Goal: Task Accomplishment & Management: Manage account settings

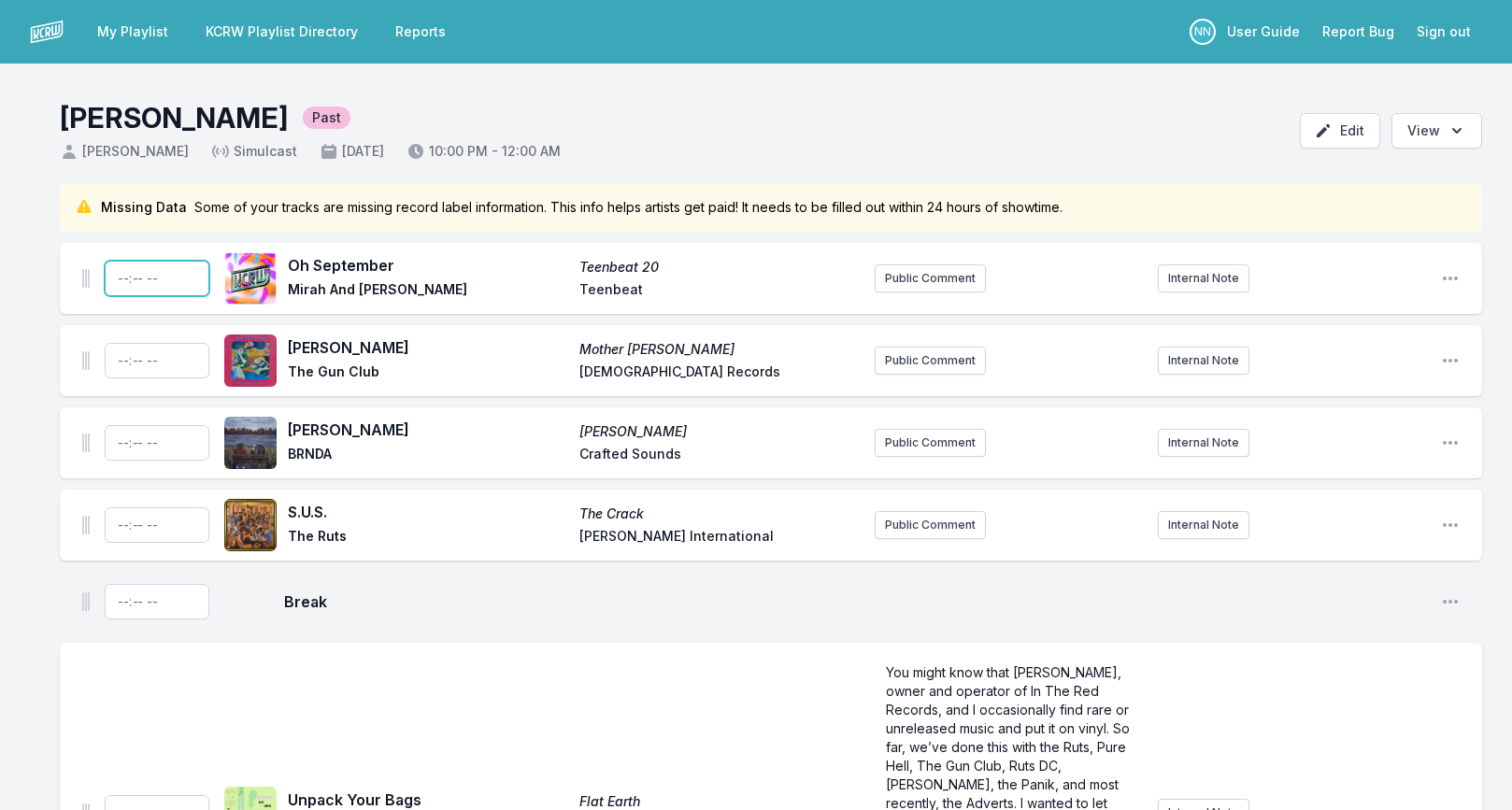
click at [122, 278] on input "Timestamp" at bounding box center [156, 279] width 105 height 36
type input "22:00"
click at [149, 283] on input "22:00" at bounding box center [156, 279] width 105 height 36
click at [151, 281] on input "22:00" at bounding box center [156, 279] width 105 height 36
click at [119, 362] on input "Timestamp" at bounding box center [156, 361] width 105 height 36
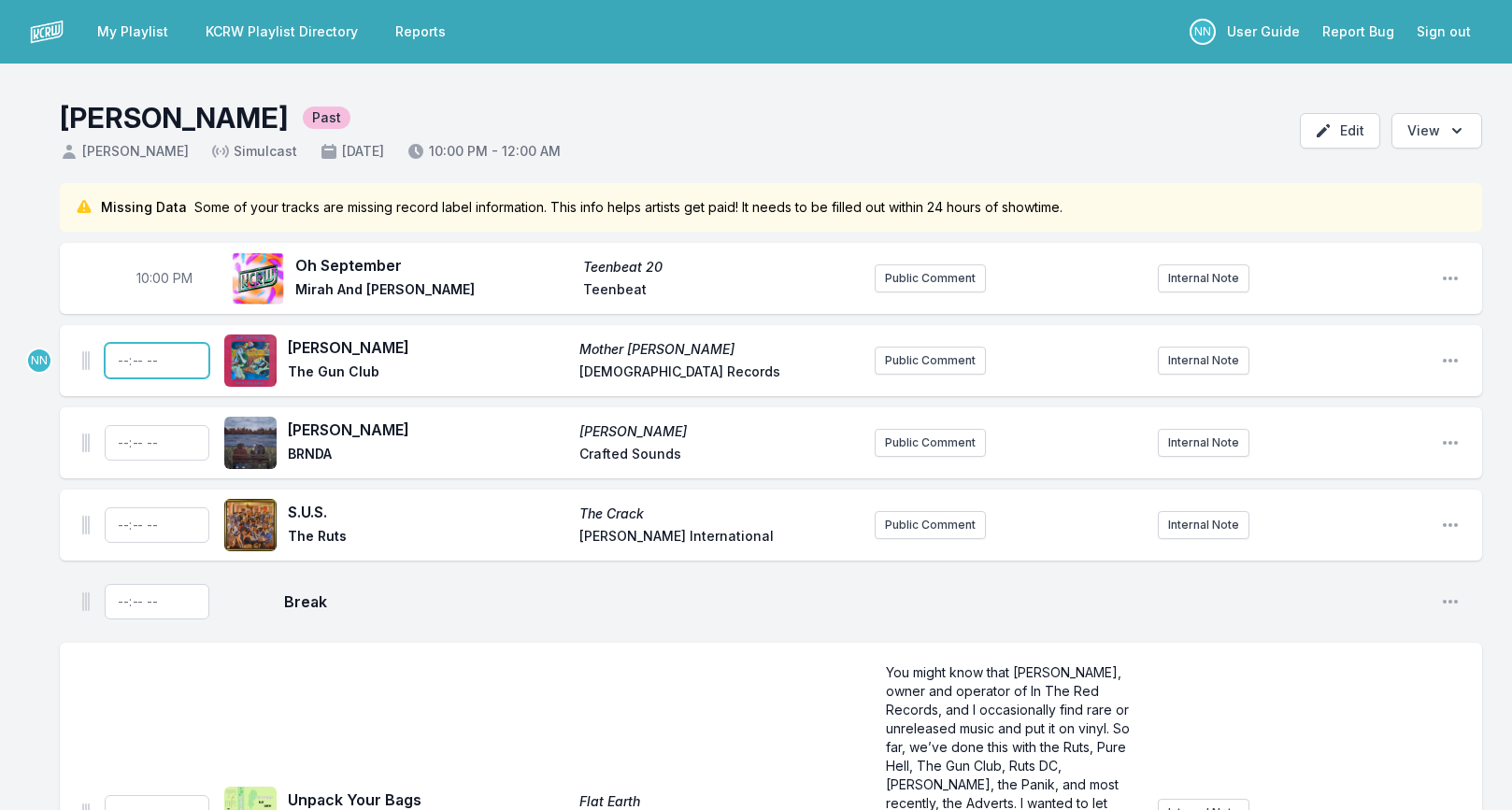
type input "22:03"
click at [124, 440] on input "Timestamp" at bounding box center [156, 443] width 105 height 36
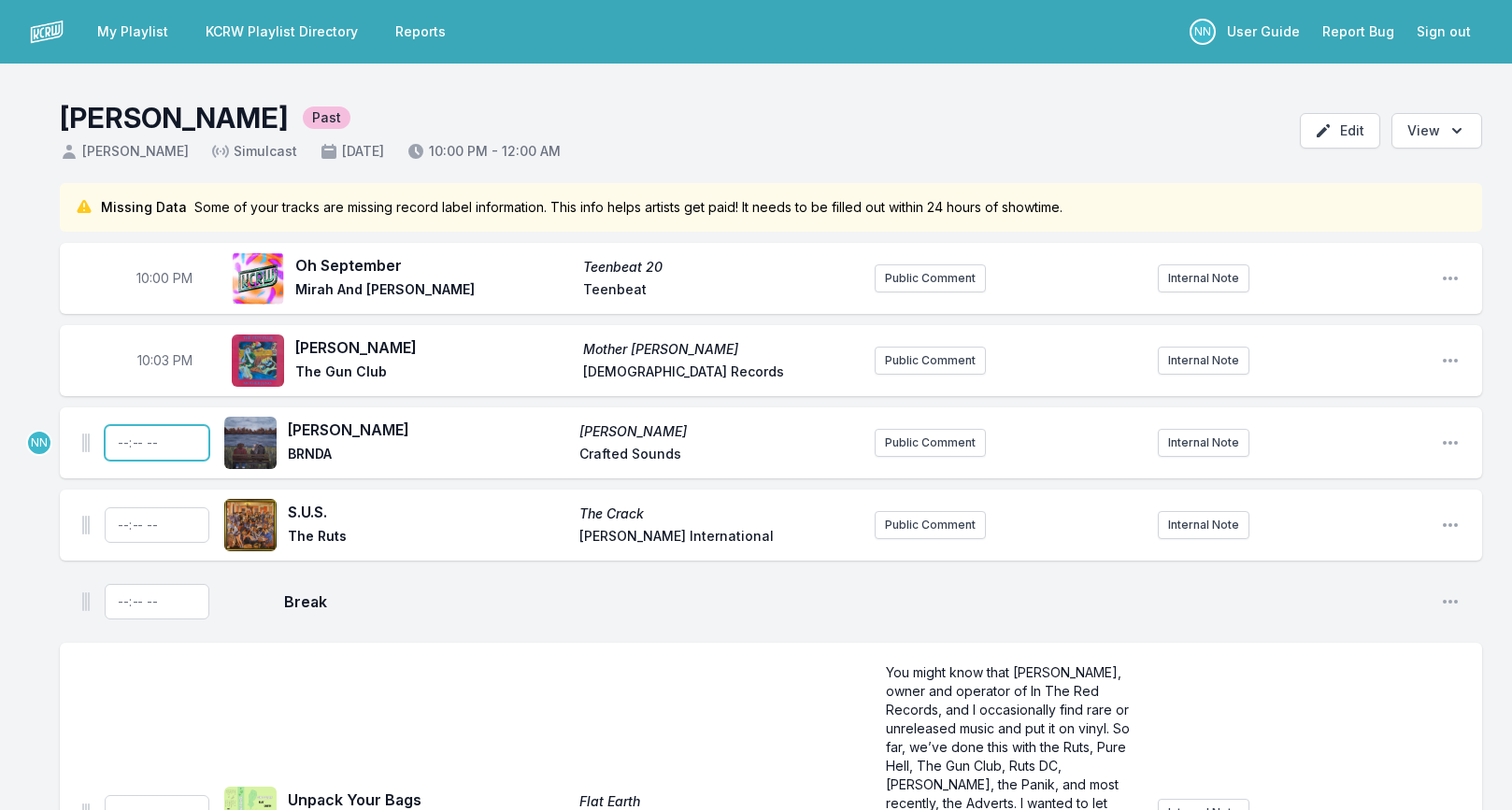
type input "22:06"
click at [117, 524] on input "Timestamp" at bounding box center [156, 525] width 105 height 36
type input "22:09"
click at [170, 362] on span "10:03 PM" at bounding box center [164, 360] width 55 height 19
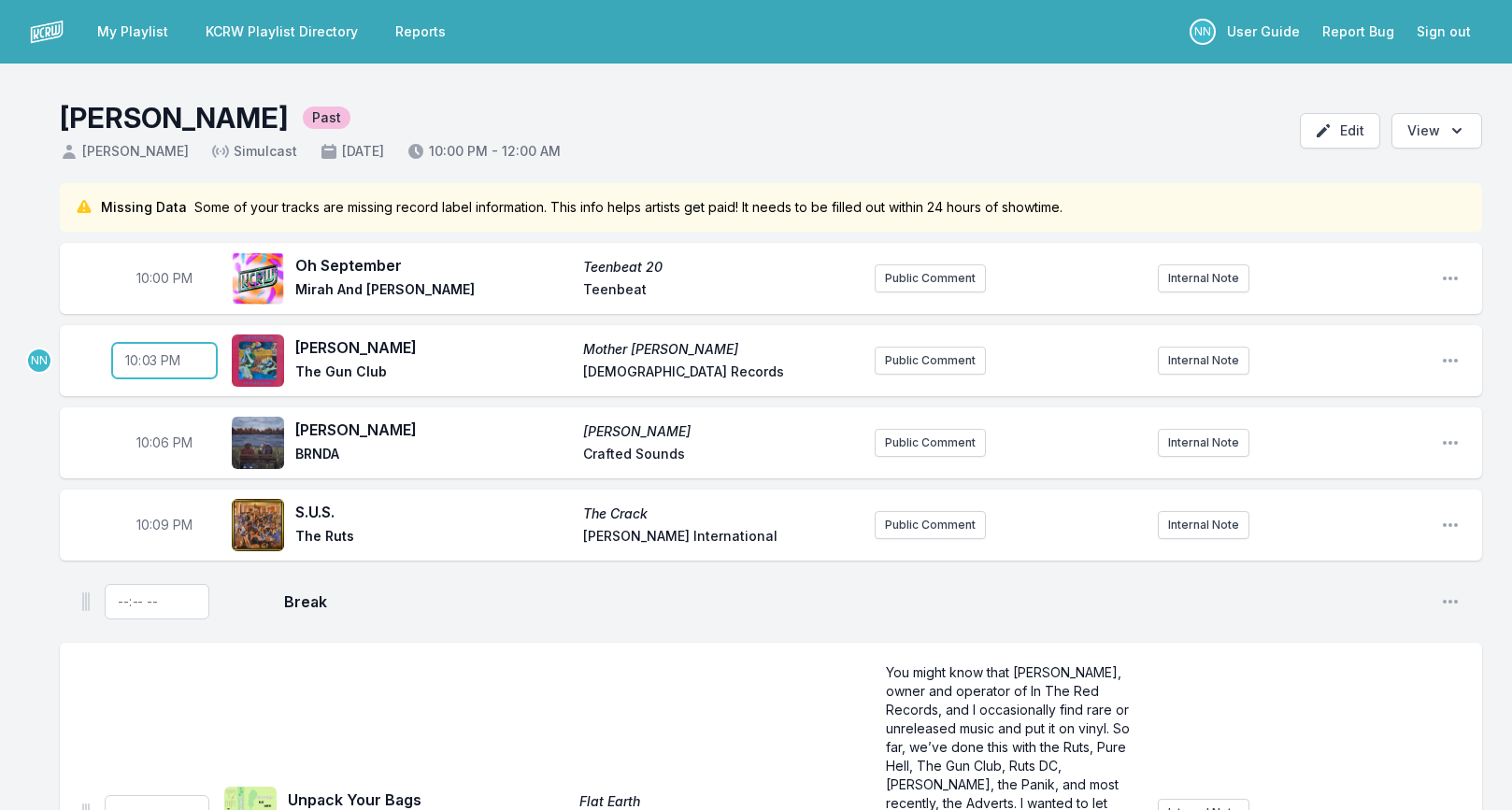
click at [157, 362] on input "22:03" at bounding box center [164, 361] width 105 height 36
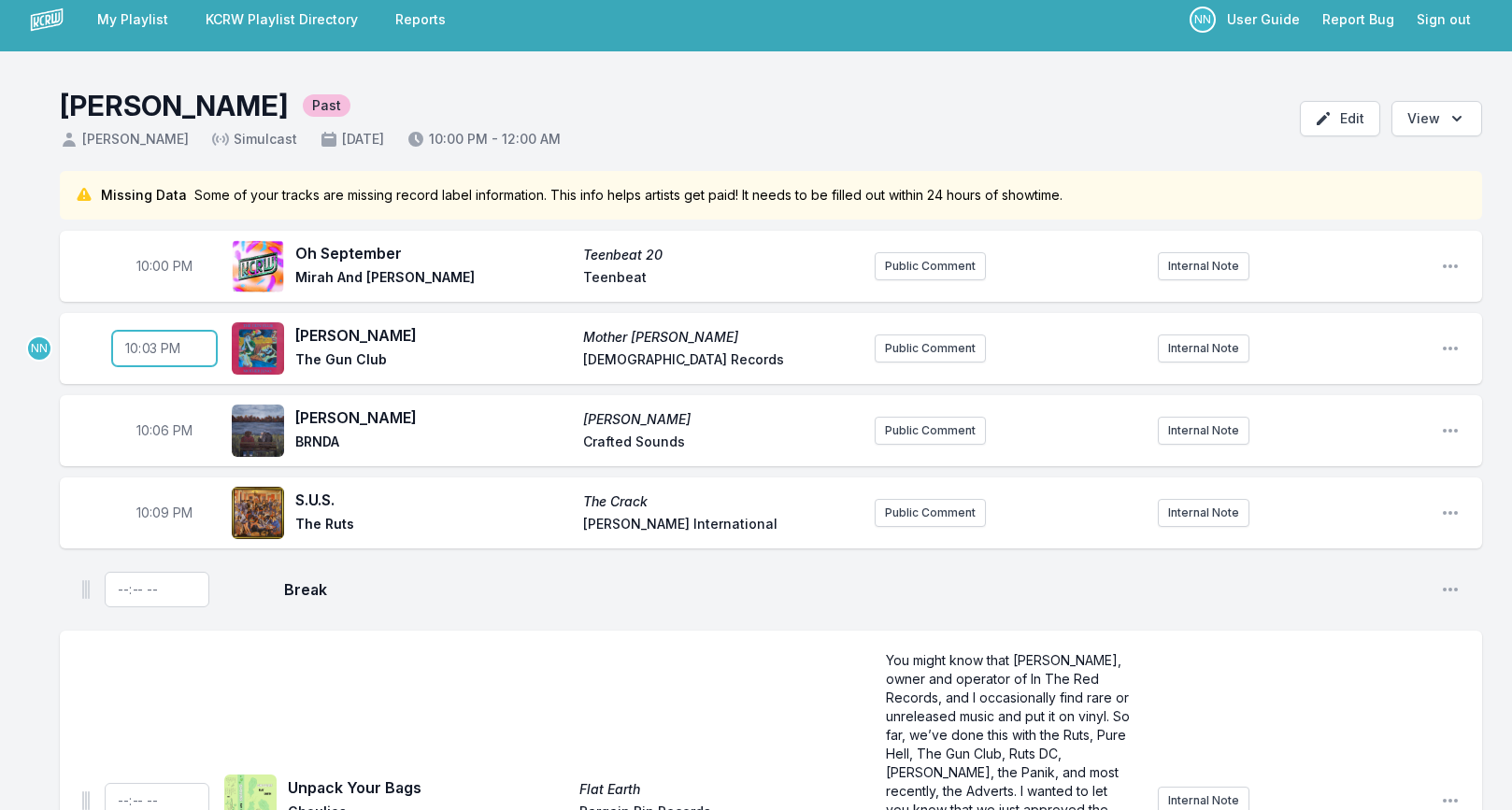
scroll to position [13, 0]
type input "22:04"
click at [161, 434] on span "10:06 PM" at bounding box center [164, 429] width 56 height 19
click at [153, 431] on input "22:06" at bounding box center [164, 430] width 105 height 36
type input "22:08"
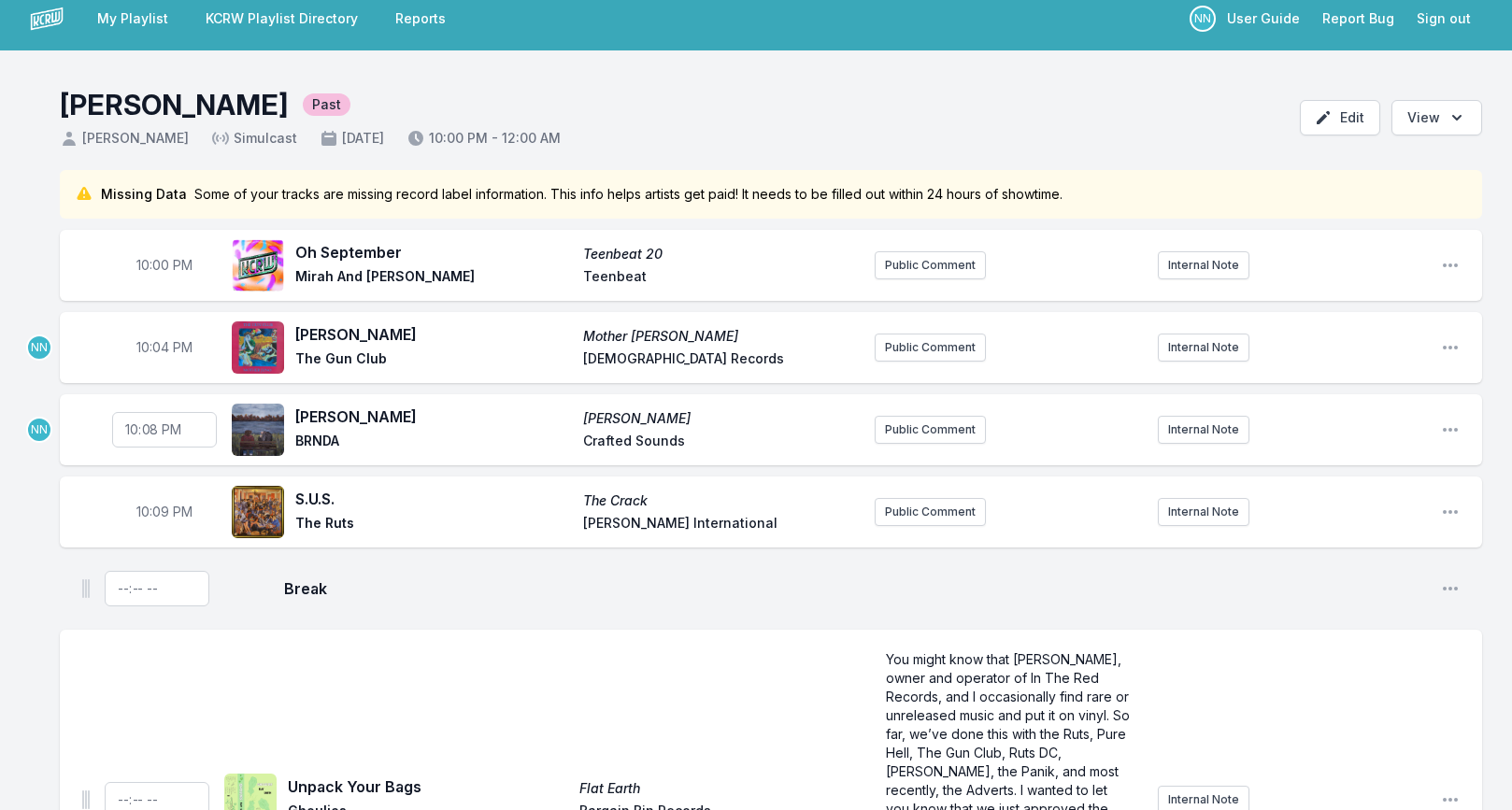
click at [163, 511] on span "10:09 PM" at bounding box center [164, 511] width 56 height 19
click at [152, 513] on input "22:09" at bounding box center [164, 512] width 105 height 36
type input "22:12"
click at [60, 576] on div "Break Open playlist item options" at bounding box center [770, 588] width 1422 height 60
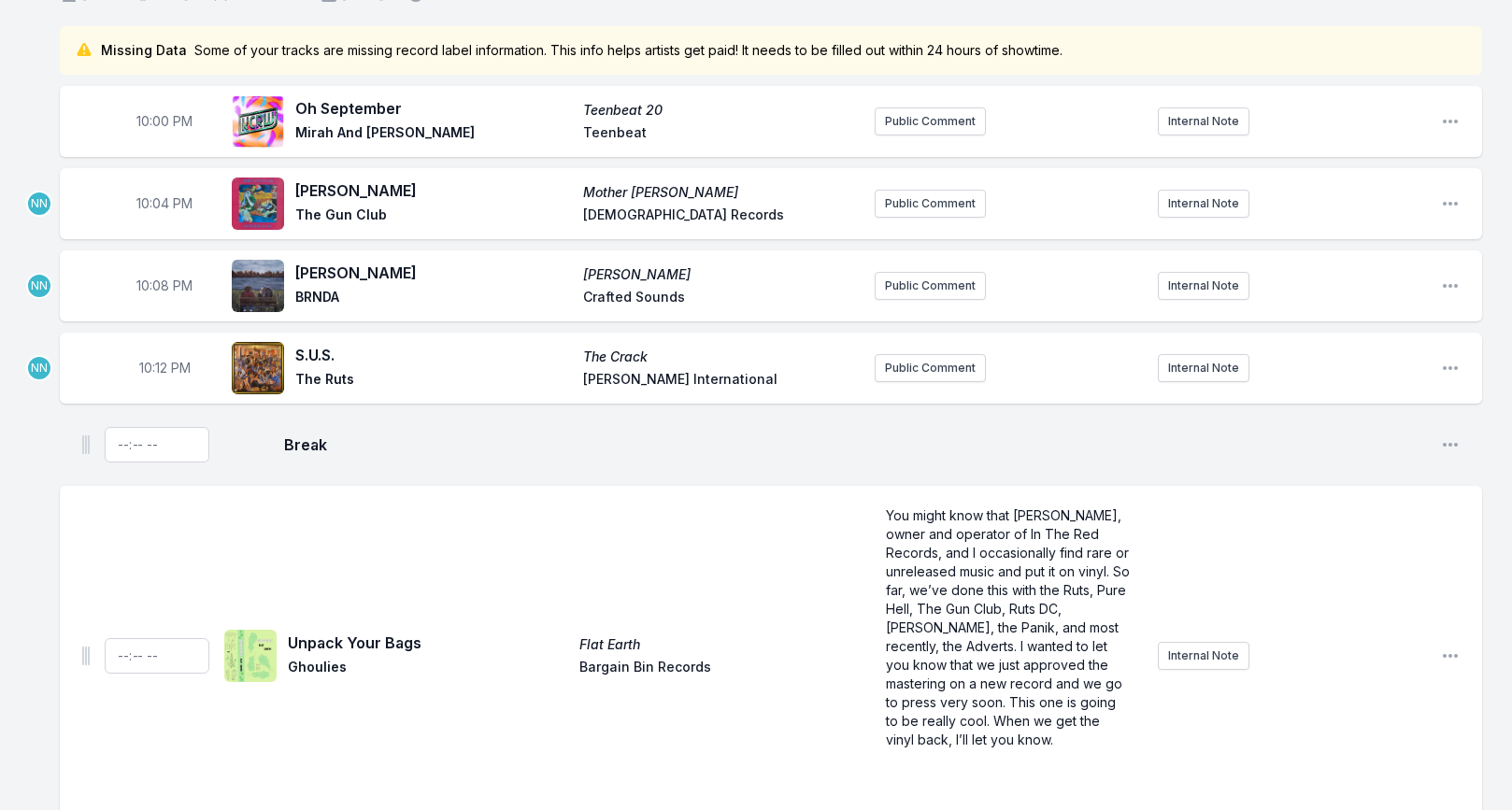
scroll to position [162, 0]
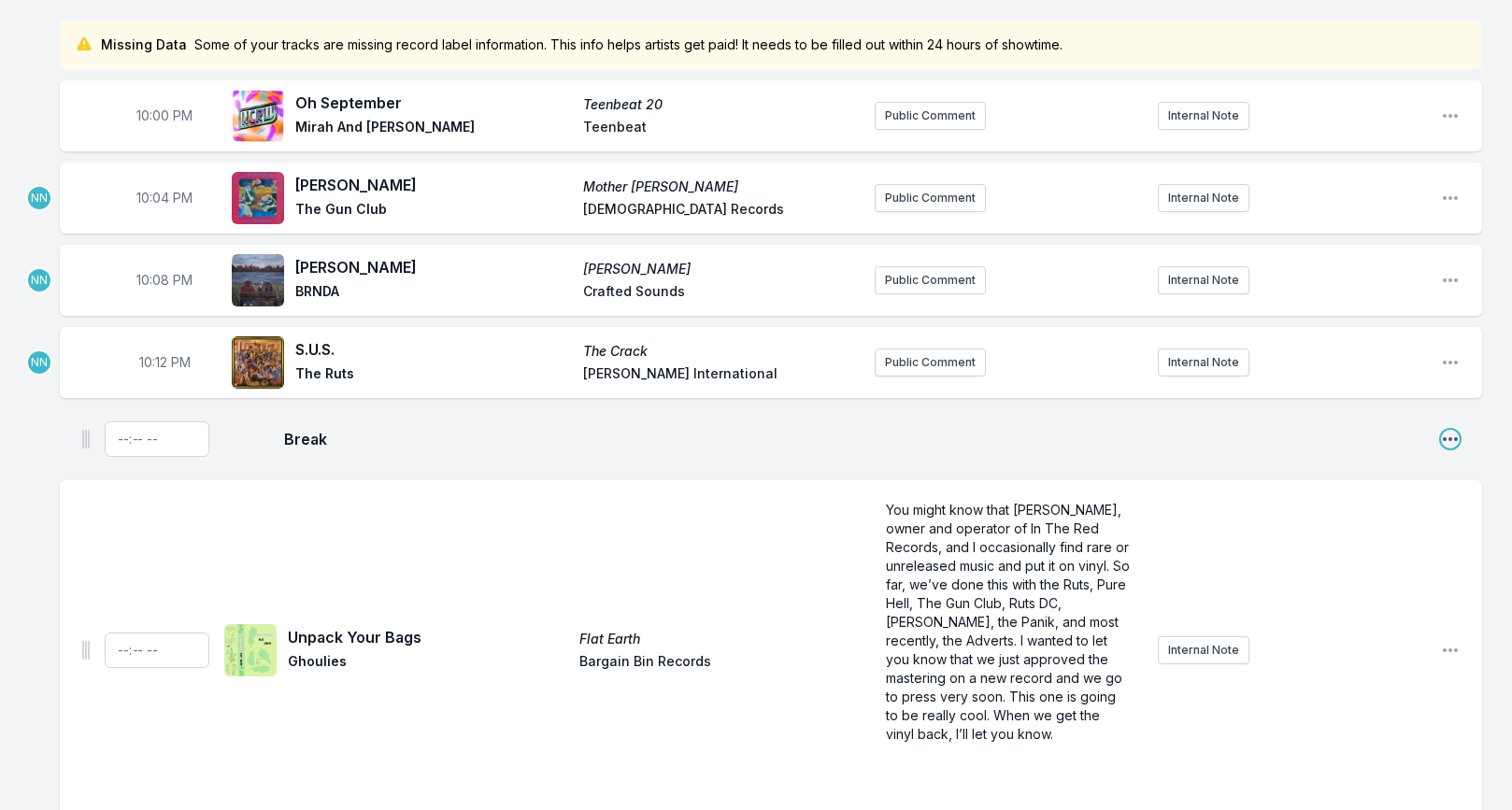
click at [1453, 441] on icon "Open playlist item options" at bounding box center [1450, 439] width 19 height 19
click at [1392, 502] on button "Delete Entry" at bounding box center [1355, 510] width 209 height 34
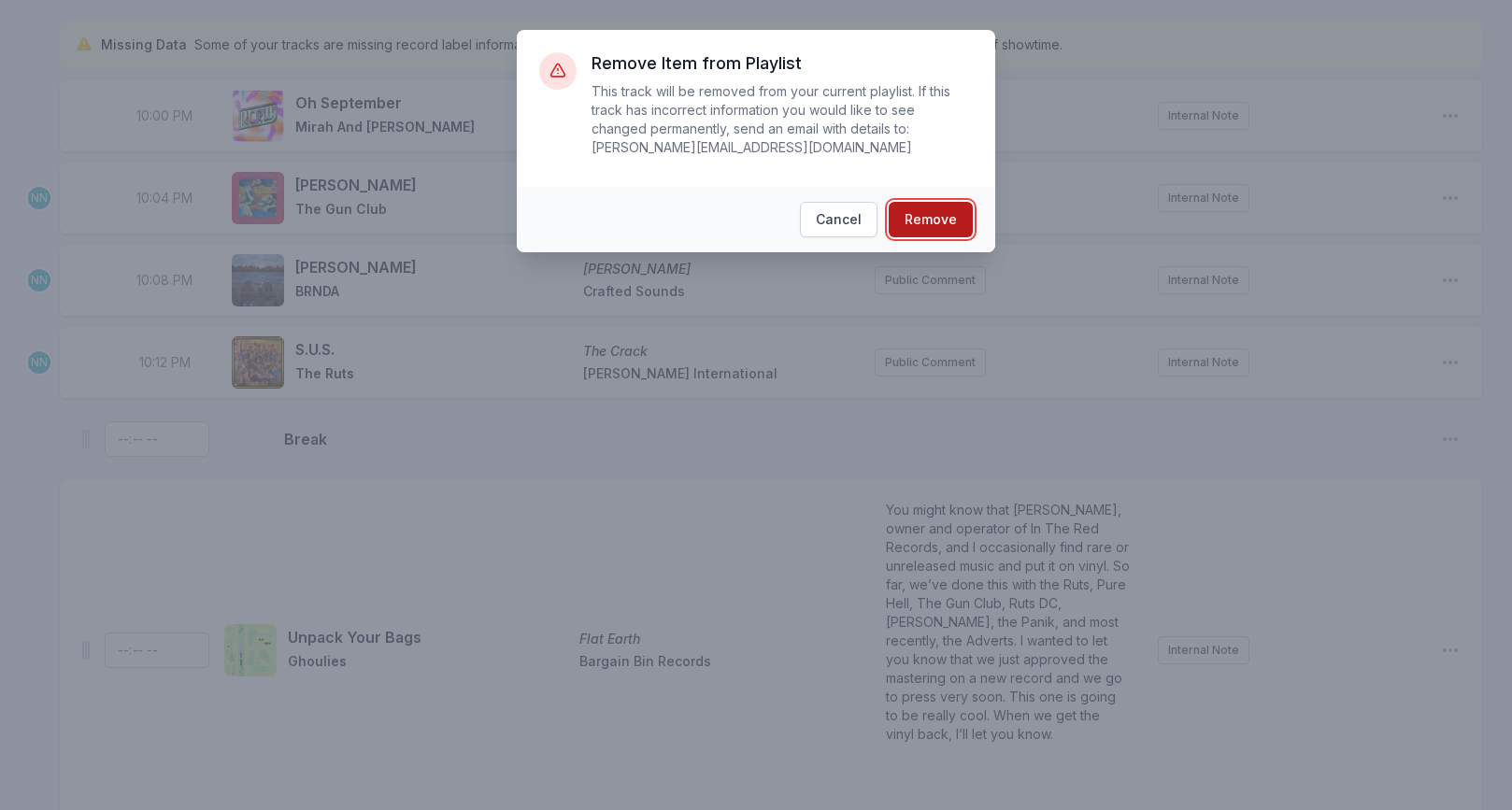
click at [952, 234] on button "Remove" at bounding box center [931, 220] width 84 height 36
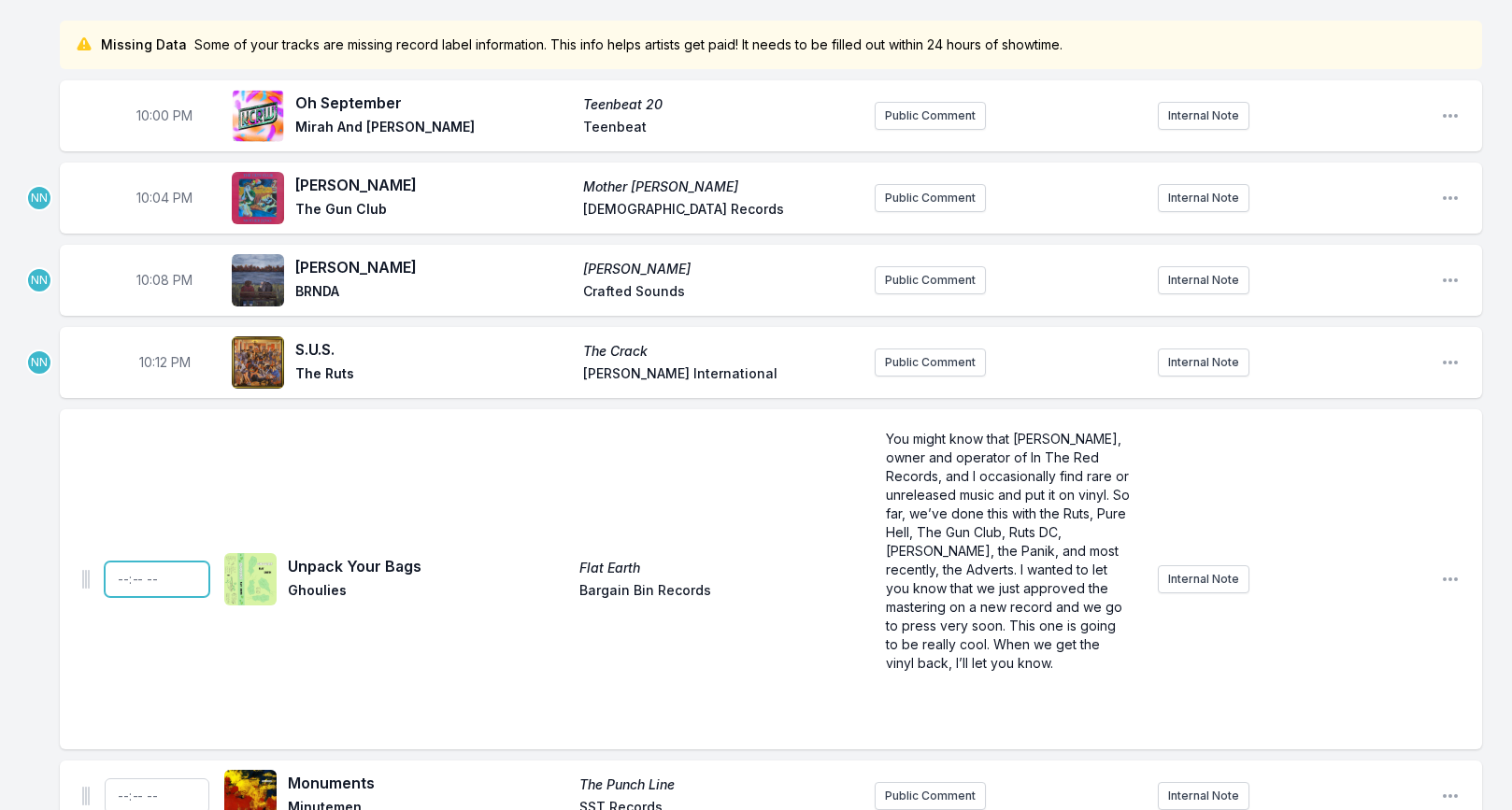
click at [120, 579] on input "Timestamp" at bounding box center [156, 579] width 105 height 36
type input "22:16"
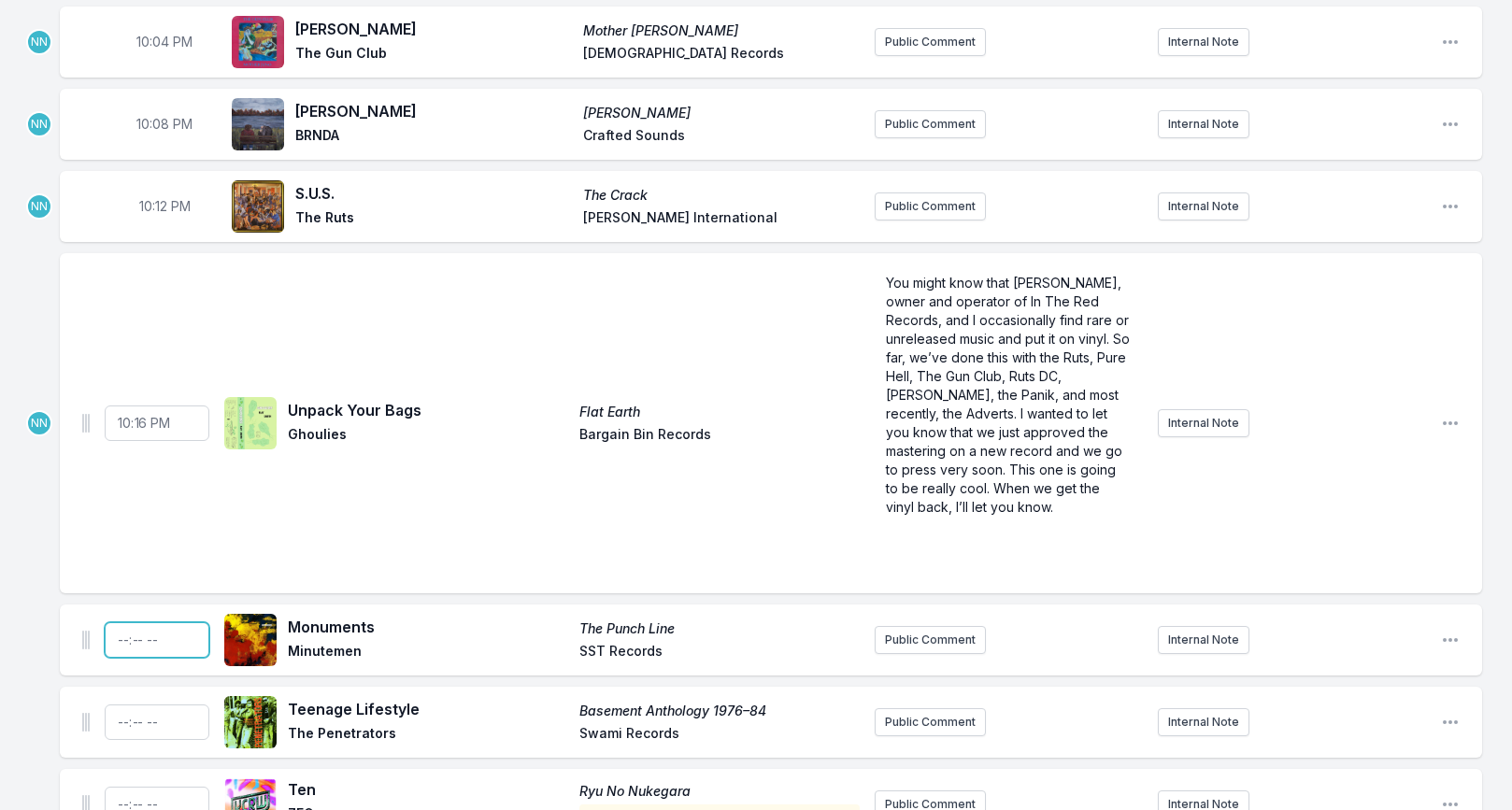
click at [125, 637] on input "Timestamp" at bounding box center [156, 640] width 105 height 36
type input "22:20"
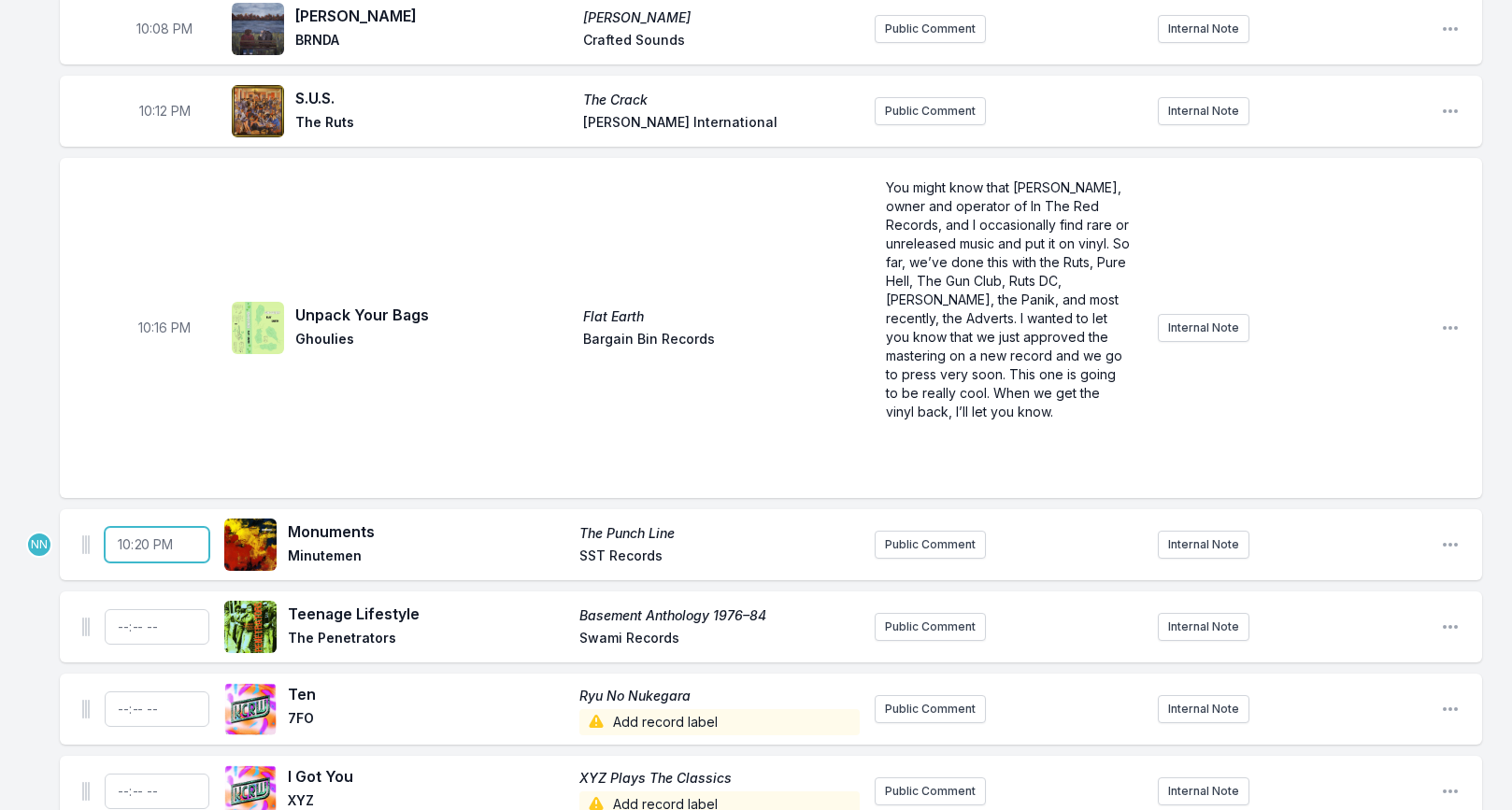
scroll to position [427, 0]
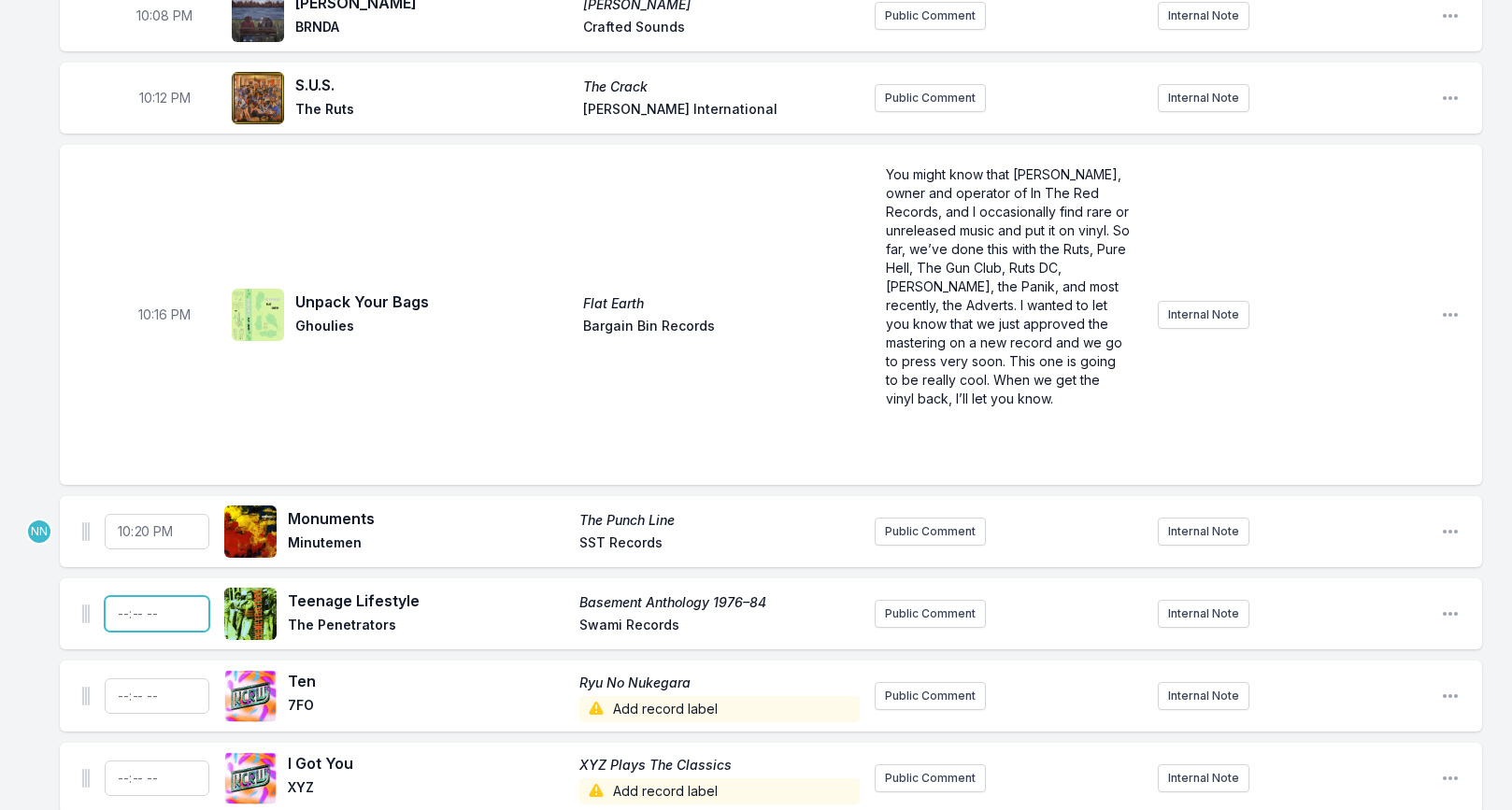
click at [117, 611] on input "Timestamp" at bounding box center [156, 614] width 105 height 36
type input "22:24"
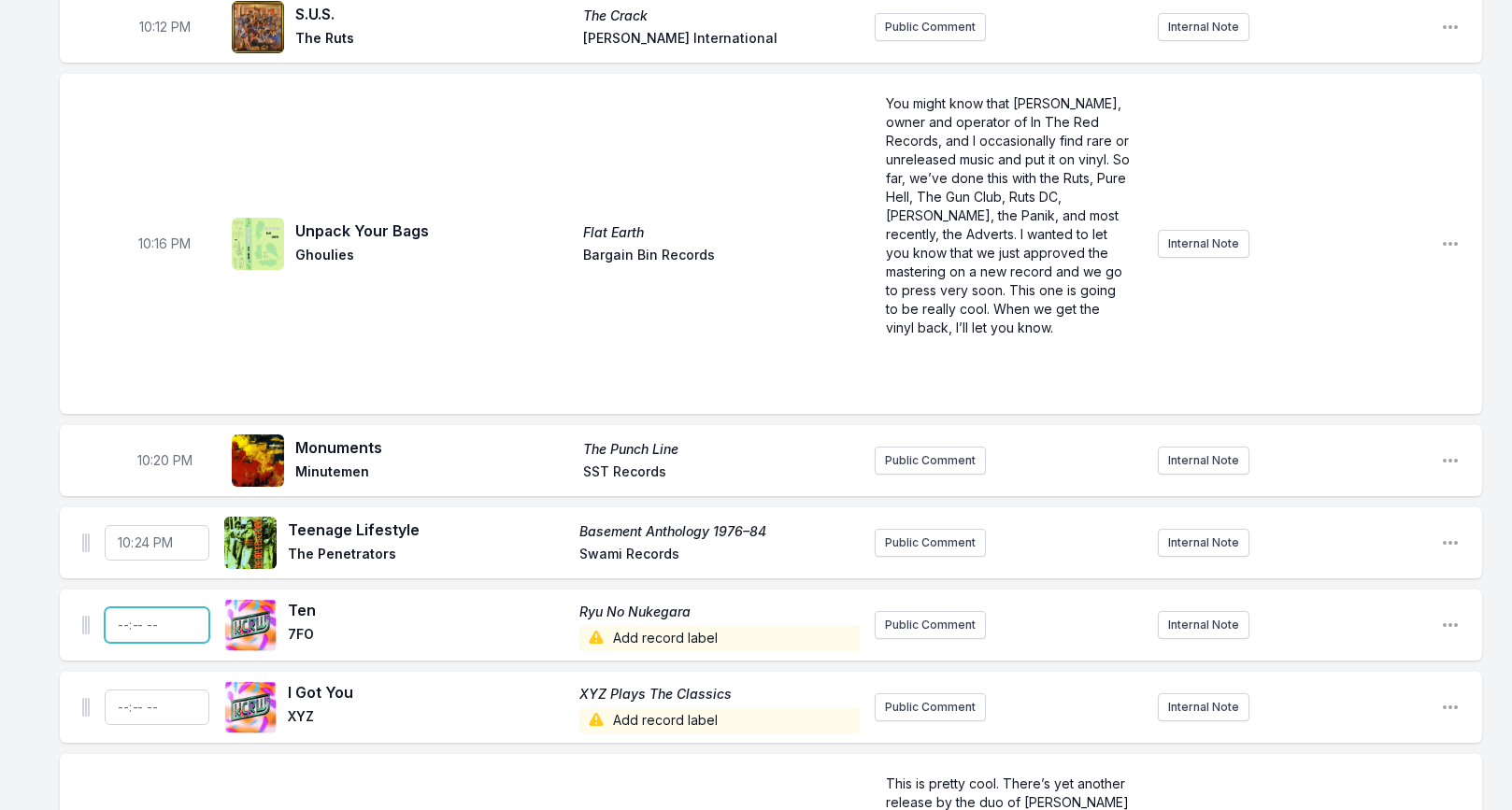
click at [116, 629] on input "Timestamp" at bounding box center [156, 625] width 105 height 36
type input "22:28"
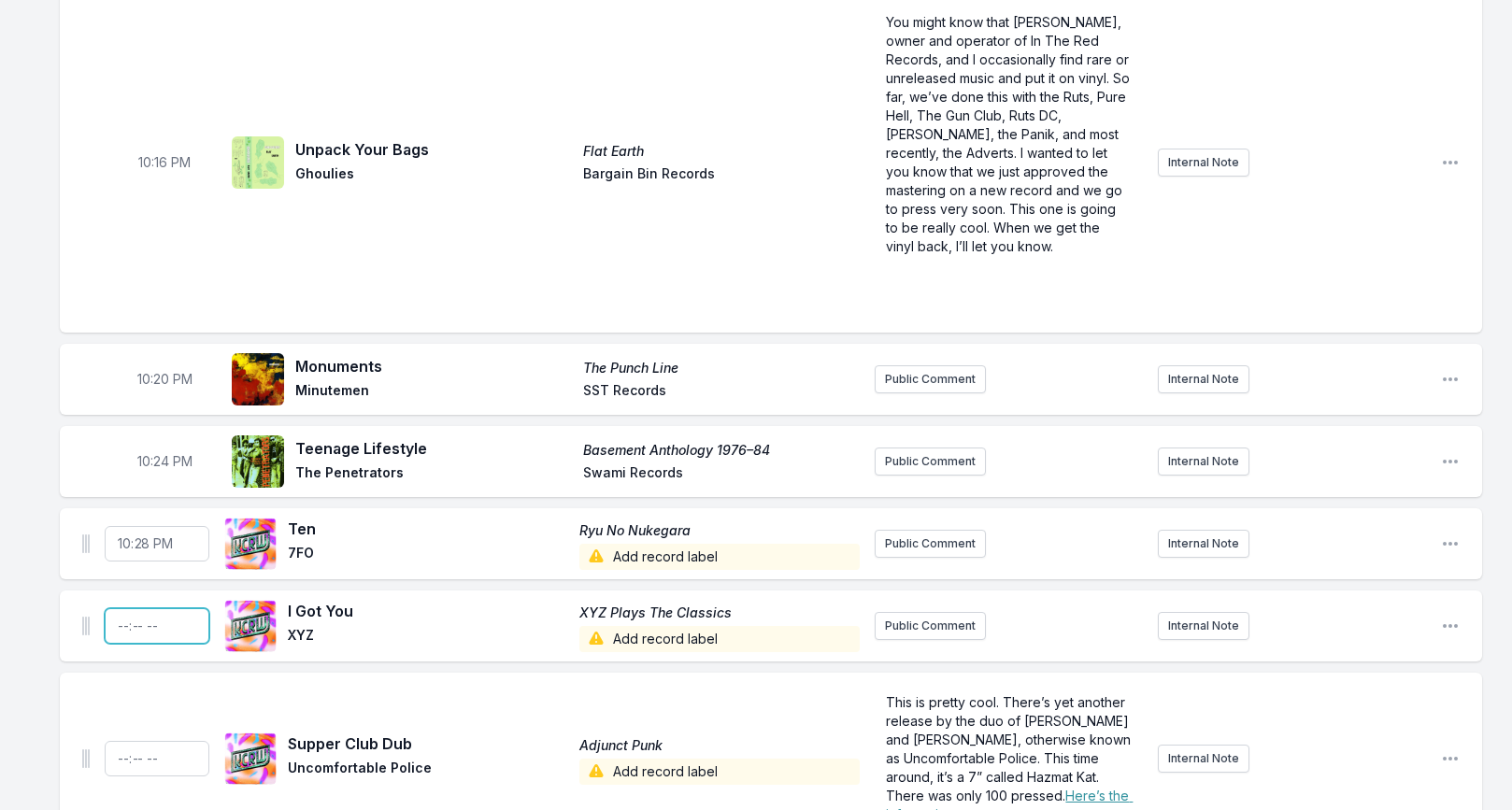
click at [122, 623] on input "Timestamp" at bounding box center [156, 626] width 105 height 36
type input "22:32"
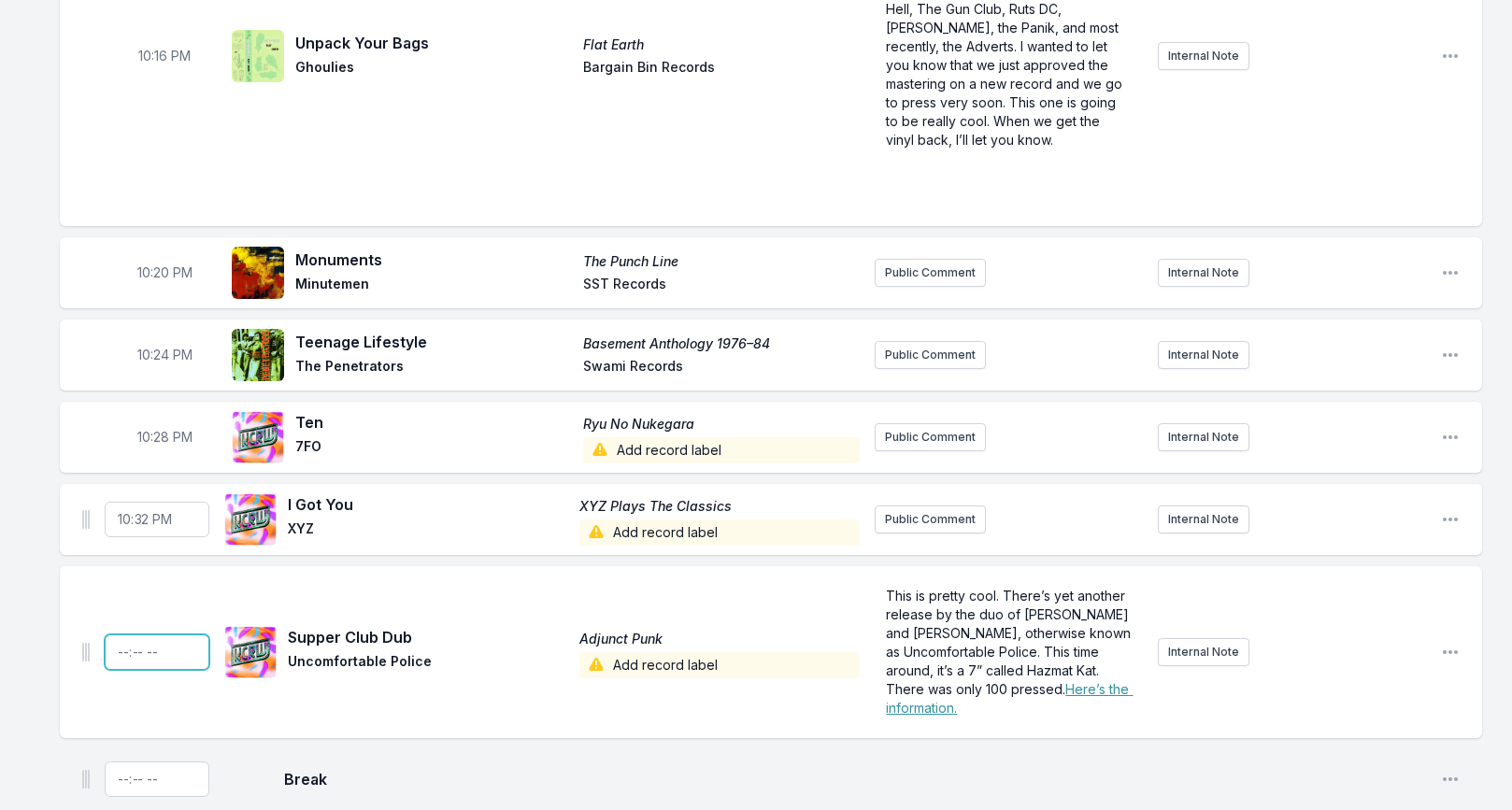
click at [122, 655] on input "Timestamp" at bounding box center [156, 652] width 105 height 36
click at [159, 655] on input "Timestamp" at bounding box center [156, 652] width 105 height 36
type input "22:36"
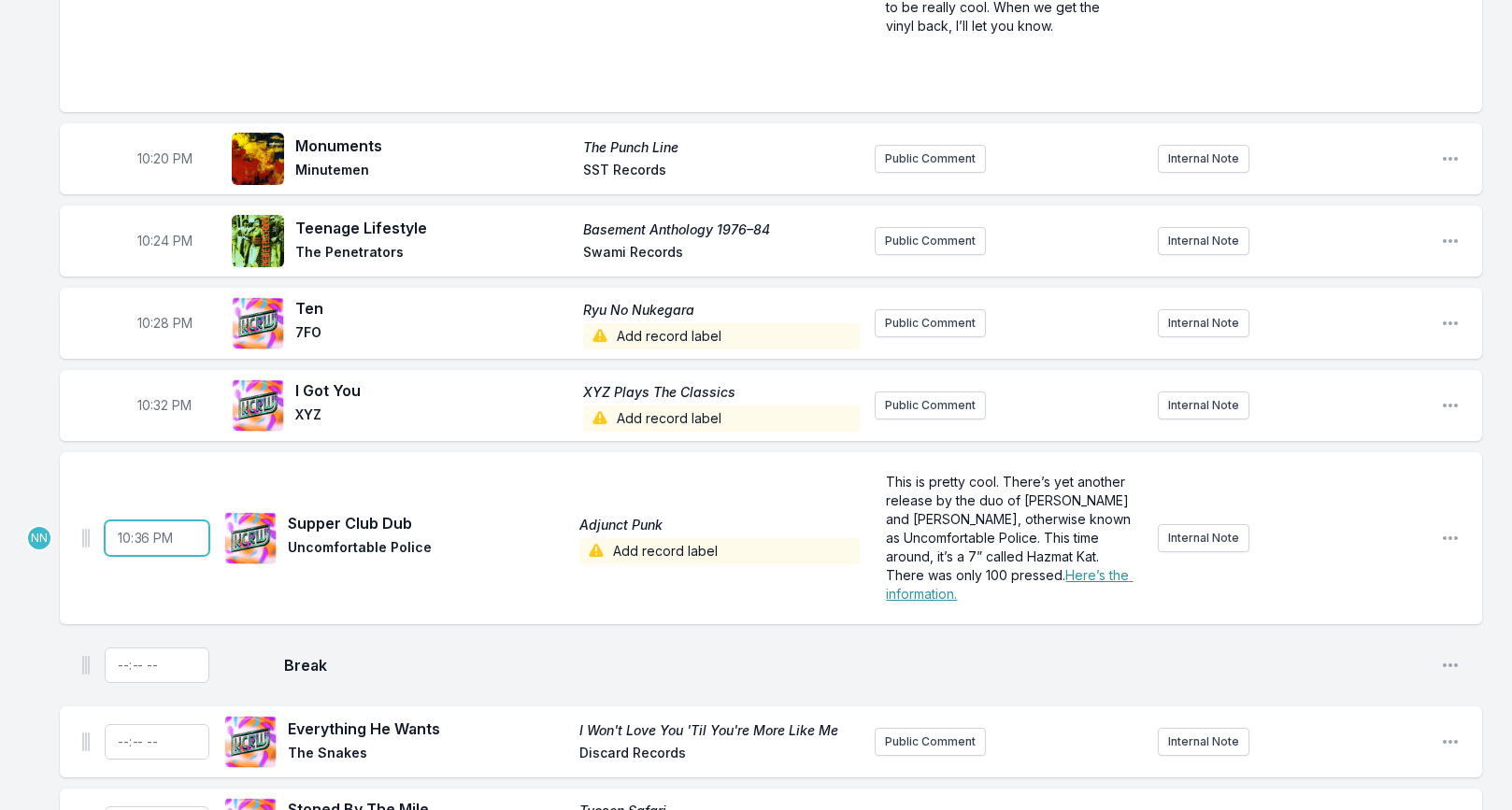
scroll to position [802, 0]
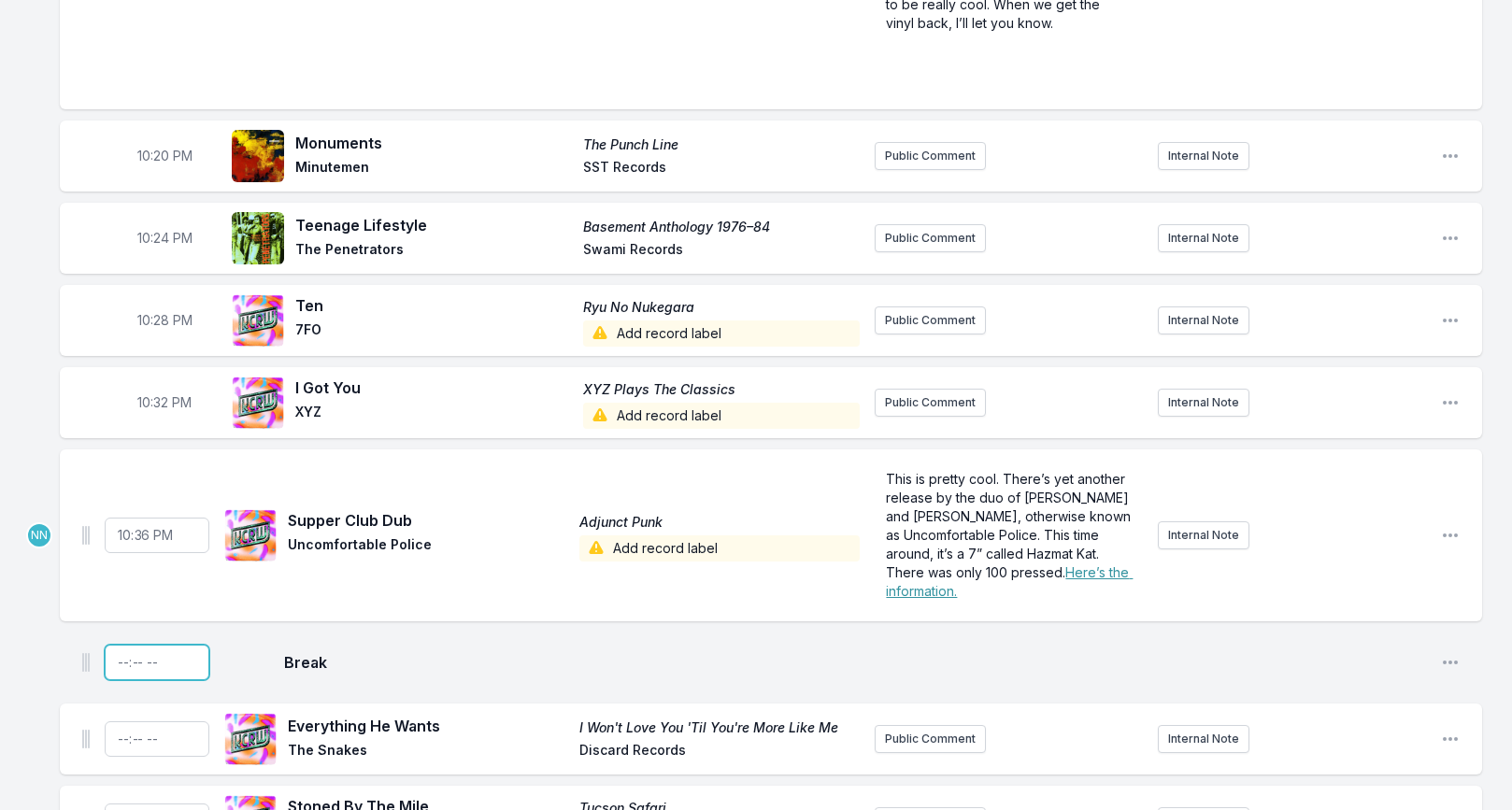
click at [121, 663] on input "Timestamp" at bounding box center [156, 663] width 105 height 36
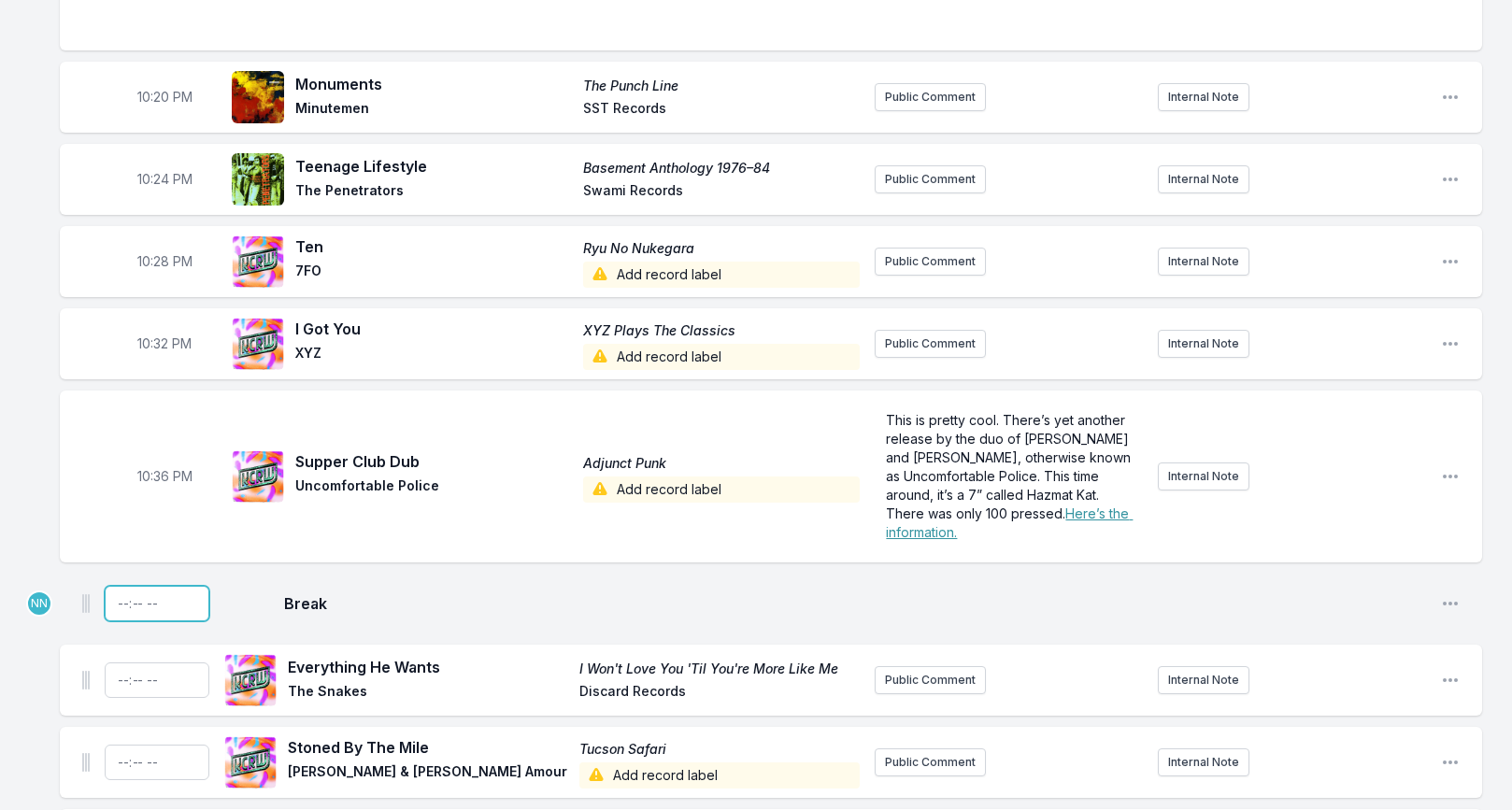
scroll to position [877, 0]
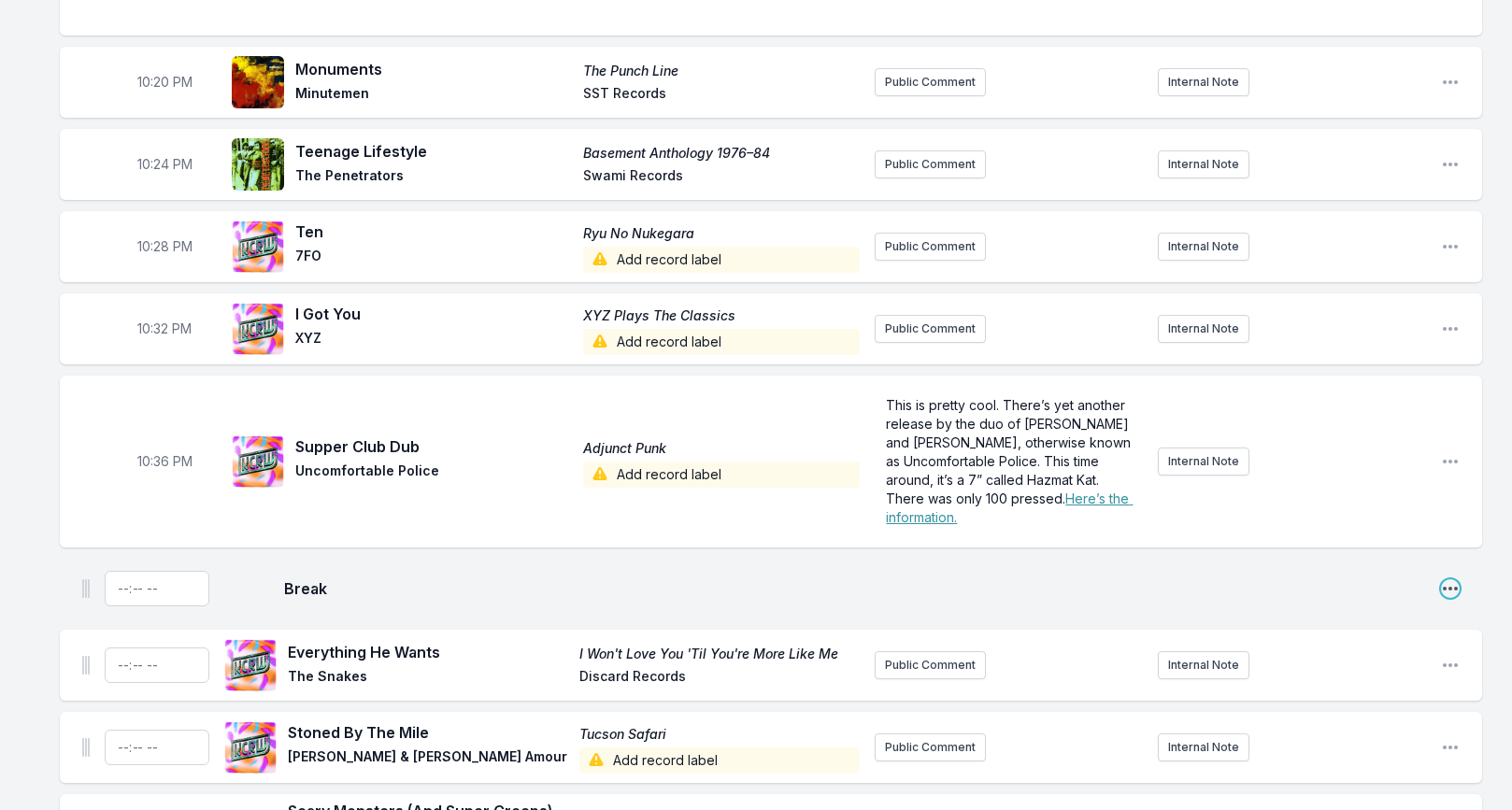
click at [1453, 590] on icon "Open playlist item options" at bounding box center [1450, 588] width 19 height 19
click at [1358, 659] on button "Delete Entry" at bounding box center [1355, 660] width 209 height 34
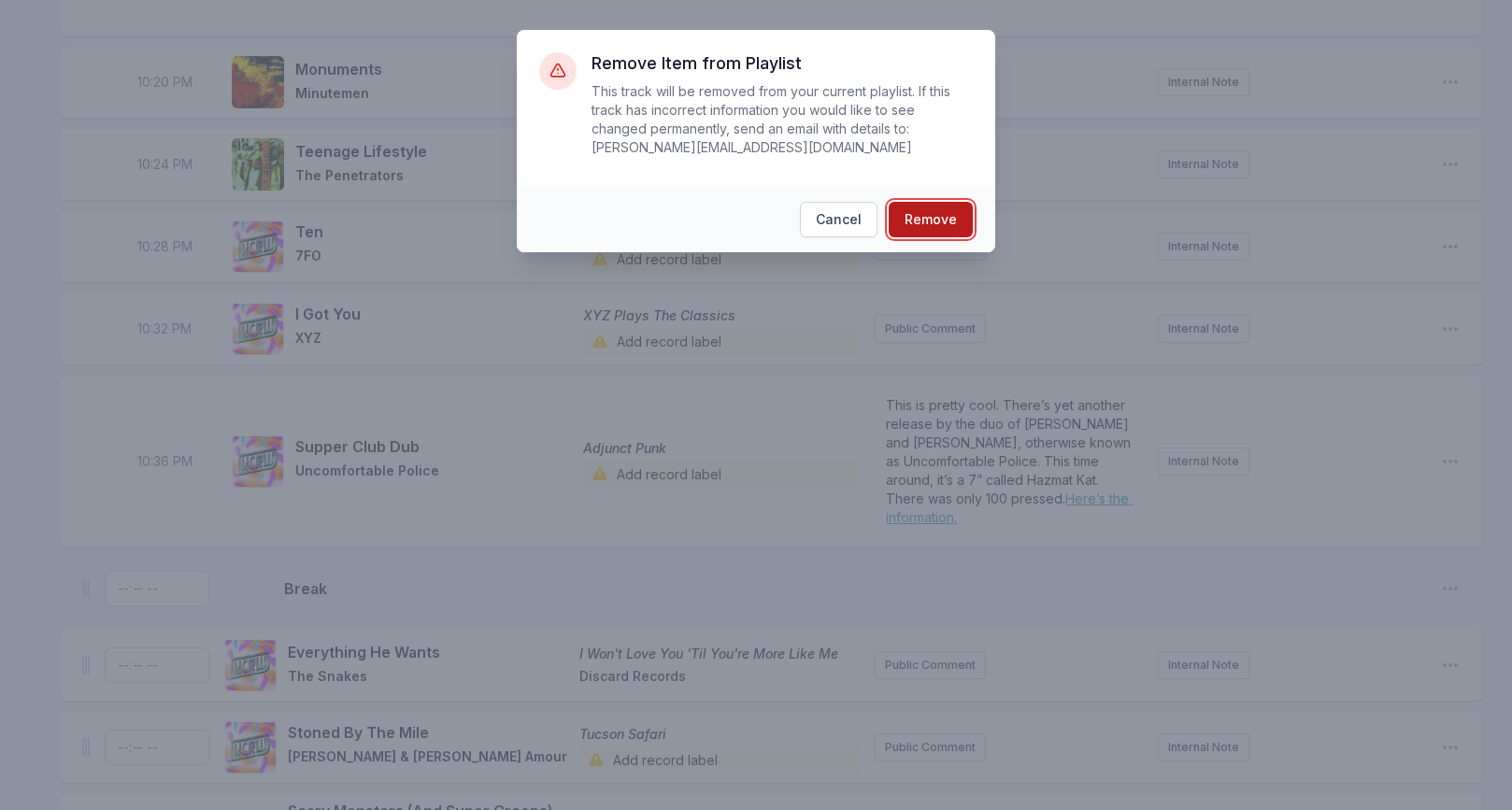
click at [925, 225] on button "Remove" at bounding box center [931, 220] width 84 height 36
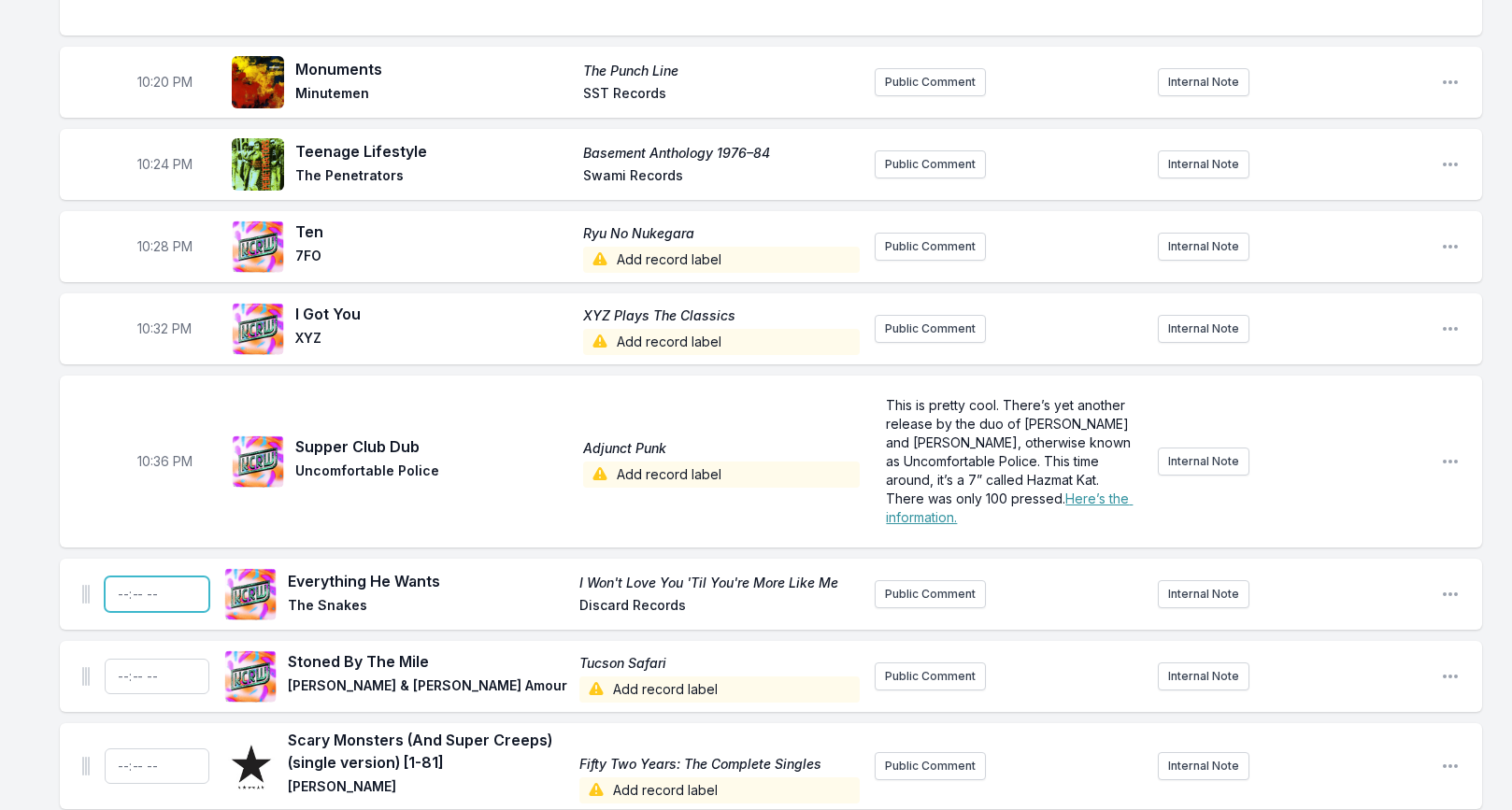
click at [124, 591] on input "Timestamp" at bounding box center [156, 594] width 105 height 36
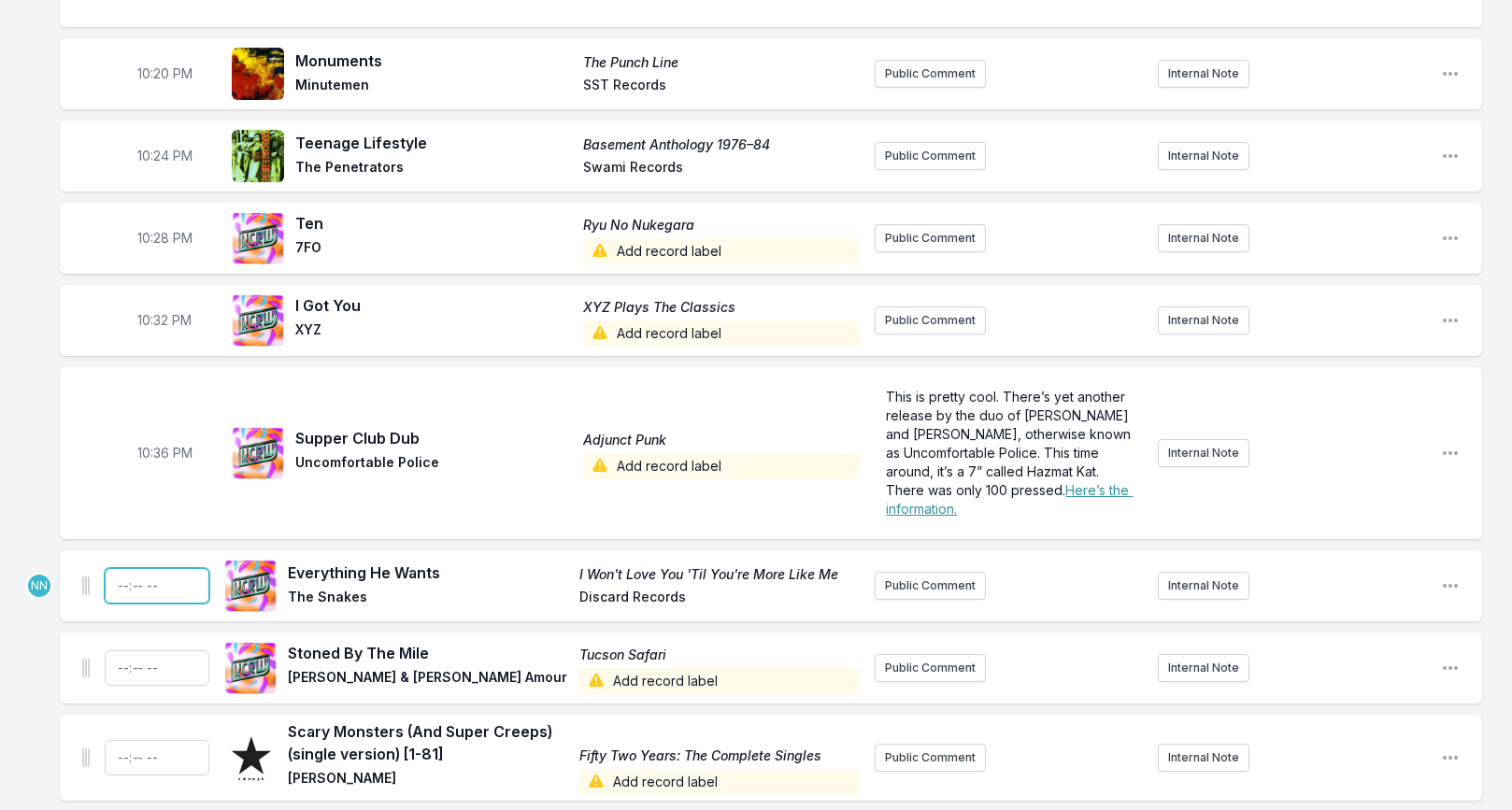
type input "22:40"
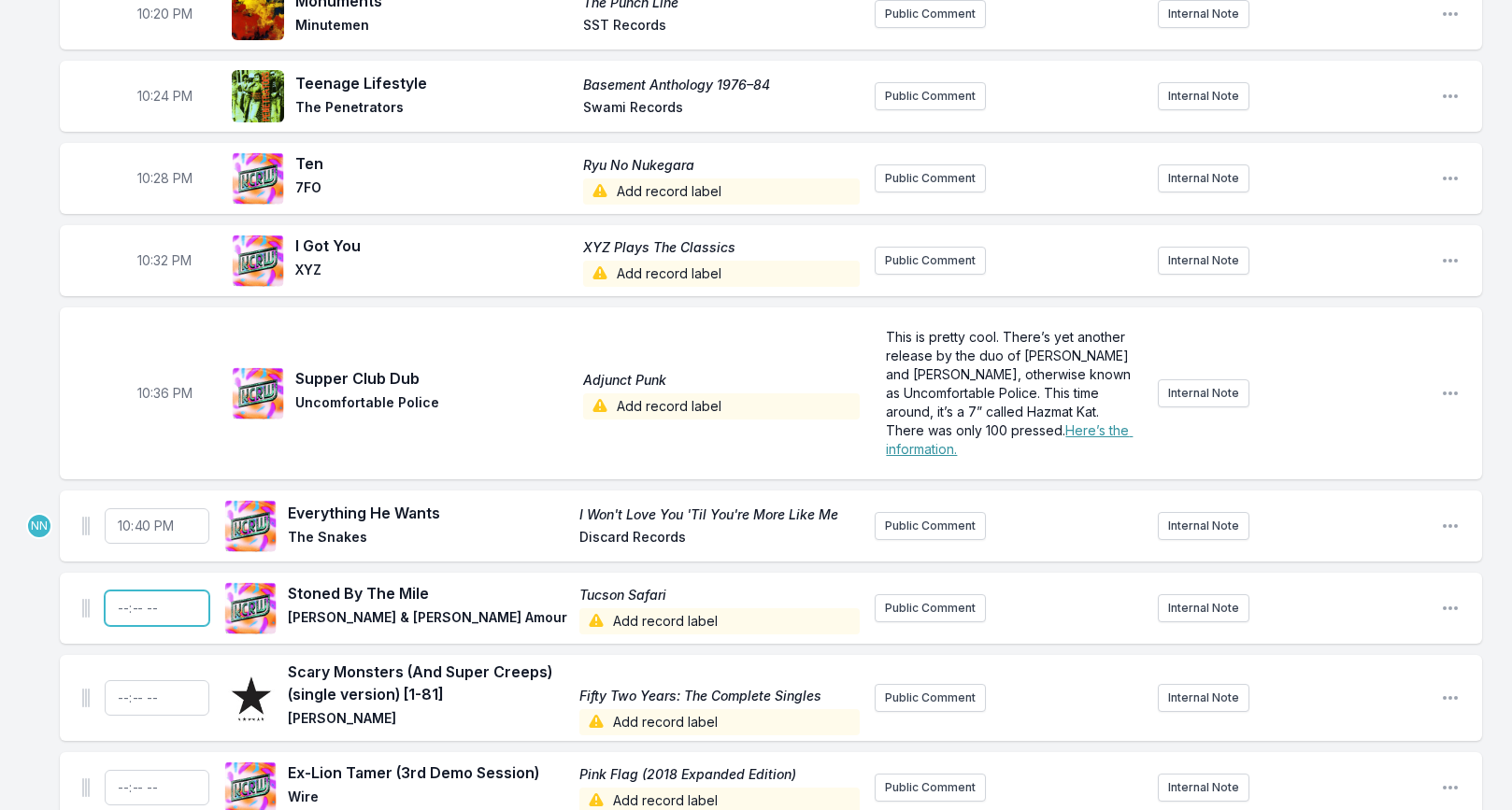
scroll to position [946, 0]
click at [122, 616] on input "Timestamp" at bounding box center [156, 606] width 105 height 36
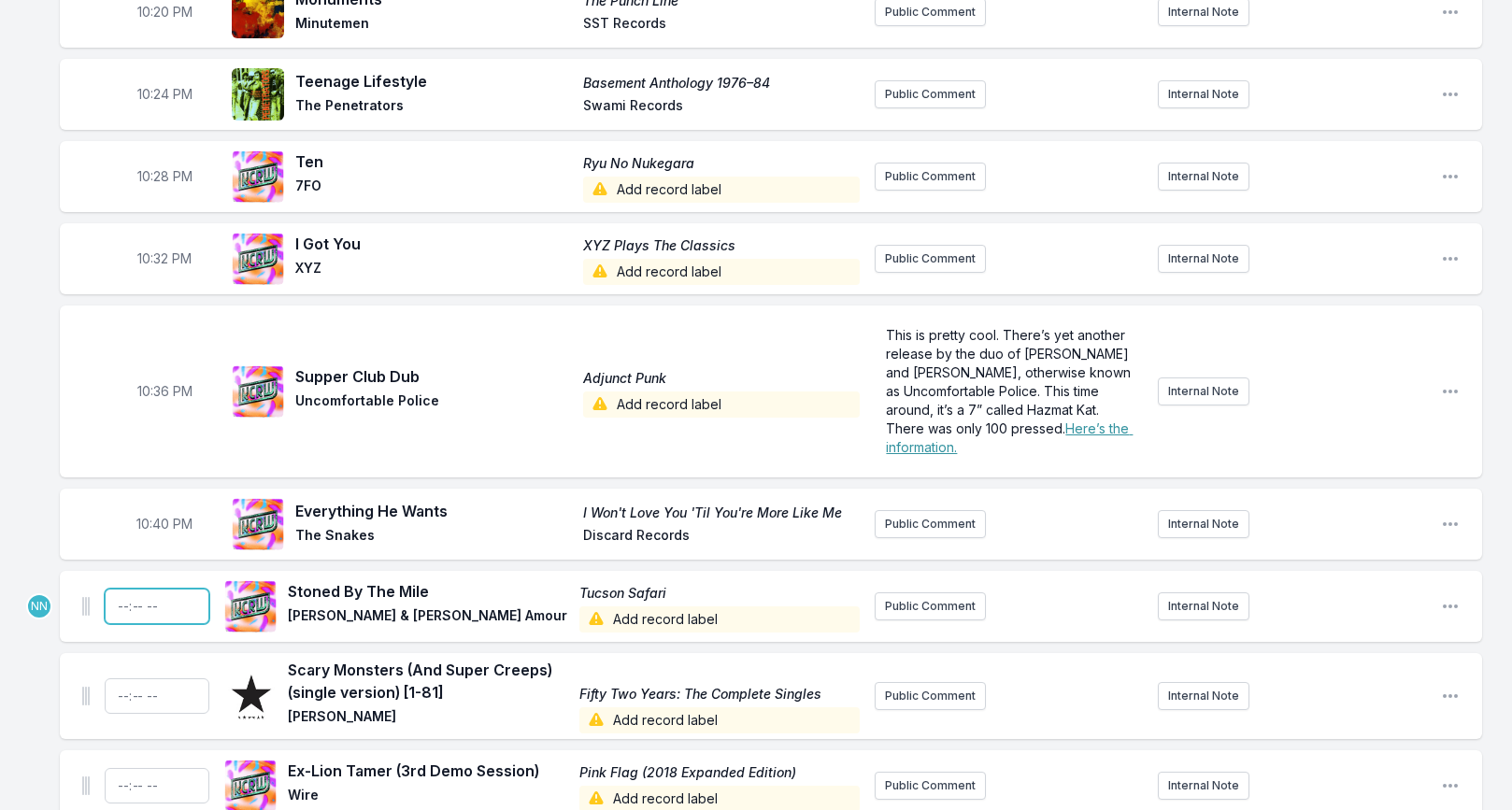
type input "22:44"
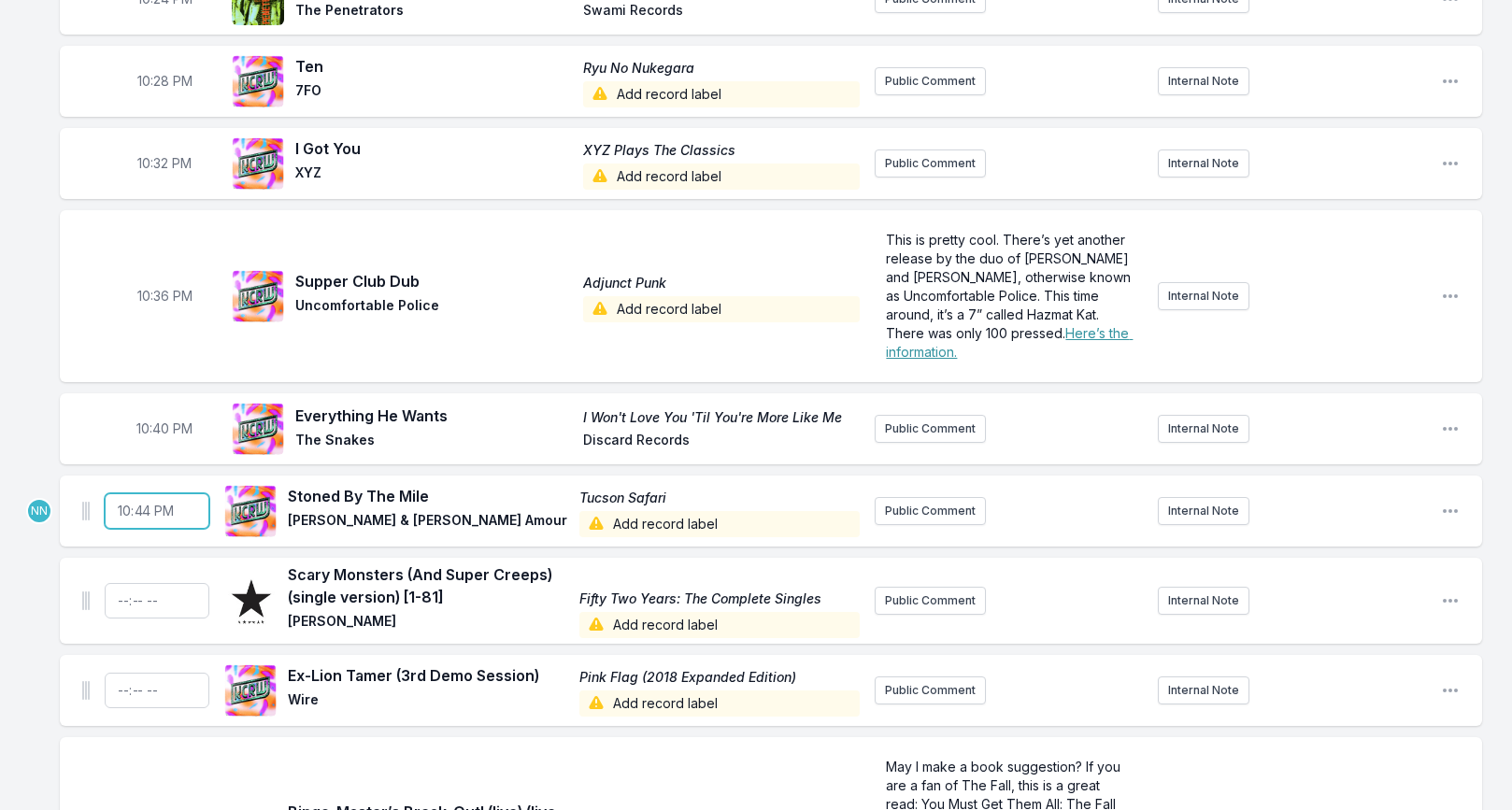
scroll to position [1039, 0]
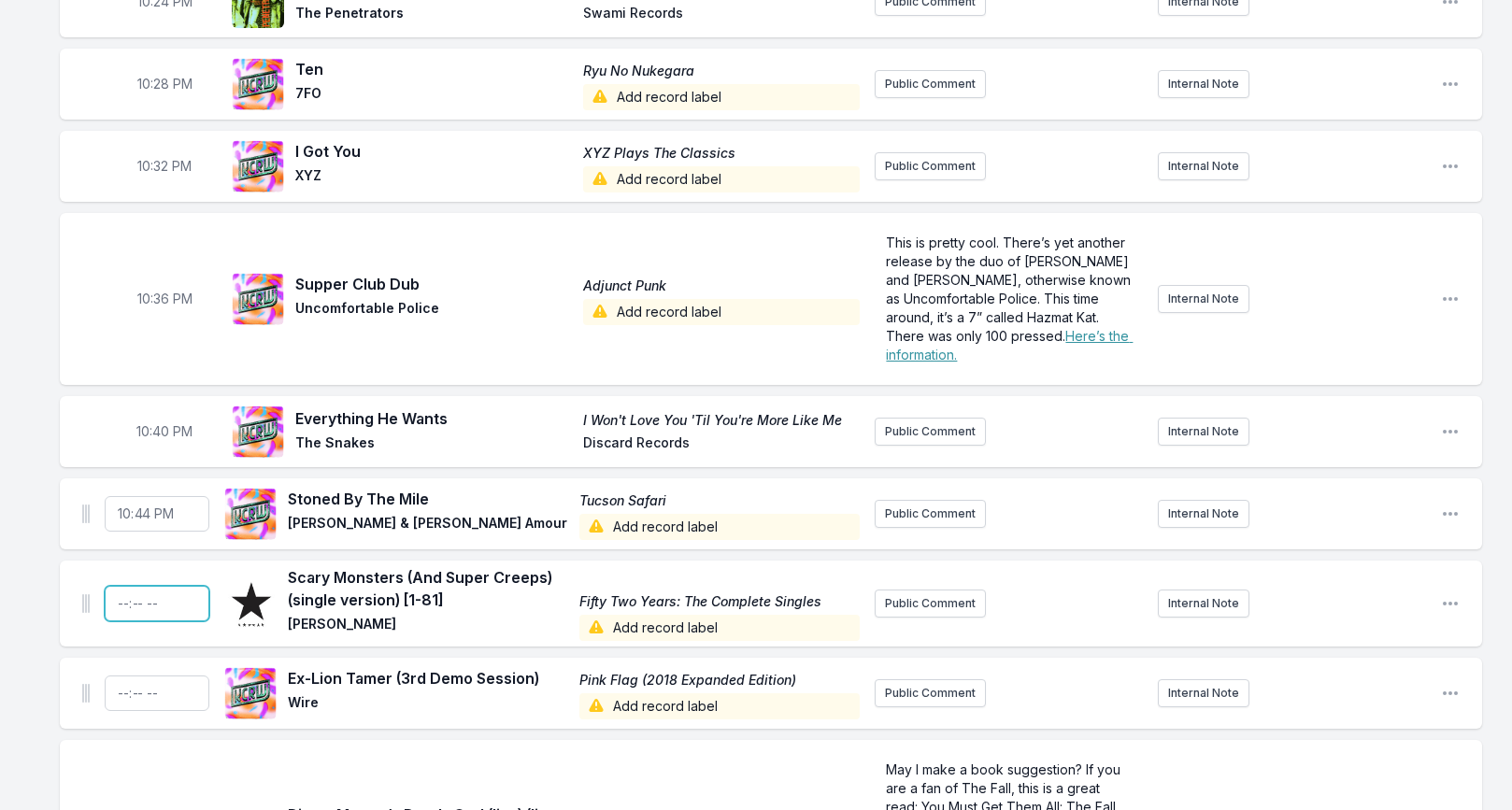
click at [121, 601] on input "Timestamp" at bounding box center [156, 604] width 105 height 36
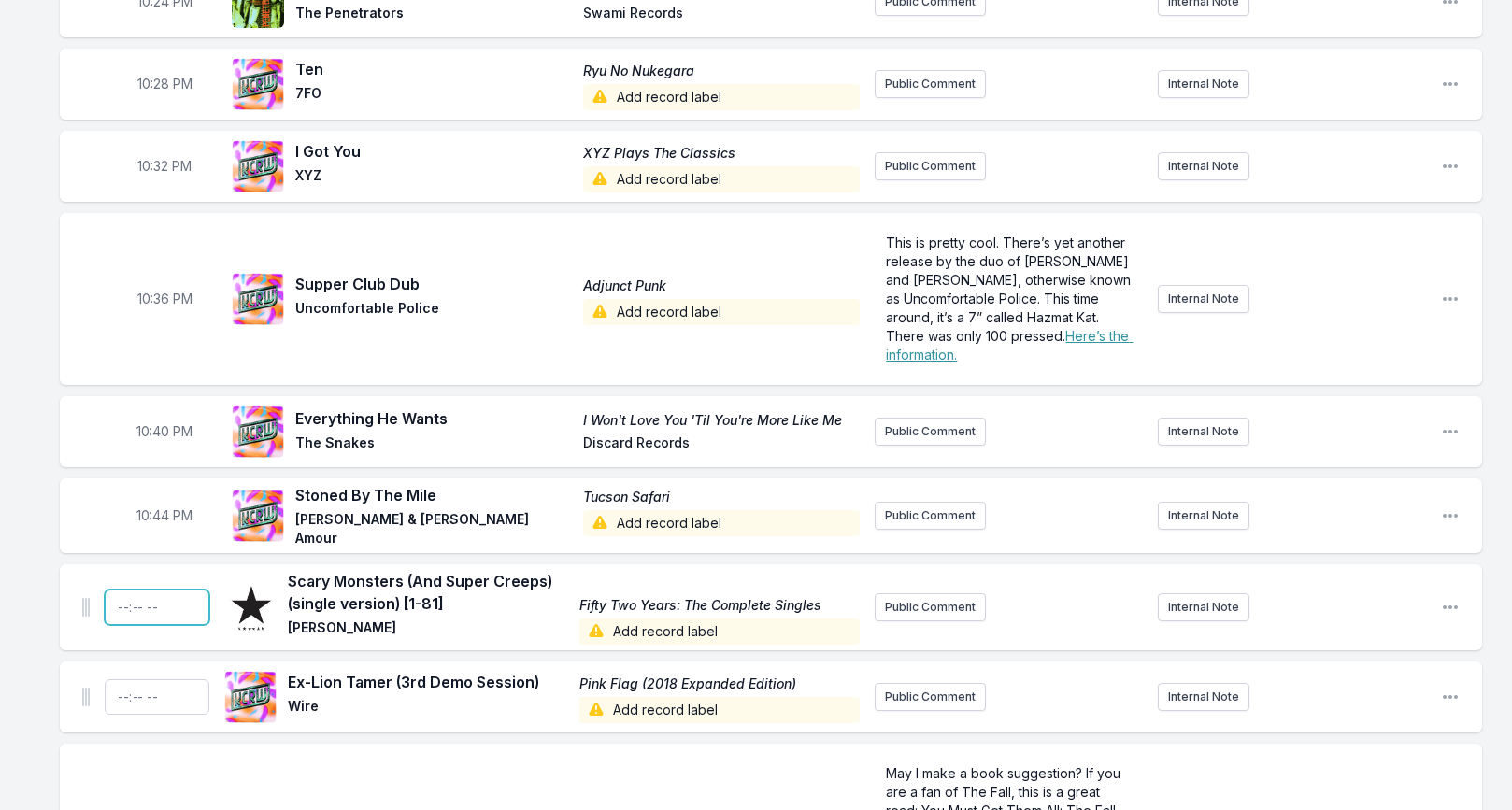
scroll to position [1041, 0]
type input "22:48"
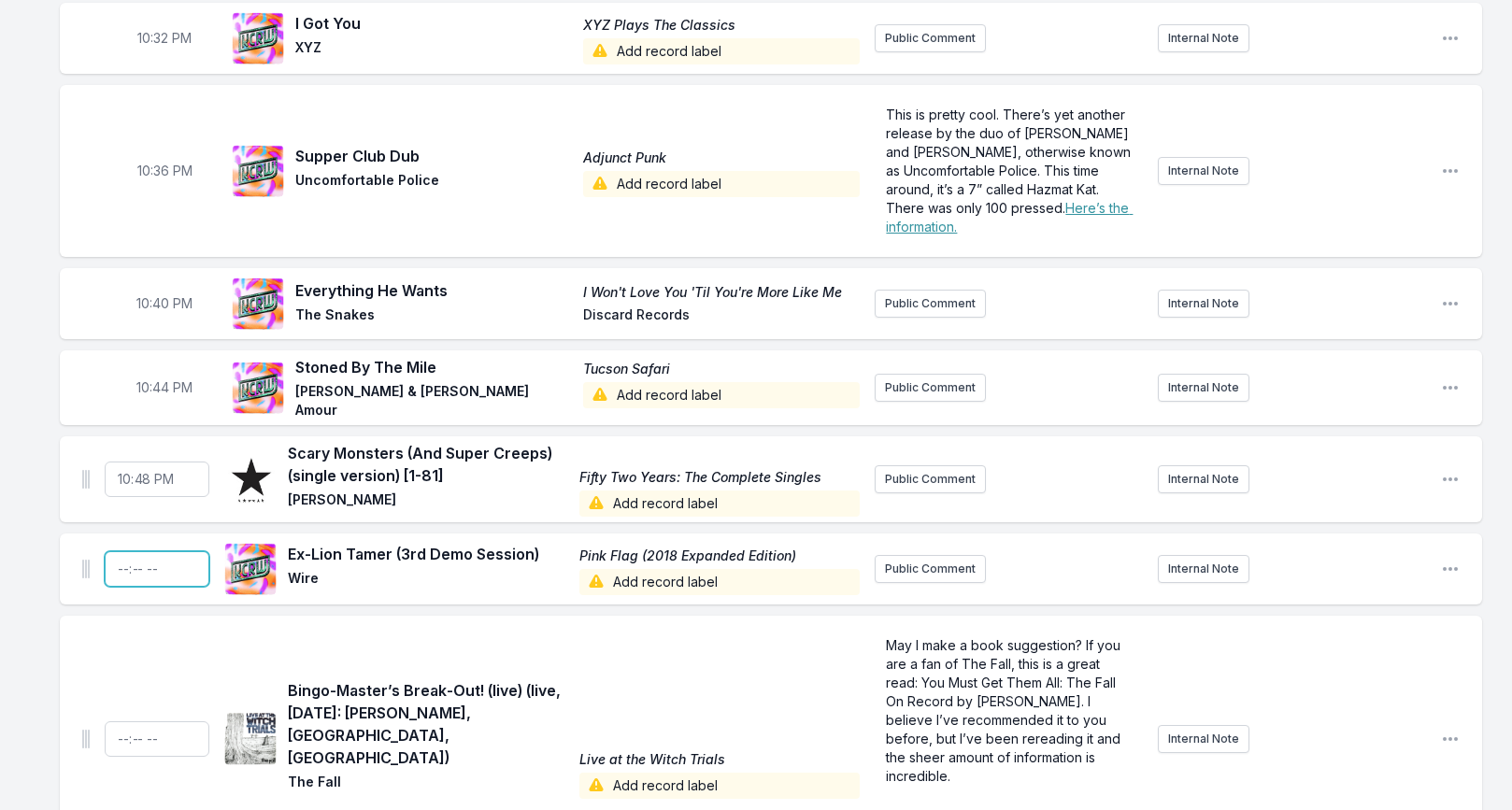
click at [121, 571] on input "Timestamp" at bounding box center [156, 569] width 105 height 36
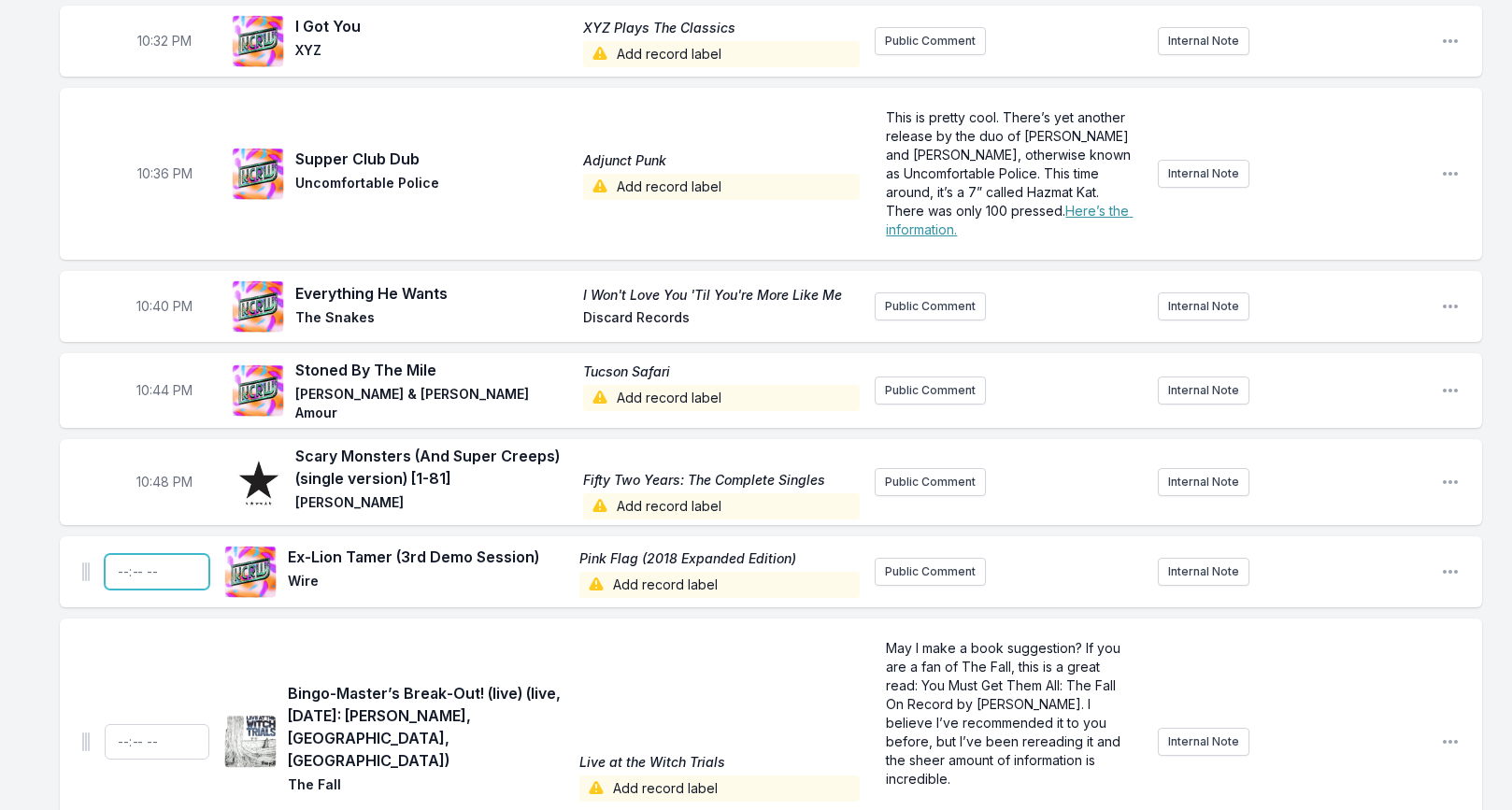
scroll to position [1165, 0]
type input "22:52"
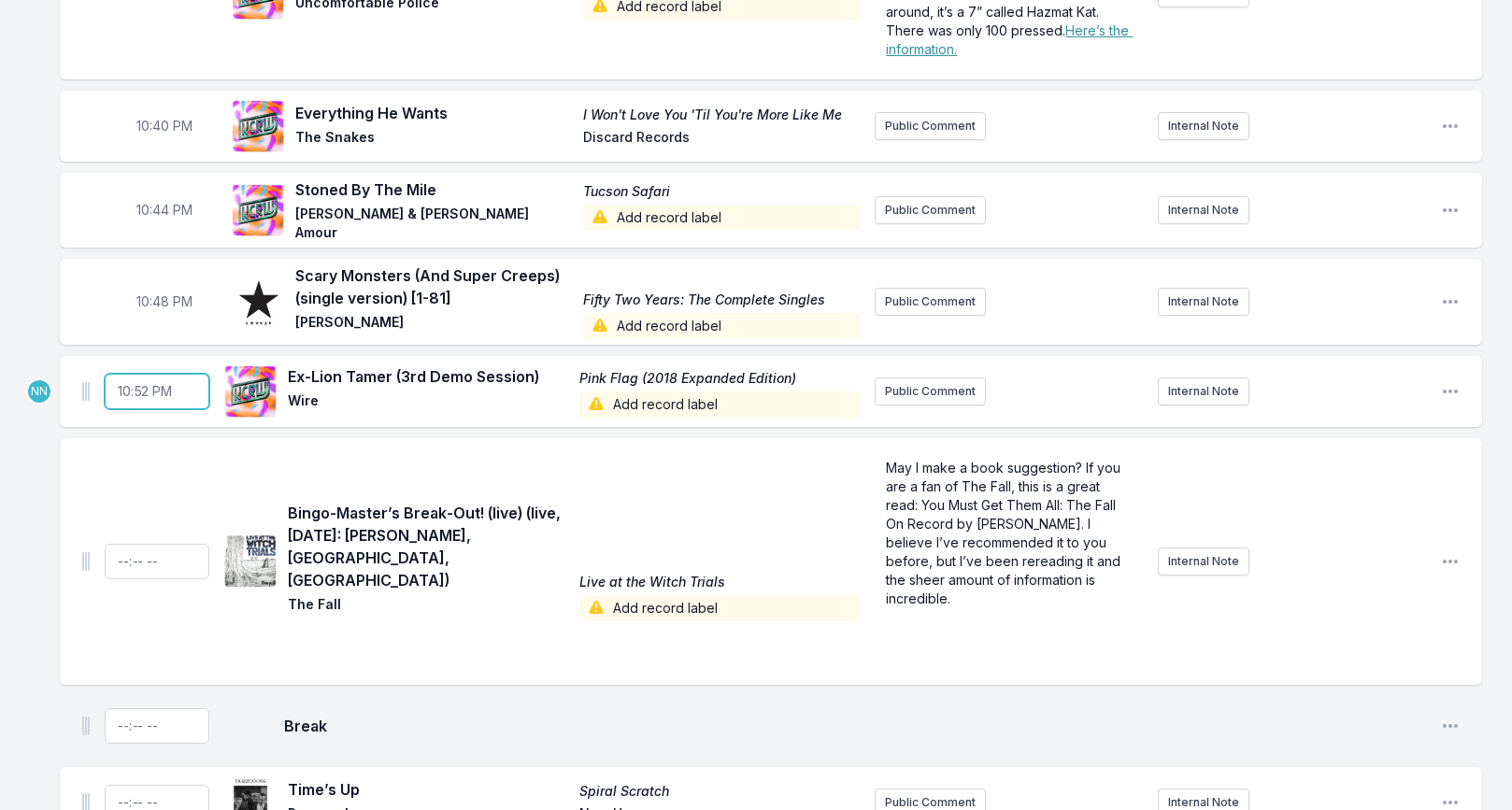
scroll to position [1357, 0]
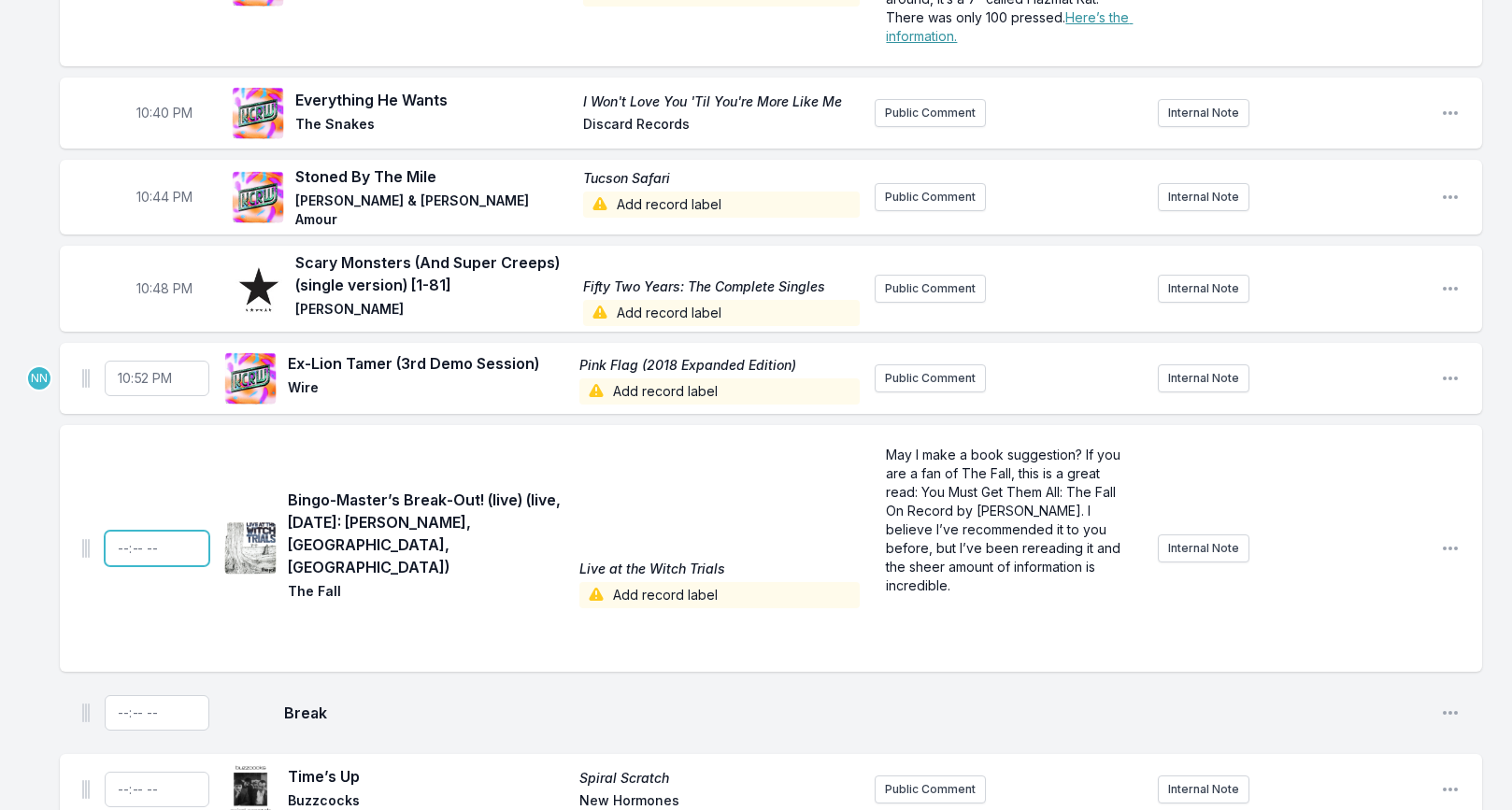
click at [121, 536] on input "Timestamp" at bounding box center [156, 548] width 105 height 36
type input "22:56"
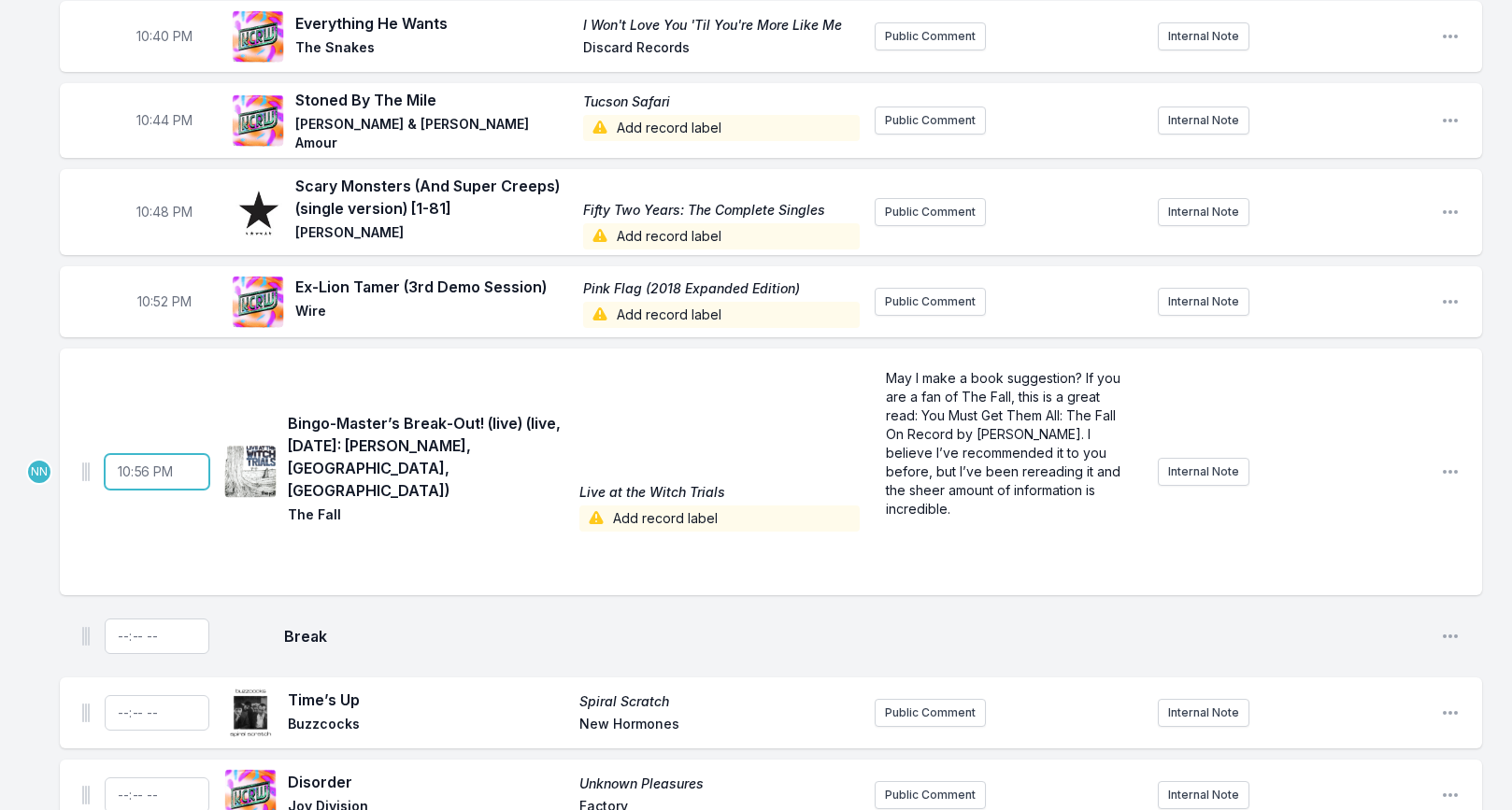
scroll to position [1456, 0]
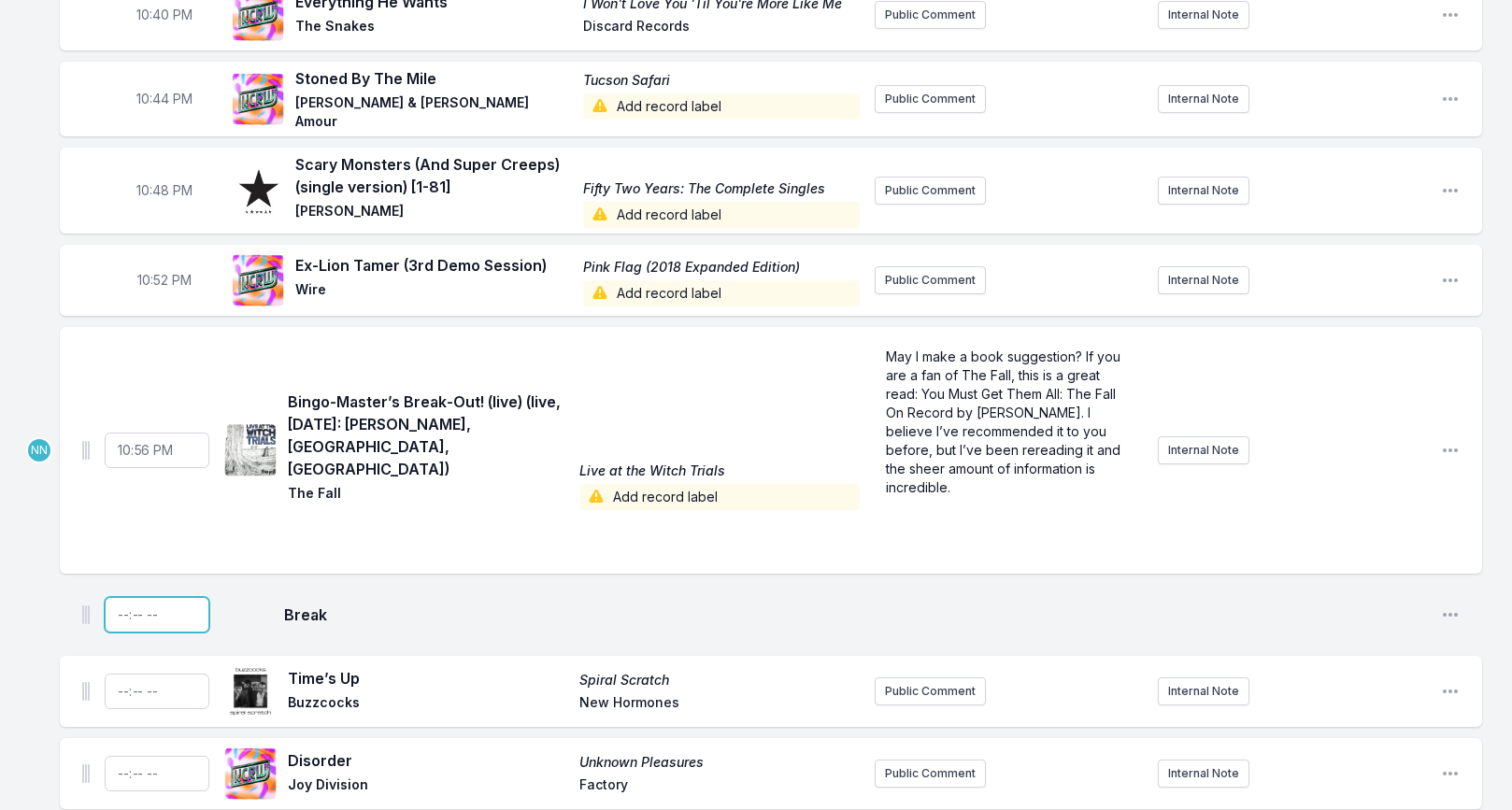
click at [119, 597] on input "Timestamp" at bounding box center [156, 615] width 105 height 36
click at [1442, 605] on icon "Open playlist item options" at bounding box center [1450, 614] width 19 height 19
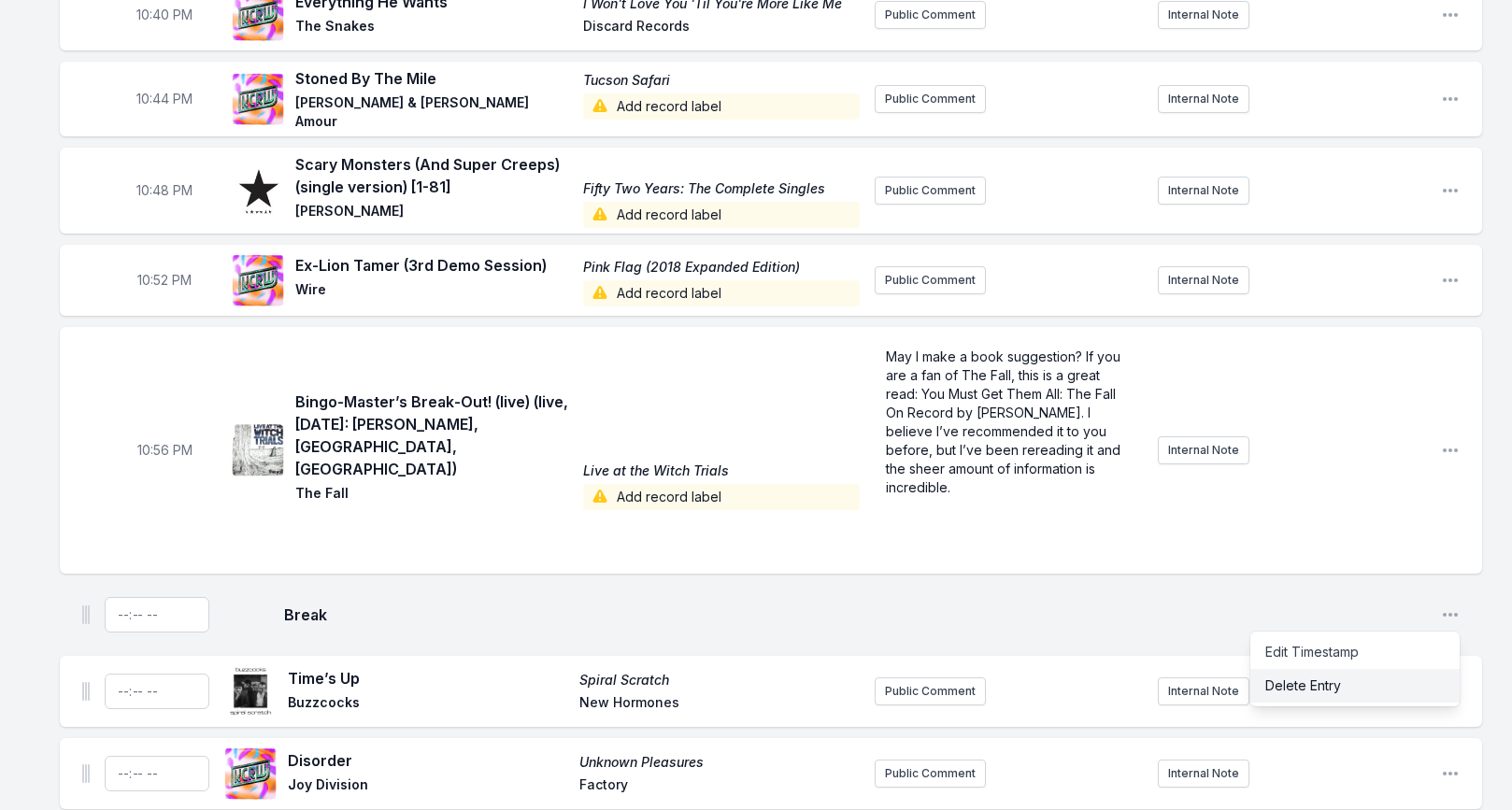
click at [1394, 669] on button "Delete Entry" at bounding box center [1355, 686] width 209 height 34
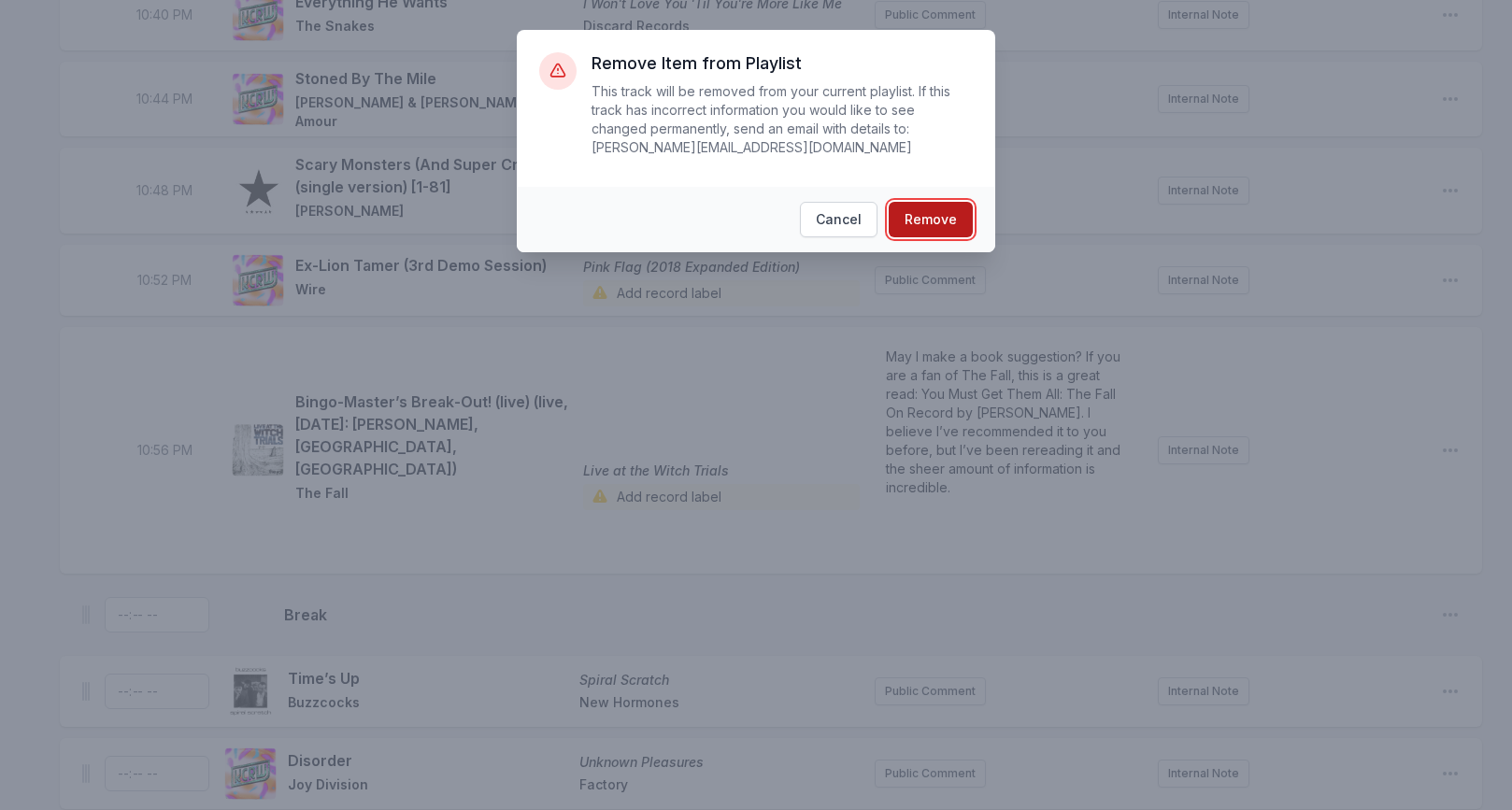
click at [918, 222] on button "Remove" at bounding box center [931, 220] width 84 height 36
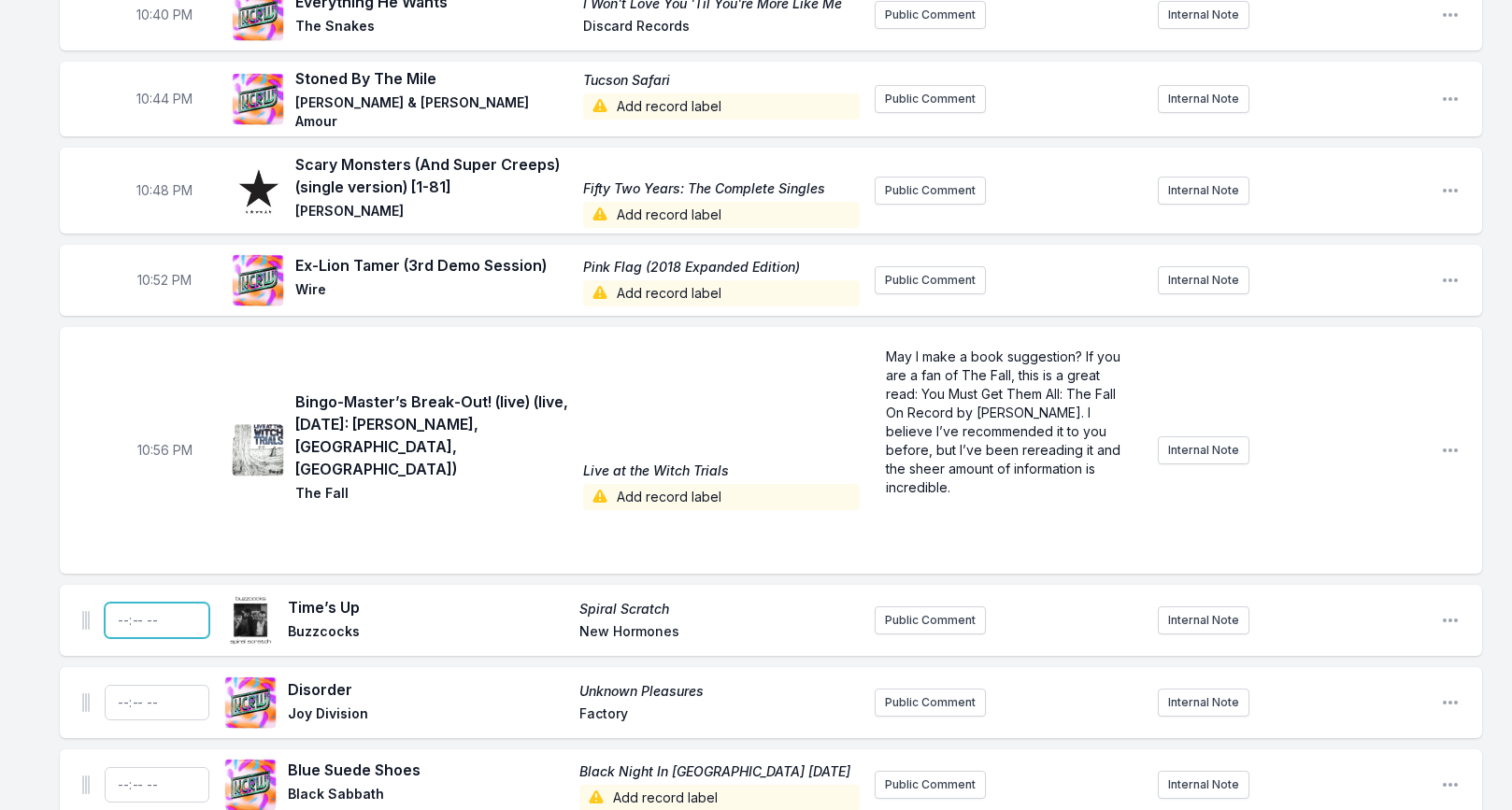
click at [117, 603] on input "Timestamp" at bounding box center [156, 621] width 105 height 36
type input "23:00"
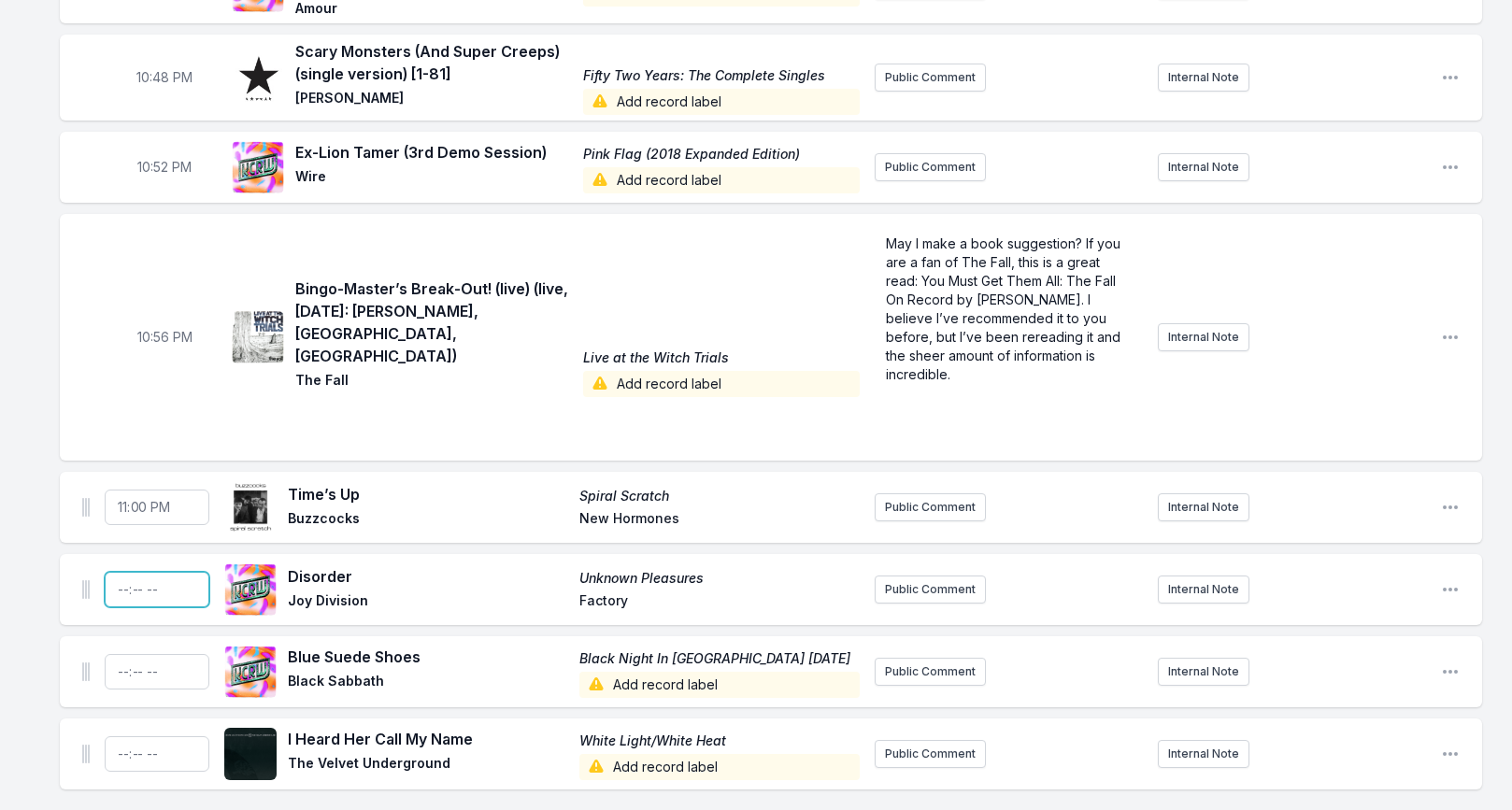
click at [118, 572] on input "Timestamp" at bounding box center [156, 590] width 105 height 36
type input "23:04"
click at [120, 654] on input "Timestamp" at bounding box center [156, 672] width 105 height 36
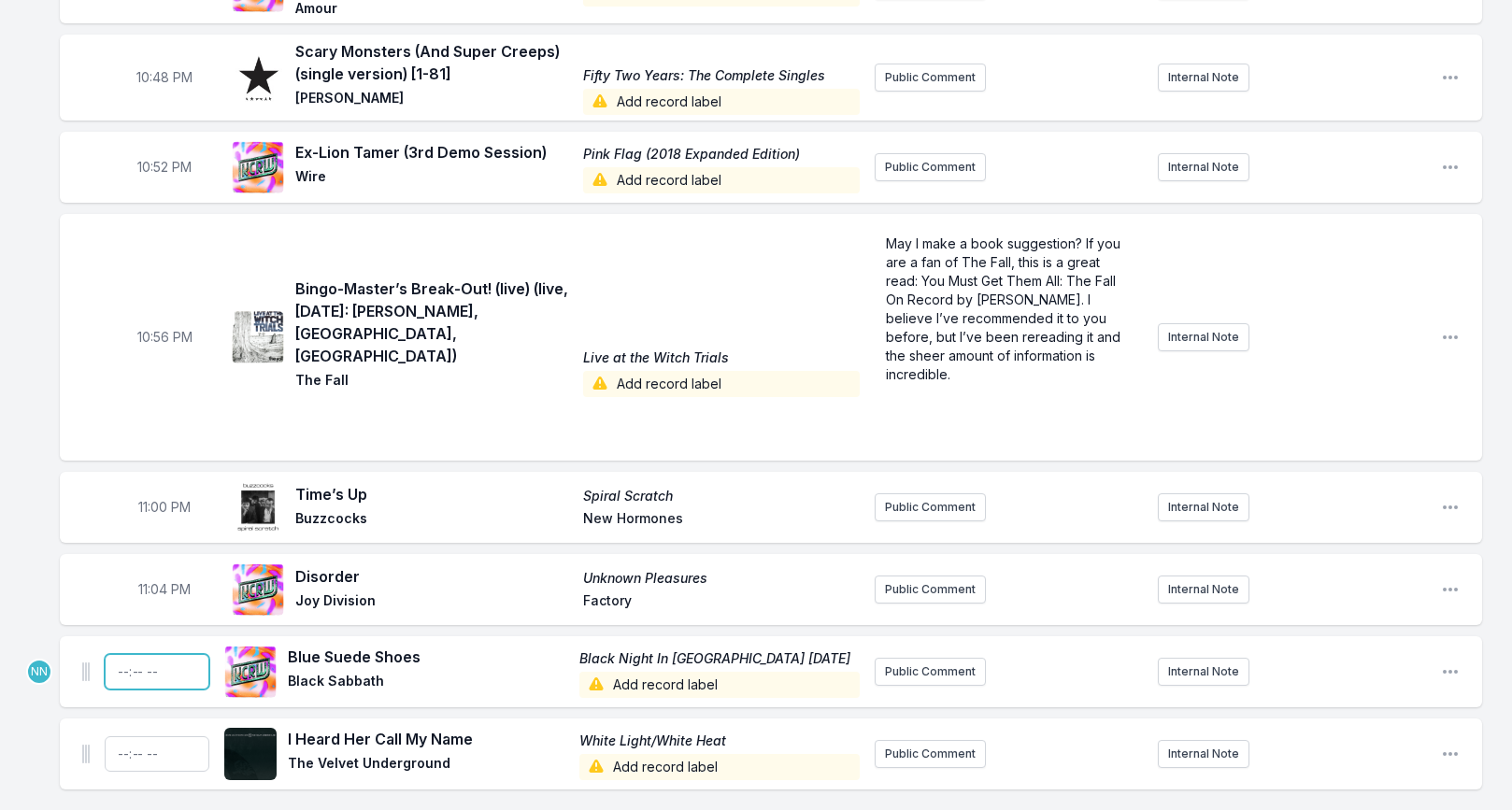
type input "23:08"
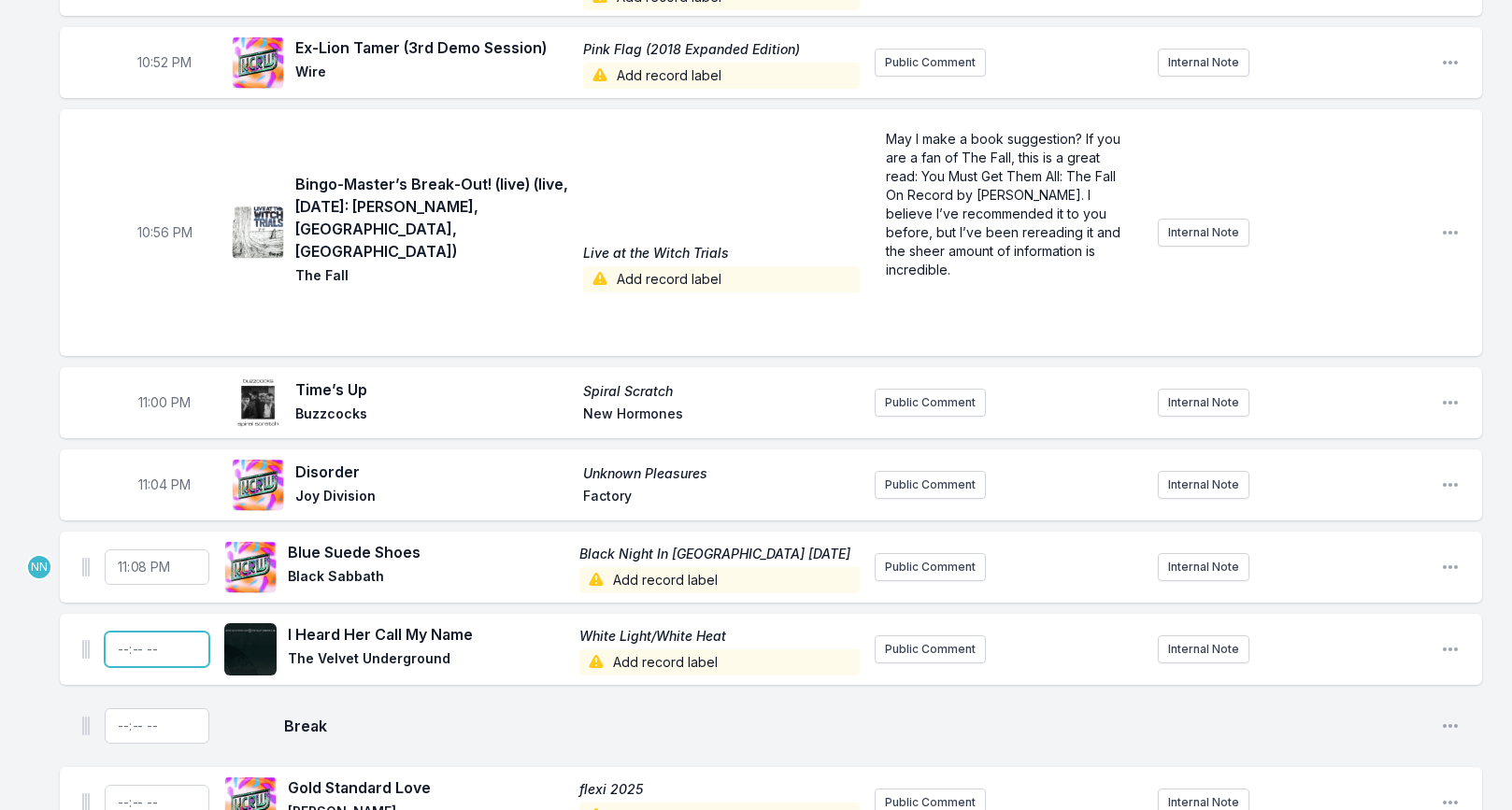
click at [123, 632] on input "Timestamp" at bounding box center [156, 650] width 105 height 36
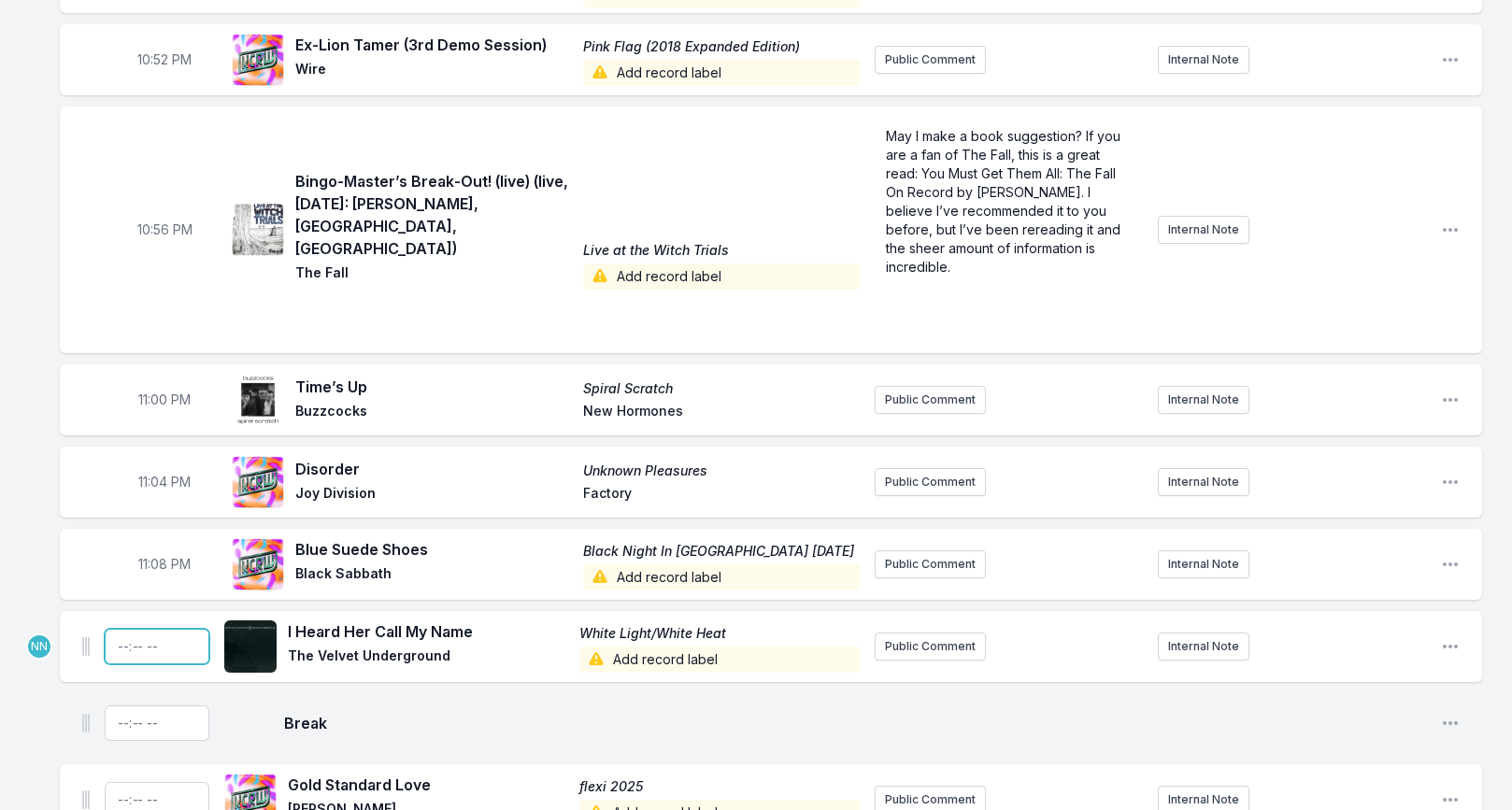
type input "23:12"
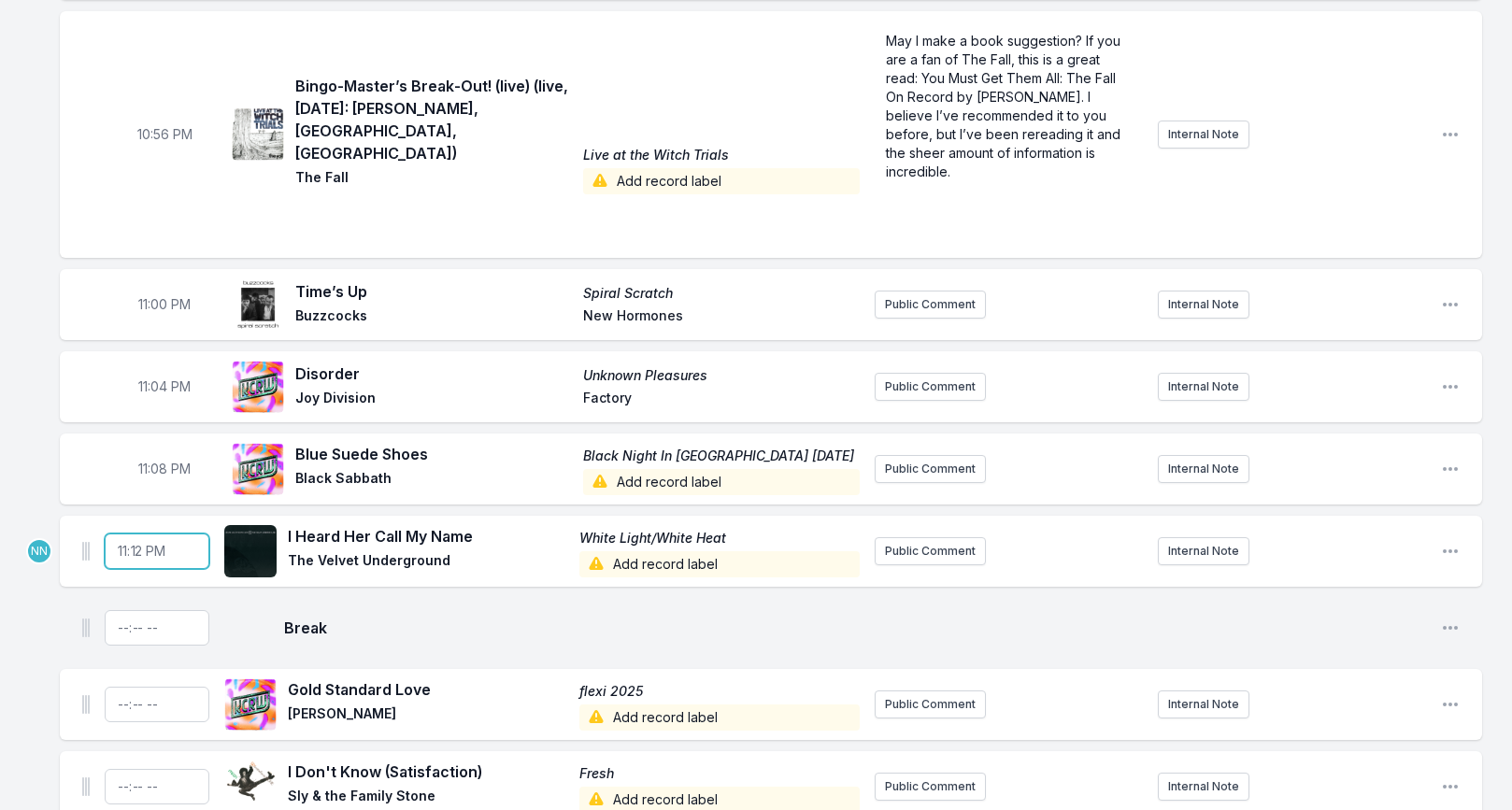
scroll to position [1774, 0]
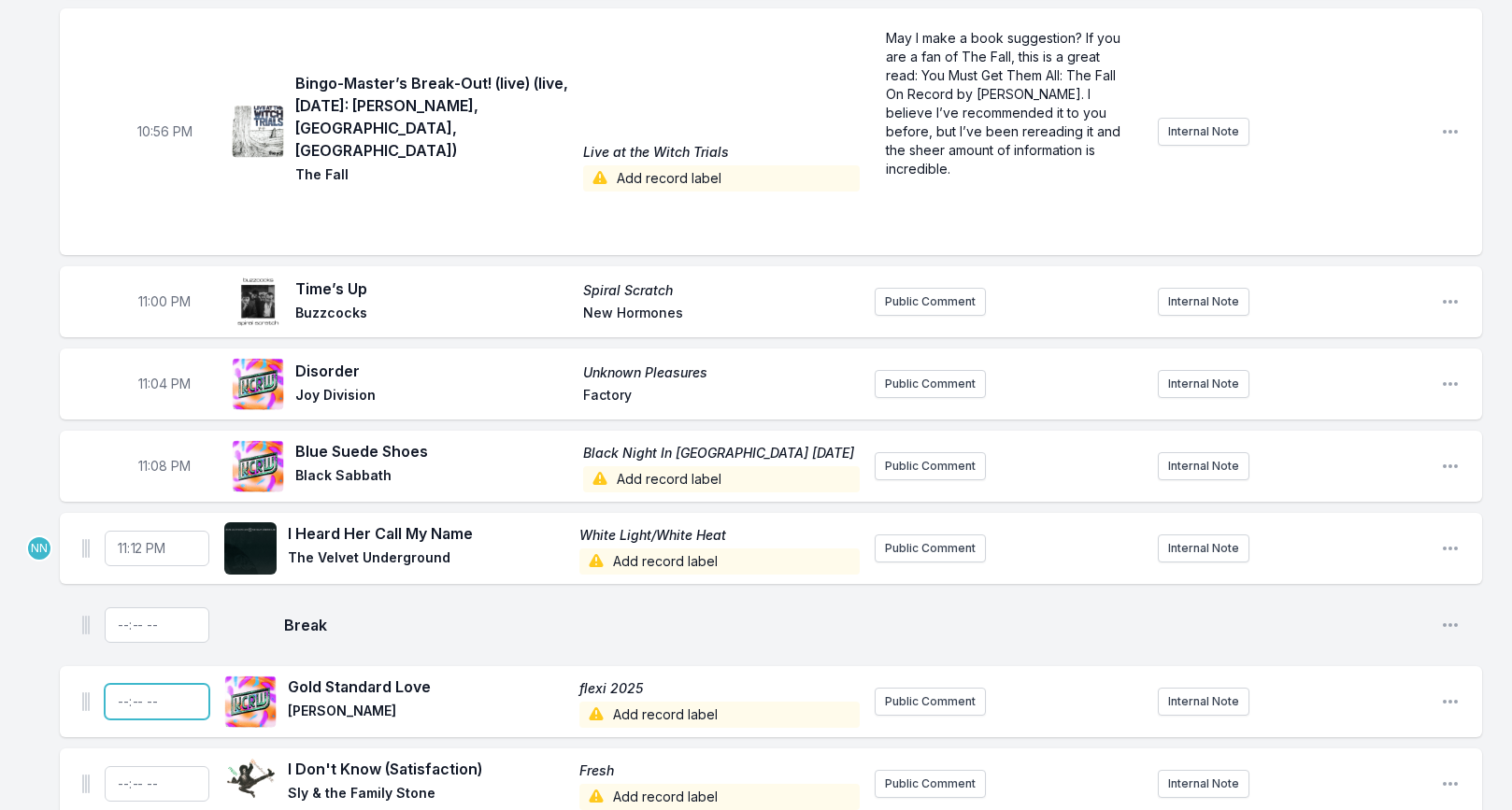
click at [123, 684] on input "Timestamp" at bounding box center [156, 702] width 105 height 36
click at [1456, 616] on icon "Open playlist item options" at bounding box center [1450, 625] width 19 height 19
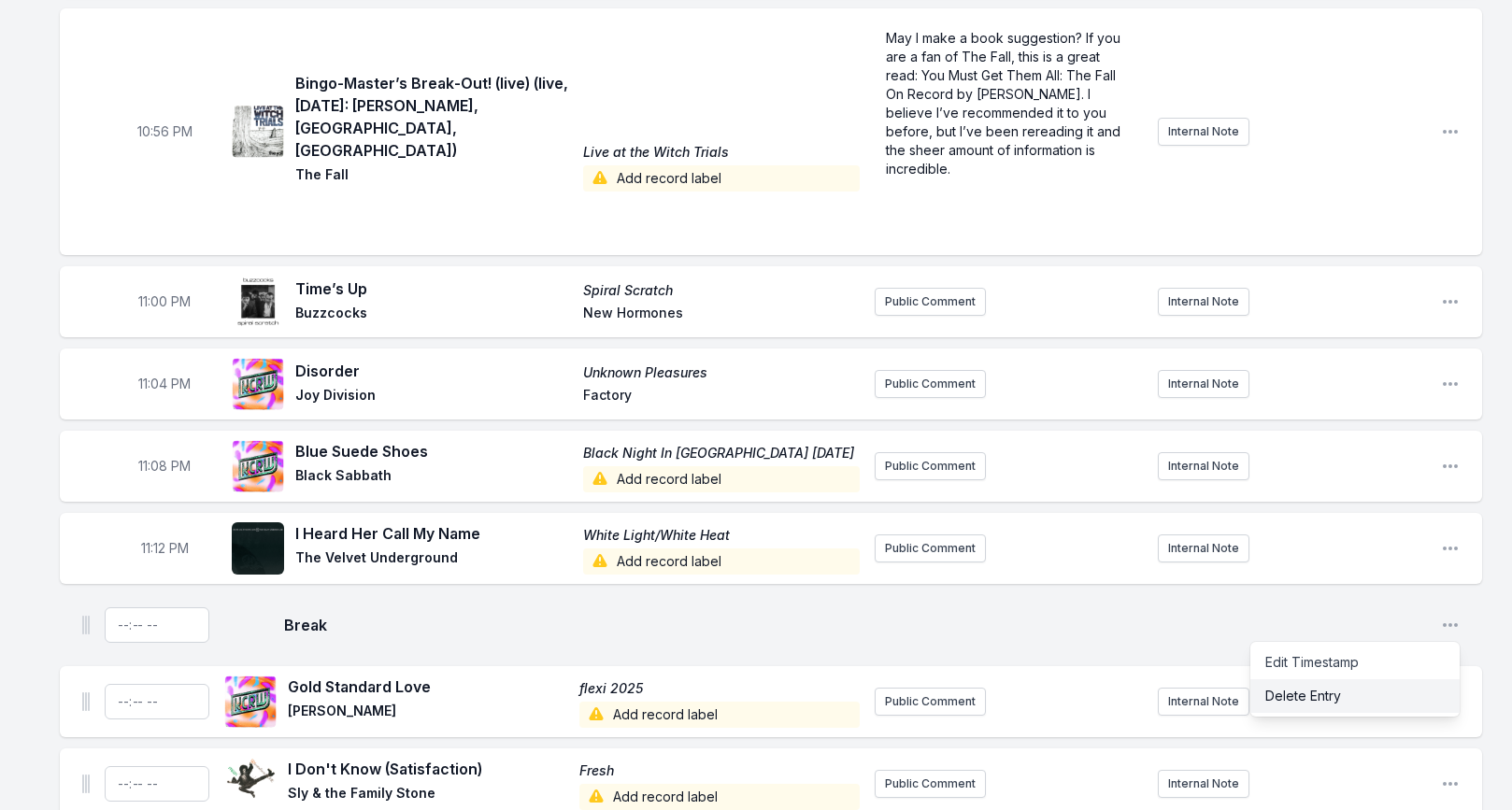
click at [1359, 680] on button "Delete Entry" at bounding box center [1355, 697] width 209 height 34
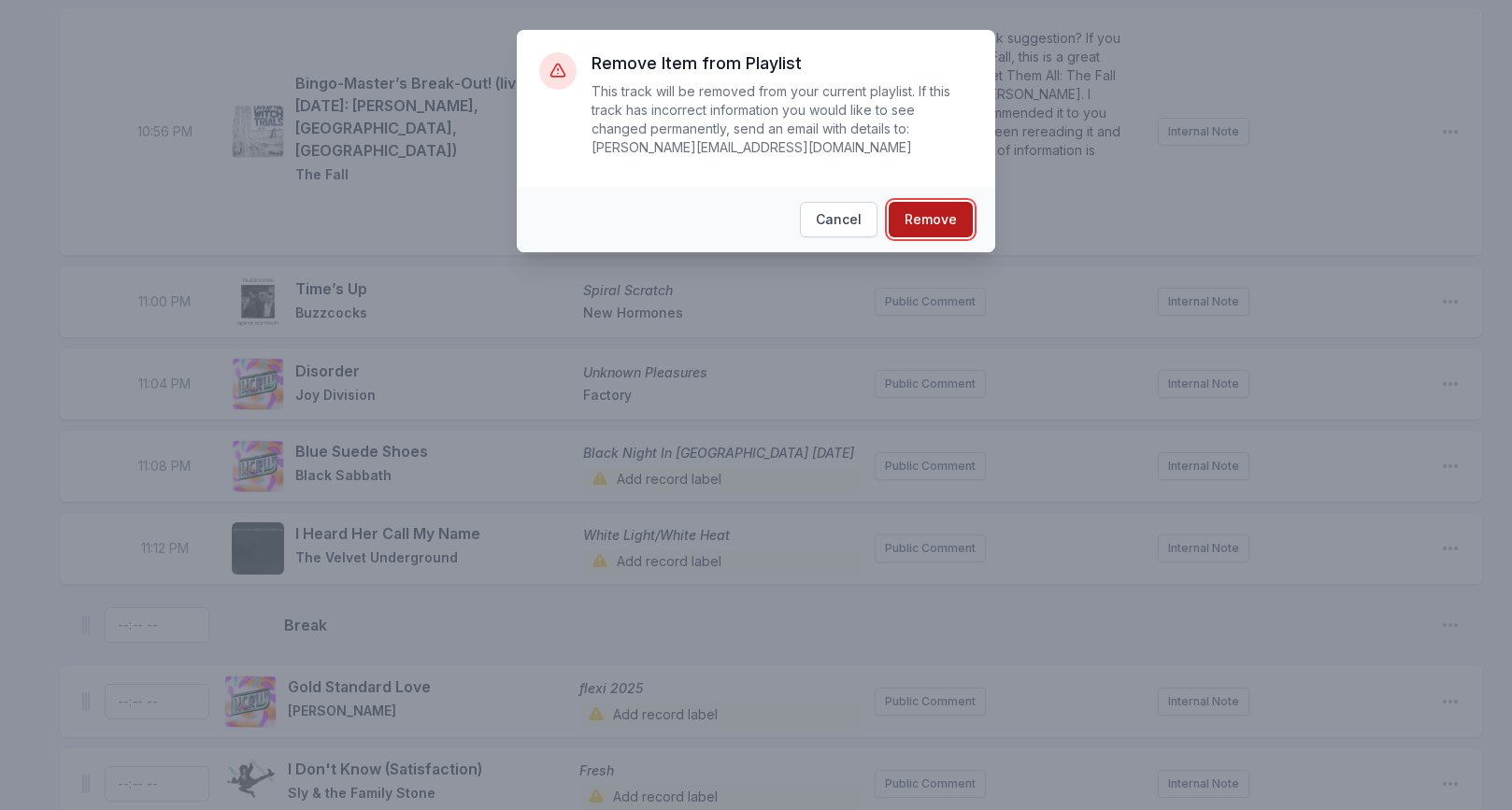
click at [940, 226] on button "Remove" at bounding box center [931, 220] width 84 height 36
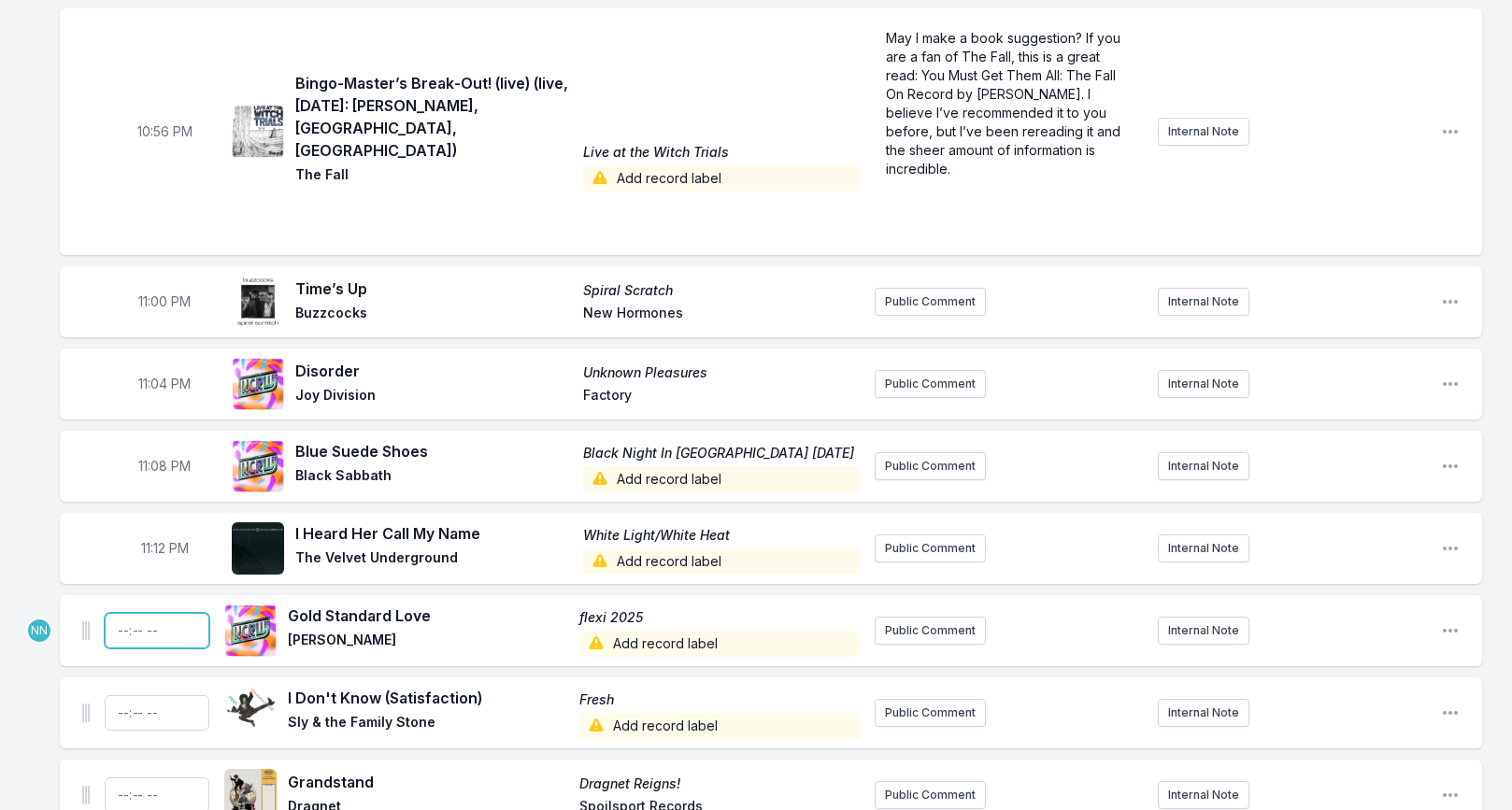
click at [123, 613] on input "Timestamp" at bounding box center [156, 631] width 105 height 36
type input "23:16"
click at [116, 695] on input "Timestamp" at bounding box center [156, 712] width 105 height 36
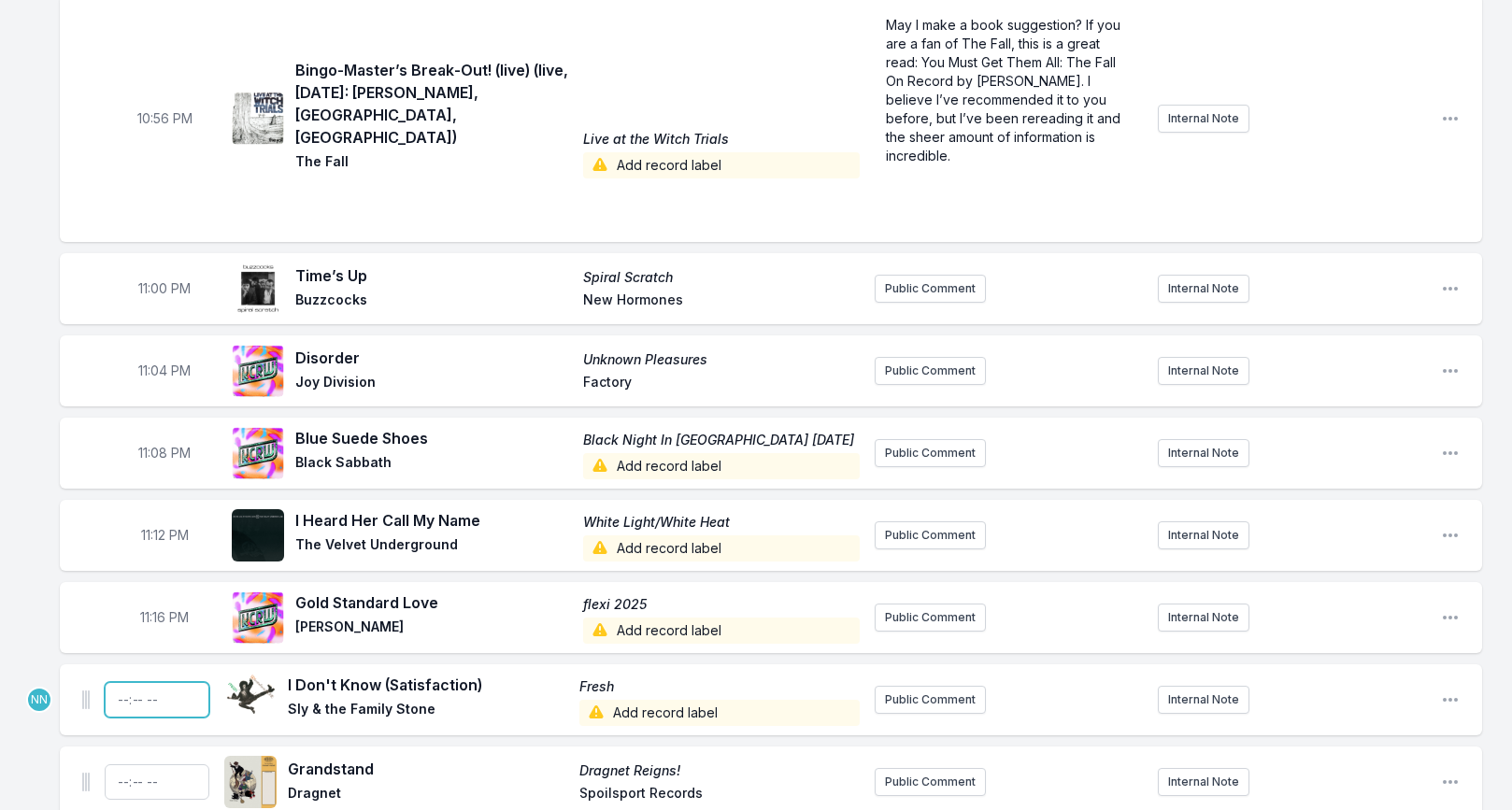
scroll to position [1788, 0]
type input "23:20"
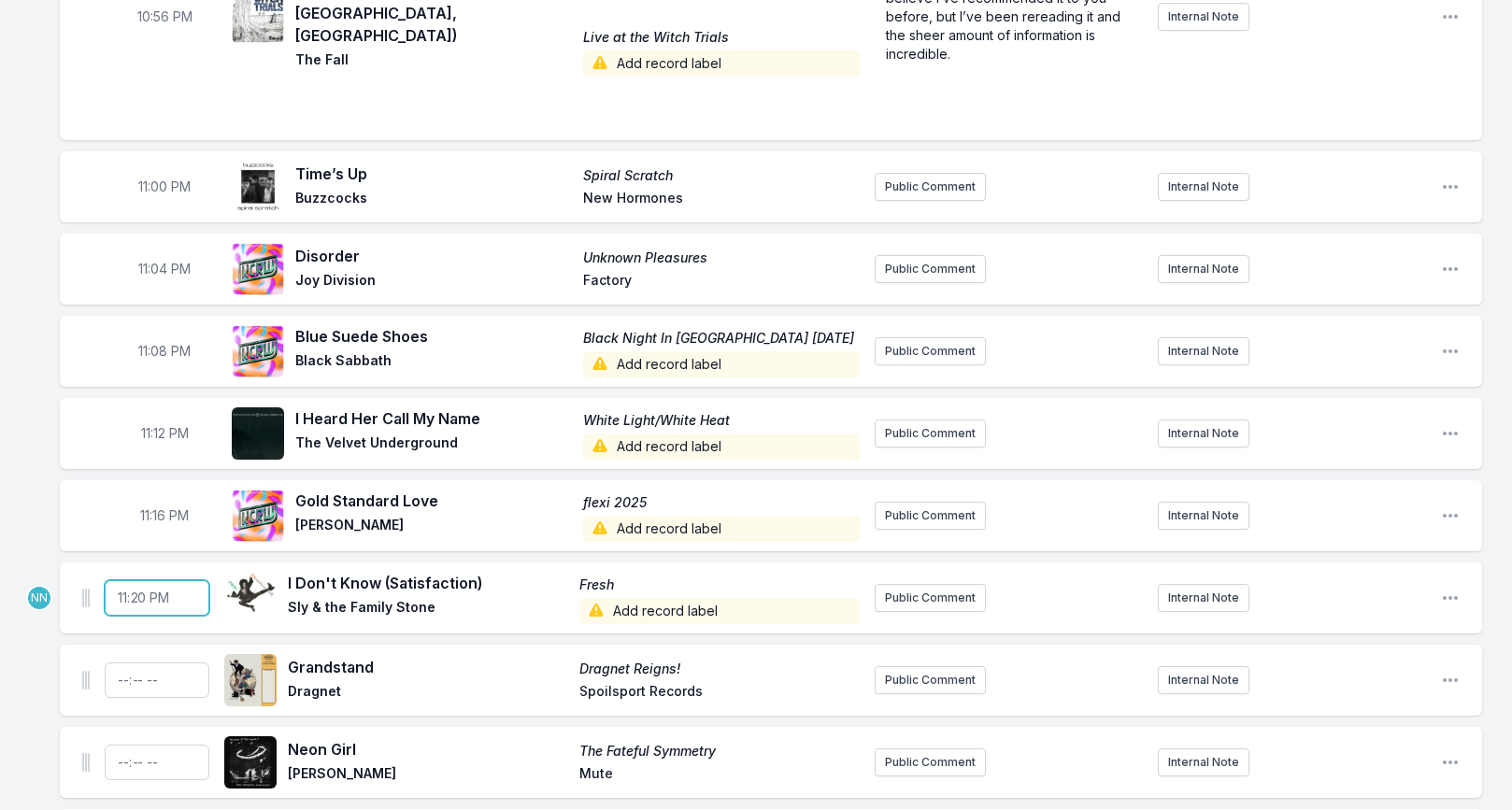
scroll to position [1900, 0]
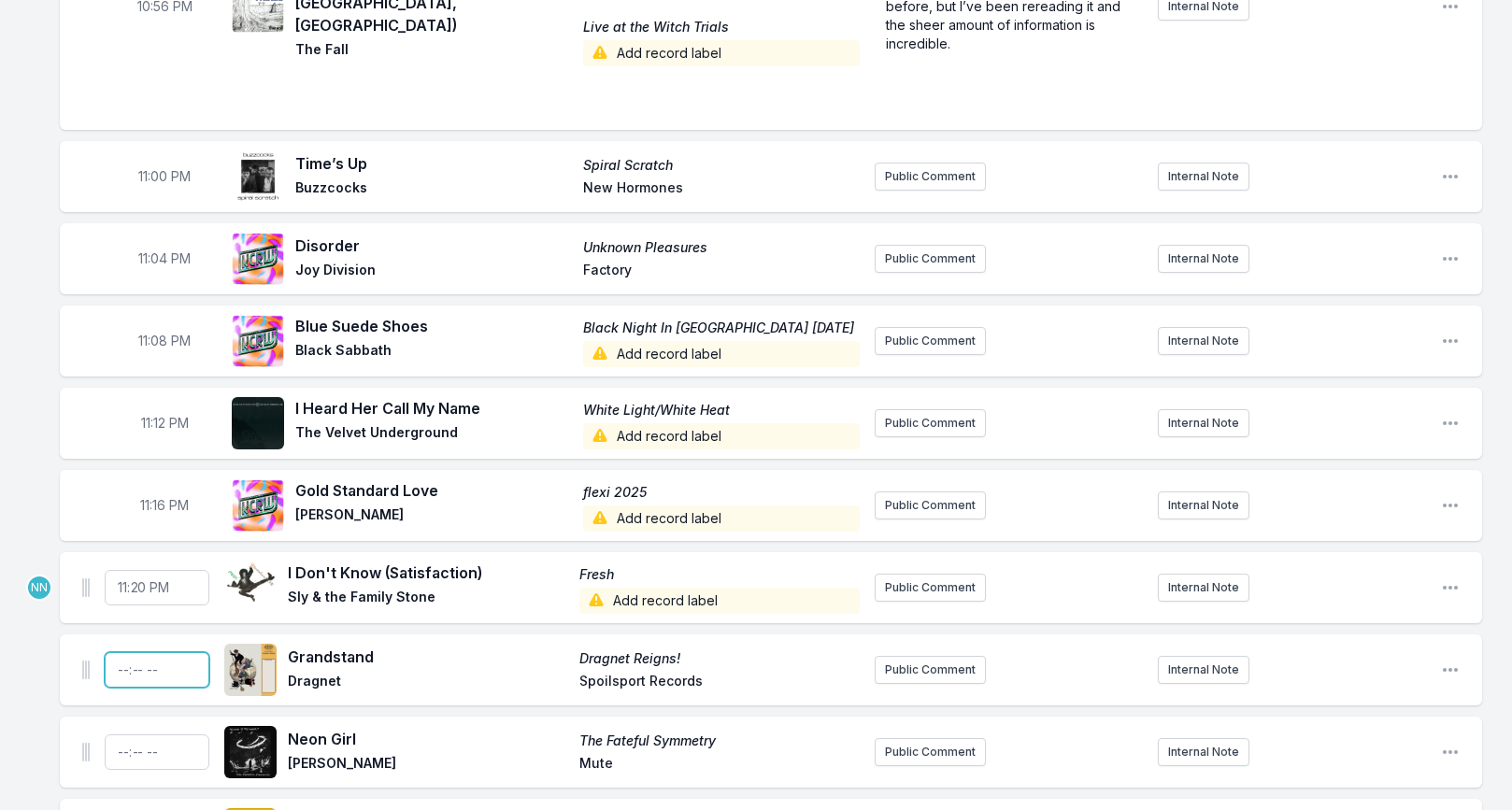
click at [120, 654] on input "Timestamp" at bounding box center [156, 670] width 105 height 36
type input "23:24"
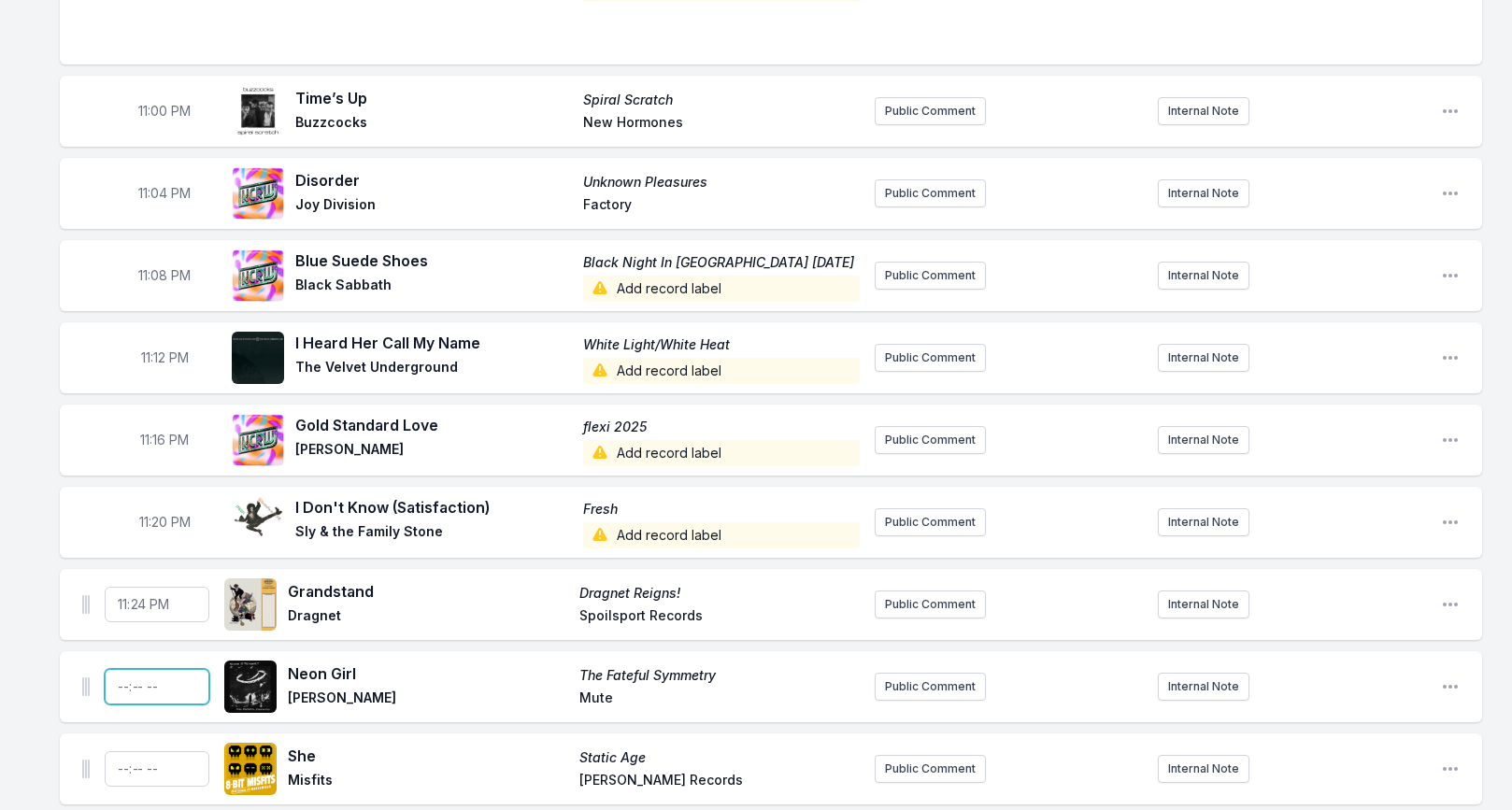
scroll to position [1966, 0]
click at [121, 667] on input "Timestamp" at bounding box center [156, 685] width 105 height 36
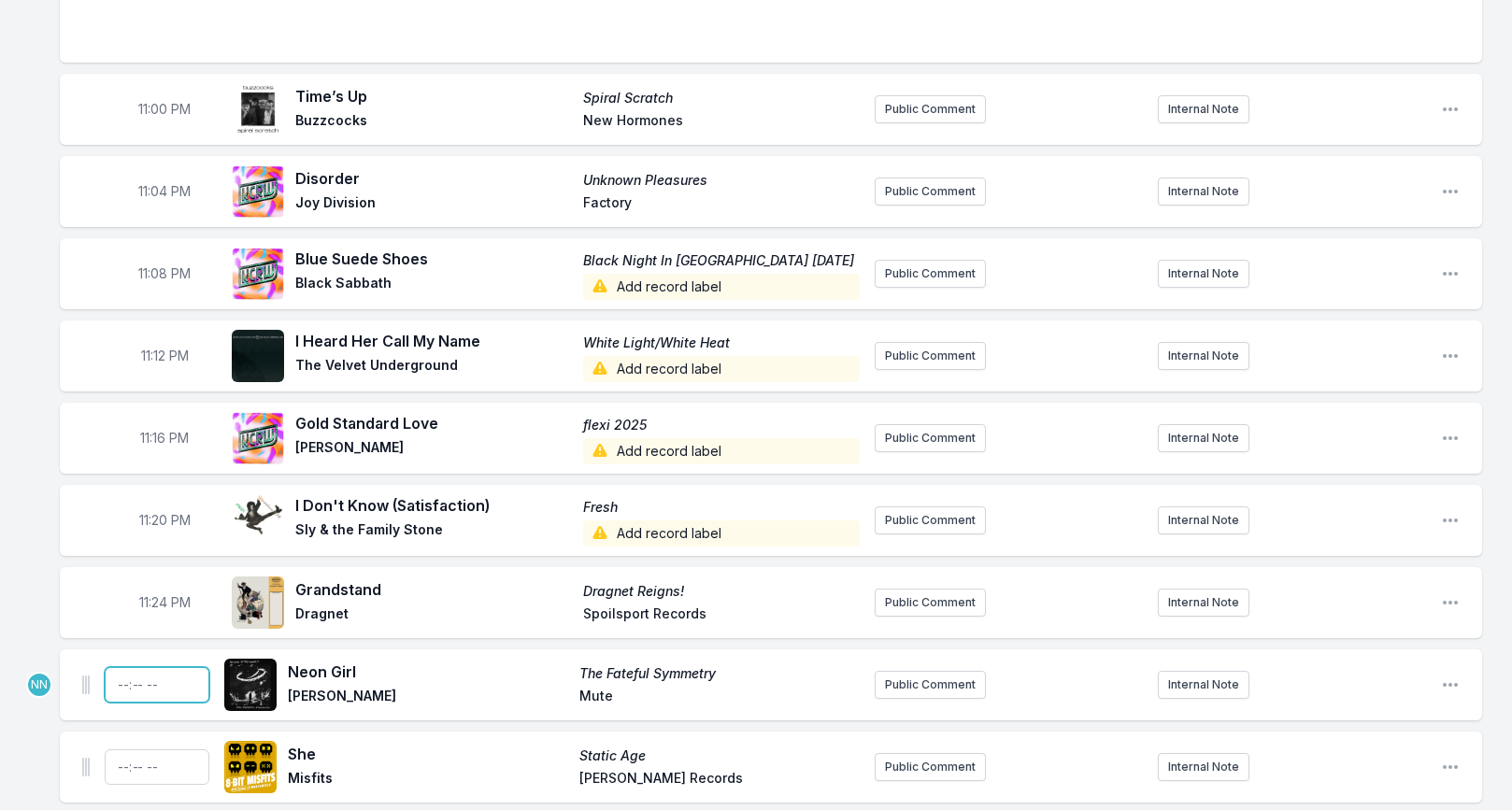
type input "23:28"
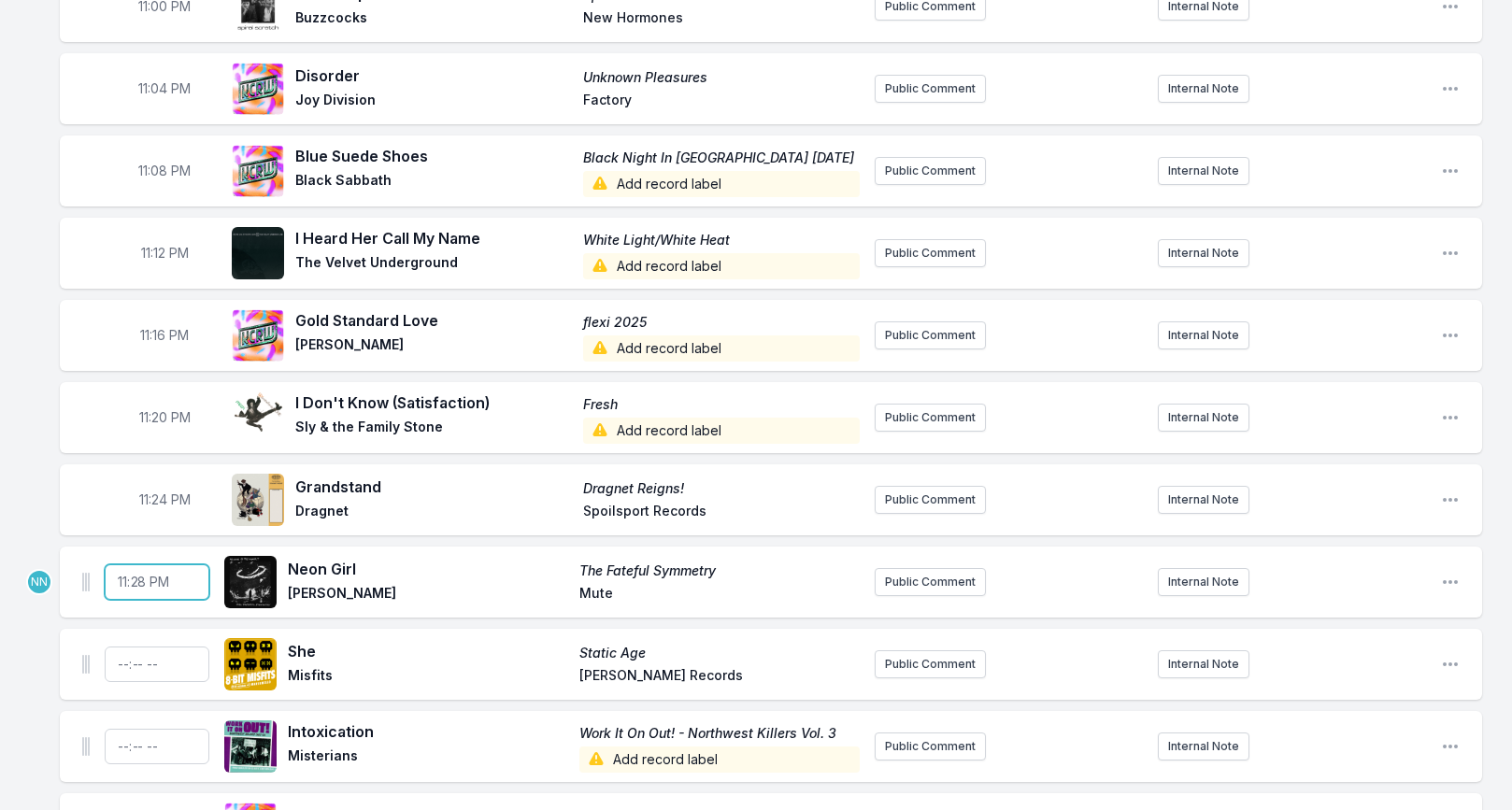
scroll to position [2082, 0]
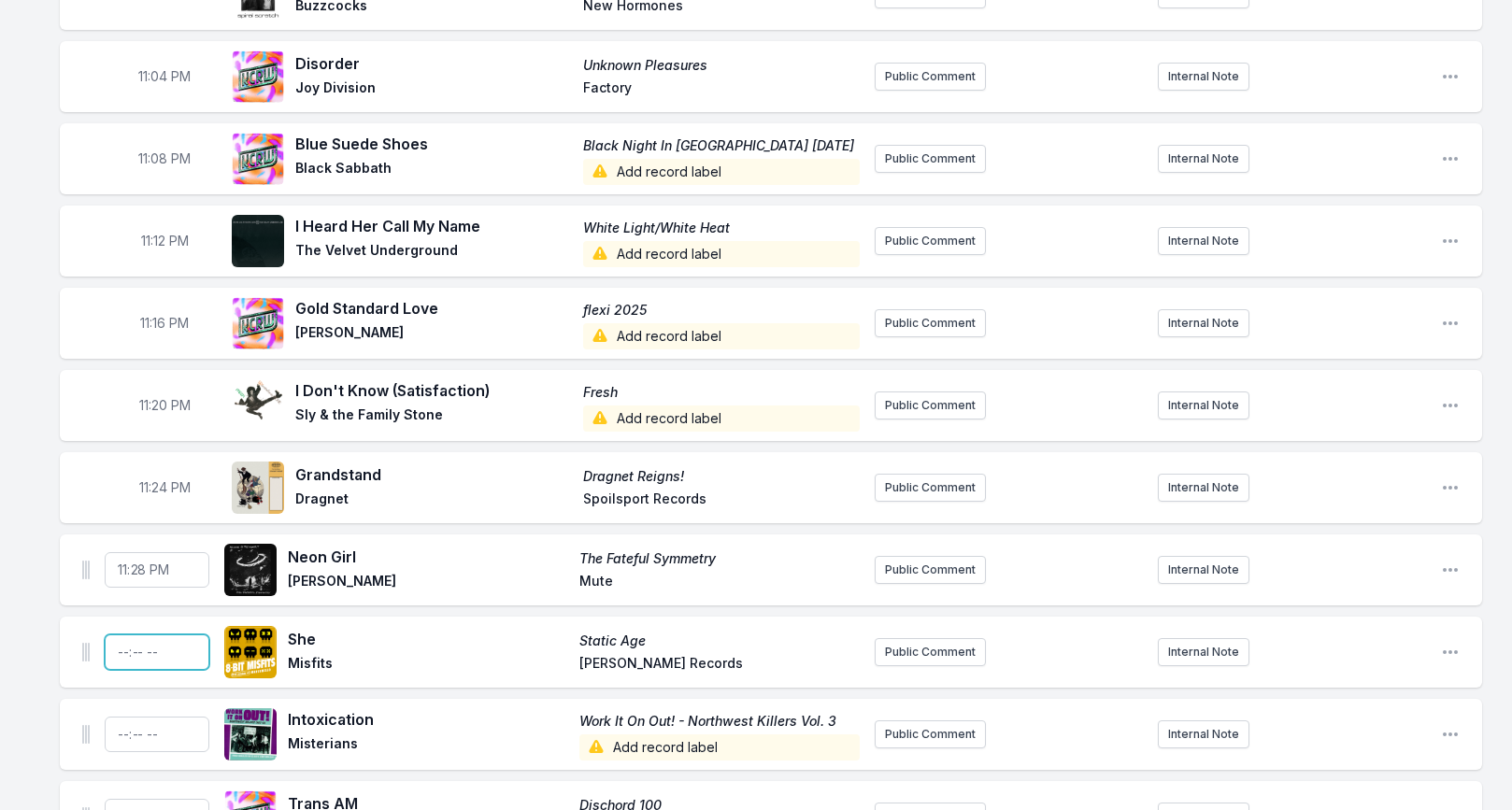
click at [119, 634] on input "Timestamp" at bounding box center [156, 652] width 105 height 36
type input "23:32"
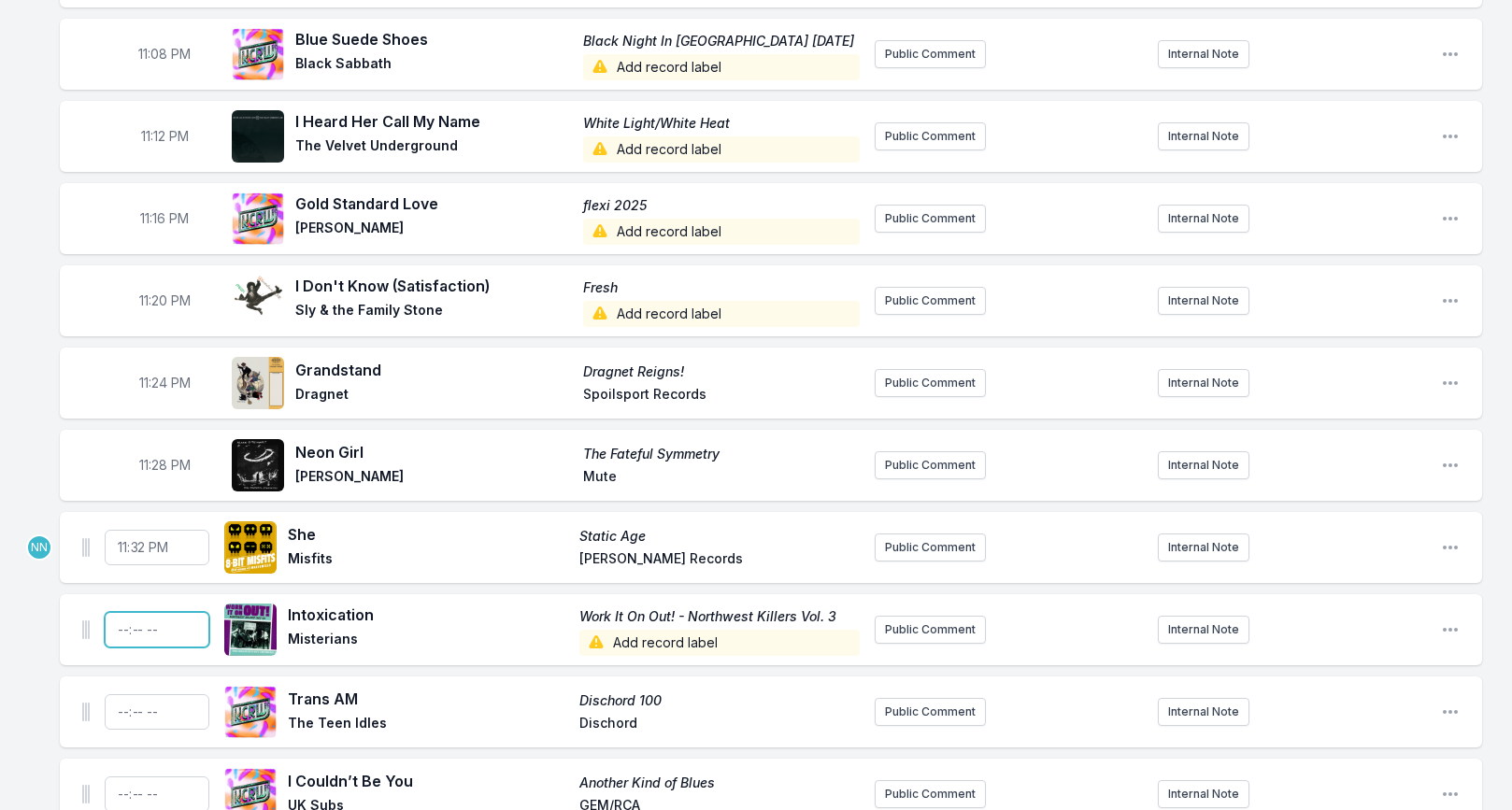
scroll to position [2183, 0]
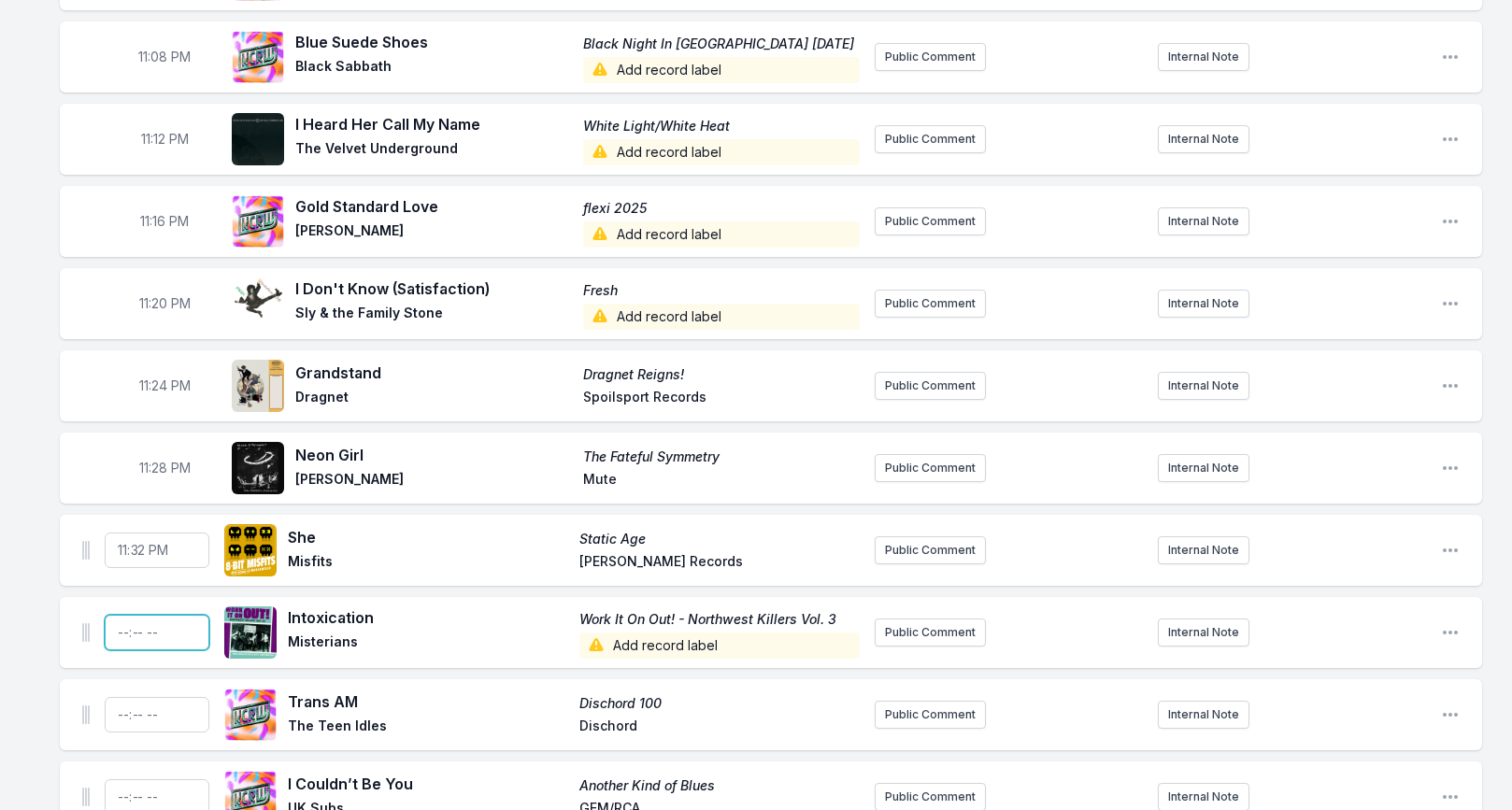
click at [123, 615] on input "Timestamp" at bounding box center [156, 633] width 105 height 36
type input "23:36"
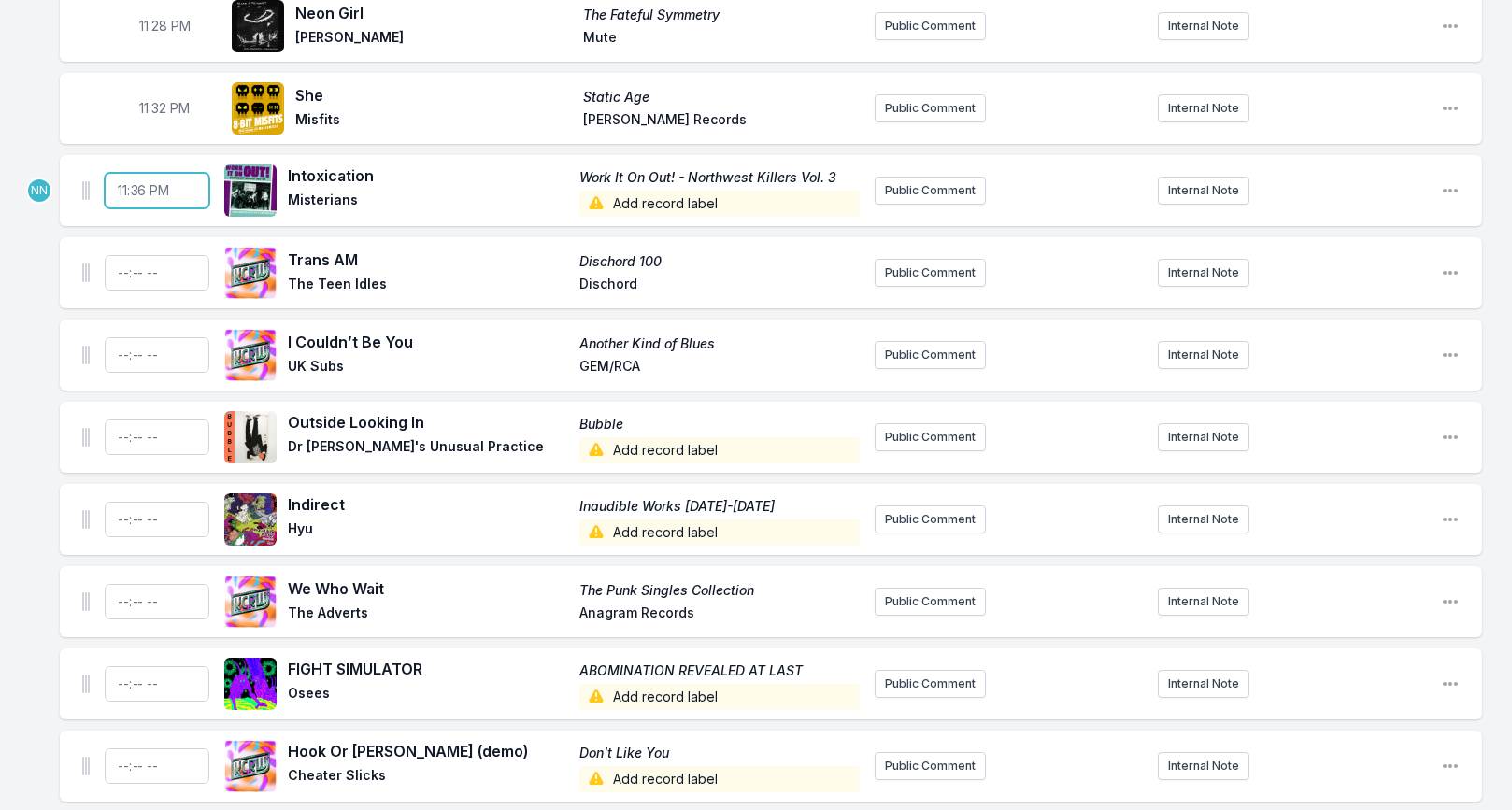
scroll to position [2634, 0]
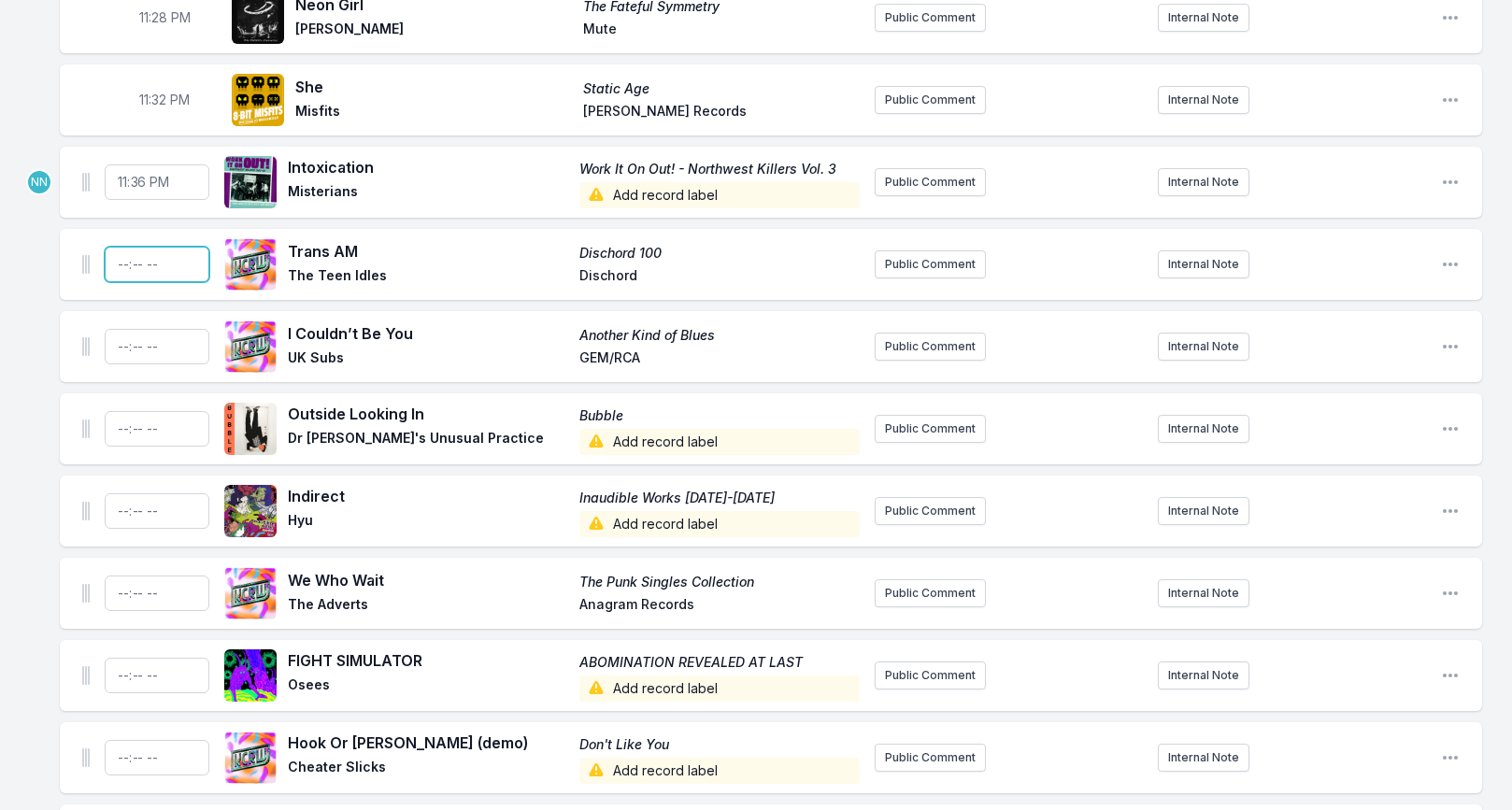
click at [123, 247] on input "Timestamp" at bounding box center [156, 265] width 105 height 36
type input "23:40"
click at [125, 328] on input "Timestamp" at bounding box center [156, 346] width 105 height 36
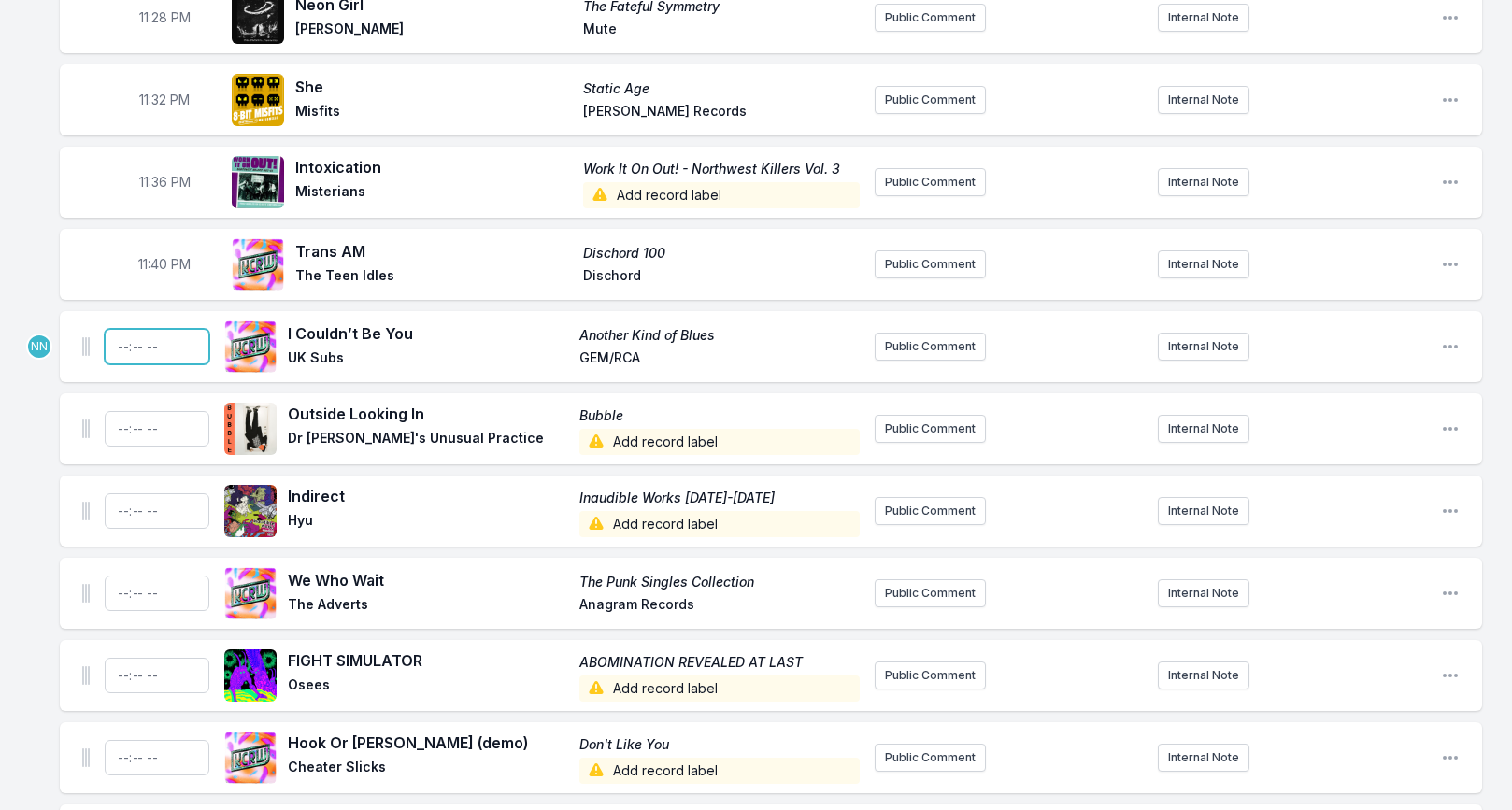
type input "23:44"
click at [122, 411] on input "Timestamp" at bounding box center [156, 429] width 105 height 36
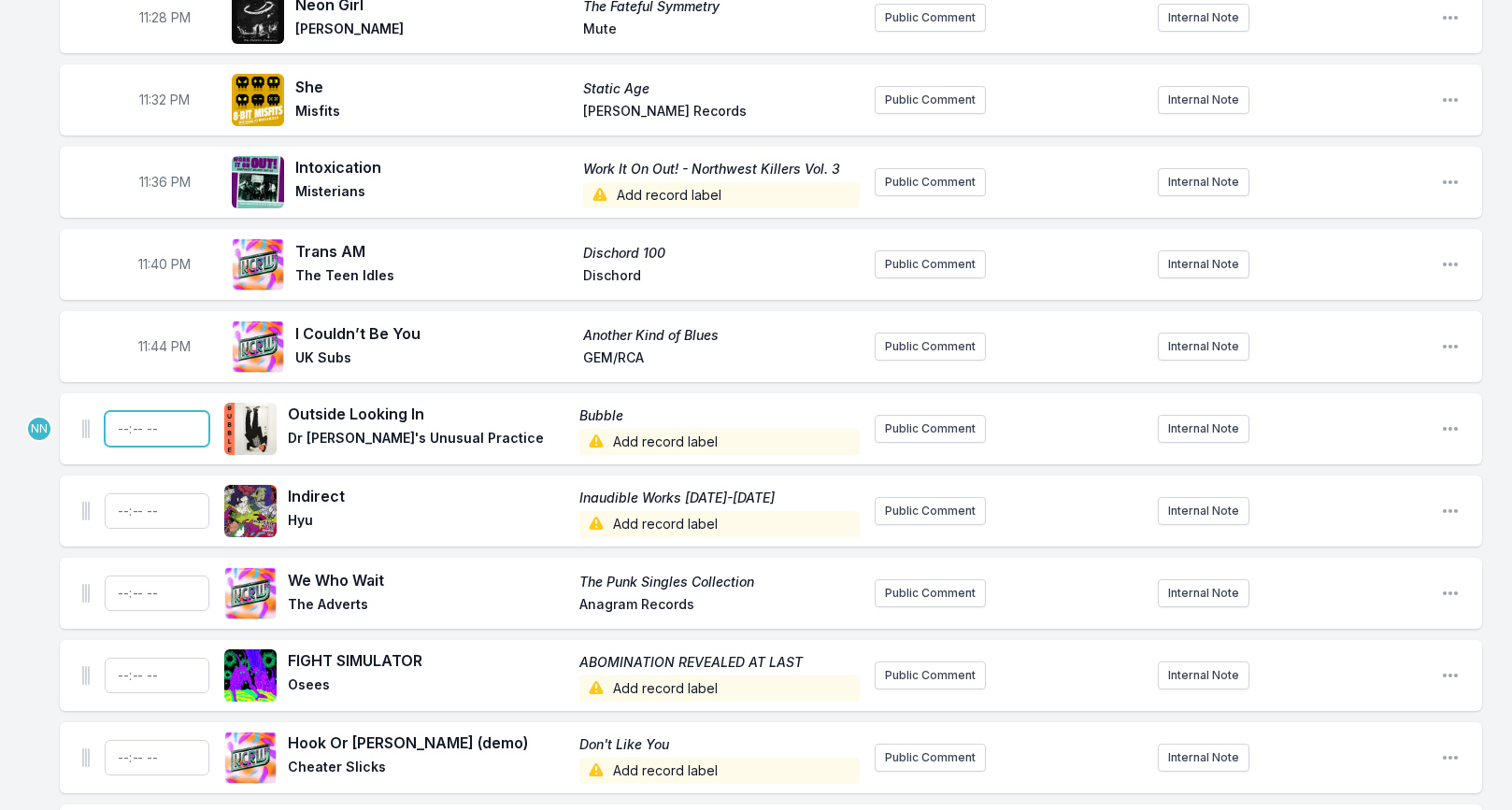
type input "23:48"
click at [114, 494] on input "Timestamp" at bounding box center [156, 511] width 105 height 36
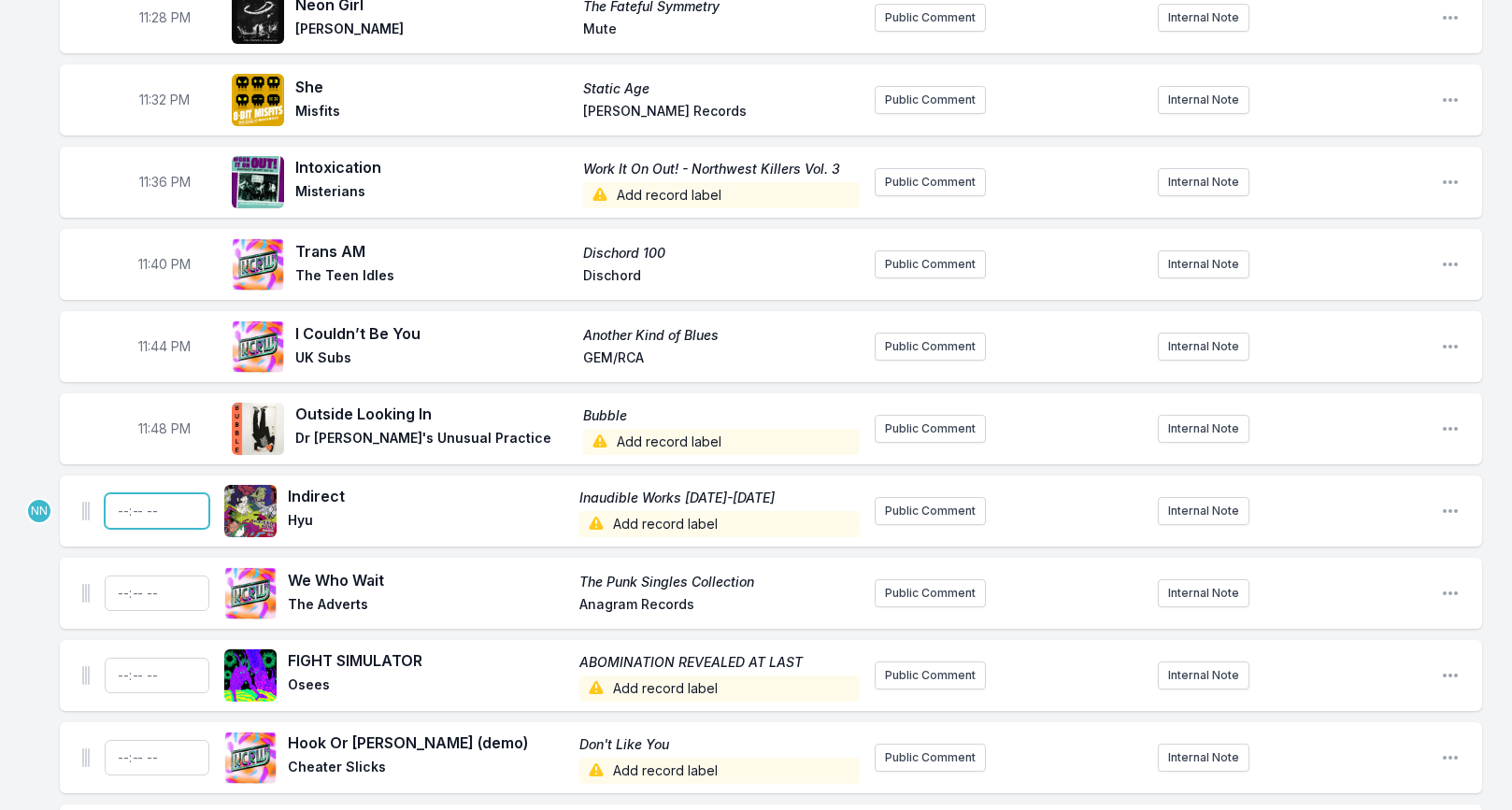
type input "23:52"
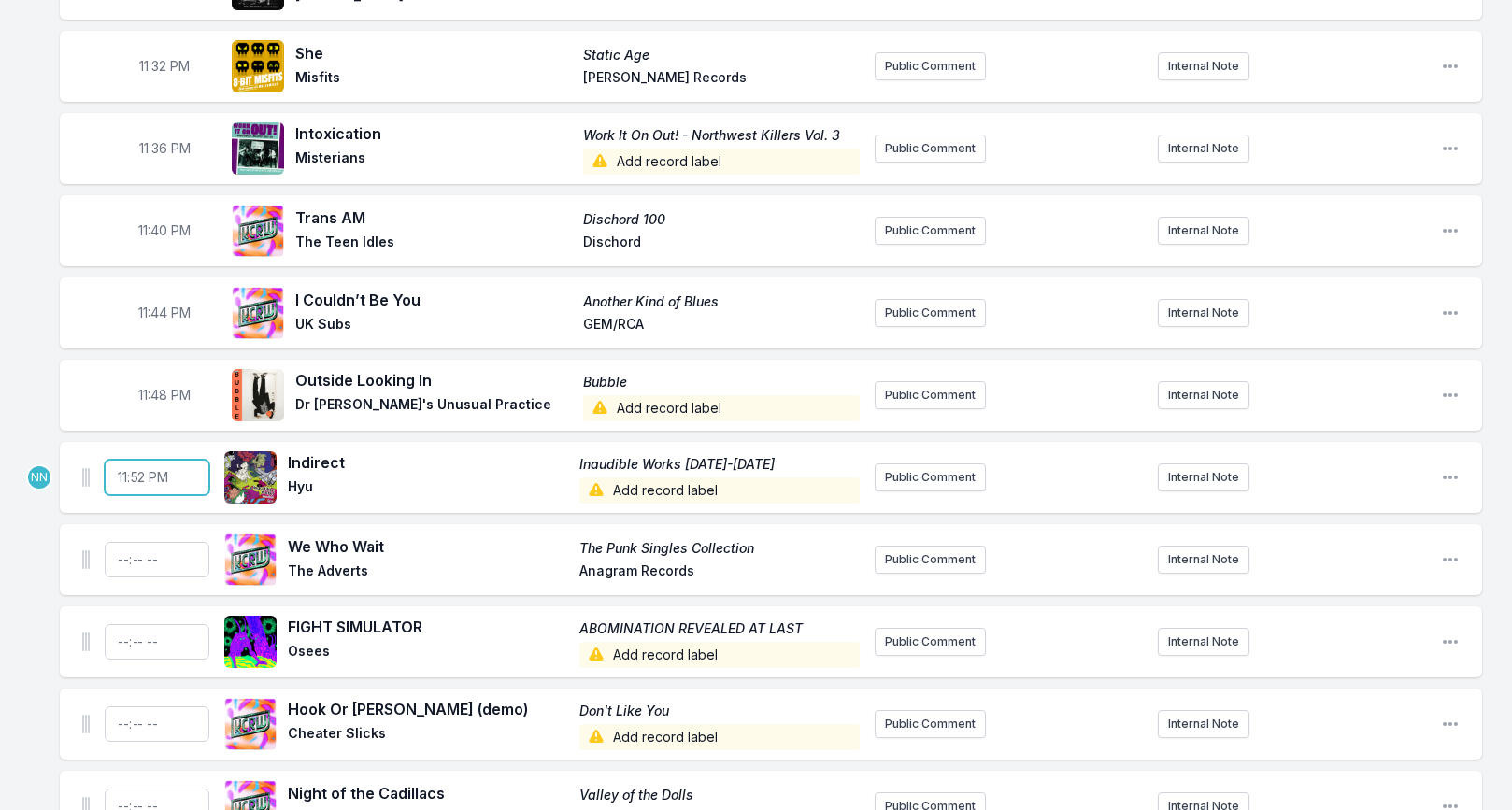
scroll to position [2668, 0]
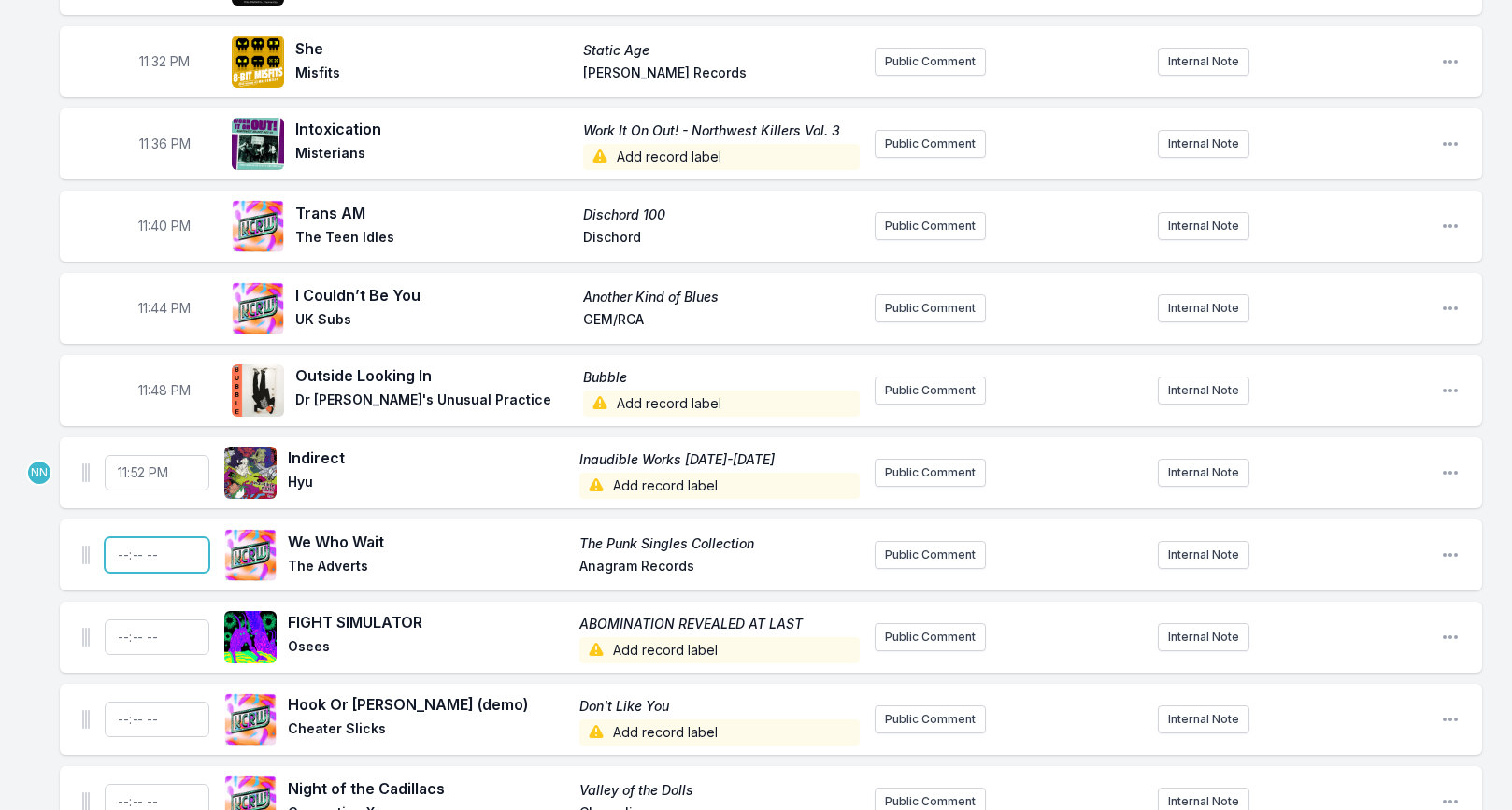
click at [120, 537] on input "Timestamp" at bounding box center [156, 555] width 105 height 36
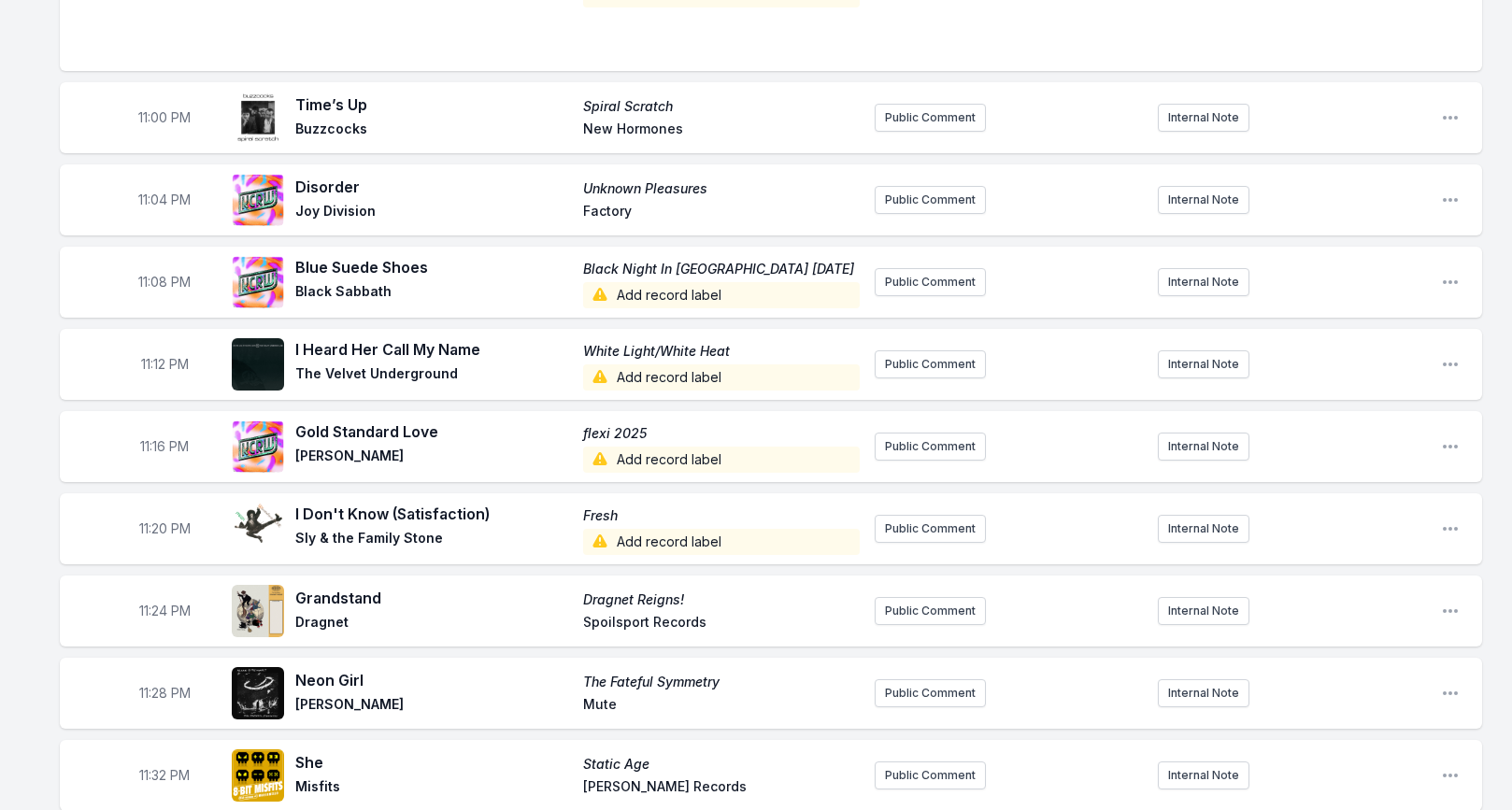
scroll to position [1954, 0]
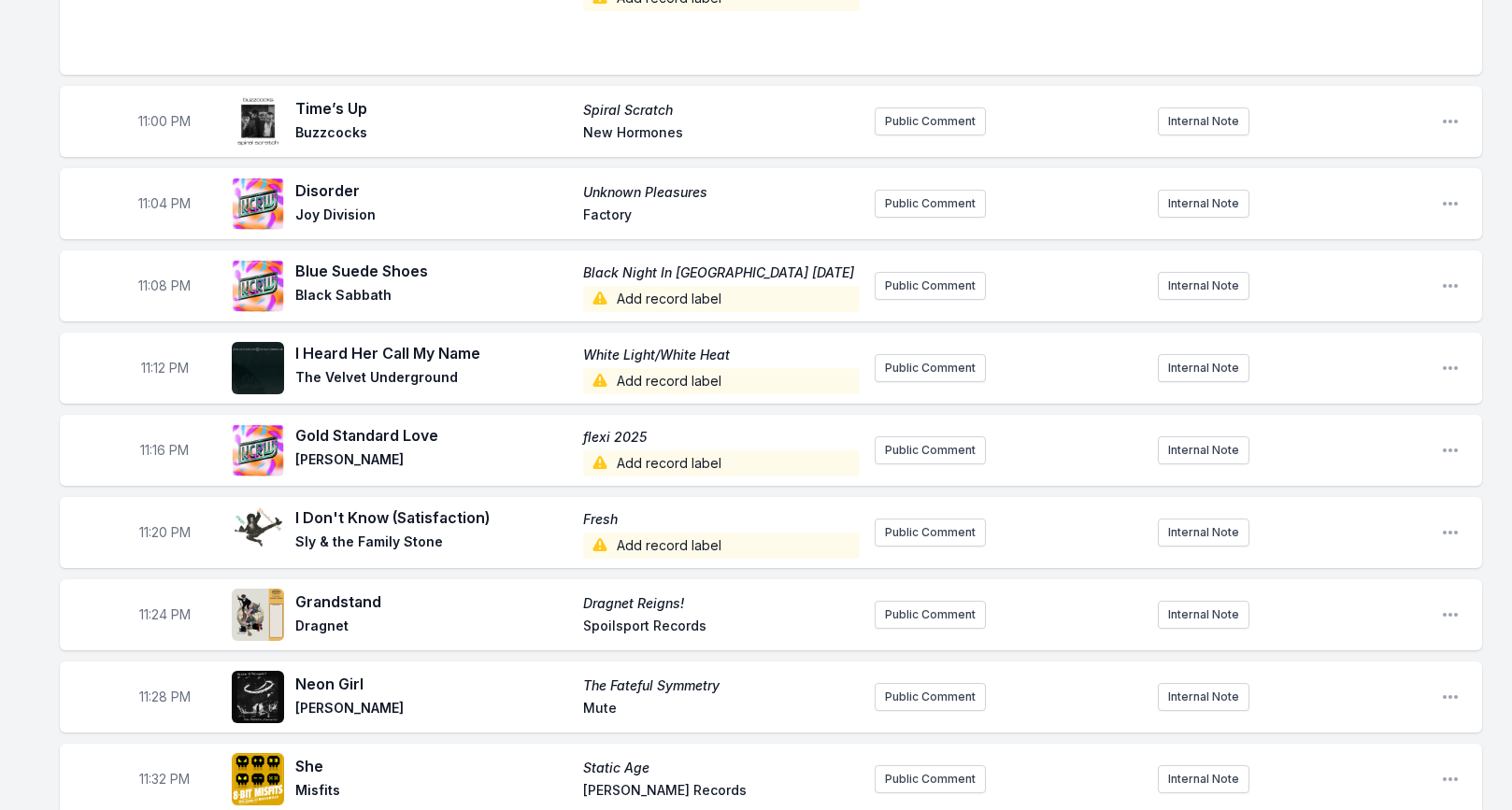
click at [162, 194] on span "11:04 PM" at bounding box center [164, 203] width 53 height 19
click at [156, 186] on input "23:04" at bounding box center [164, 204] width 105 height 36
click at [148, 186] on input "23:04" at bounding box center [164, 204] width 105 height 36
type input "23:03"
click at [160, 277] on span "11:08 PM" at bounding box center [164, 286] width 53 height 19
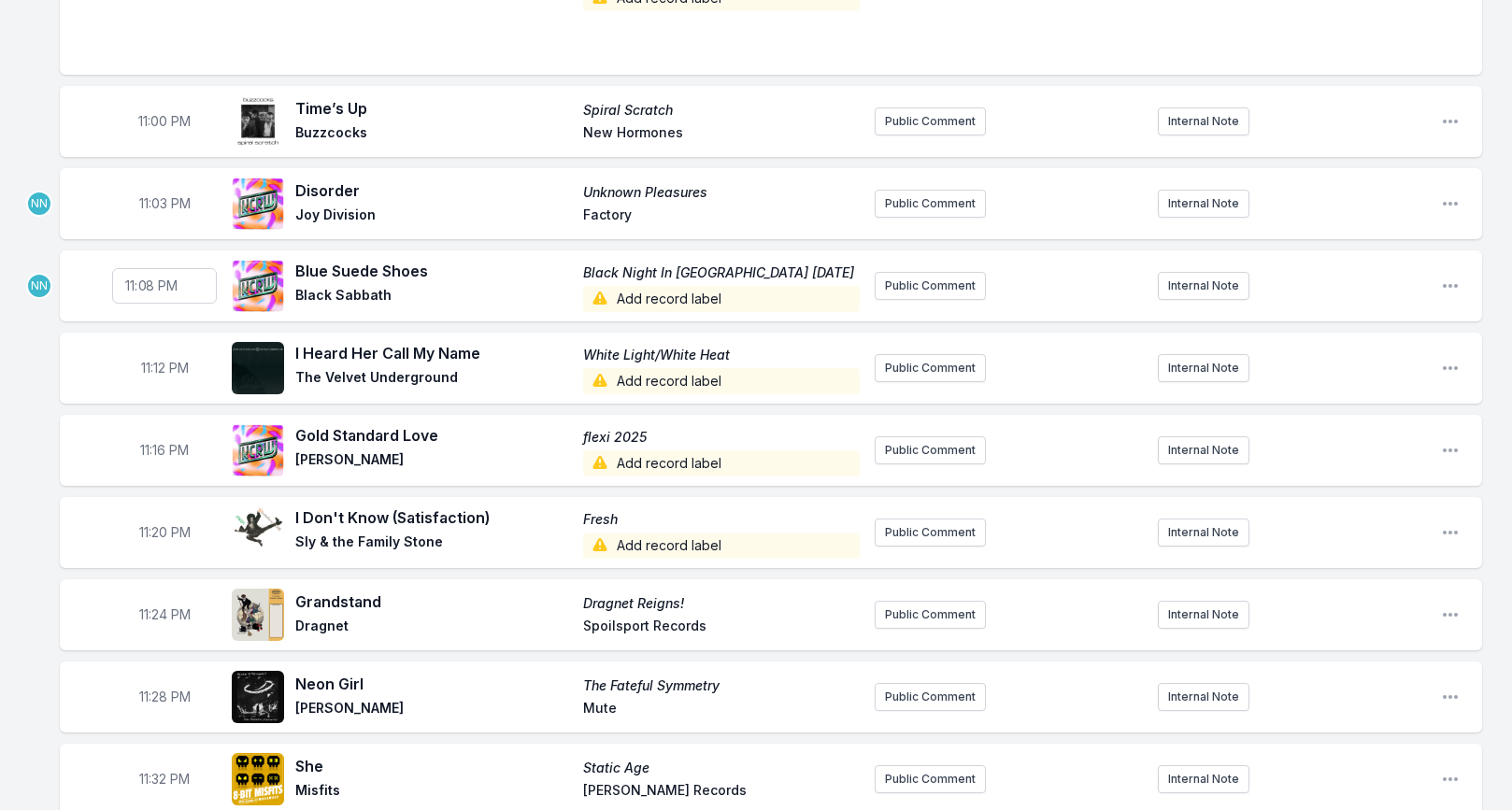
click at [153, 268] on input "23:08" at bounding box center [164, 286] width 105 height 36
type input "23:06"
click at [159, 359] on span "11:12 PM" at bounding box center [165, 368] width 48 height 19
click at [144, 350] on input "23:12" at bounding box center [164, 368] width 105 height 36
type input "23:09"
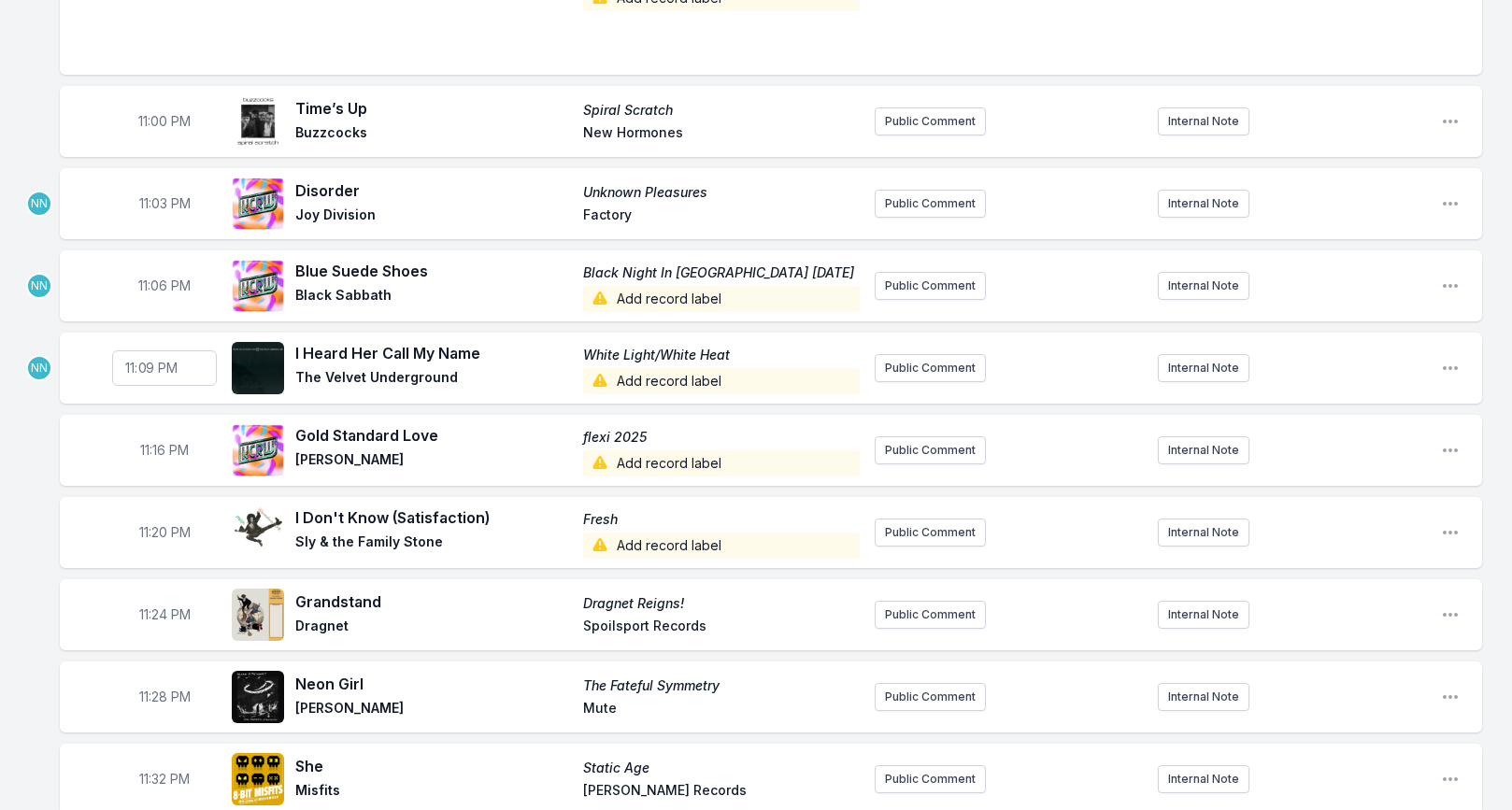
click at [155, 441] on span "11:16 PM" at bounding box center [164, 450] width 49 height 19
click at [150, 433] on input "23:16" at bounding box center [164, 451] width 105 height 36
type input "23:12"
click at [156, 523] on span "11:20 PM" at bounding box center [165, 532] width 52 height 19
click at [151, 514] on input "23:20" at bounding box center [164, 532] width 105 height 36
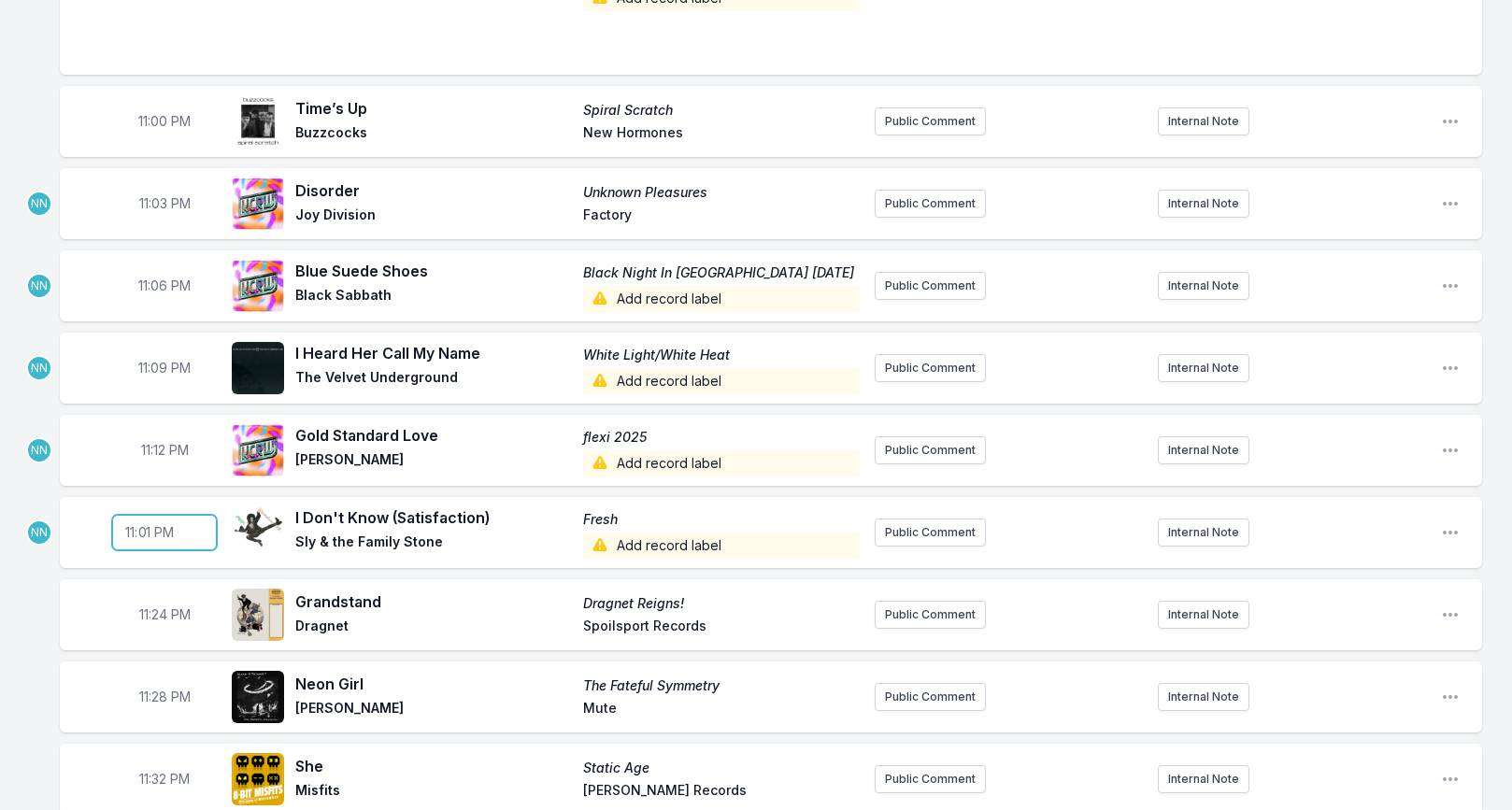
type input "23:15"
click at [161, 605] on span "11:24 PM" at bounding box center [165, 614] width 52 height 19
click at [149, 597] on input "23:24" at bounding box center [164, 615] width 105 height 36
type input "23:18"
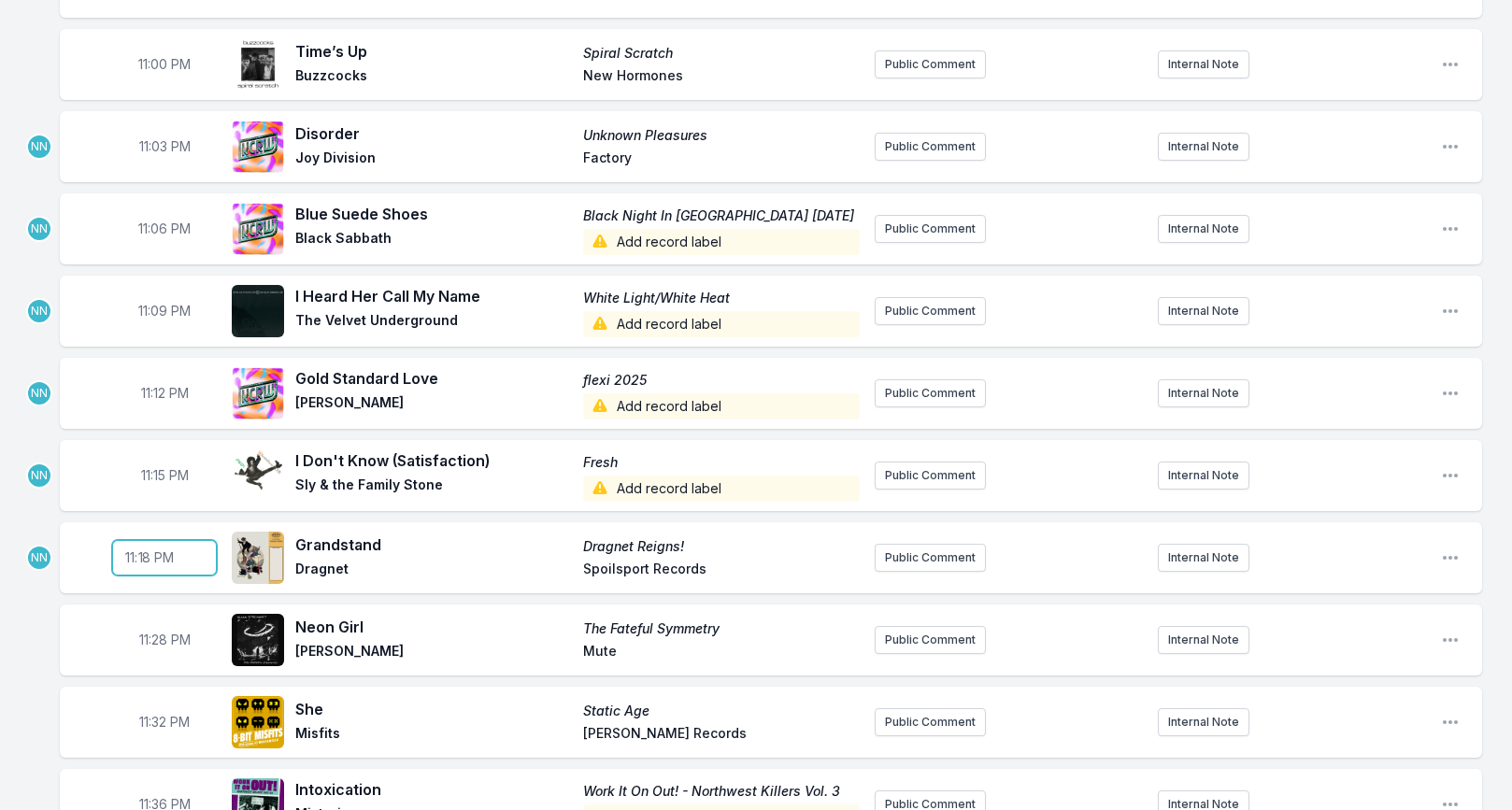
scroll to position [2014, 0]
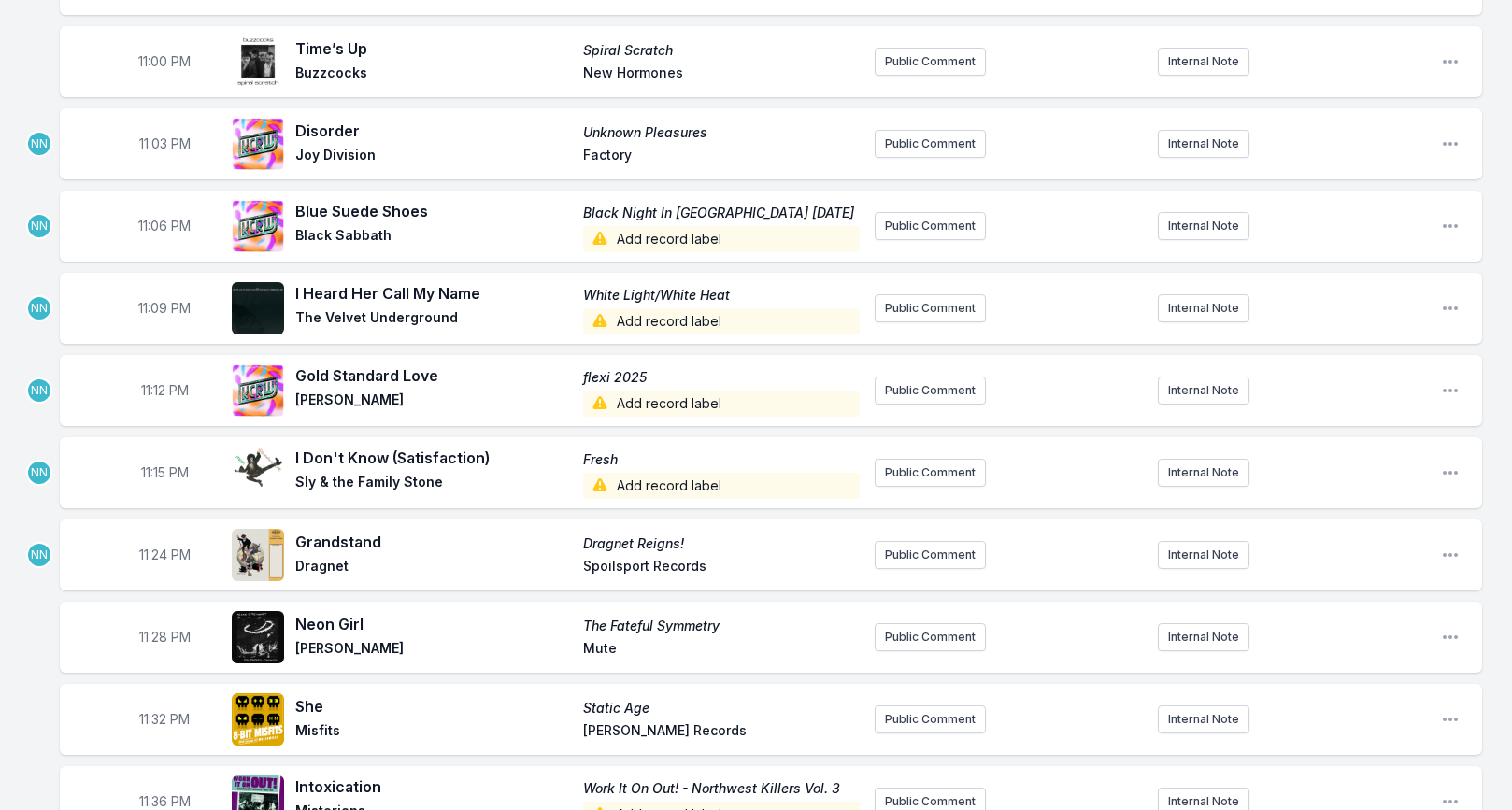
click at [160, 628] on span "11:28 PM" at bounding box center [165, 637] width 52 height 19
click at [151, 619] on input "23:28" at bounding box center [164, 637] width 105 height 36
type input "23:21"
click at [160, 710] on span "11:32 PM" at bounding box center [164, 719] width 51 height 19
click at [150, 702] on input "23:32" at bounding box center [164, 719] width 105 height 36
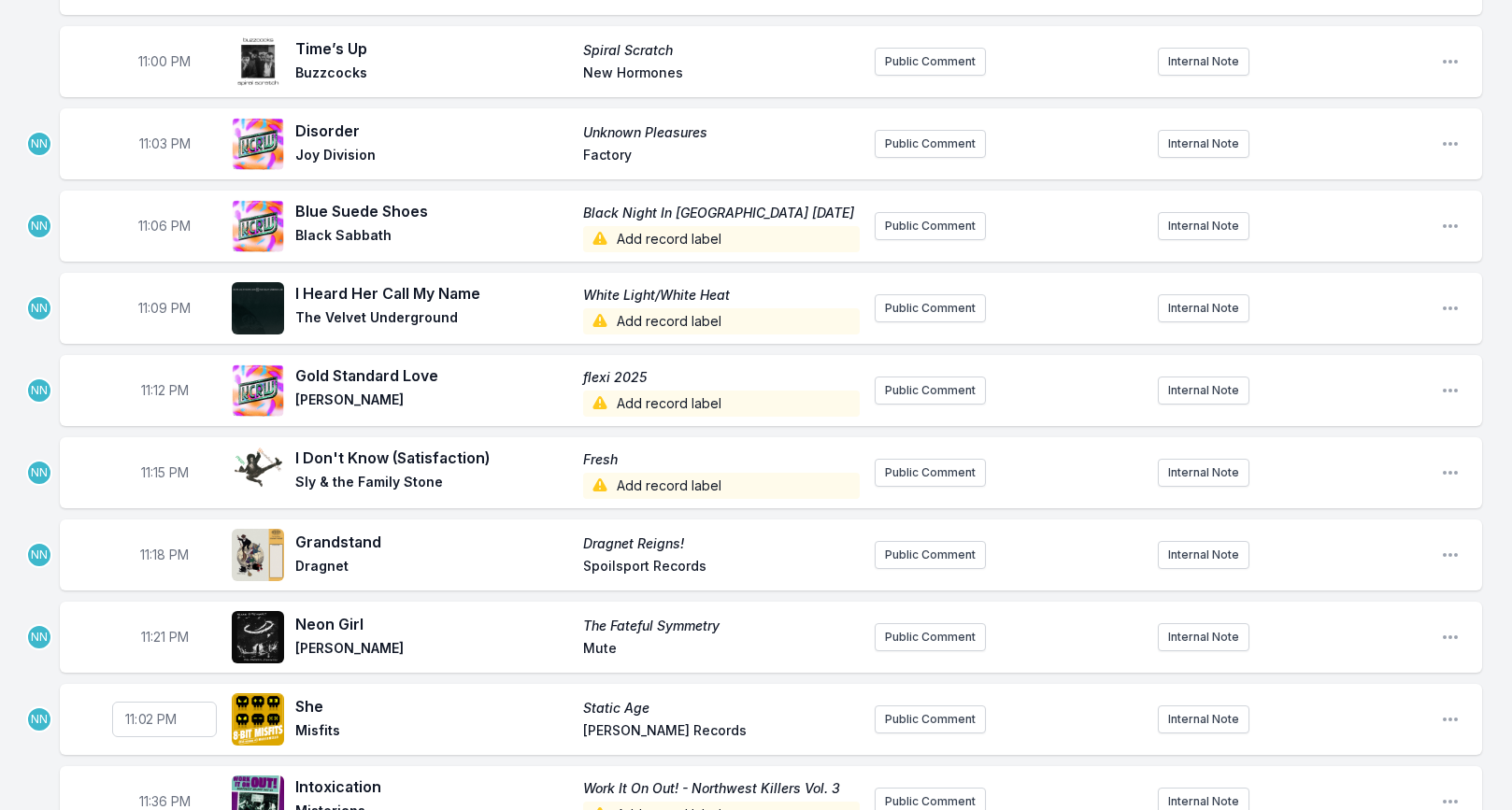
type input "23:24"
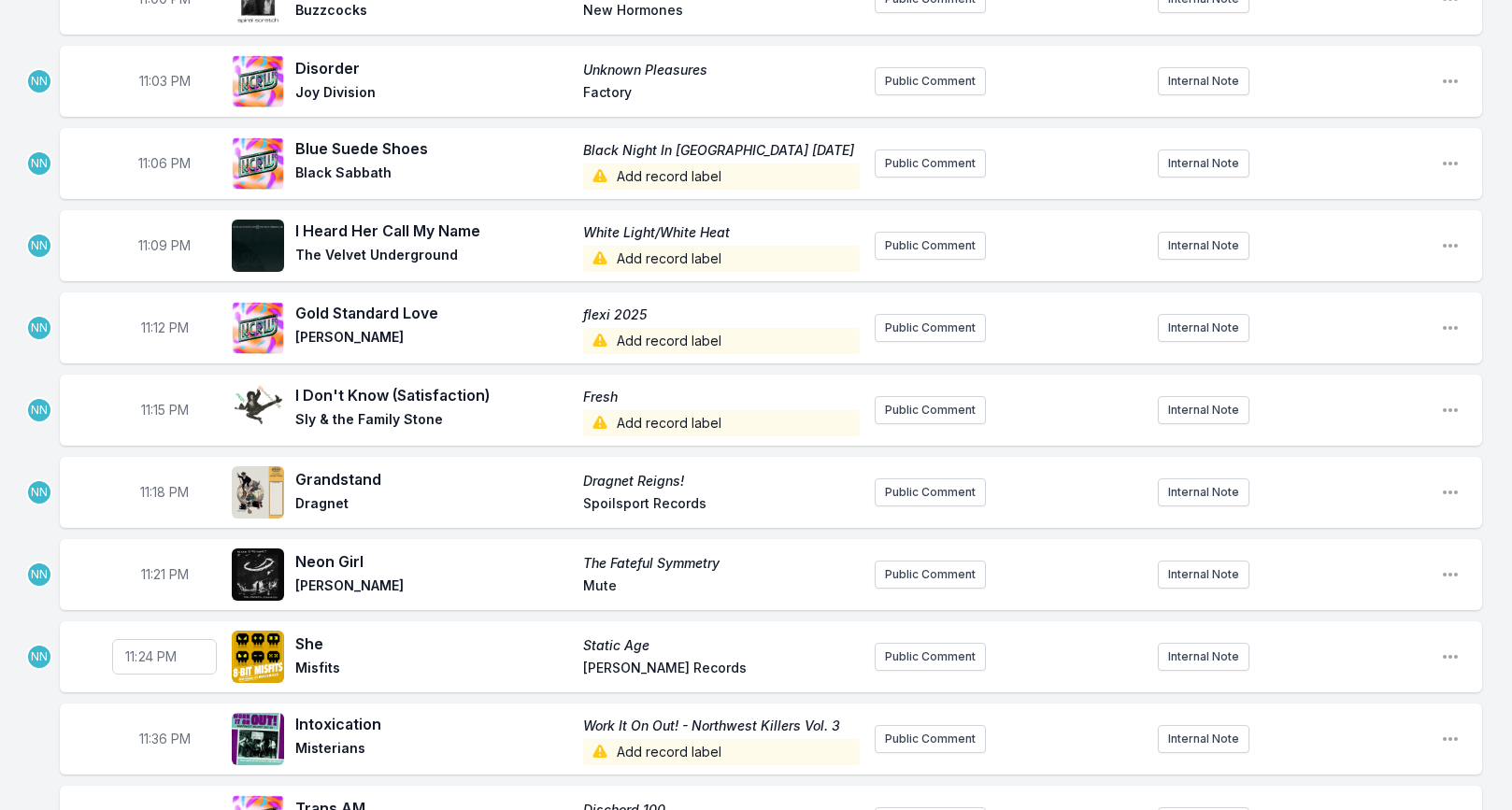
scroll to position [2079, 0]
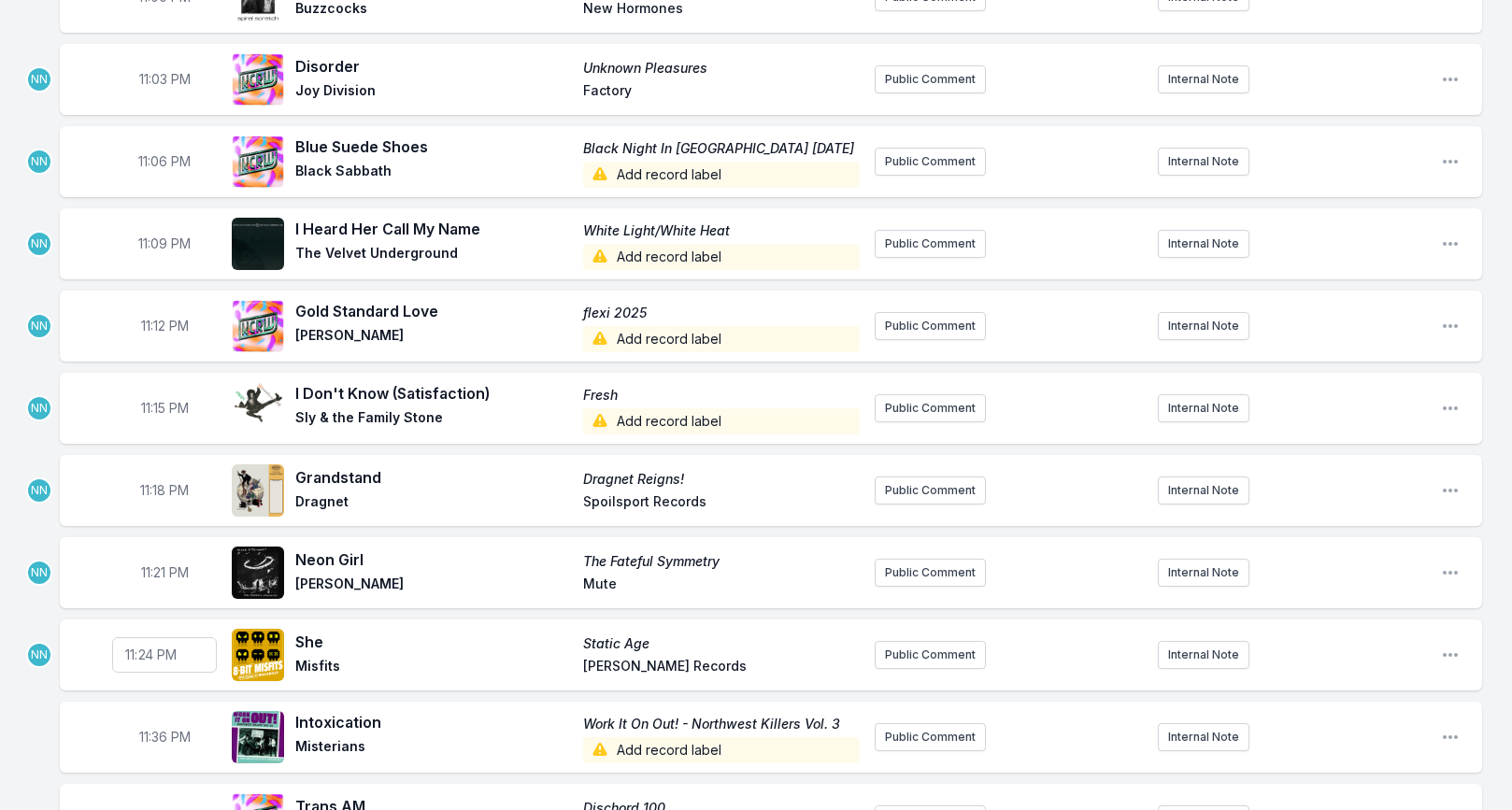
click at [157, 727] on span "11:36 PM" at bounding box center [165, 736] width 52 height 19
click at [151, 719] on input "23:36" at bounding box center [164, 737] width 105 height 36
type input "23:27"
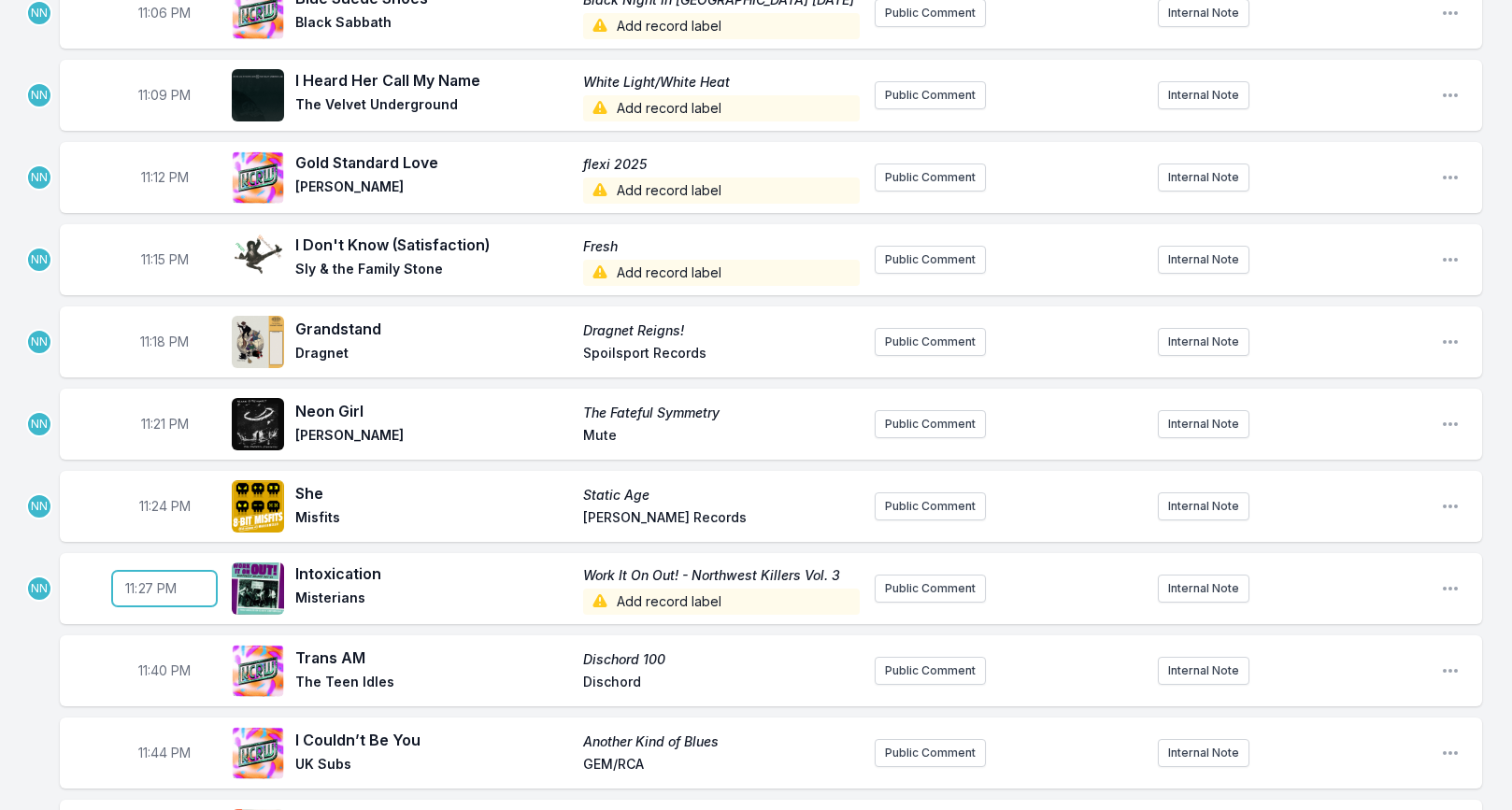
scroll to position [2229, 0]
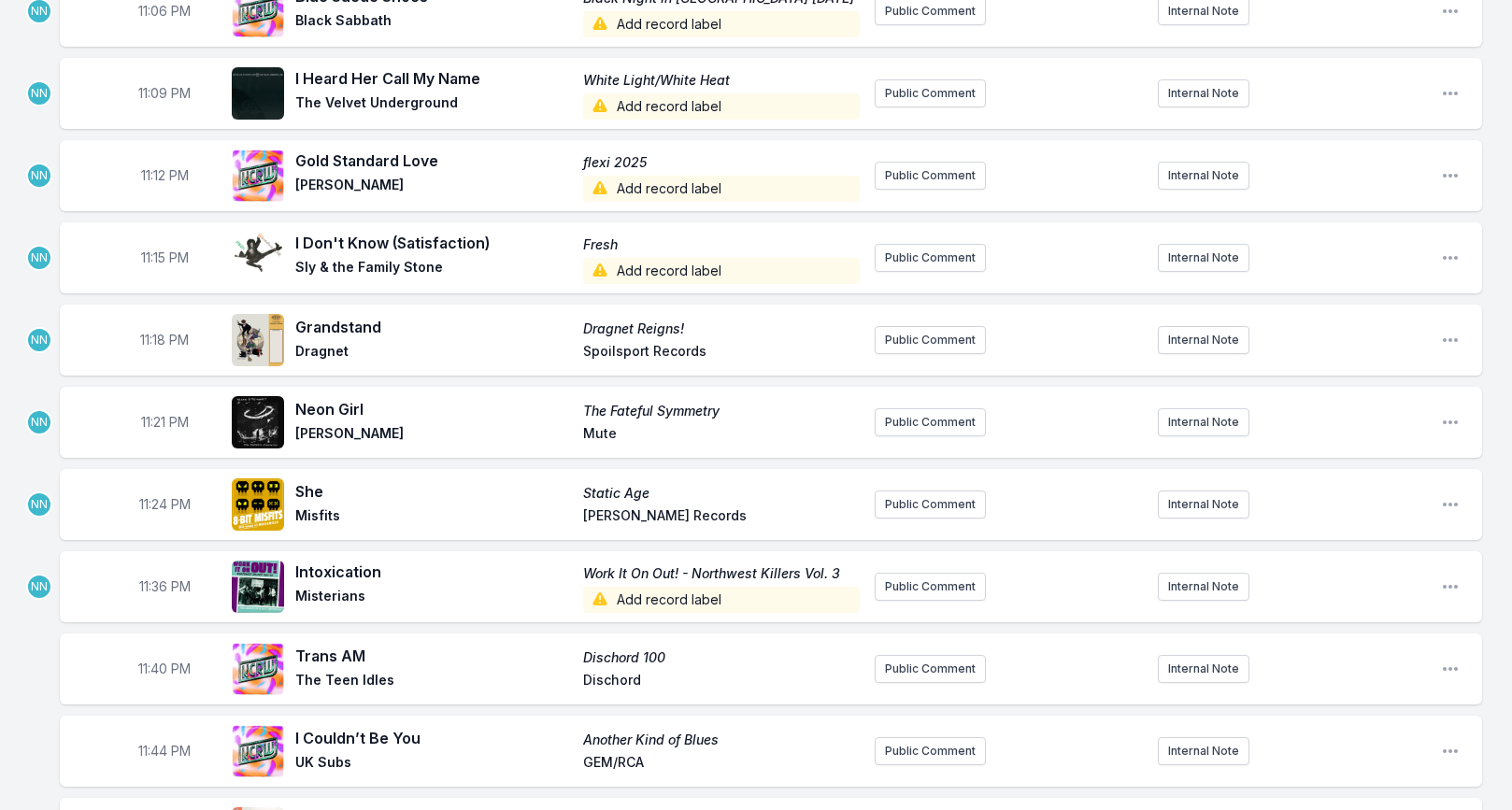
click at [160, 660] on span "11:40 PM" at bounding box center [164, 669] width 53 height 19
click at [149, 651] on input "23:40" at bounding box center [164, 669] width 105 height 36
type input "23:30"
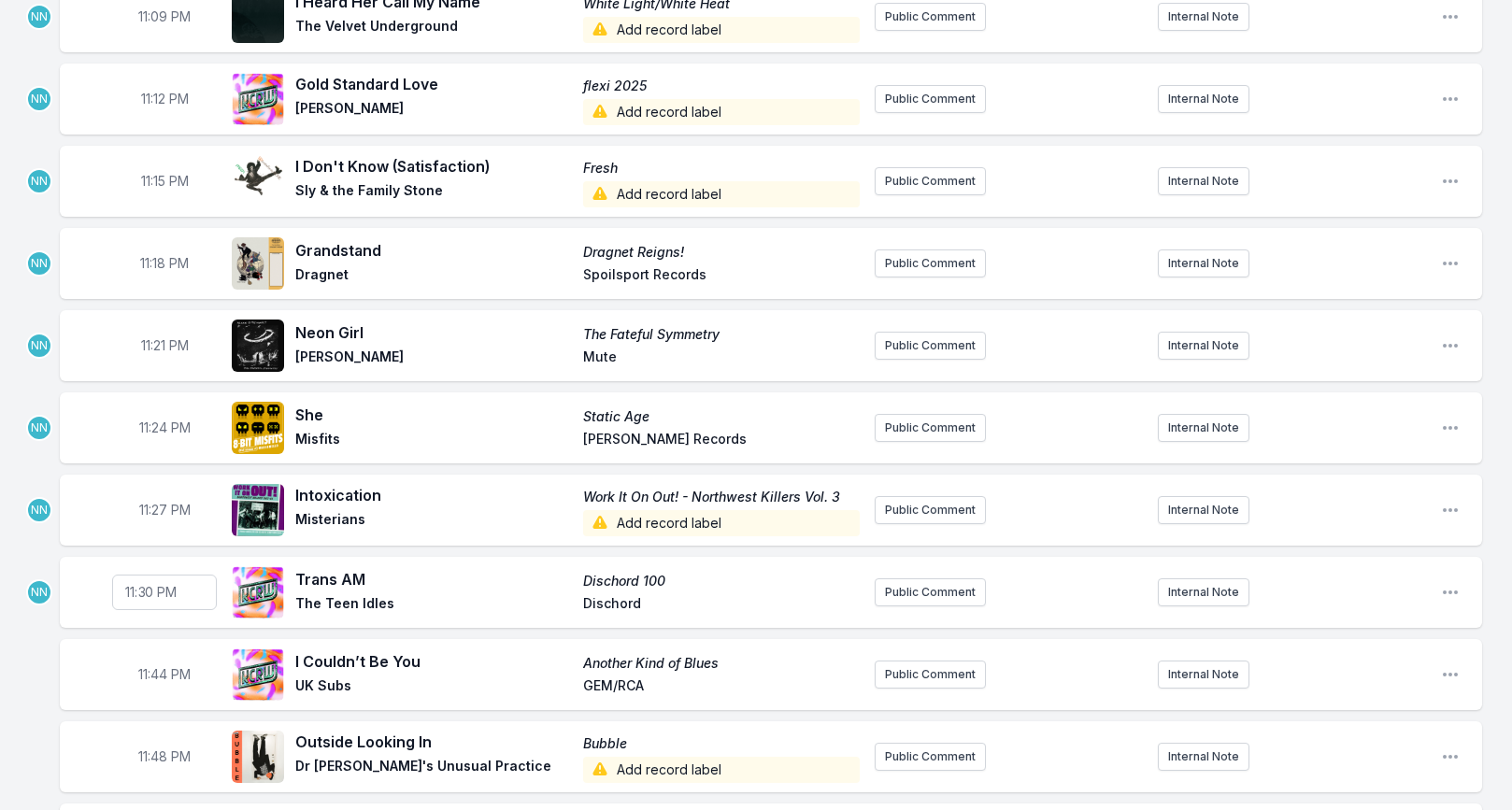
scroll to position [2309, 0]
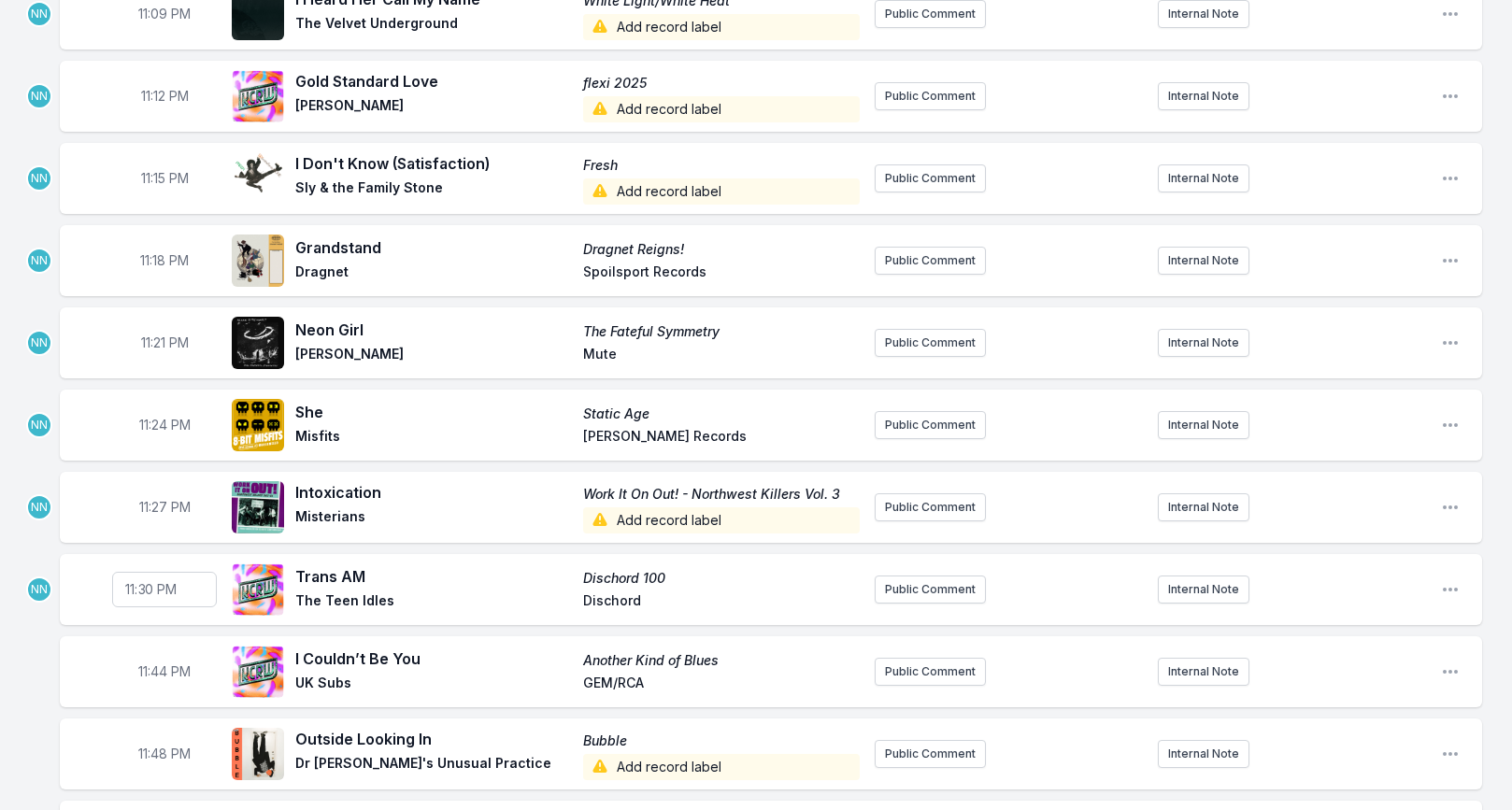
click at [159, 663] on span "11:44 PM" at bounding box center [164, 672] width 53 height 19
click at [152, 654] on input "23:44" at bounding box center [164, 672] width 105 height 36
type input "23:33"
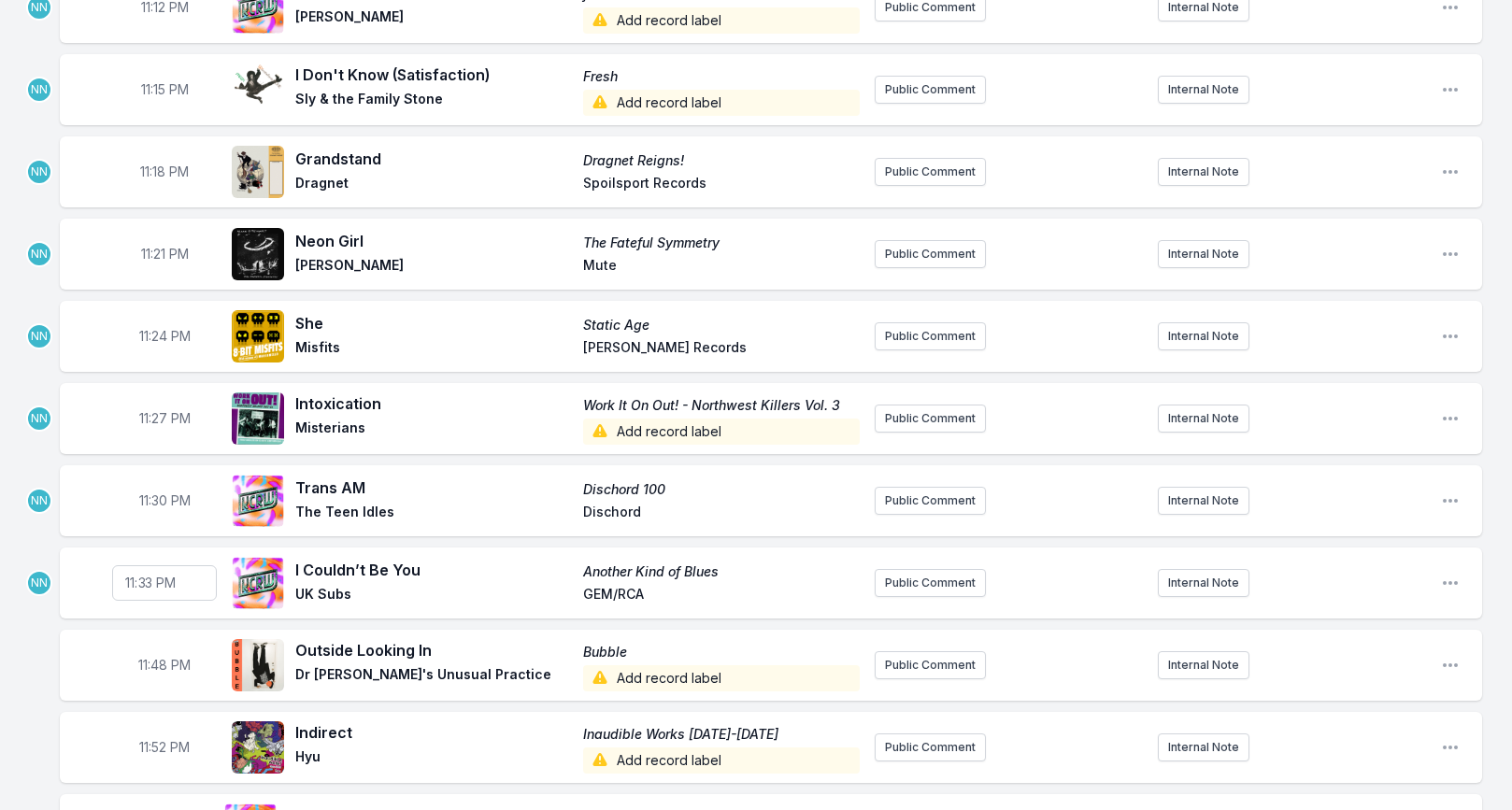
click at [160, 656] on span "11:48 PM" at bounding box center [164, 665] width 53 height 19
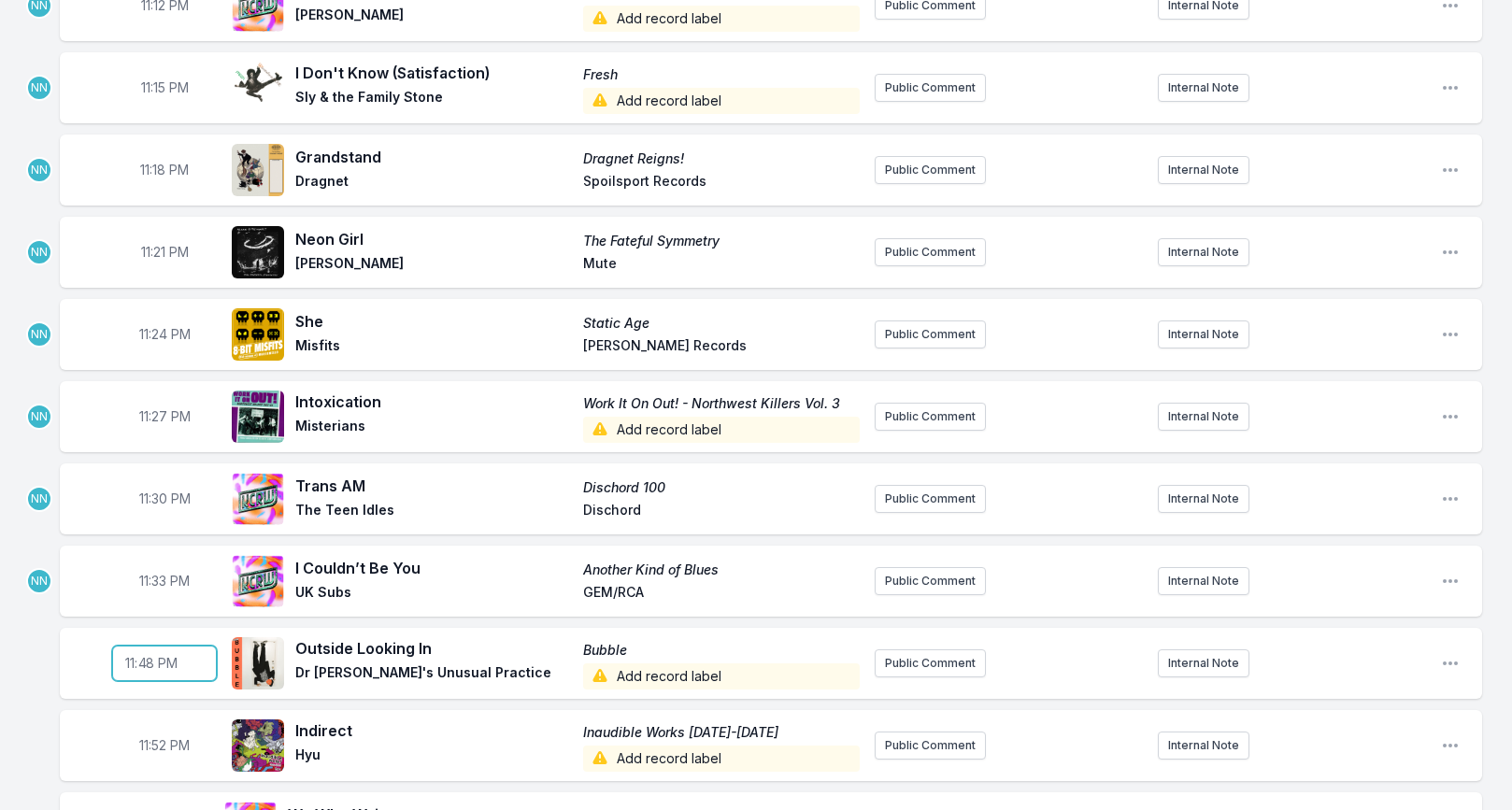
scroll to position [2401, 0]
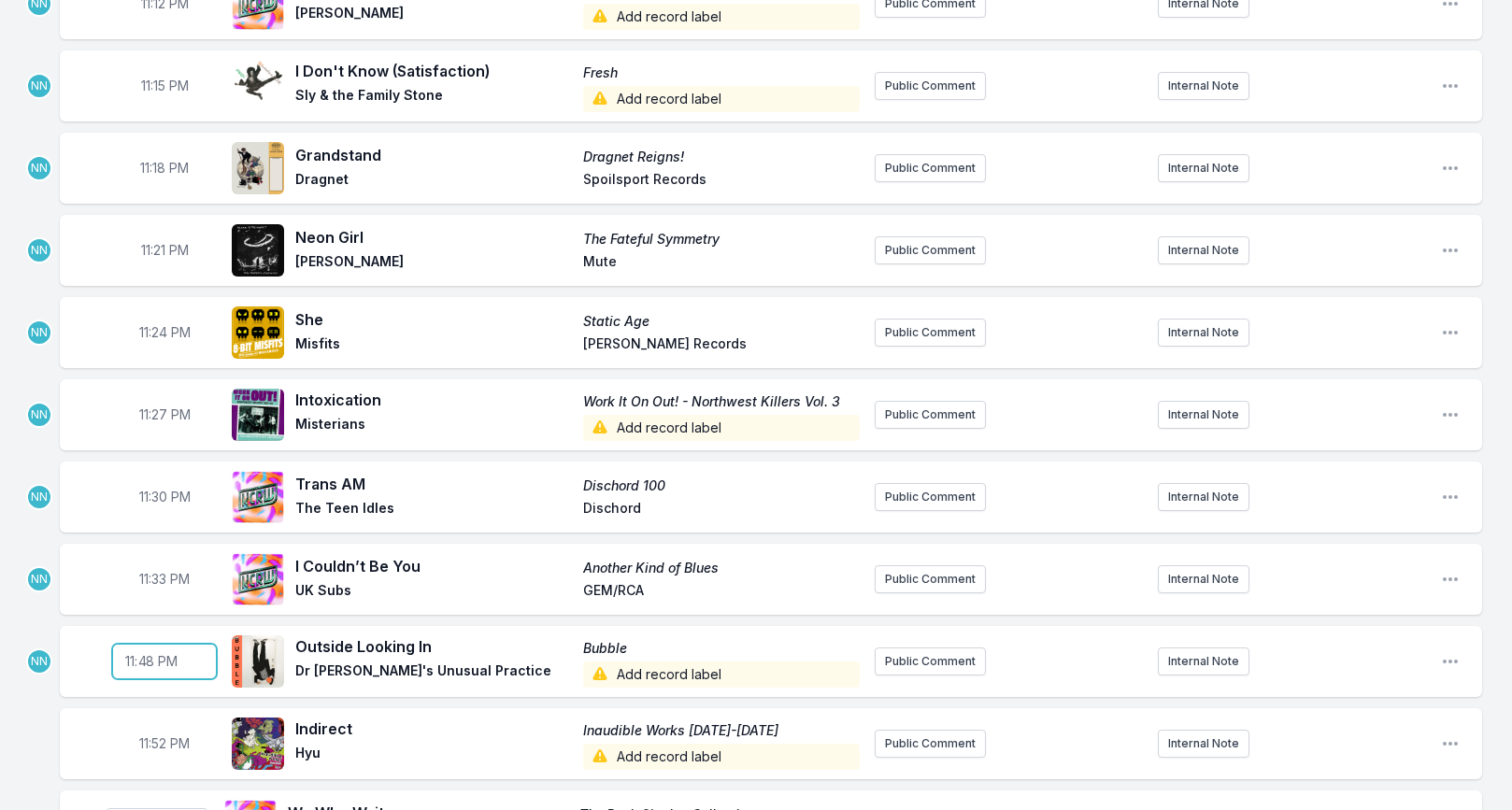
click at [150, 644] on input "23:48" at bounding box center [164, 662] width 105 height 36
type input "23:36"
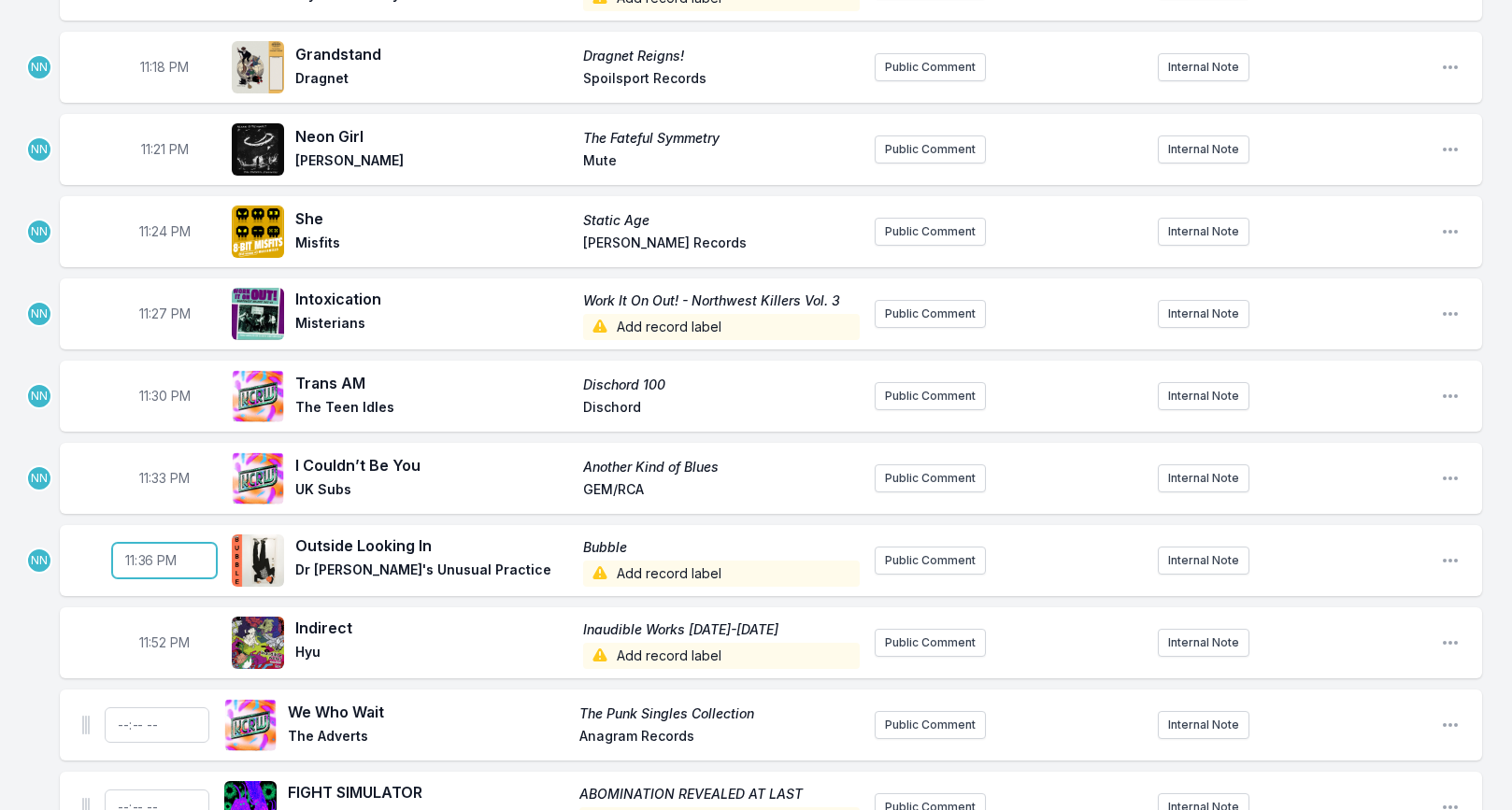
scroll to position [2515, 0]
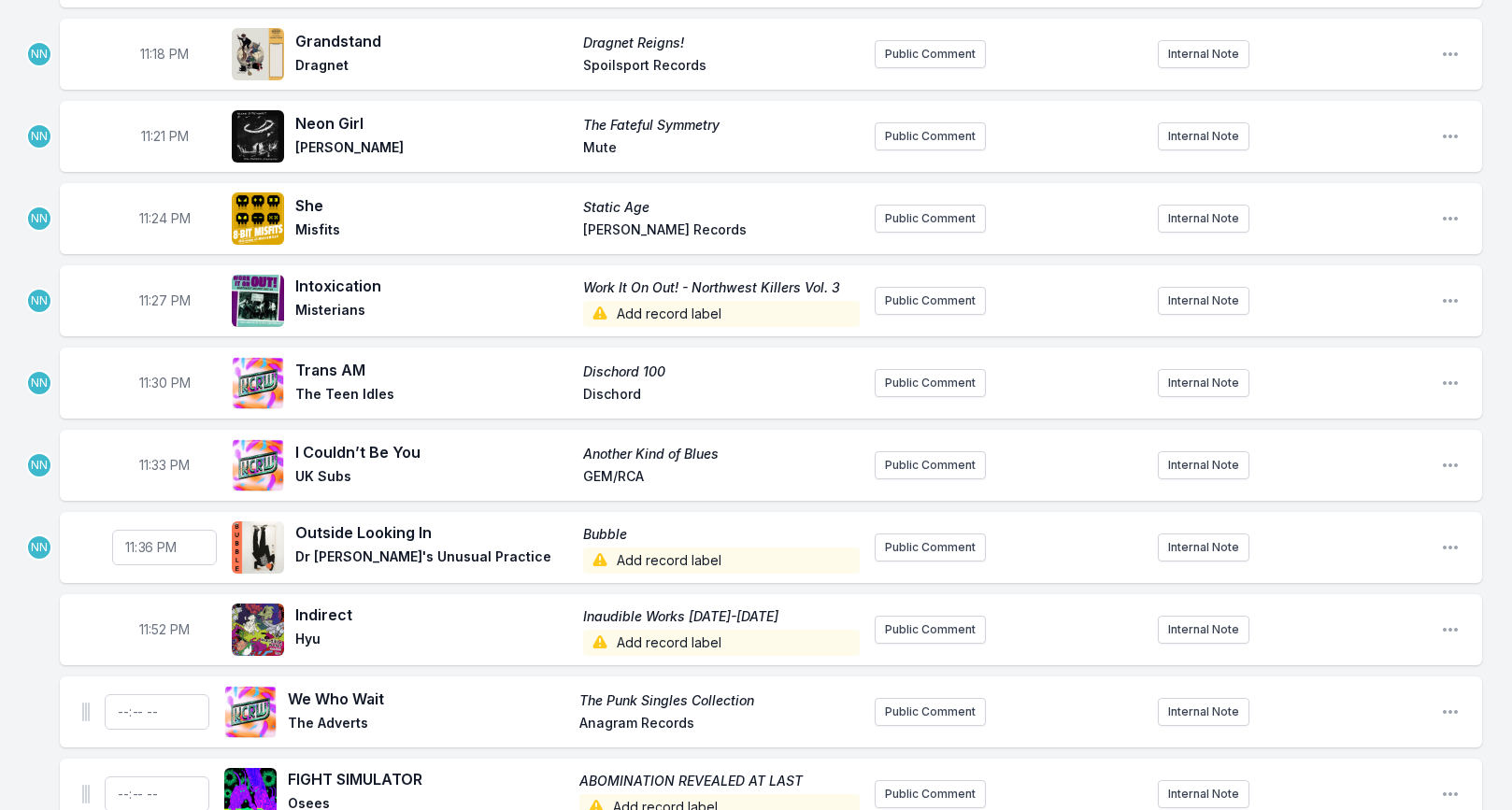
click at [155, 620] on span "11:52 PM" at bounding box center [164, 629] width 51 height 19
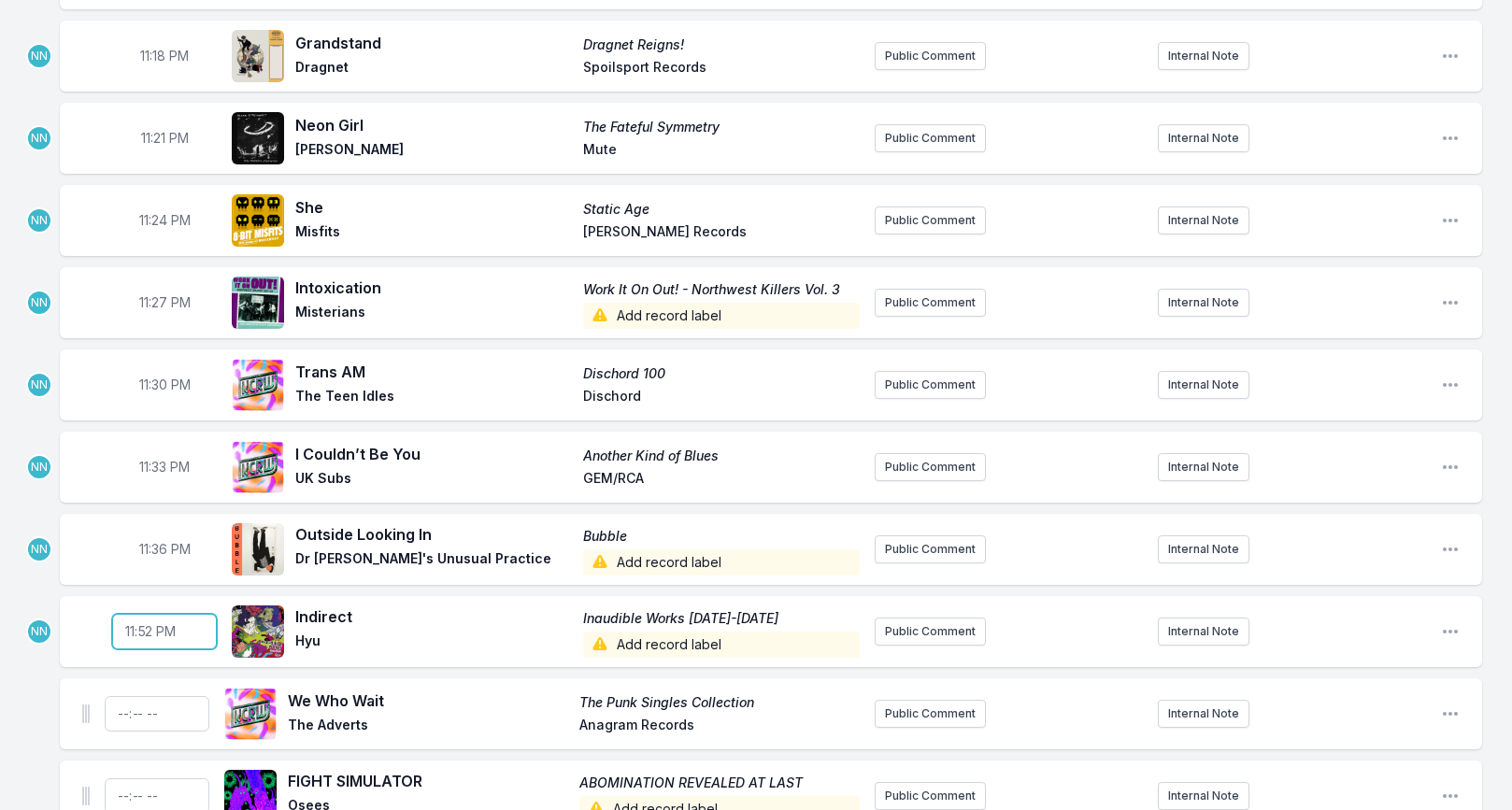
click at [145, 614] on input "23:52" at bounding box center [164, 632] width 105 height 36
type input "23:39"
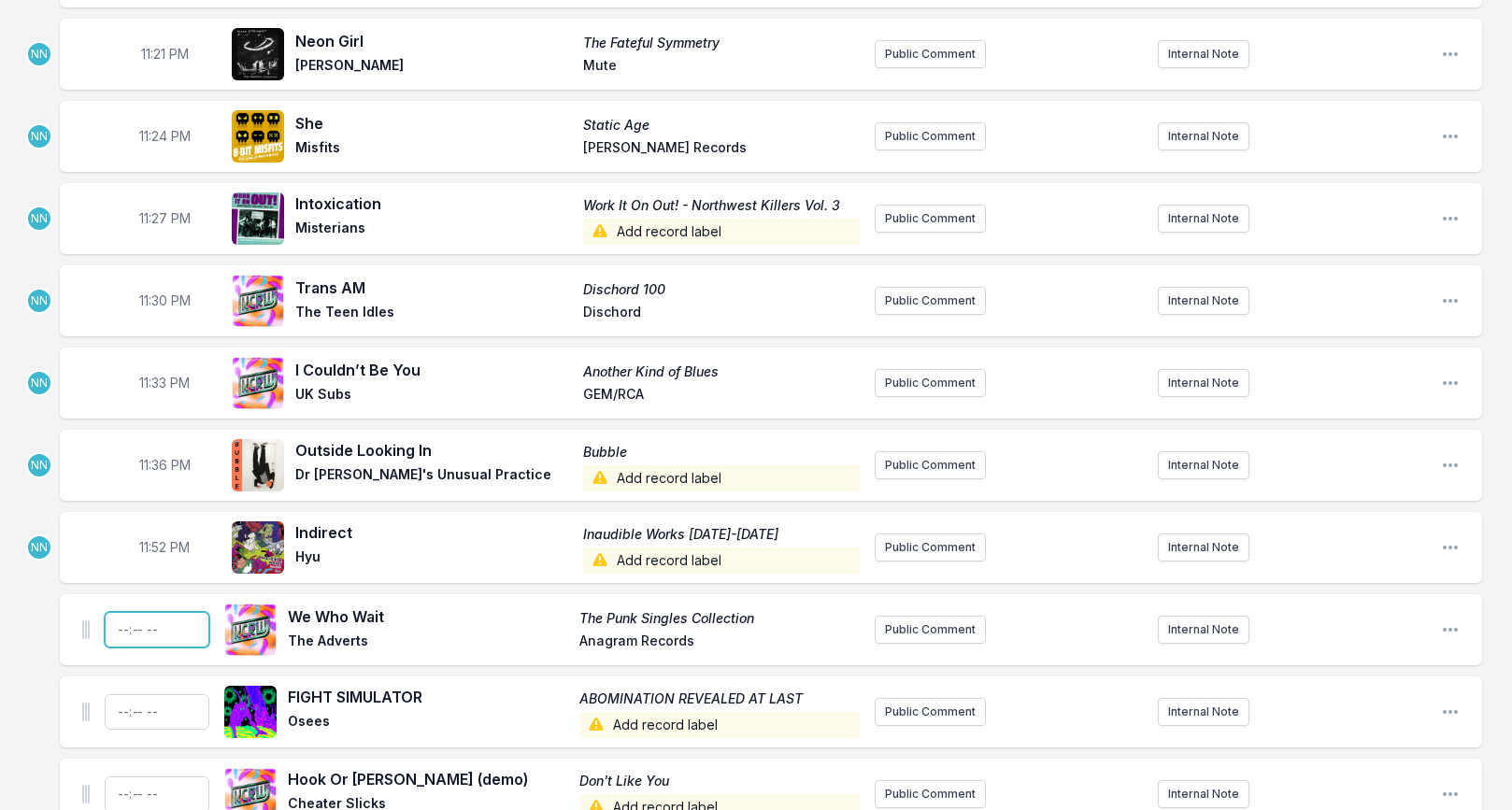
click at [124, 612] on input "Timestamp" at bounding box center [156, 630] width 105 height 36
type input "23:42"
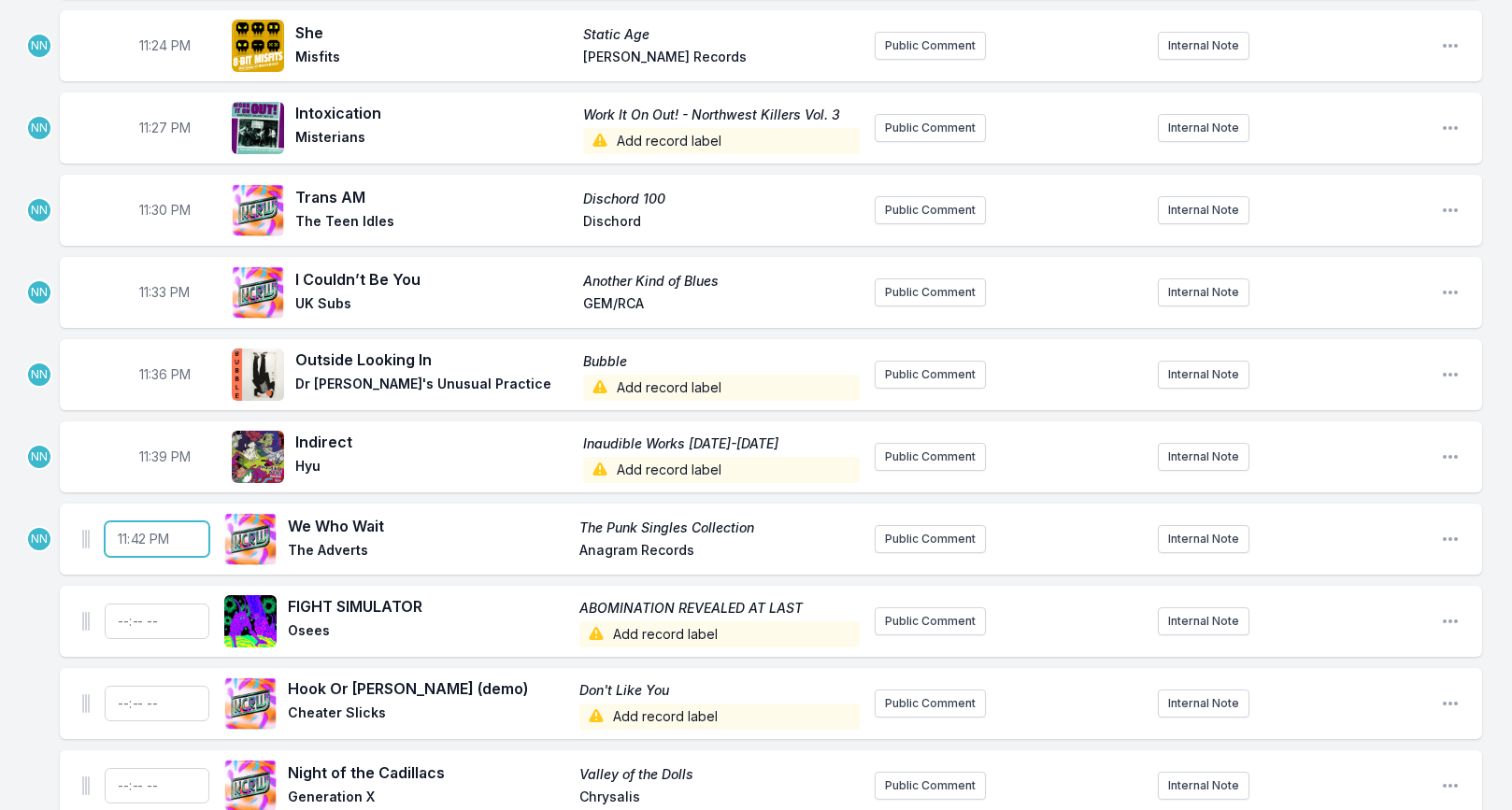
scroll to position [2707, 0]
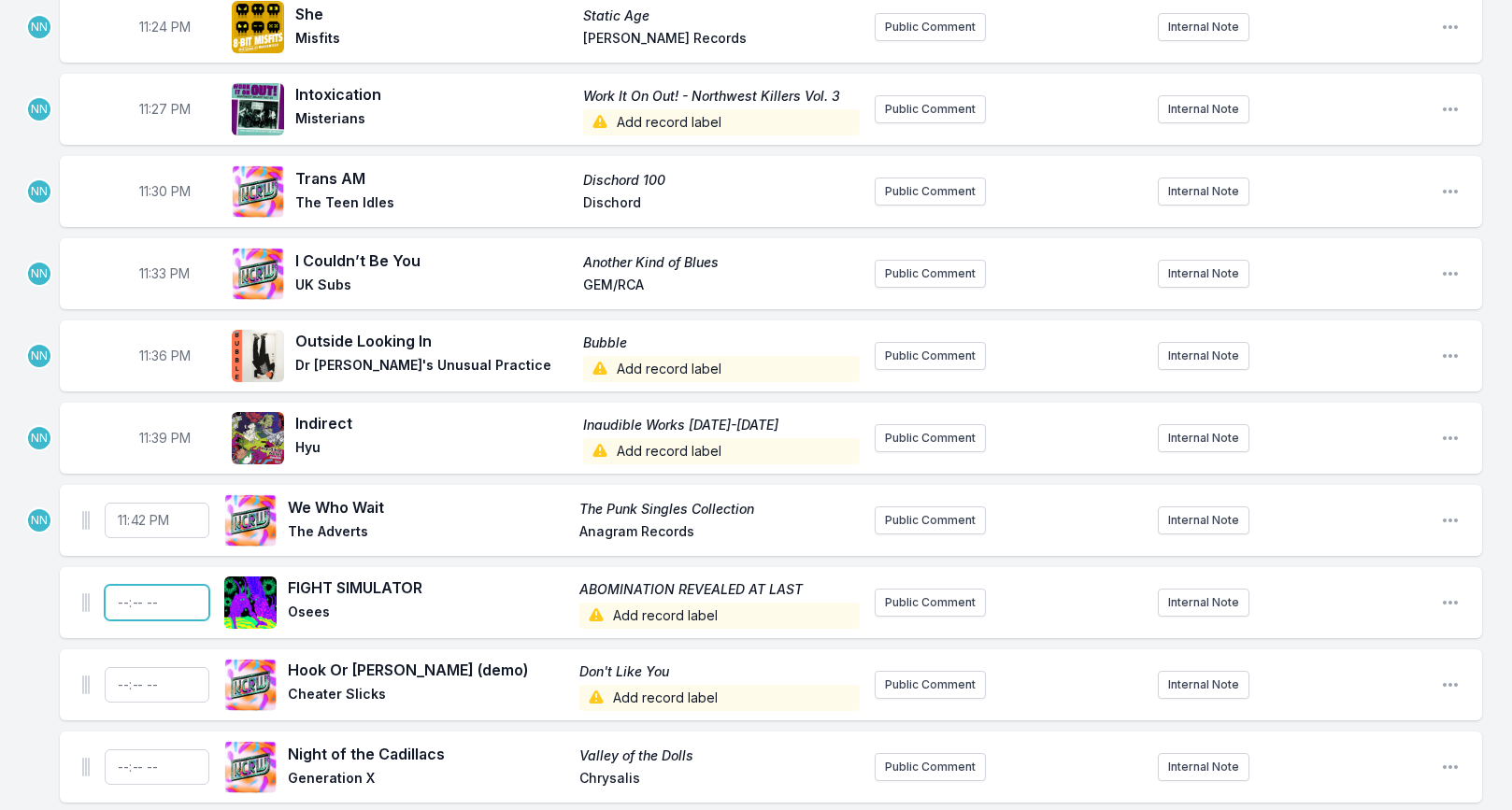
click at [122, 585] on input "Timestamp" at bounding box center [156, 603] width 105 height 36
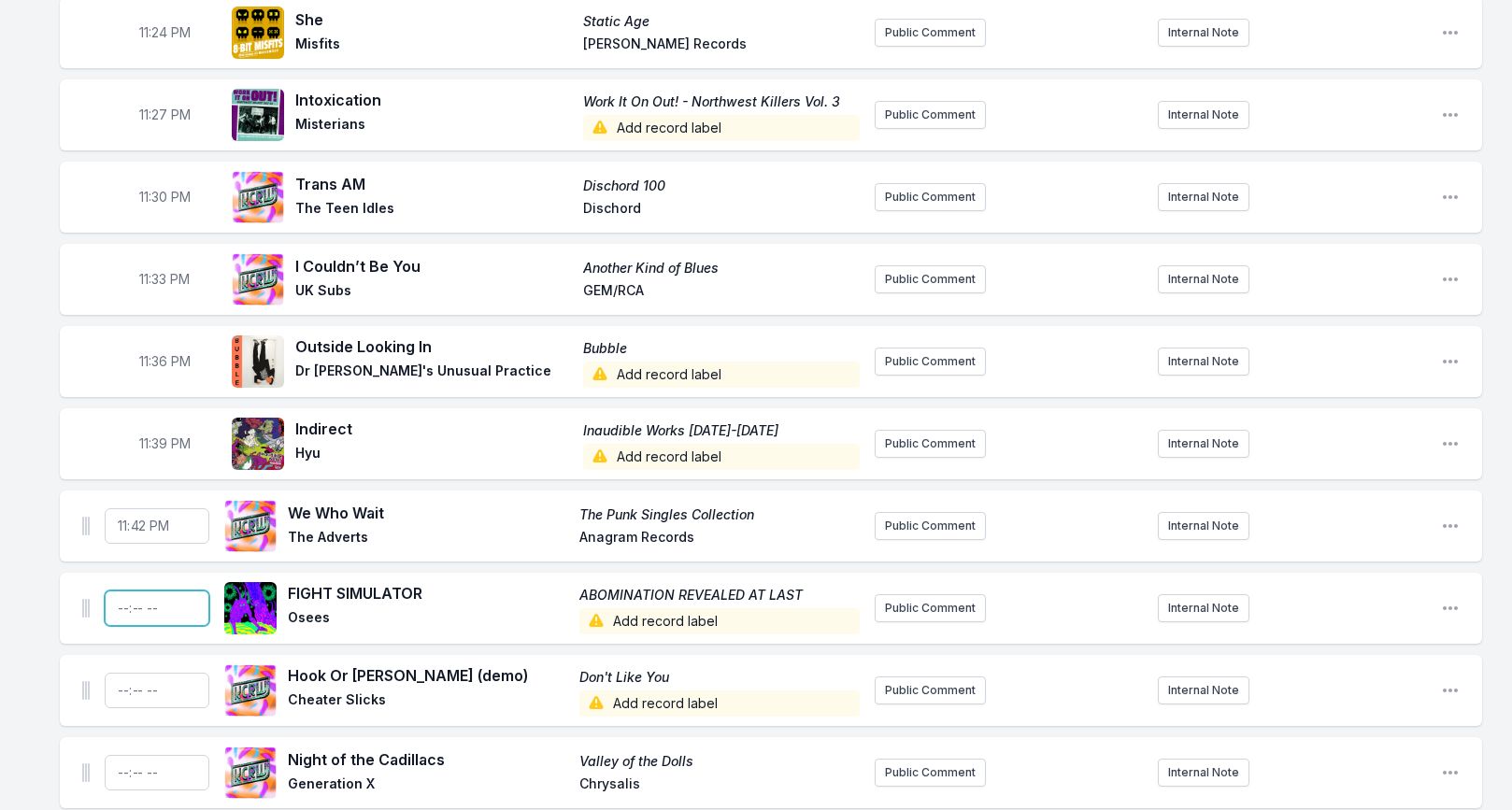
scroll to position [2699, 0]
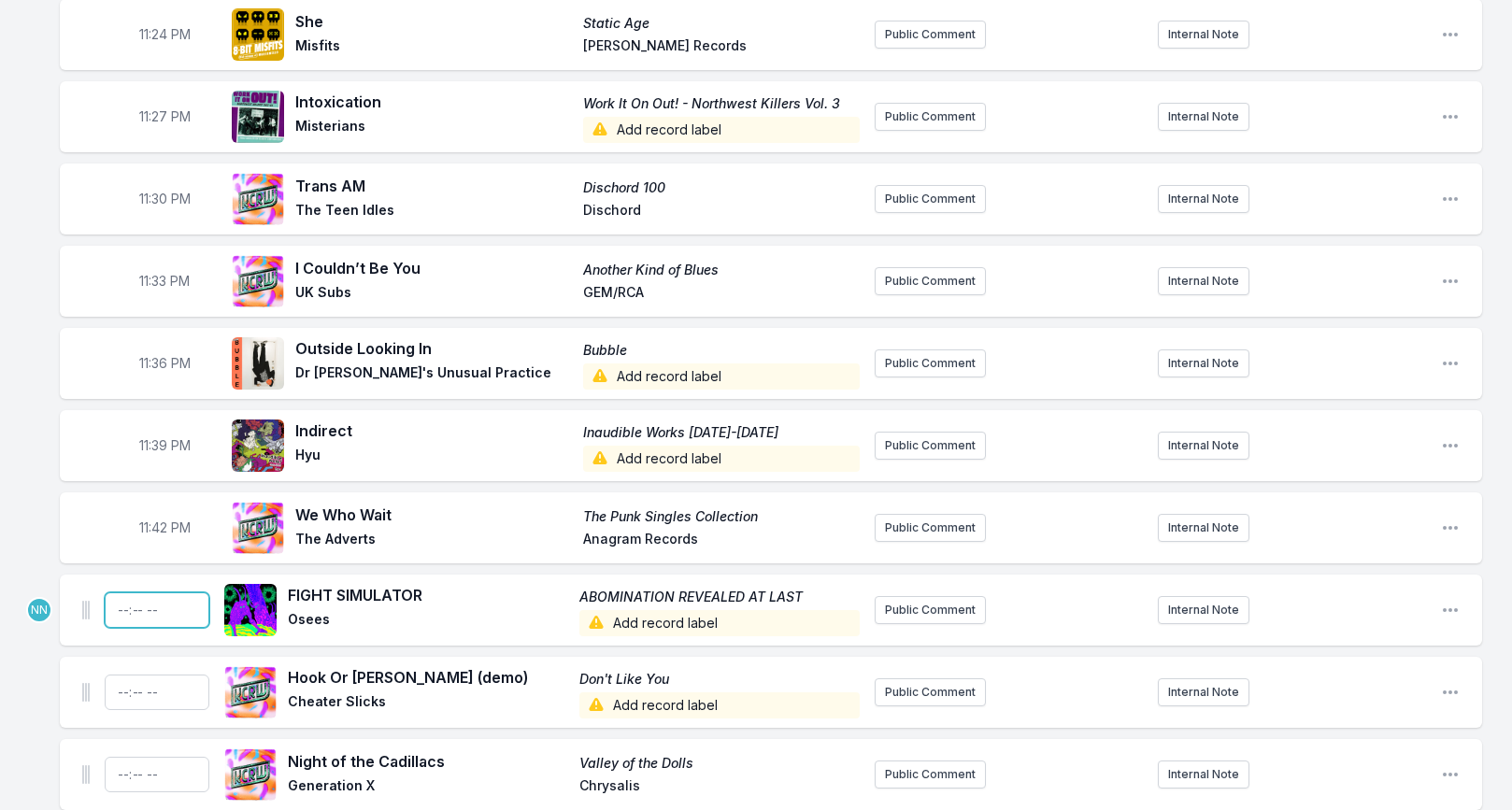
type input "23:45"
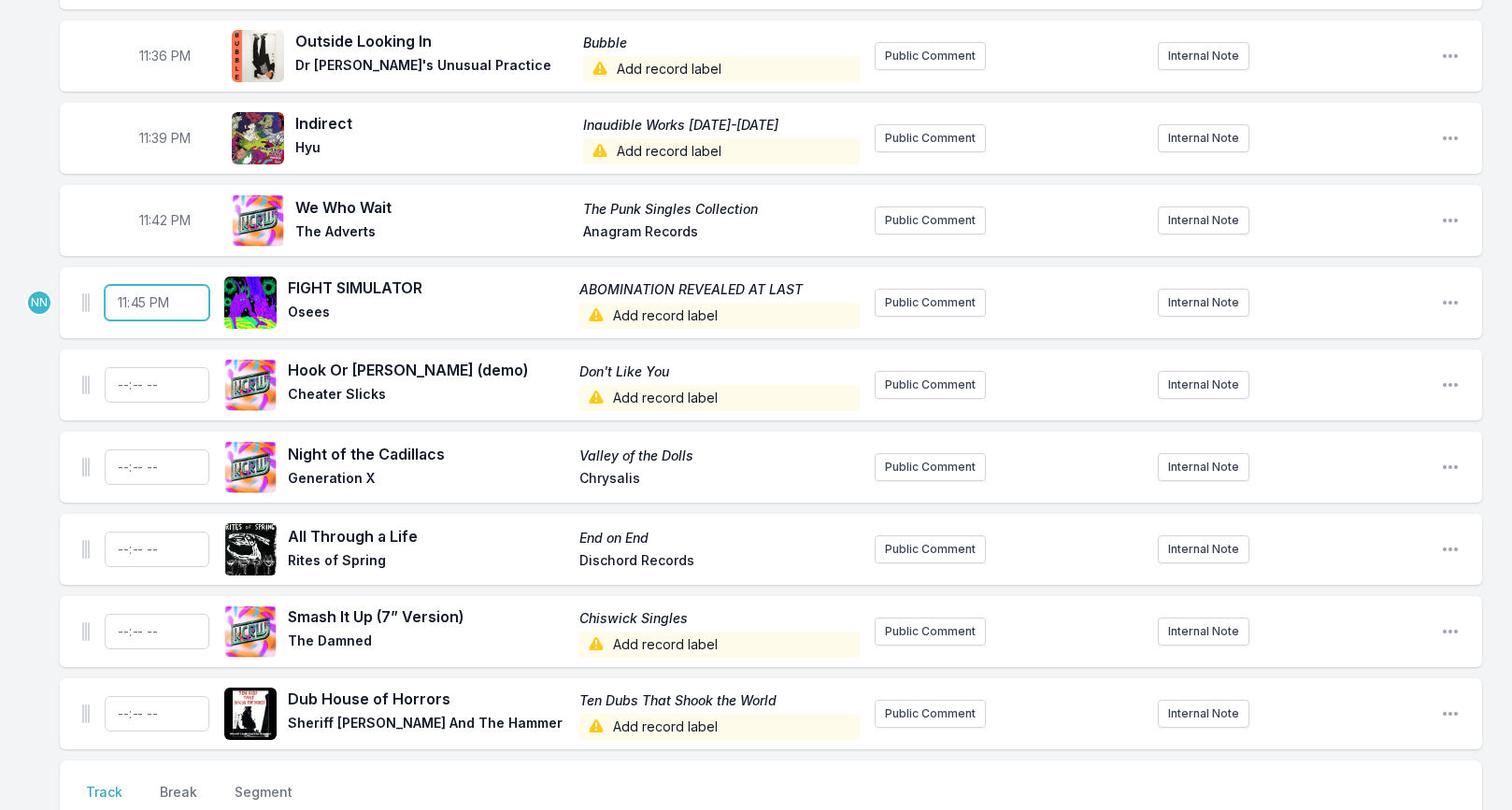
scroll to position [3009, 0]
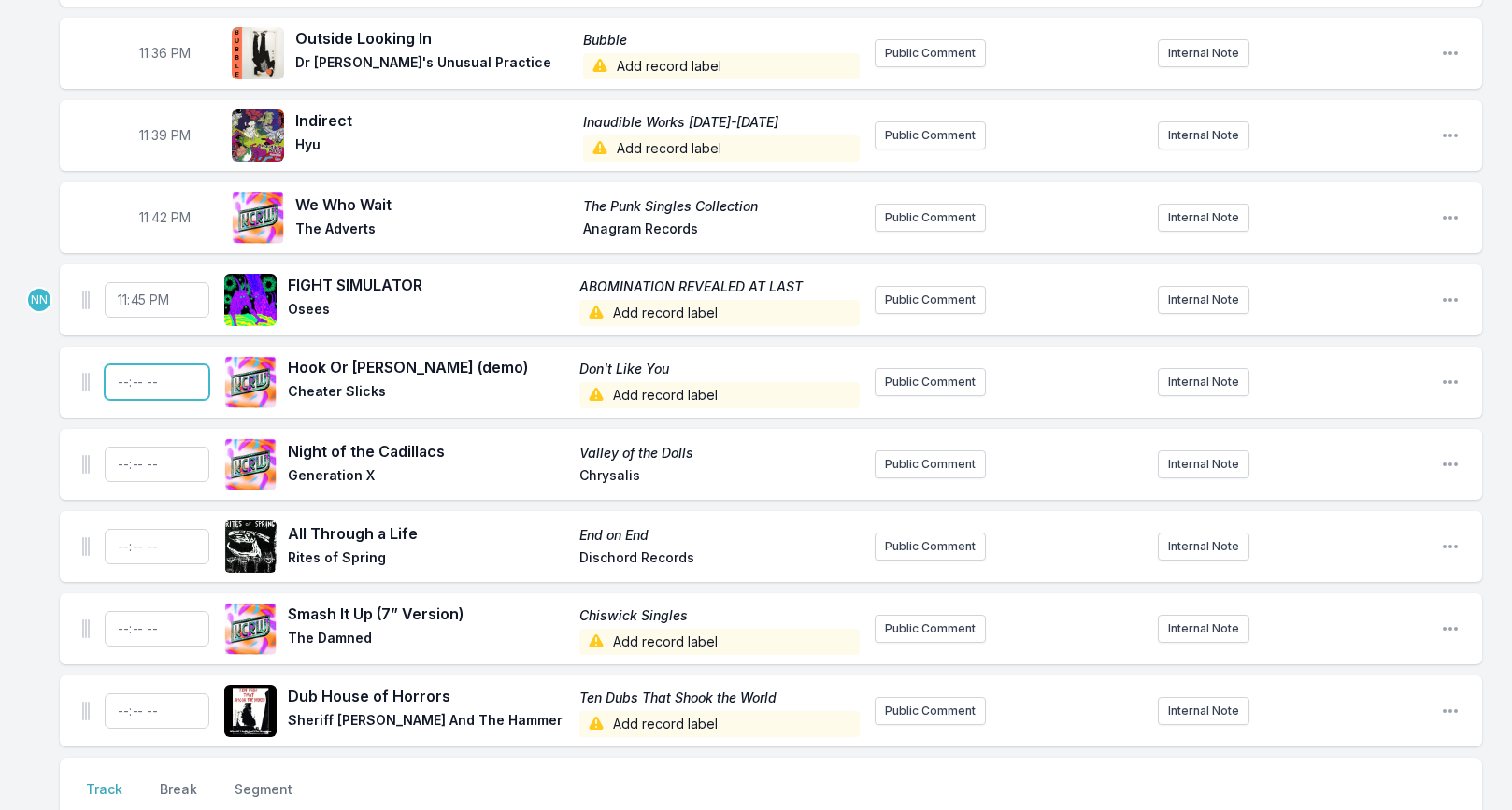
click at [123, 364] on input "Timestamp" at bounding box center [156, 382] width 105 height 36
type input "23:48"
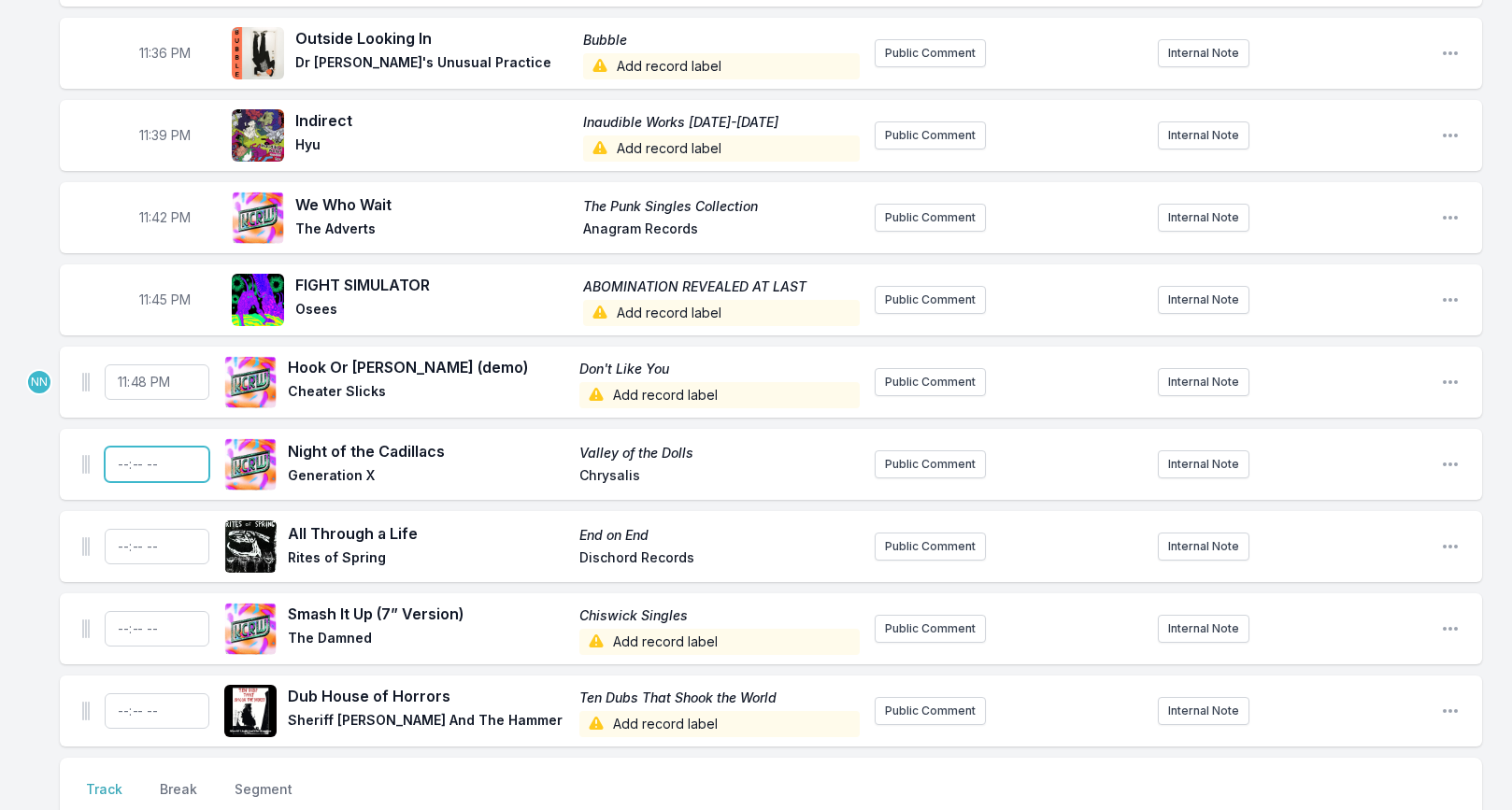
click at [123, 447] on input "Timestamp" at bounding box center [156, 465] width 105 height 36
click at [141, 447] on input "Timestamp" at bounding box center [156, 465] width 105 height 36
type input "23:51"
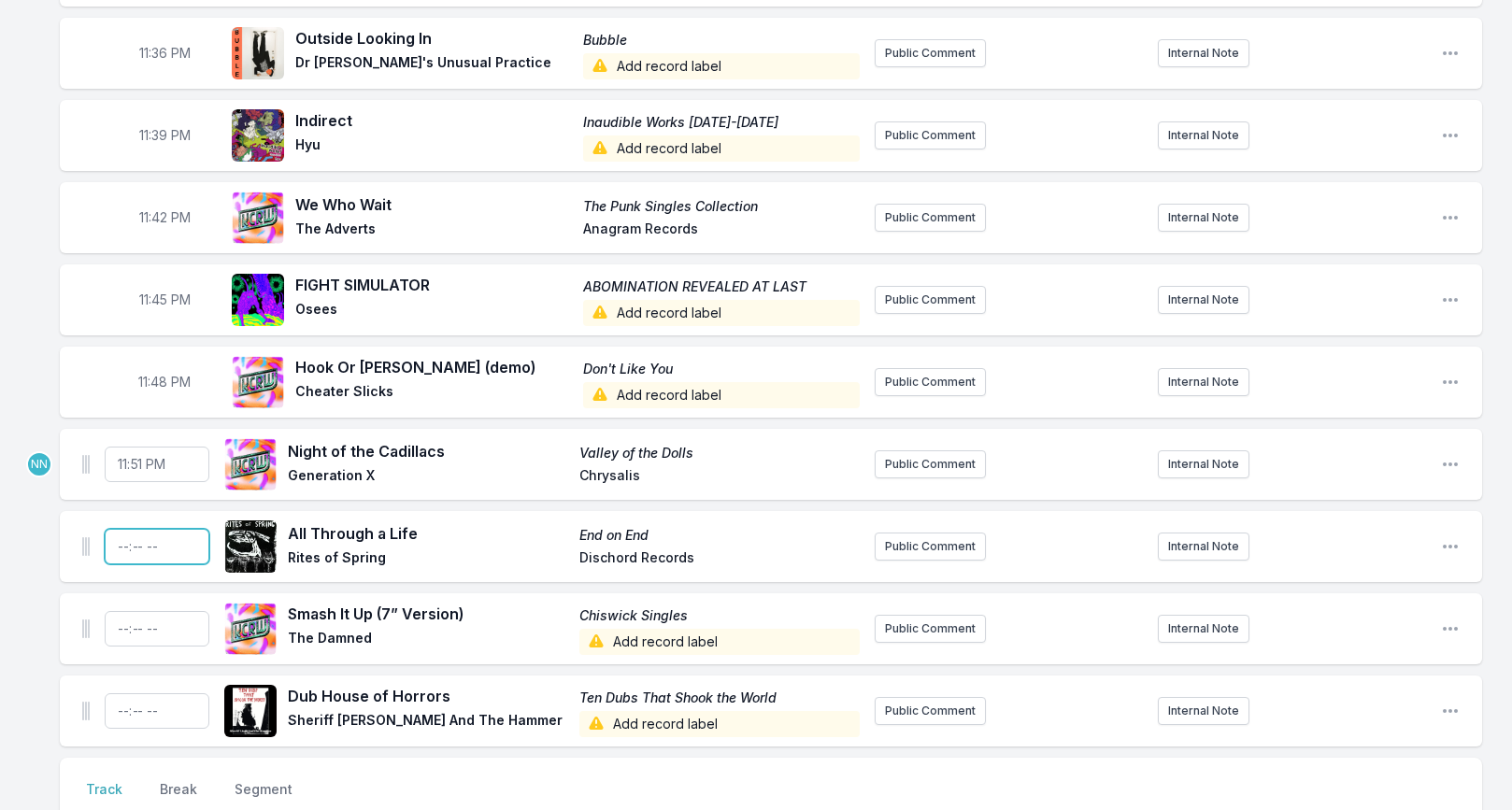
click at [117, 528] on input "Timestamp" at bounding box center [156, 546] width 105 height 36
type input "23:53"
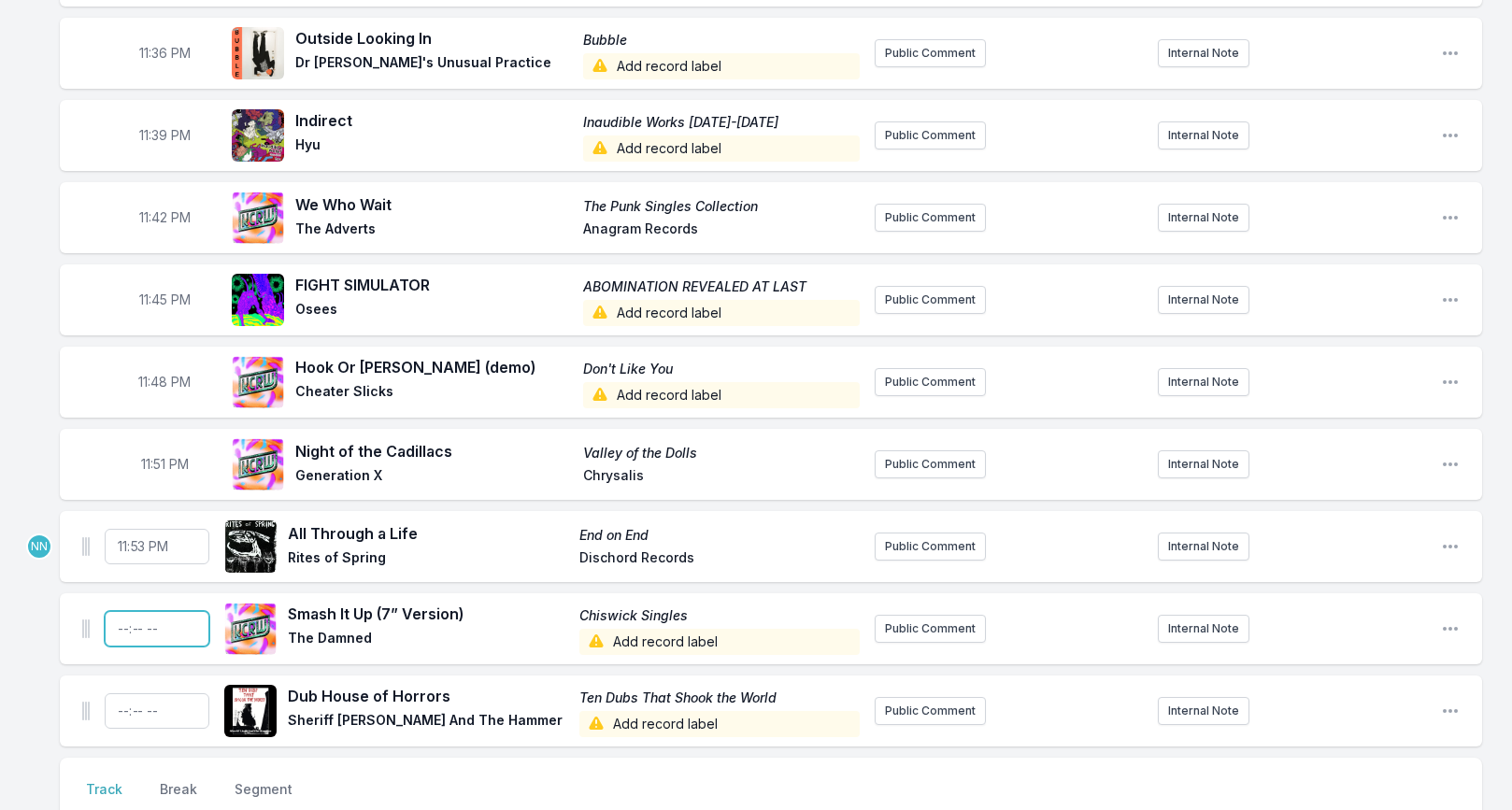
click at [125, 611] on input "Timestamp" at bounding box center [156, 629] width 105 height 36
type input "23:55"
click at [119, 694] on input "Timestamp" at bounding box center [156, 711] width 105 height 36
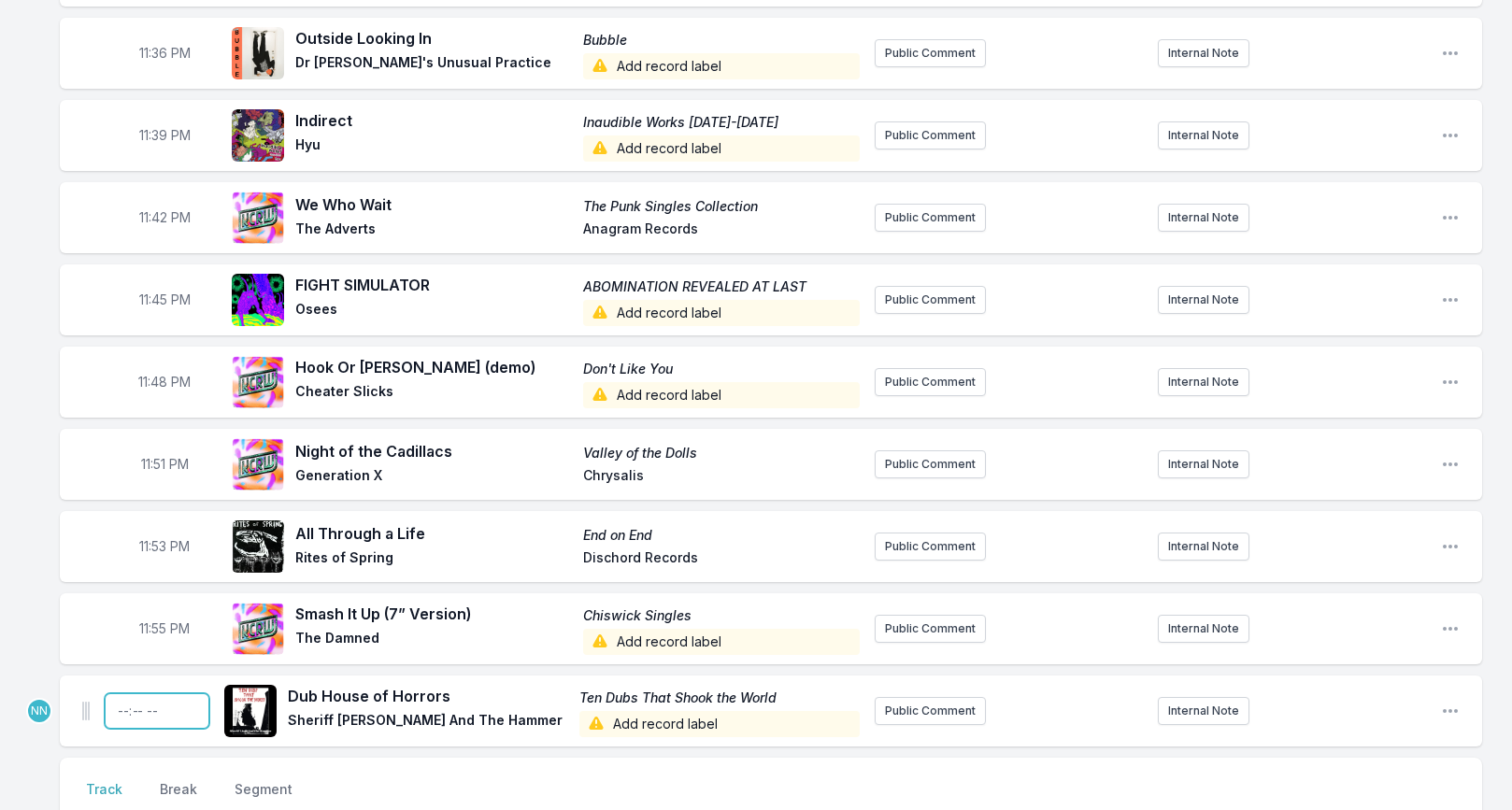
type input "23:58"
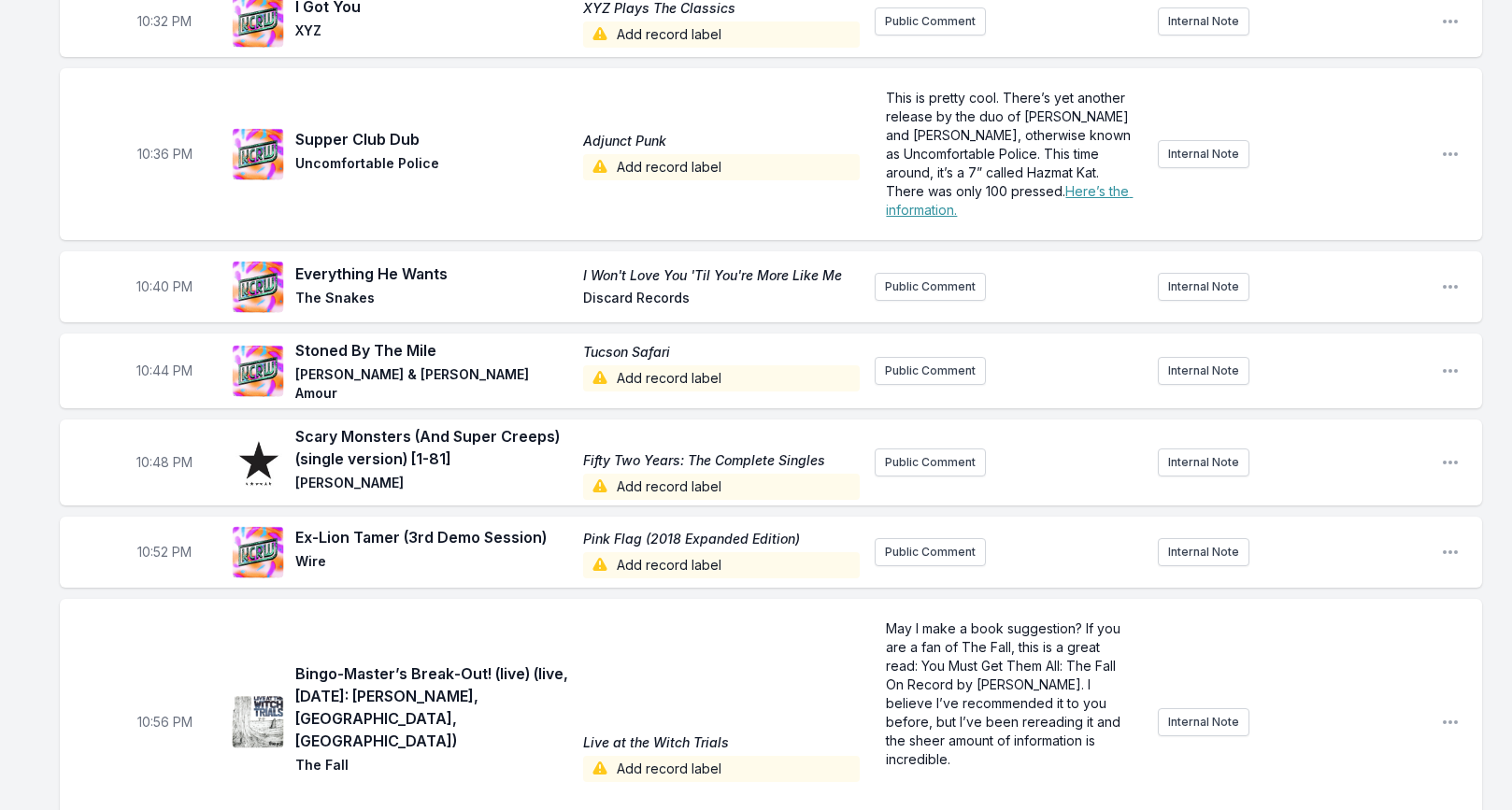
scroll to position [1194, 0]
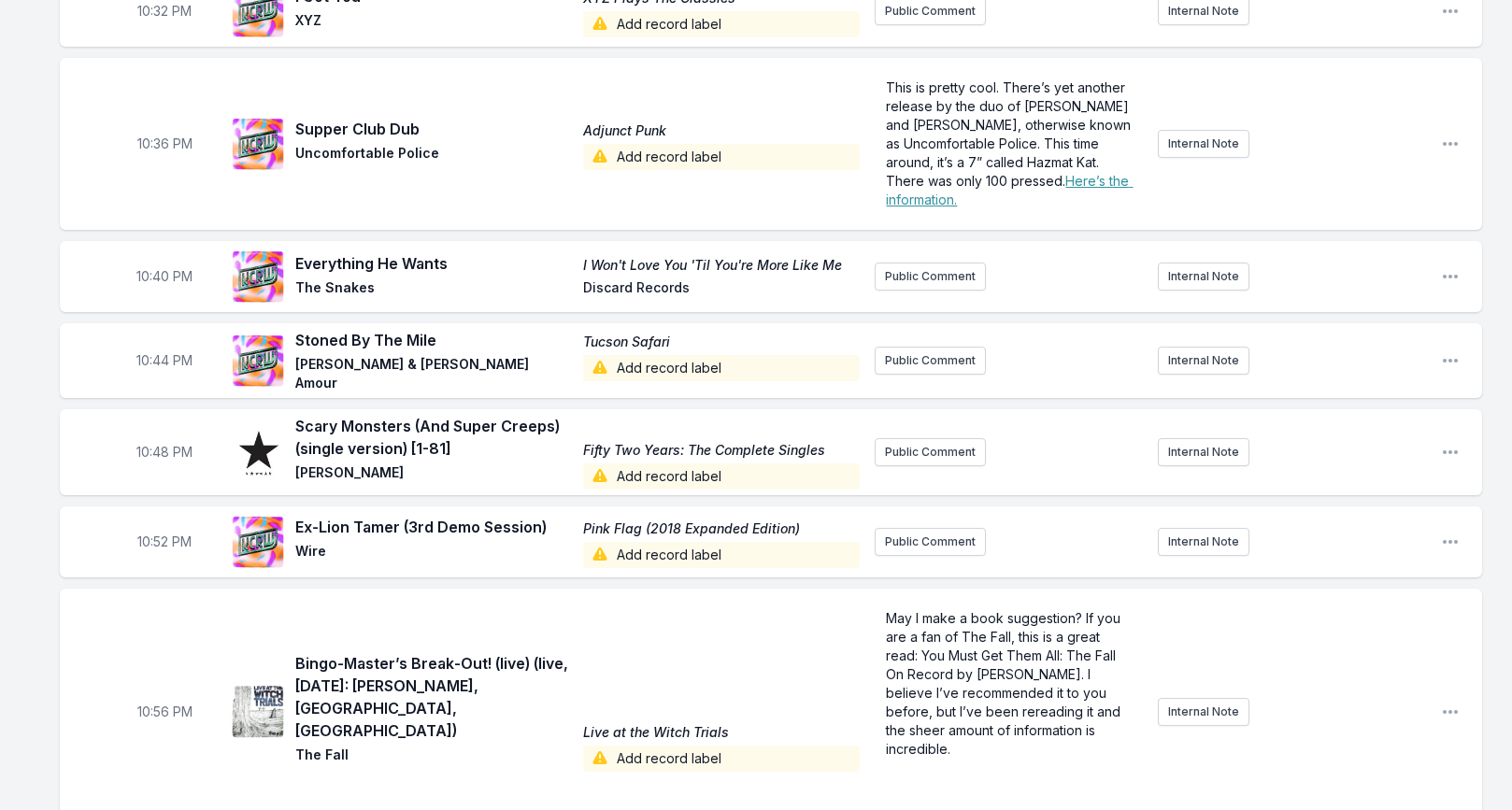
click at [634, 553] on span "Add record label" at bounding box center [722, 555] width 277 height 26
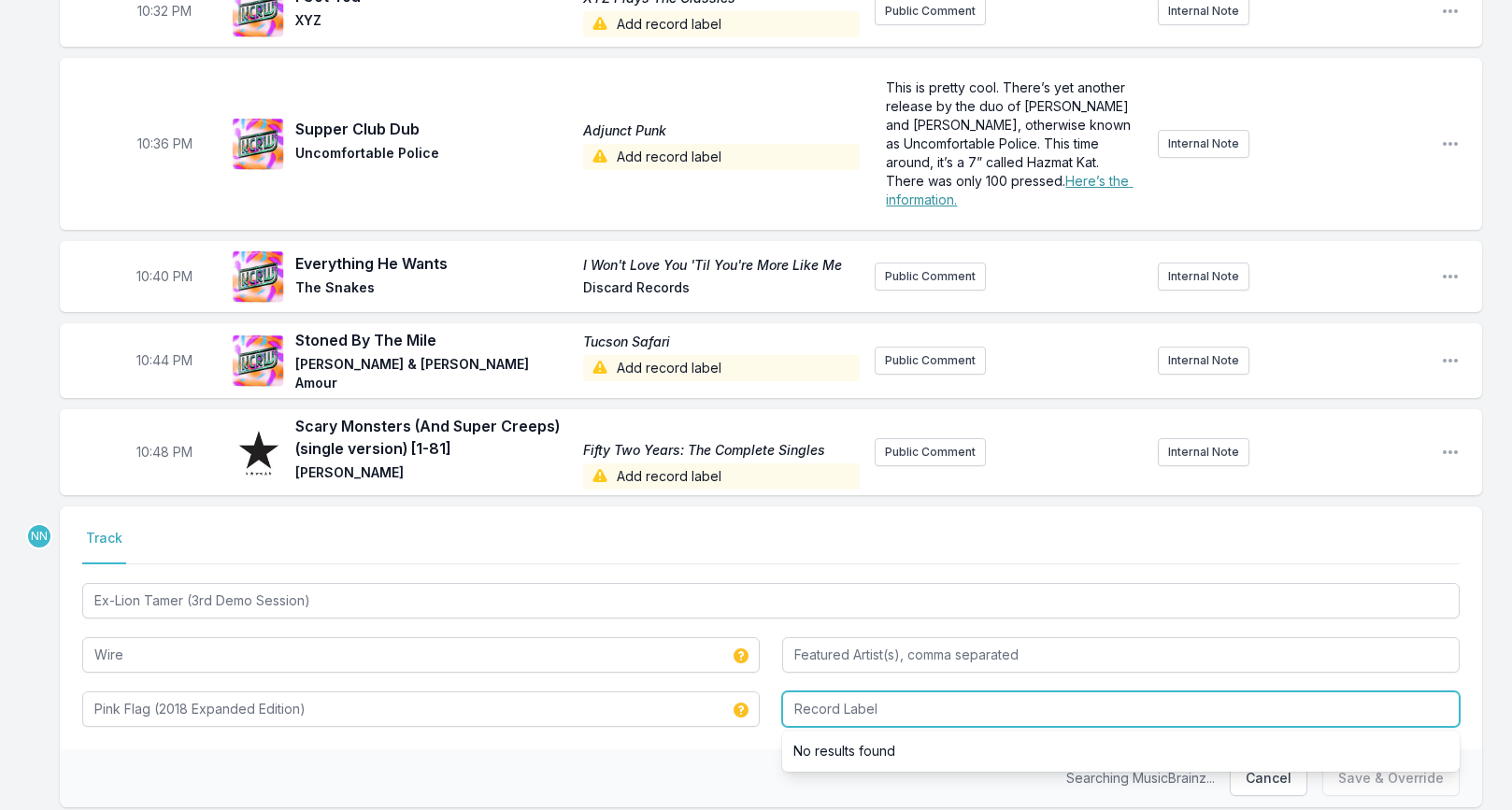
click at [802, 699] on input "Record Label" at bounding box center [1121, 709] width 678 height 36
type input "self released"
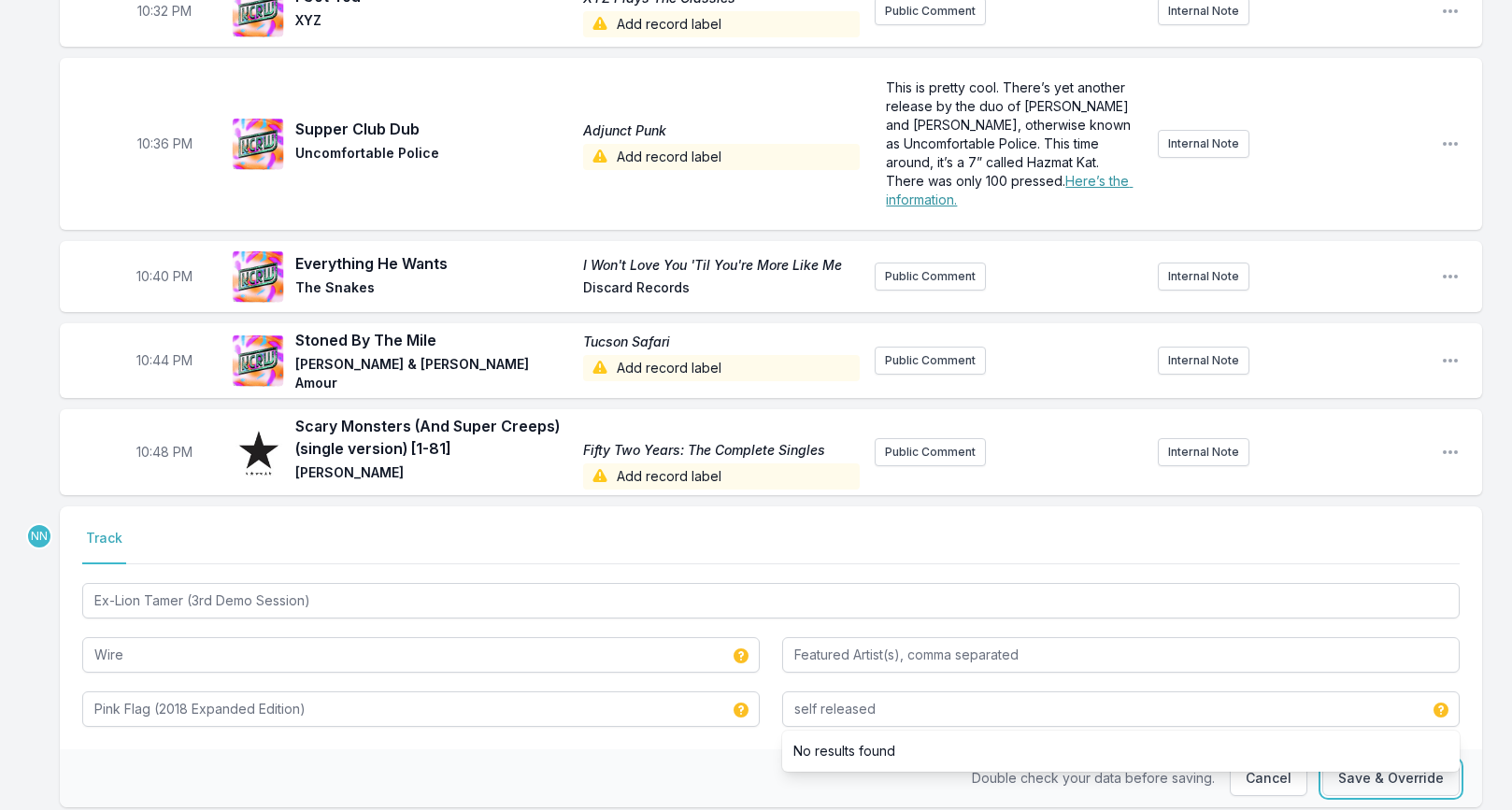
click at [1341, 786] on button "Save & Override" at bounding box center [1391, 778] width 137 height 36
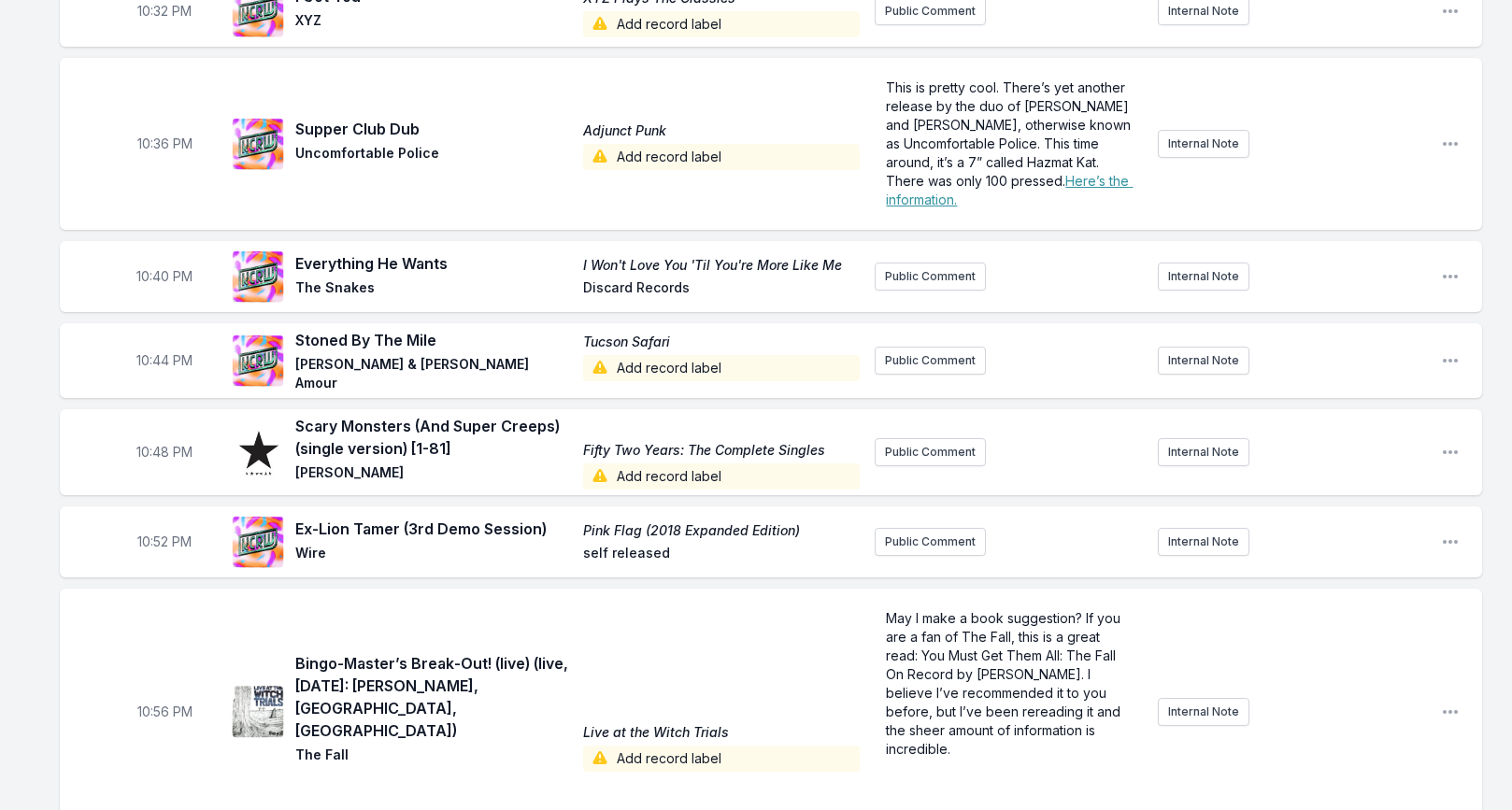
scroll to position [1195, 0]
click at [692, 469] on span "Add record label" at bounding box center [722, 476] width 277 height 26
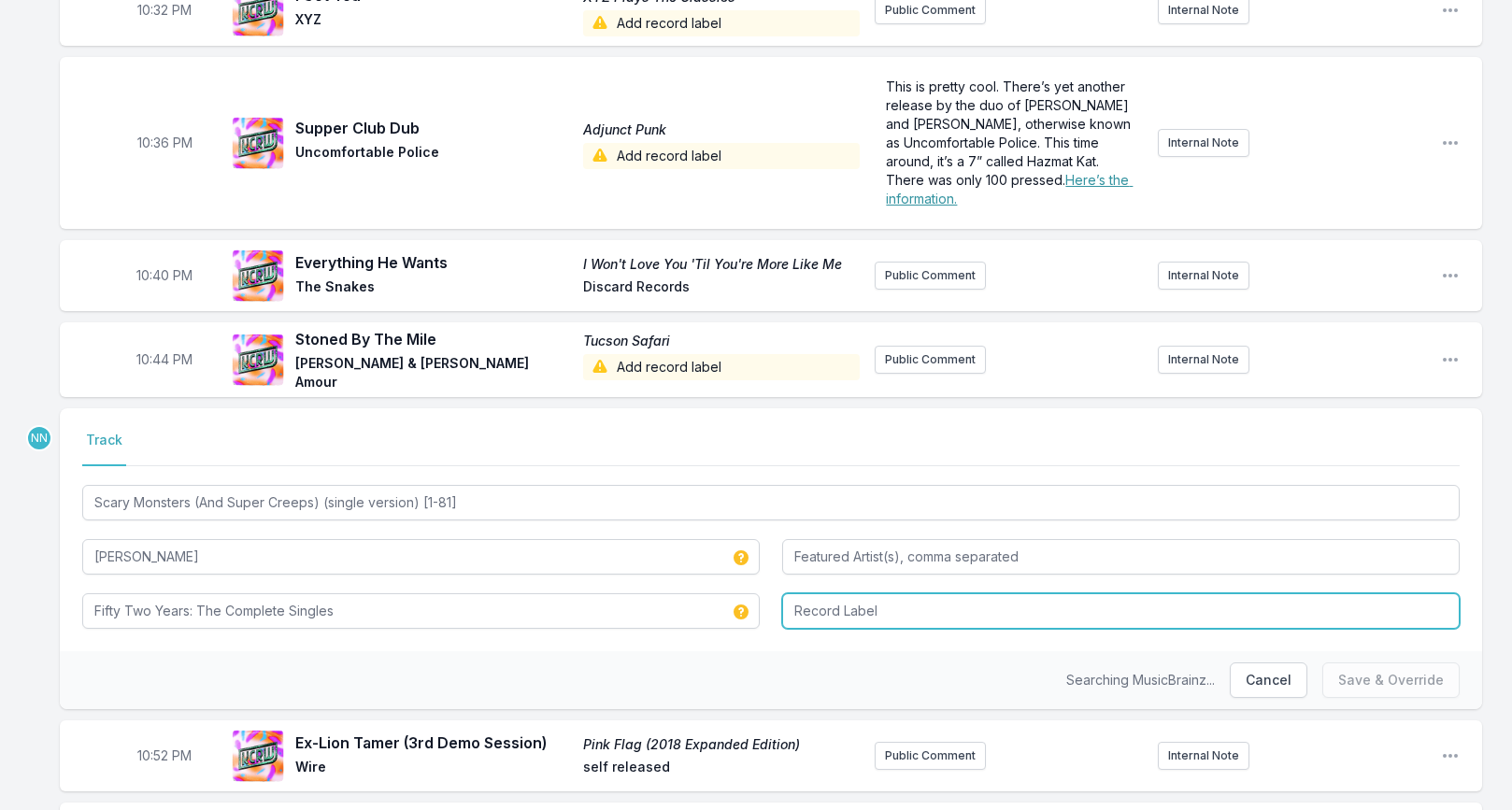
click at [800, 604] on input "Record Label" at bounding box center [1121, 611] width 678 height 36
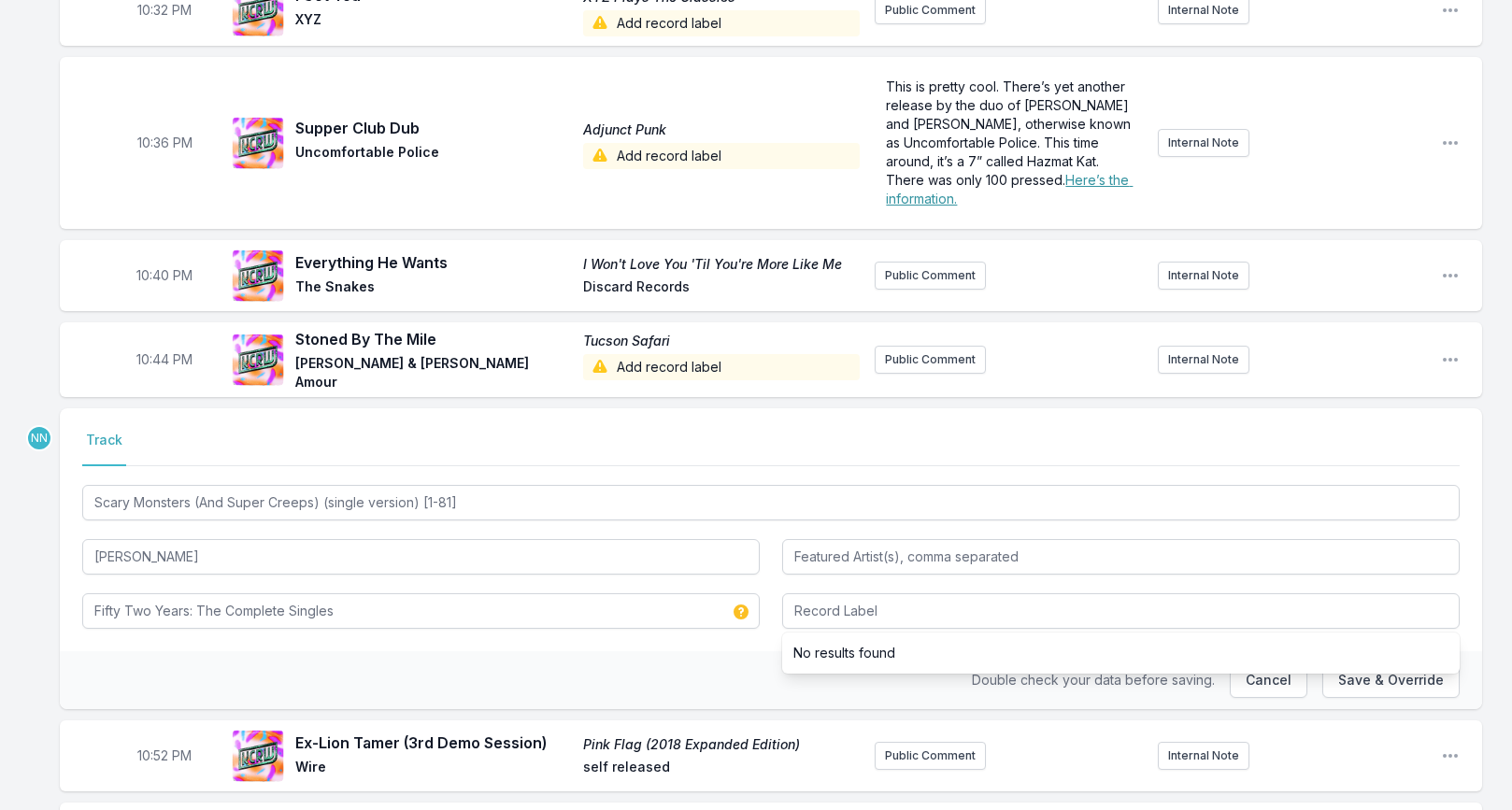
click at [75, 558] on div "Select a tab Track Track Scary Monsters (And Super Creeps) (single version) [1-…" at bounding box center [770, 529] width 1422 height 243
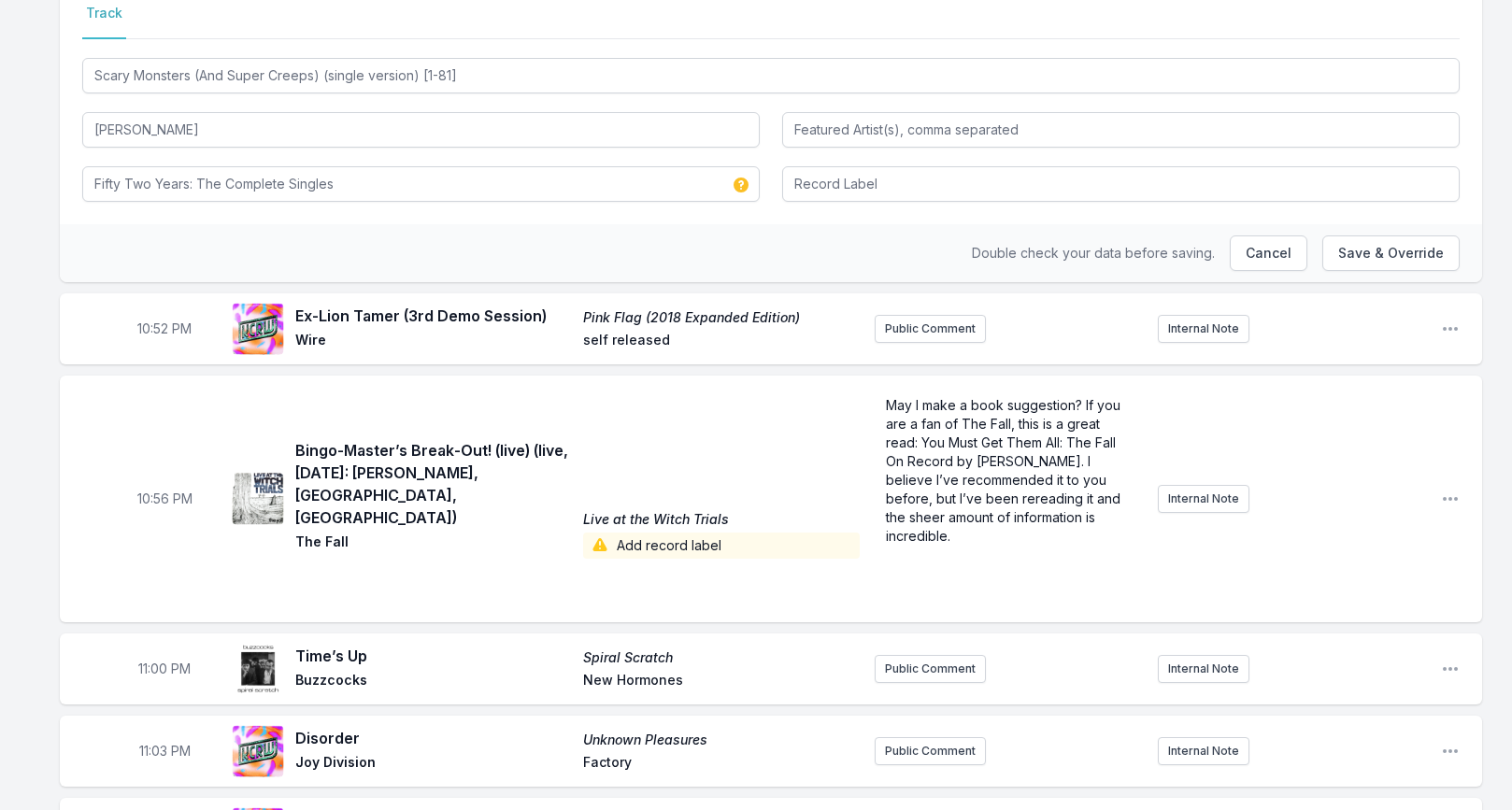
scroll to position [1618, 0]
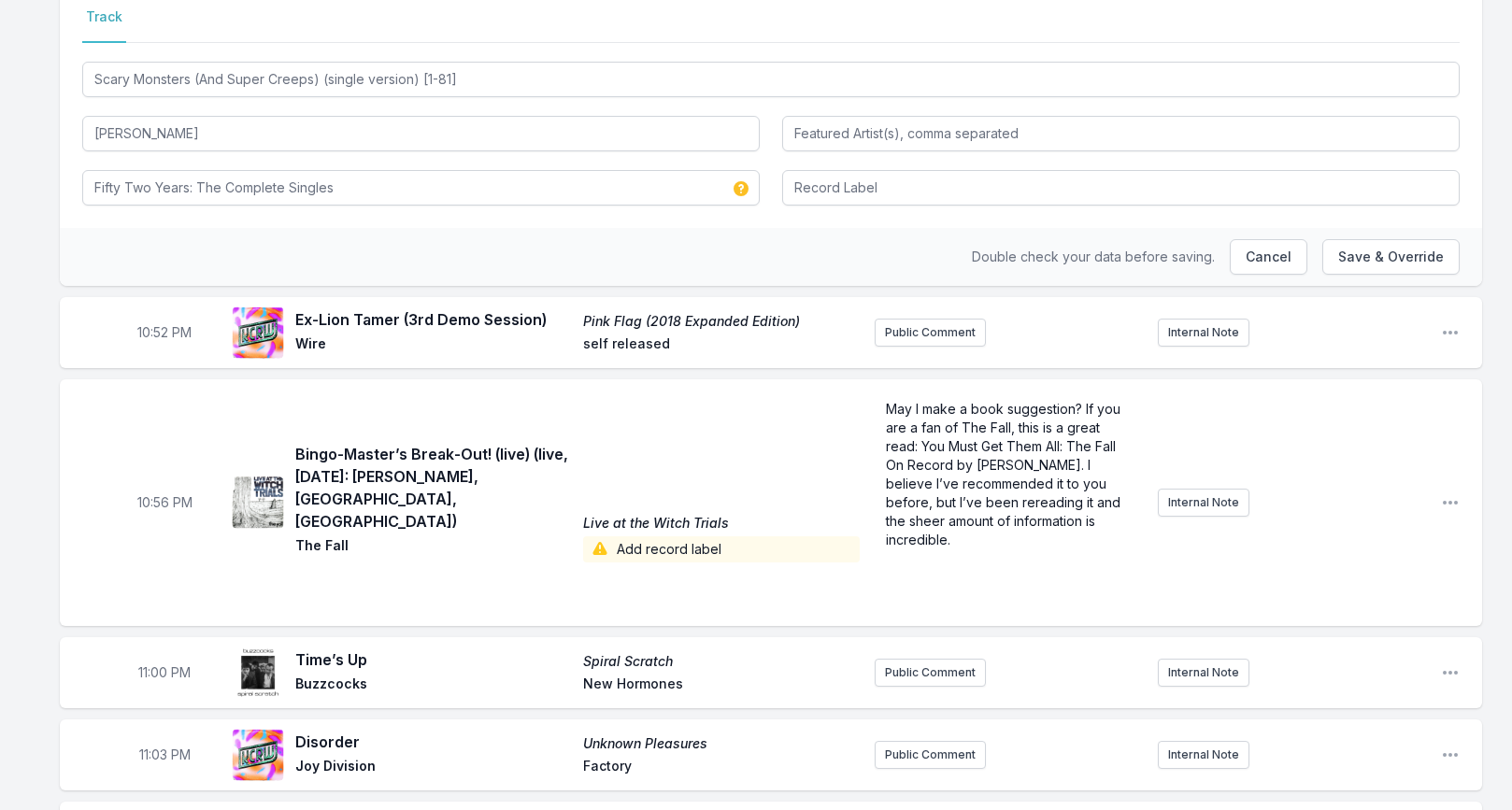
click at [629, 536] on span "Add record label" at bounding box center [722, 549] width 277 height 26
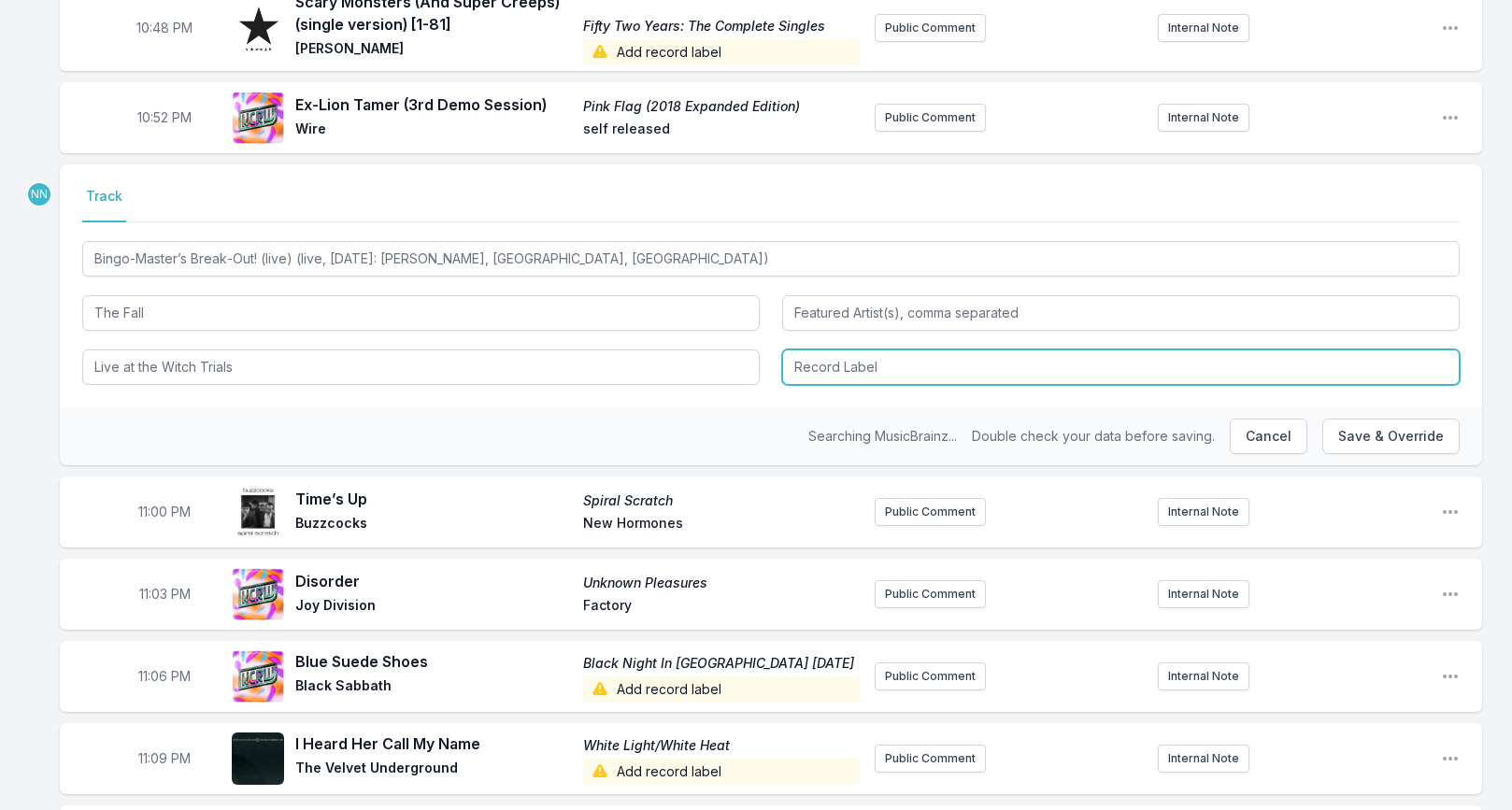
click at [800, 368] on input "Record Label" at bounding box center [1121, 367] width 678 height 36
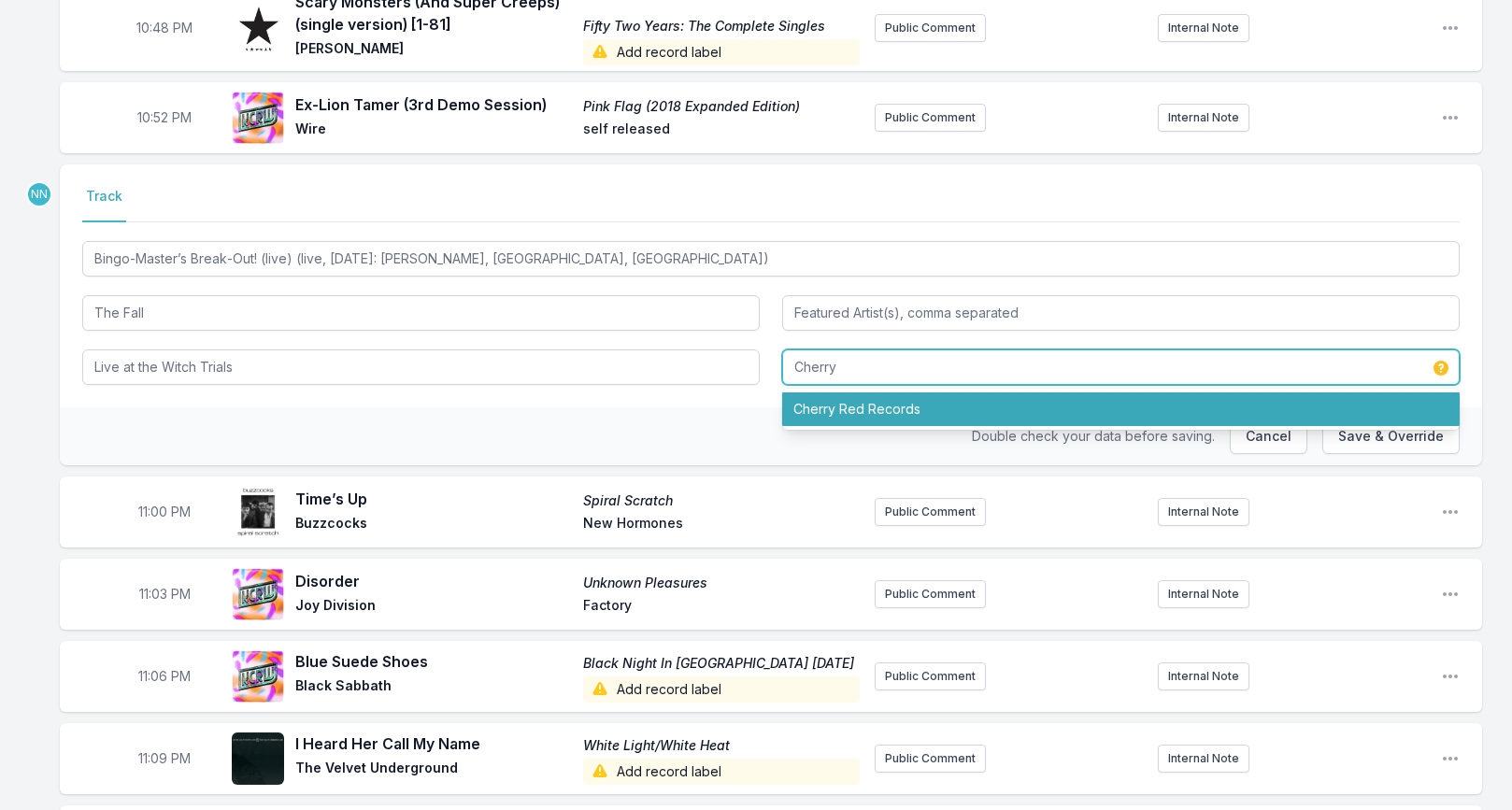
click at [822, 398] on li "Cherry Red Records" at bounding box center [1121, 409] width 678 height 34
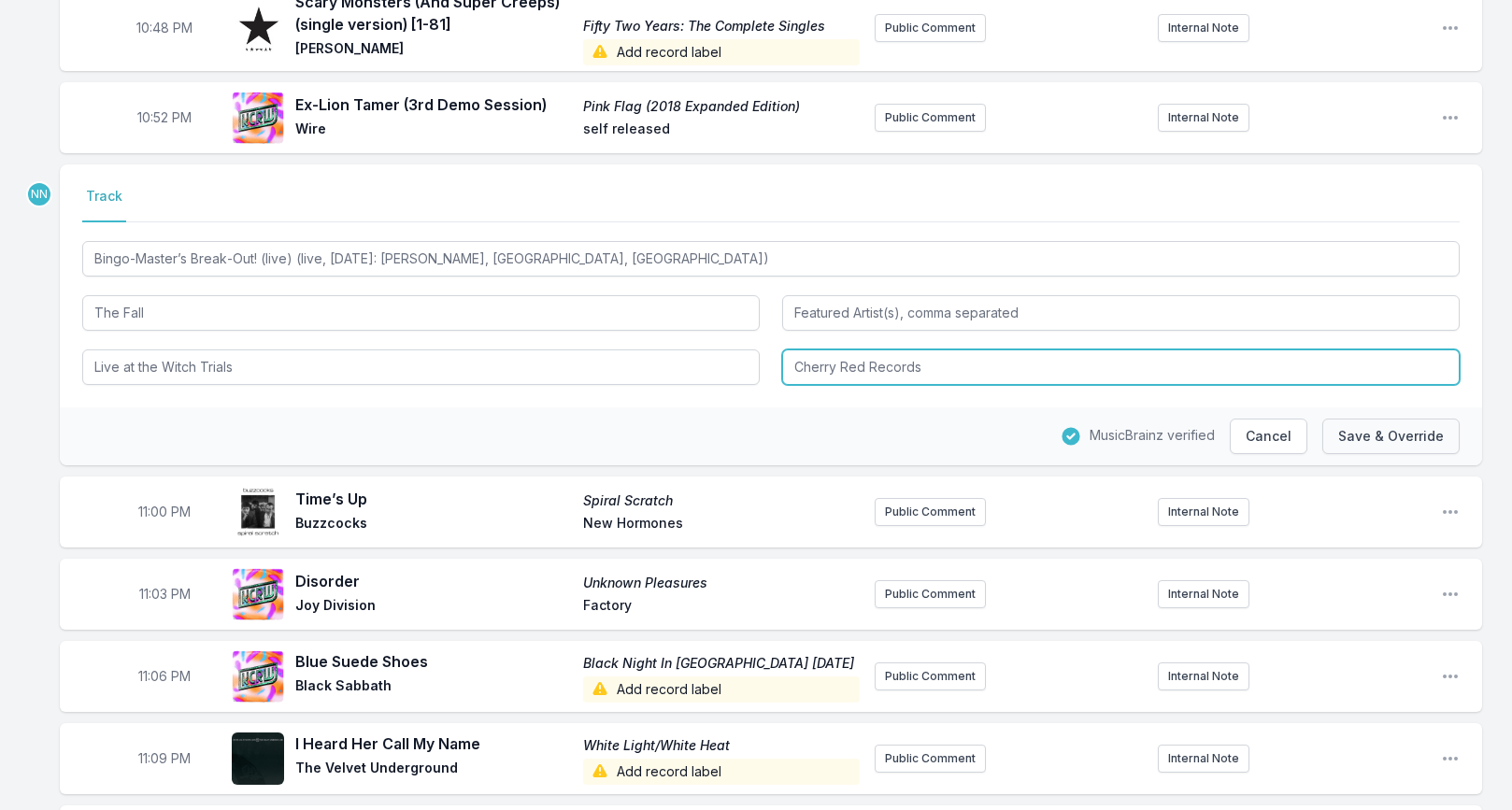
type input "Cherry Red Records"
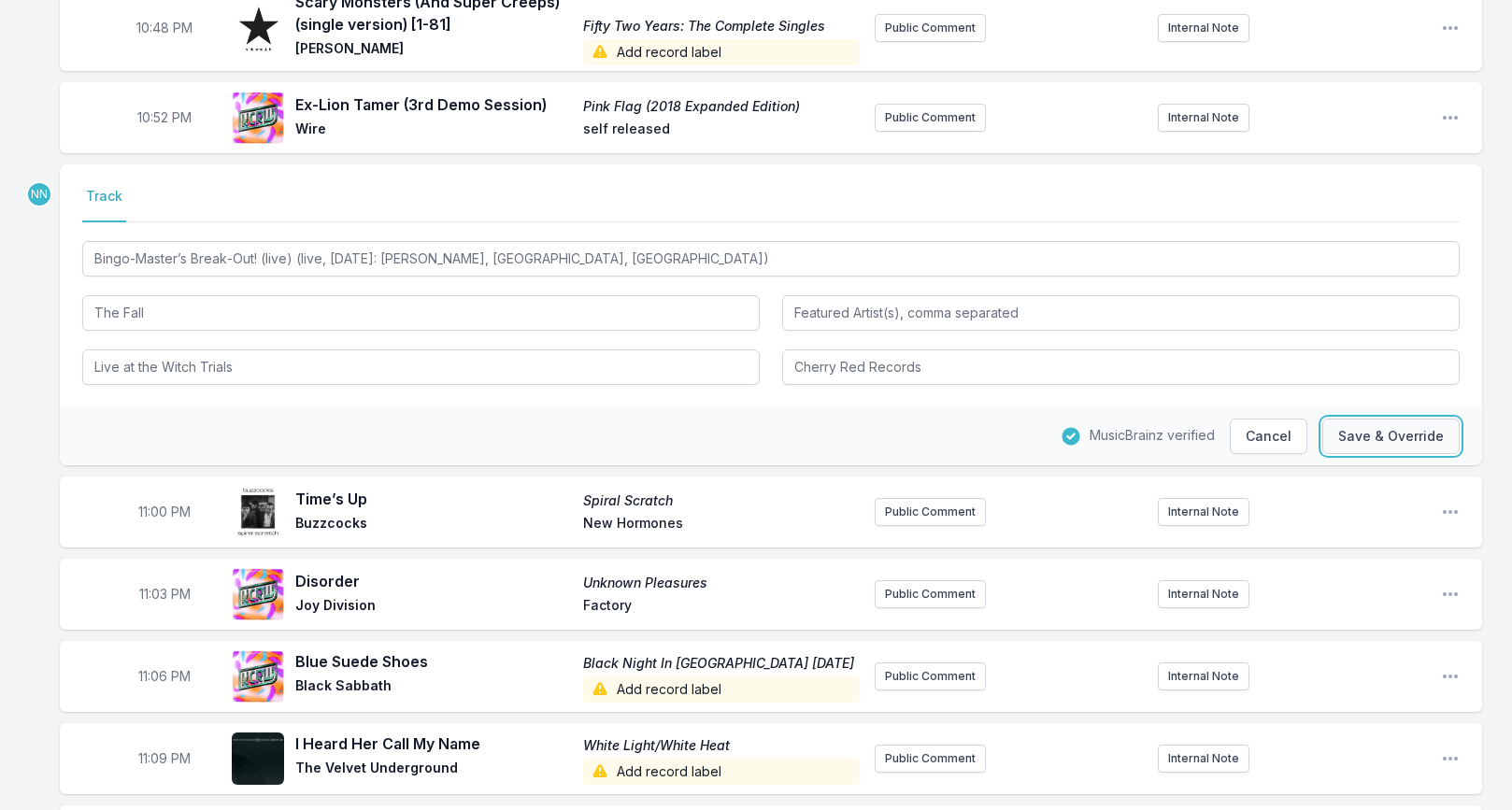
click at [1387, 435] on button "Save & Override" at bounding box center [1391, 437] width 137 height 36
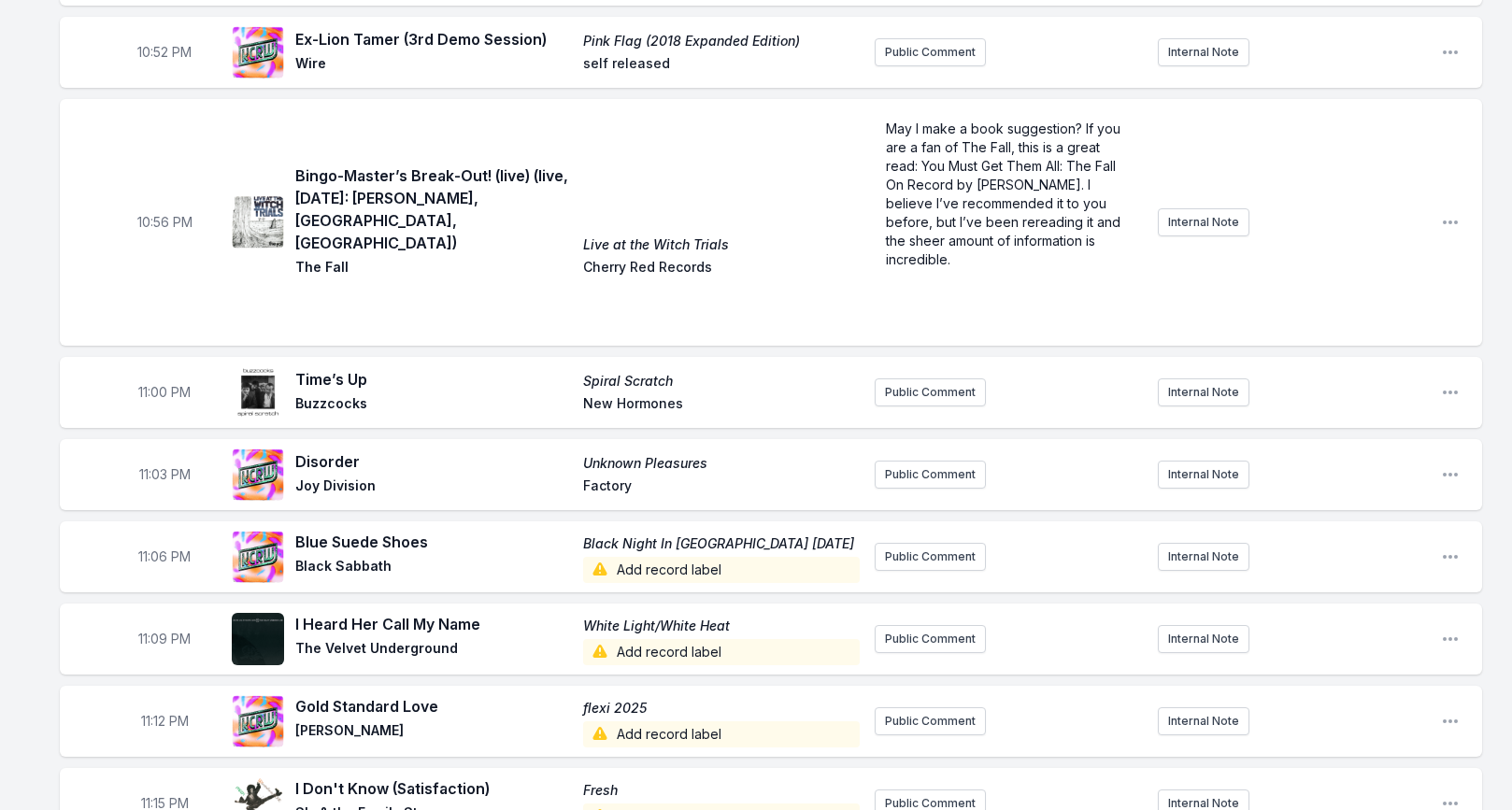
scroll to position [1695, 0]
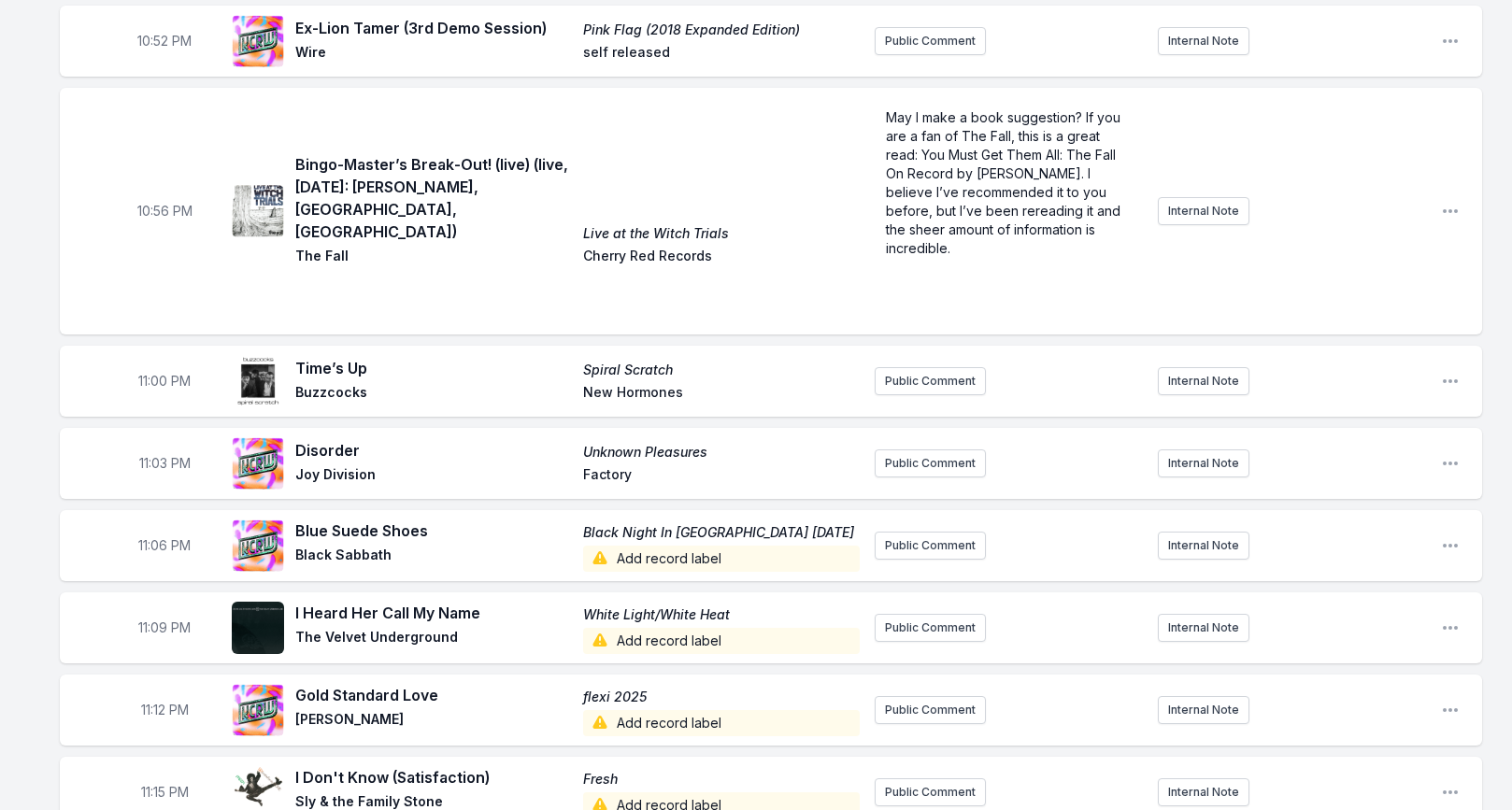
click at [632, 628] on span "Add record label" at bounding box center [722, 641] width 277 height 26
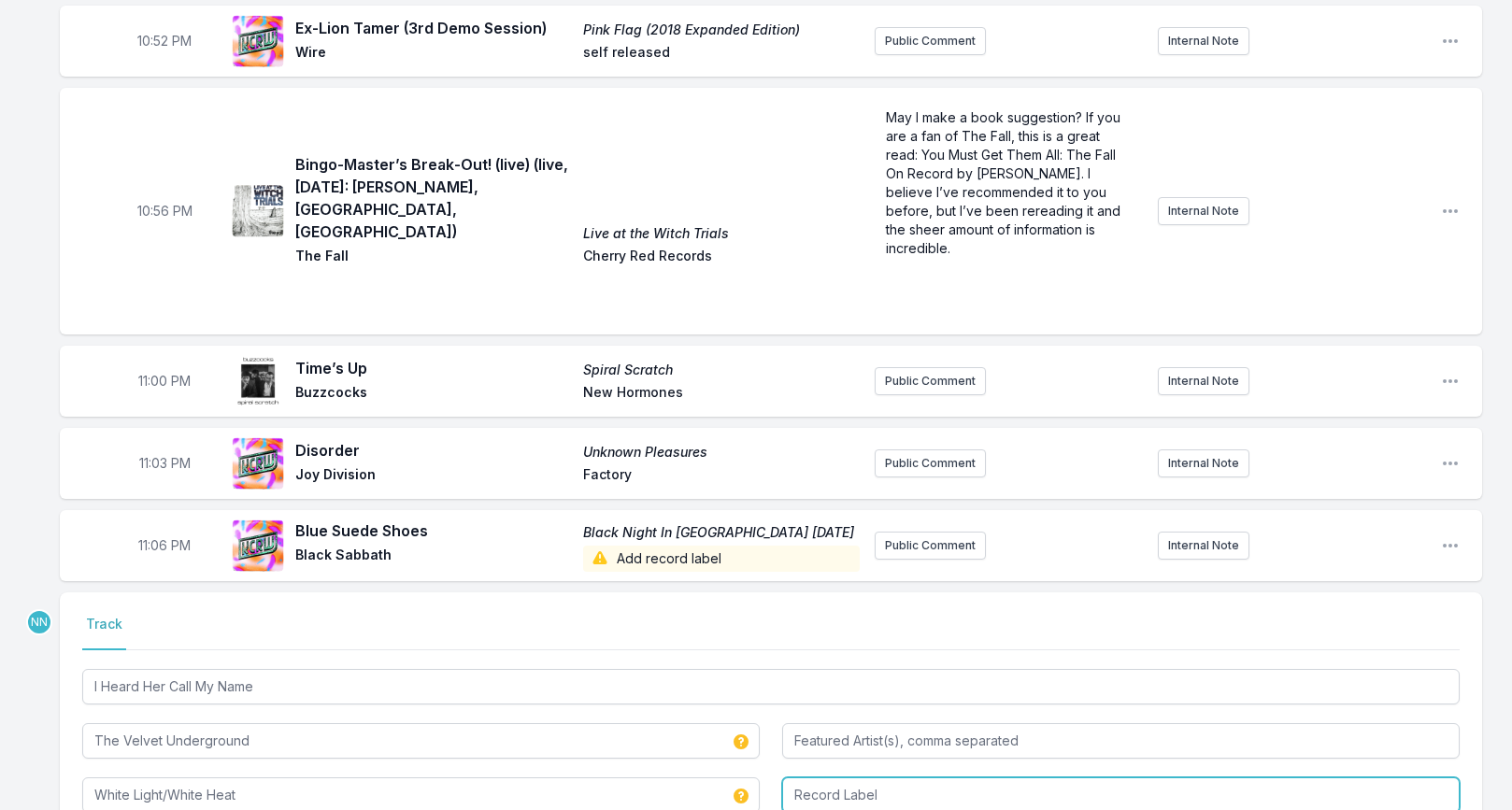
click at [859, 777] on input "Record Label" at bounding box center [1121, 795] width 678 height 36
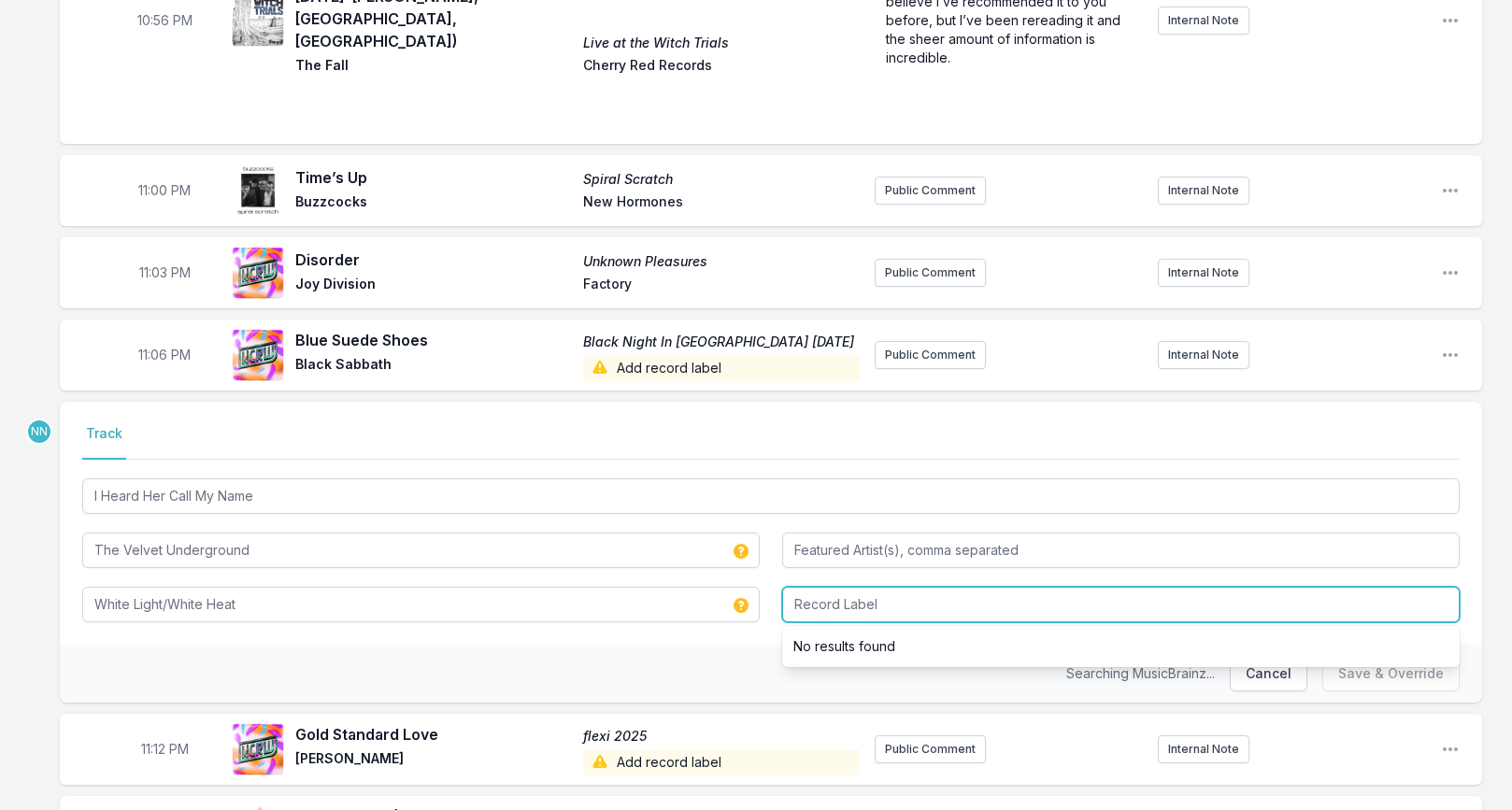
scroll to position [1912, 0]
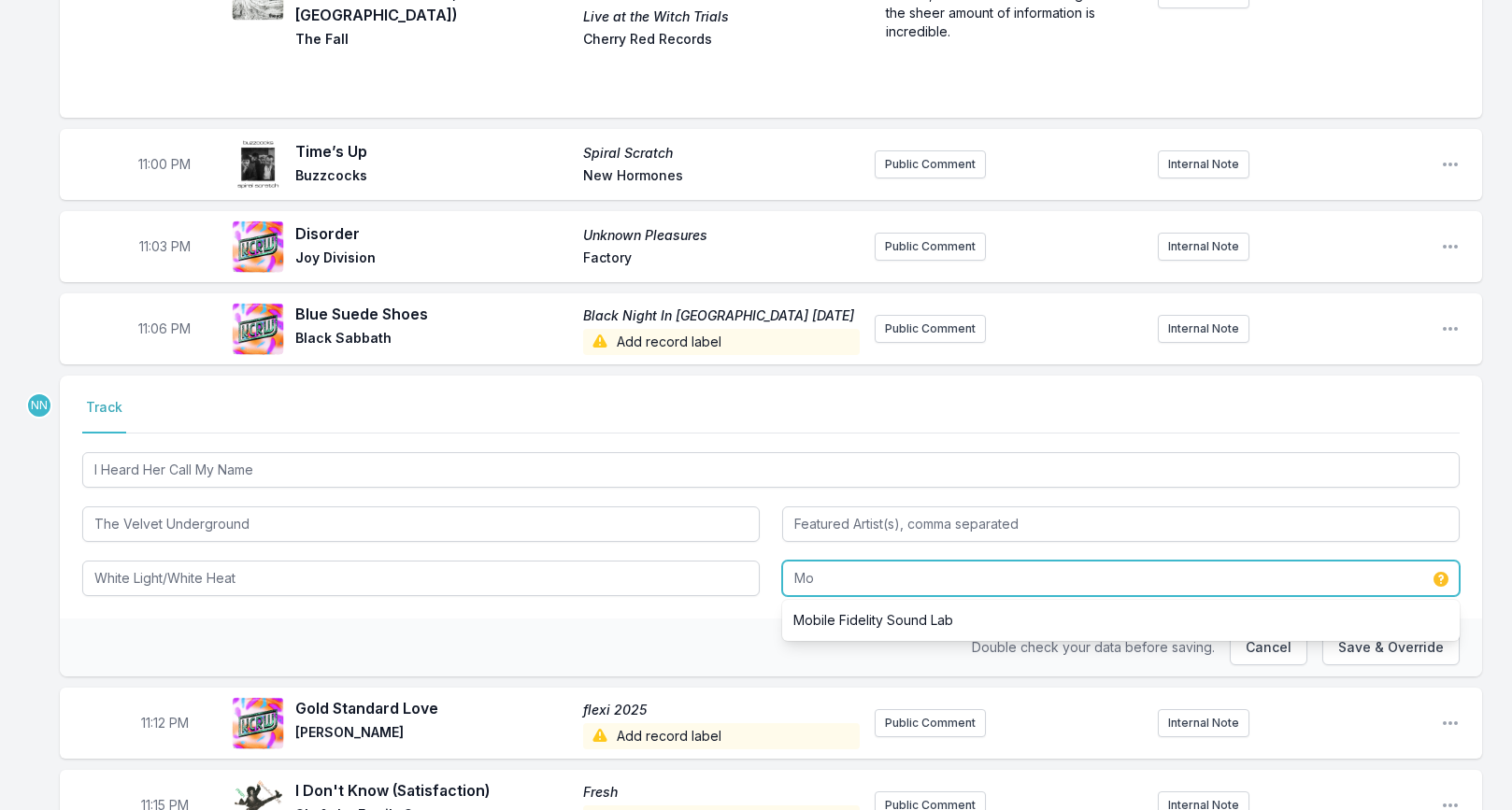
type input "M"
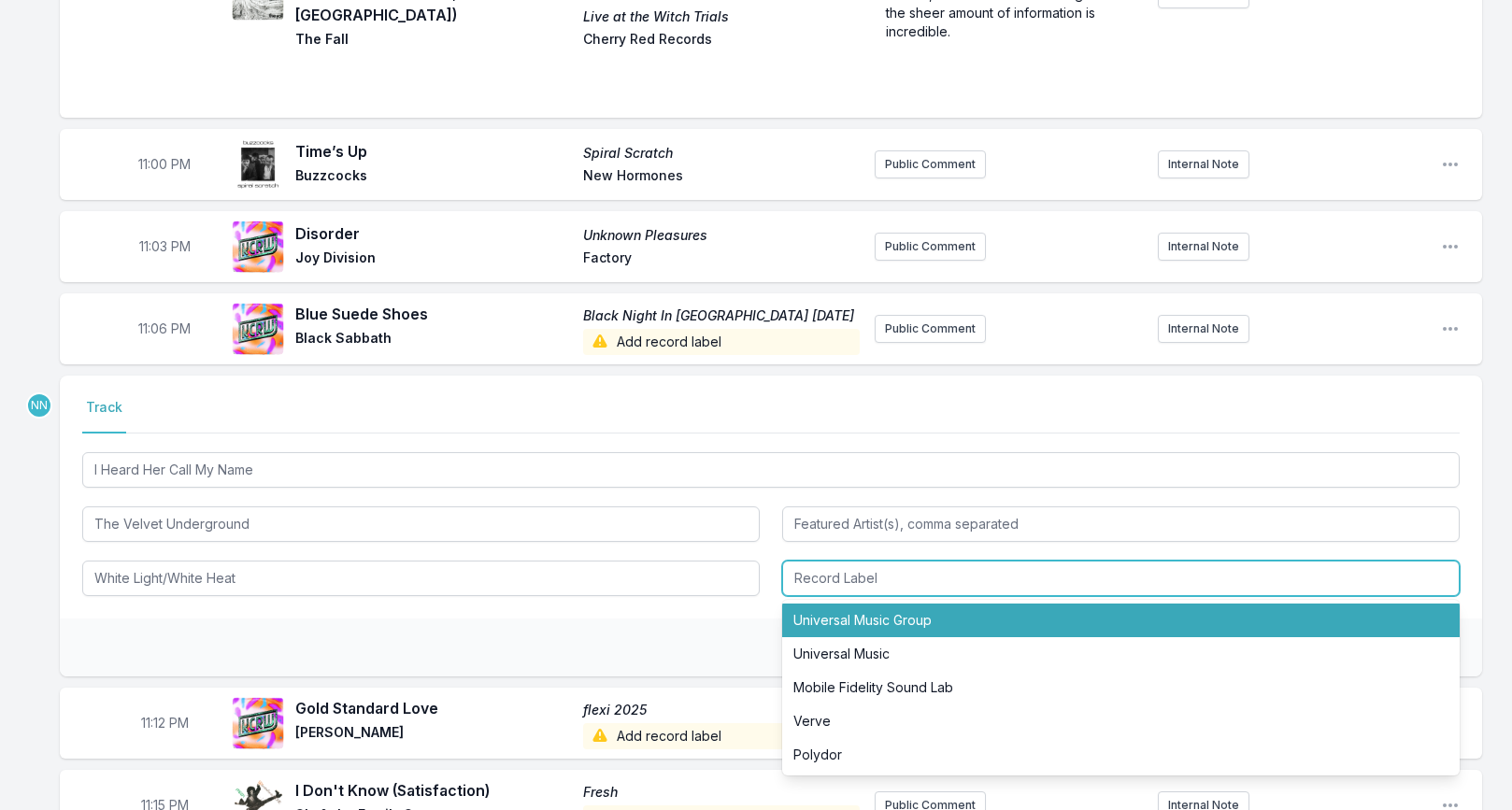
click at [924, 612] on li "Universal Music Group" at bounding box center [1121, 620] width 678 height 34
type input "Universal Music Group"
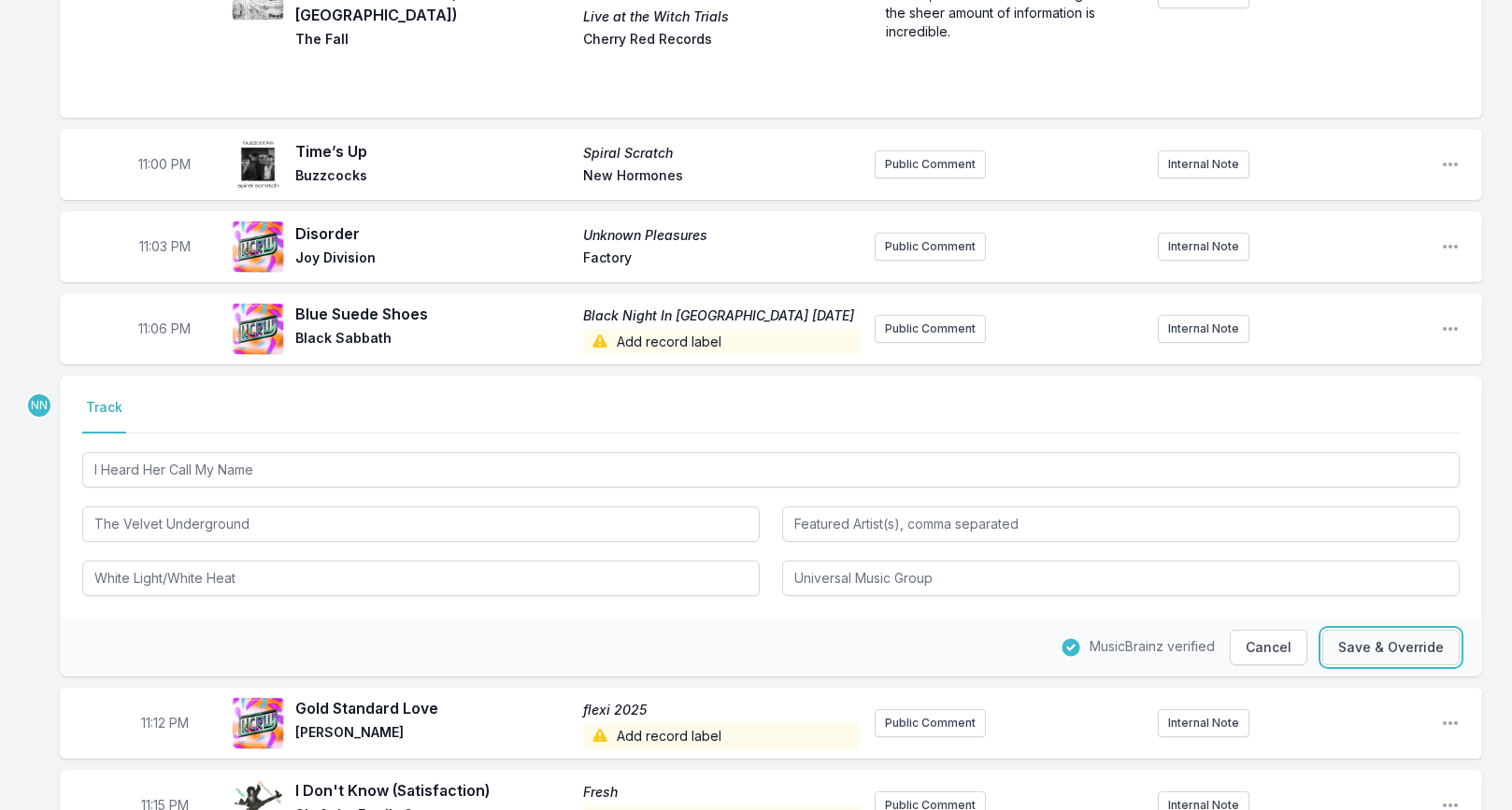
click at [1412, 631] on button "Save & Override" at bounding box center [1391, 648] width 137 height 36
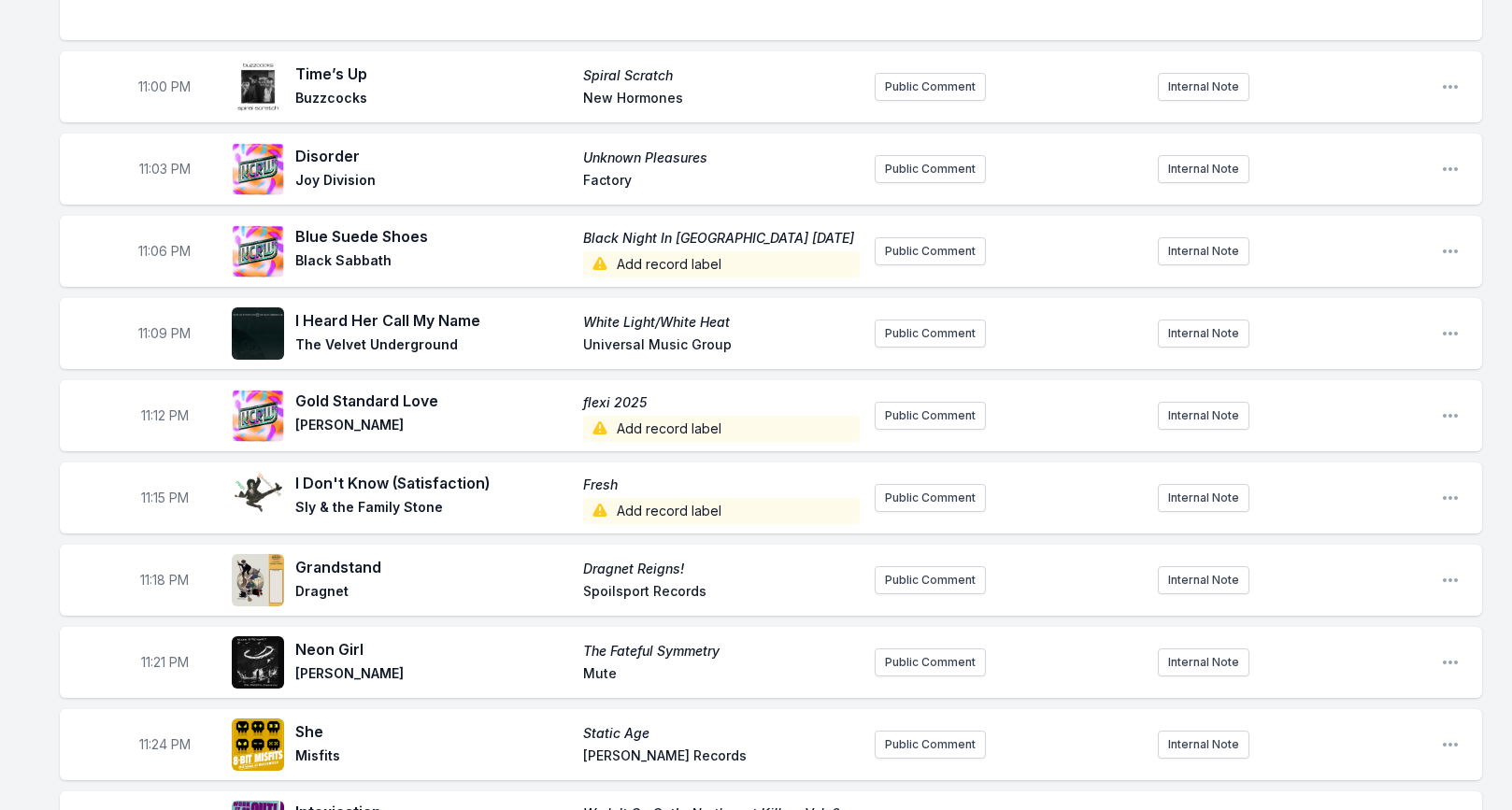
scroll to position [1992, 0]
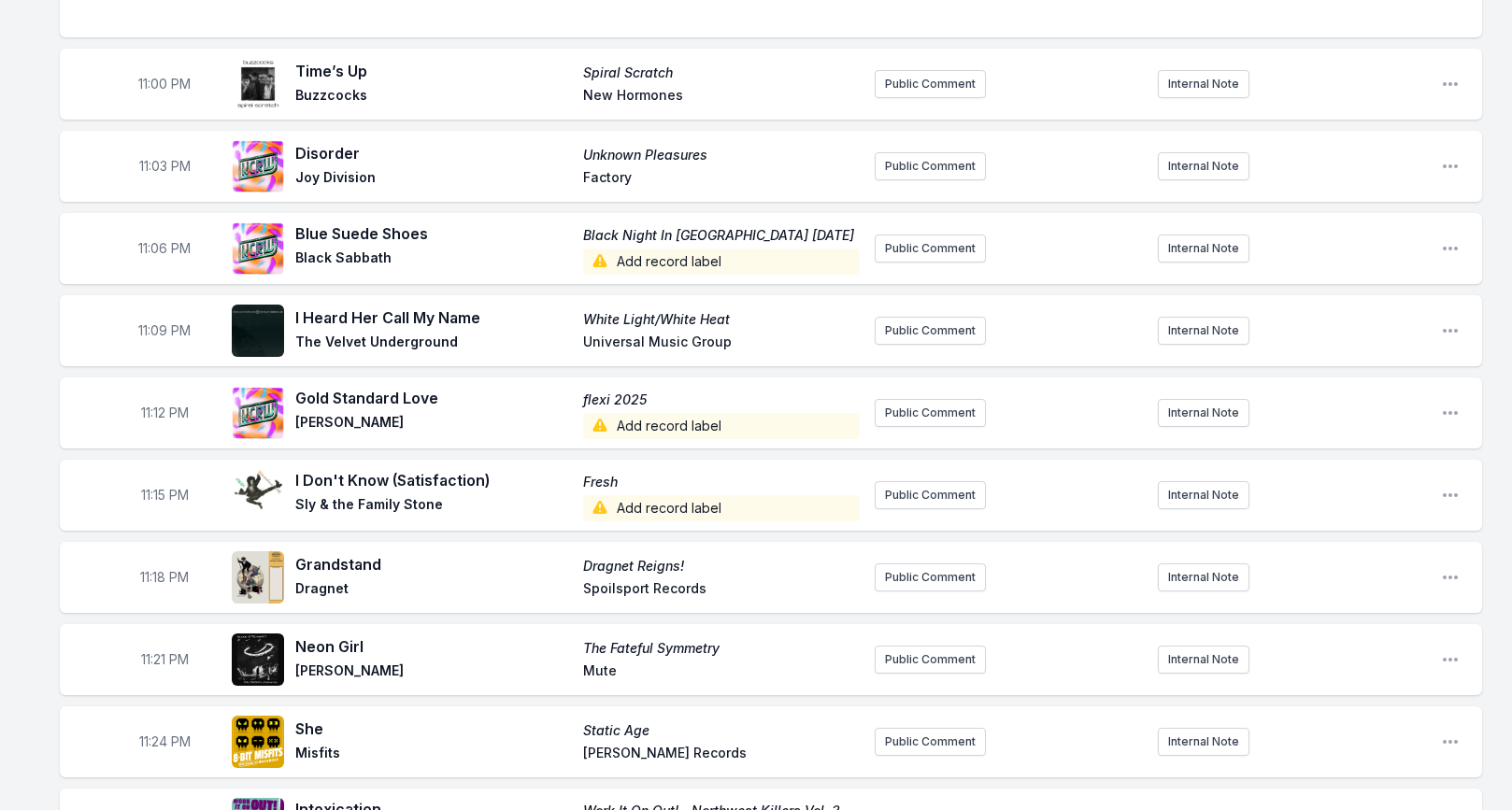
click at [649, 496] on span "Add record label" at bounding box center [722, 508] width 277 height 26
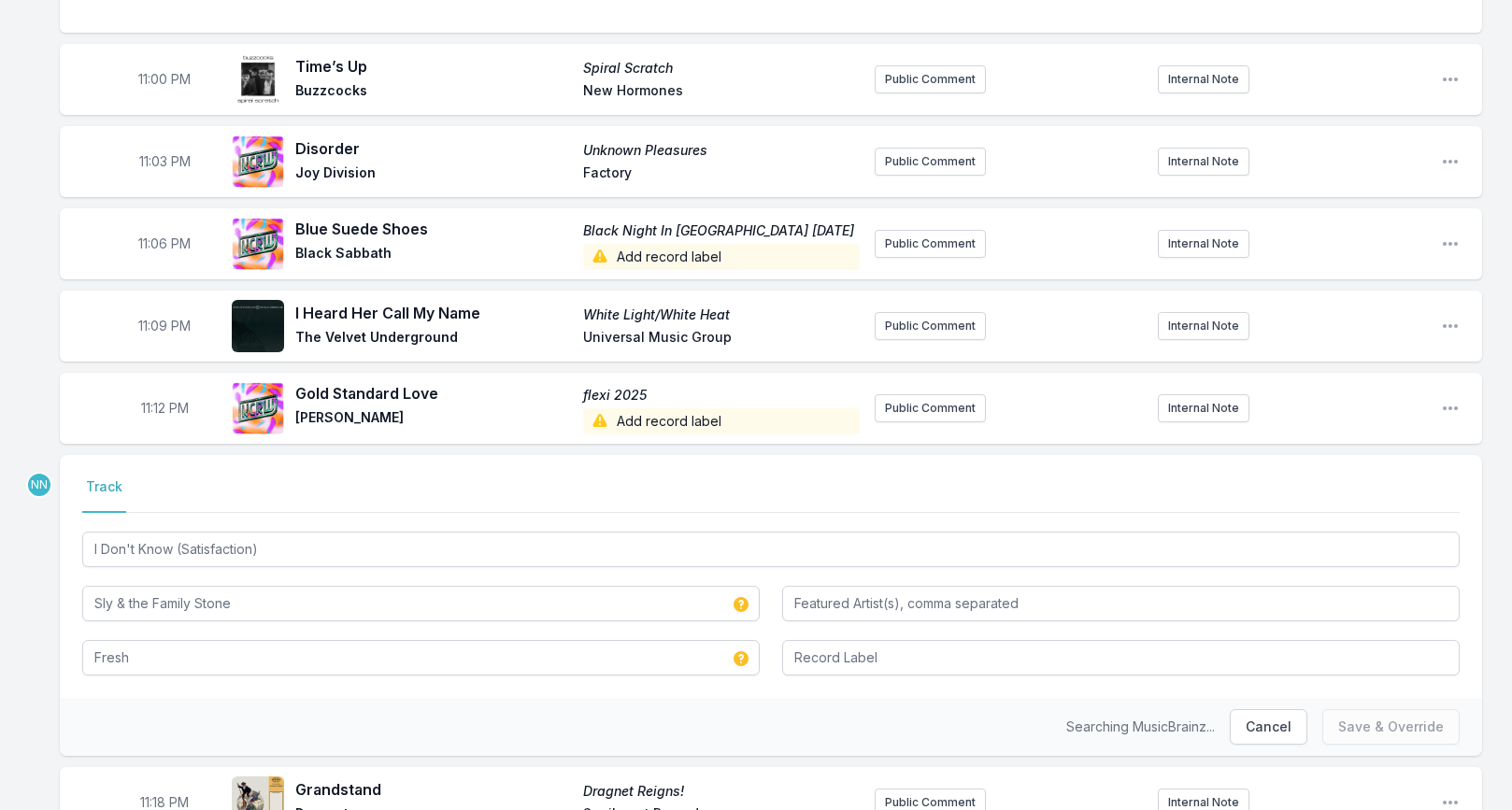
scroll to position [1993, 0]
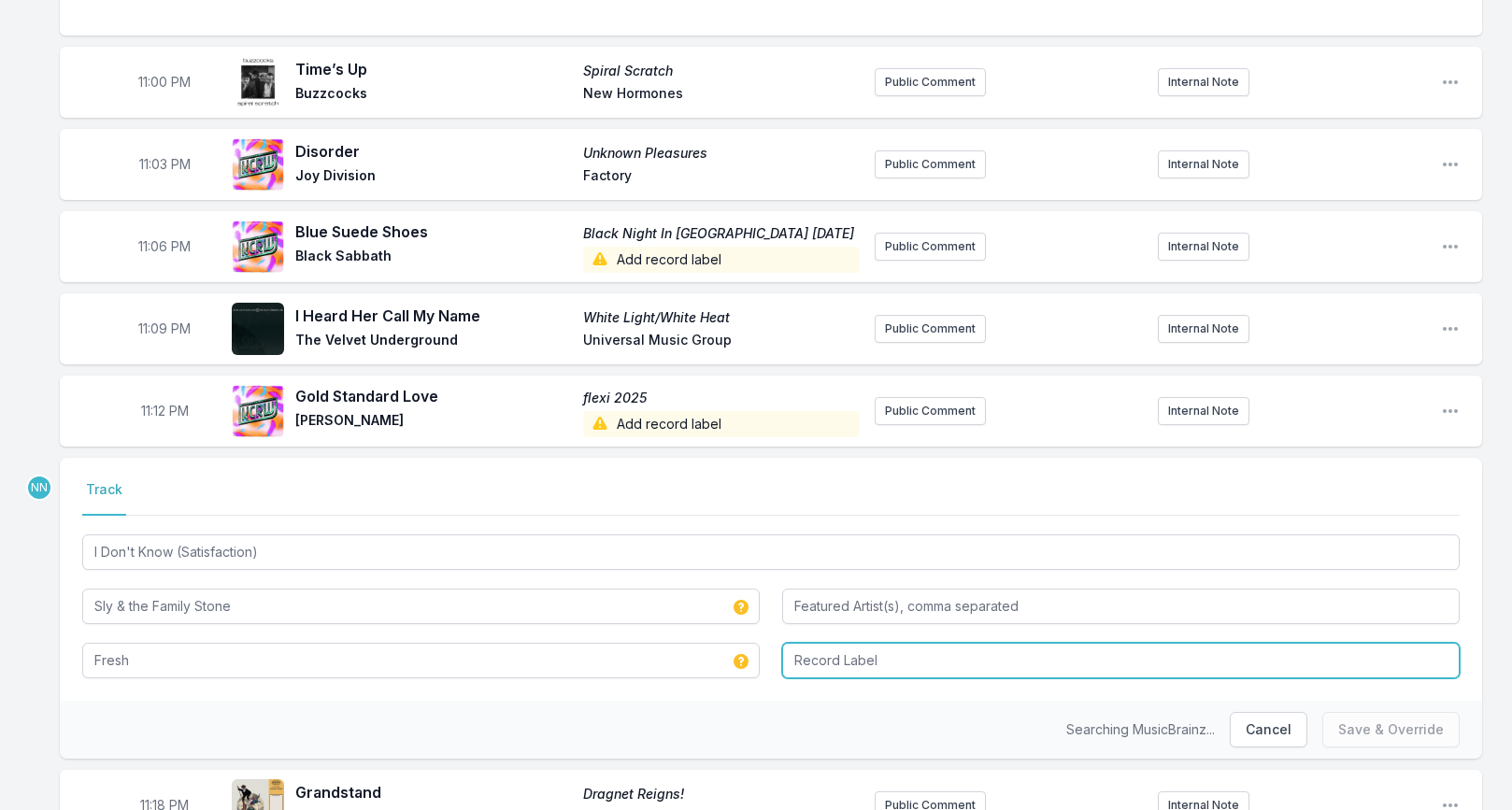
click at [843, 643] on input "Record Label" at bounding box center [1121, 661] width 678 height 36
type input "Sony Music Entertainment"
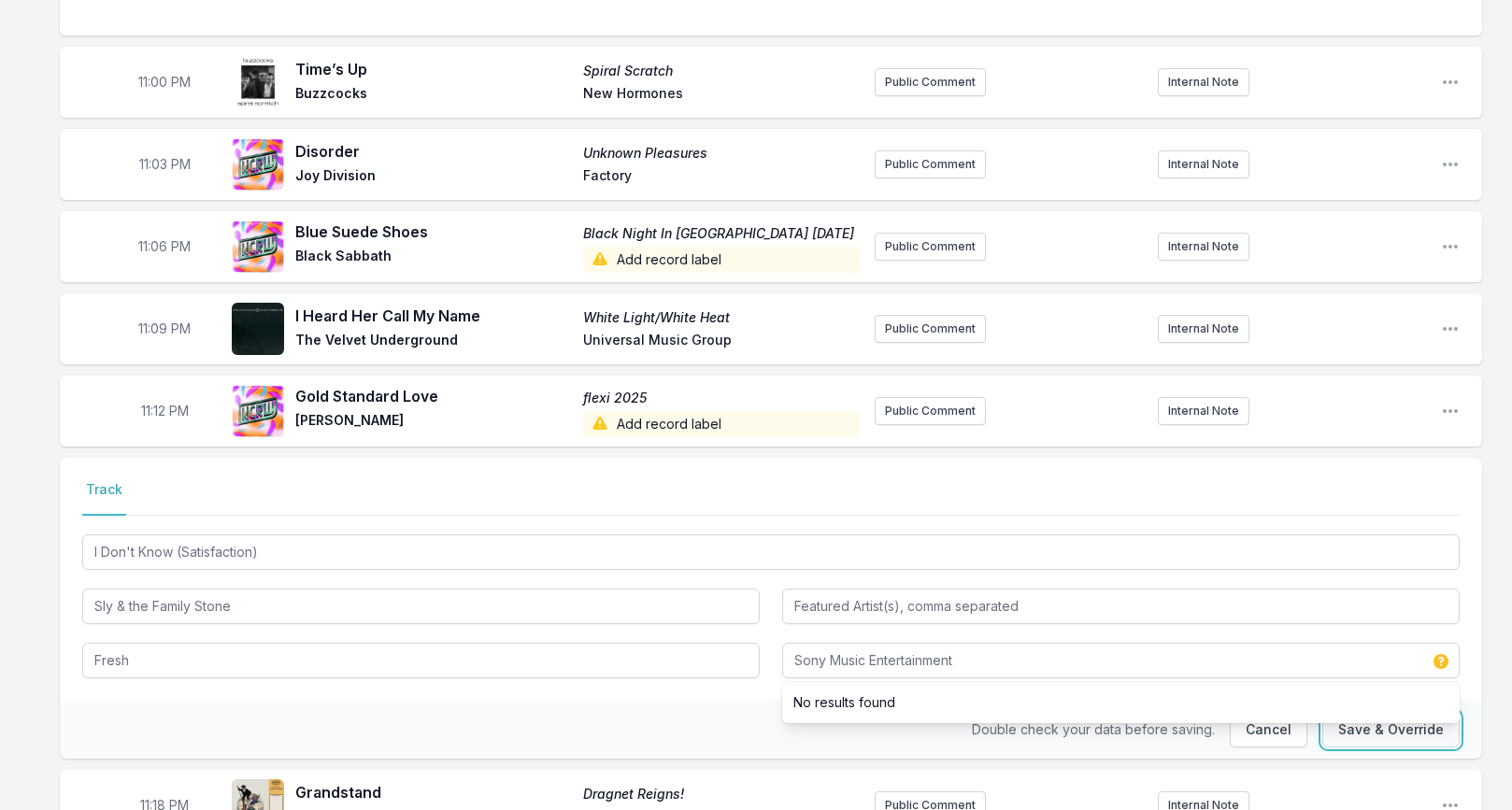
click at [1379, 711] on button "Save & Override" at bounding box center [1391, 729] width 137 height 36
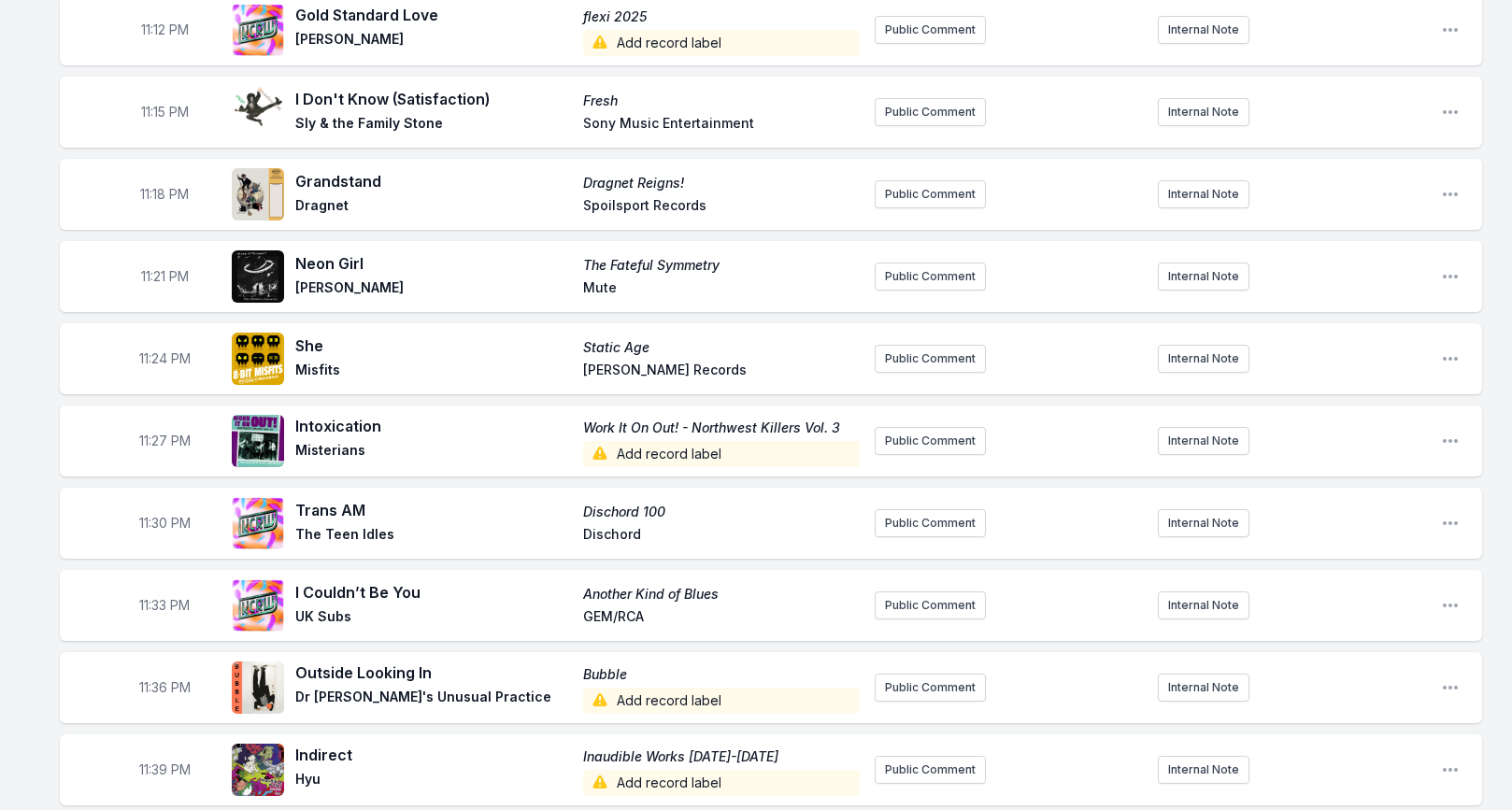
scroll to position [2377, 0]
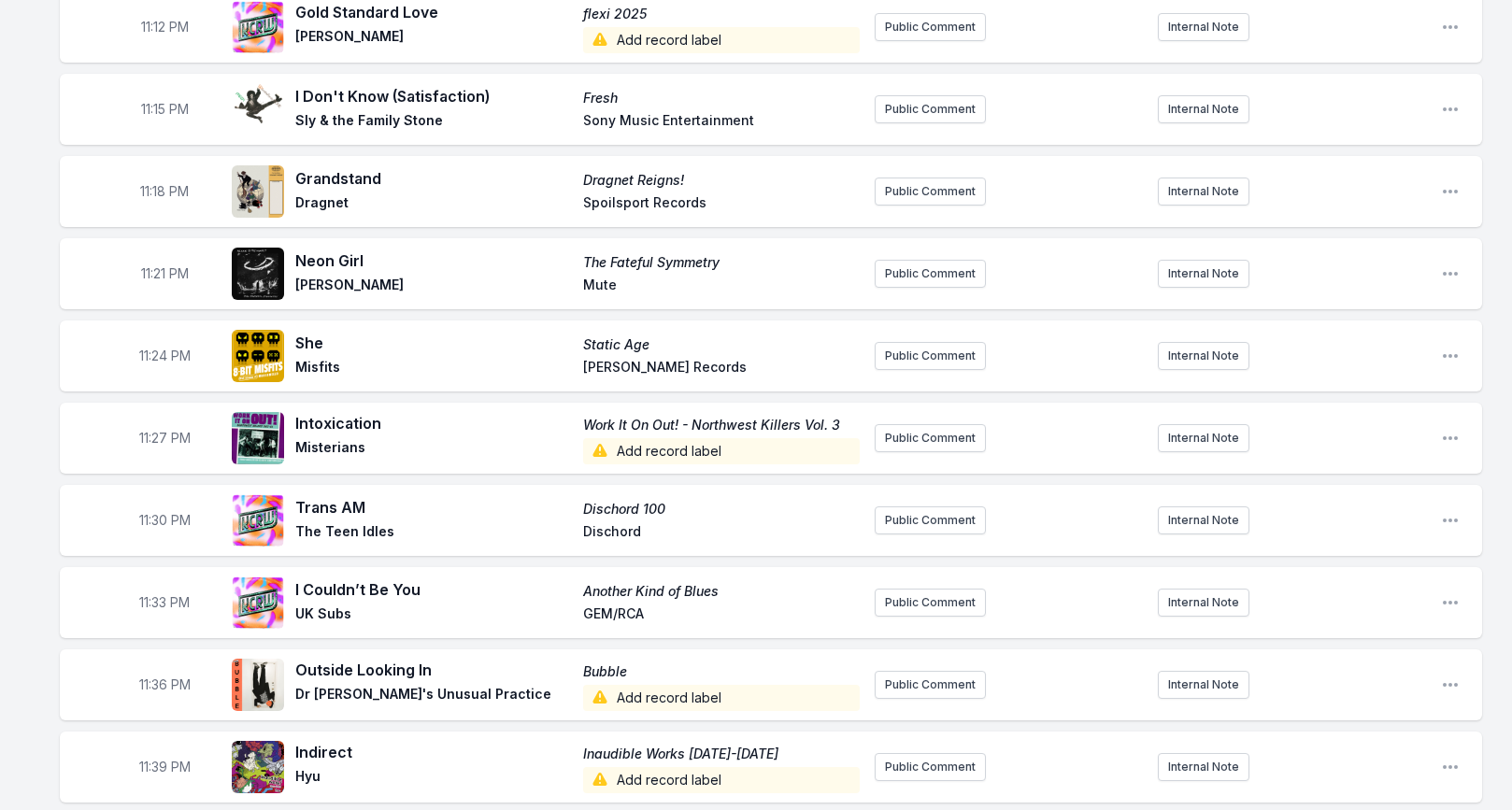
click at [648, 438] on span "Add record label" at bounding box center [722, 451] width 277 height 26
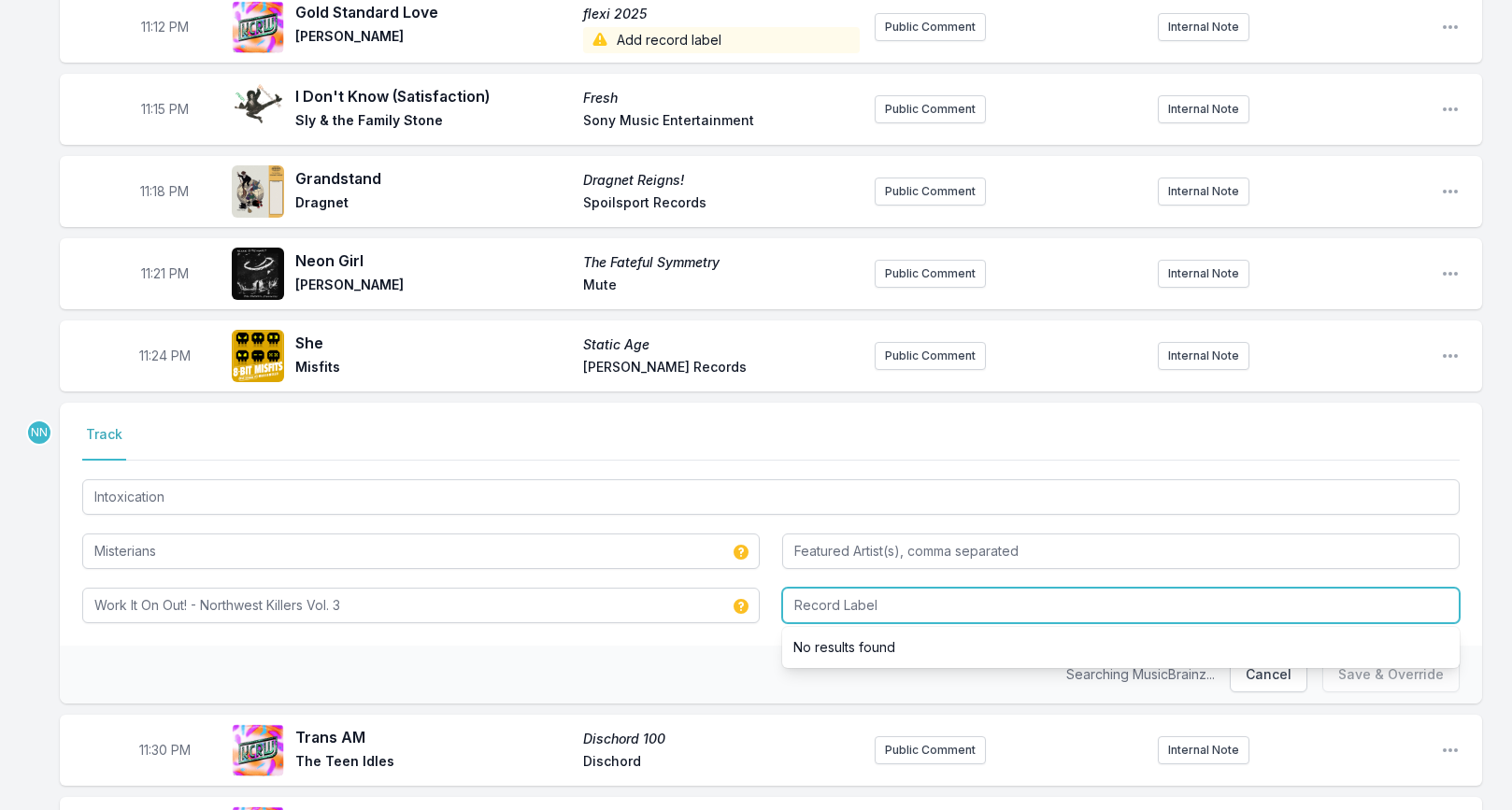
click at [819, 588] on input "Record Label" at bounding box center [1121, 606] width 678 height 36
type input "Norton"
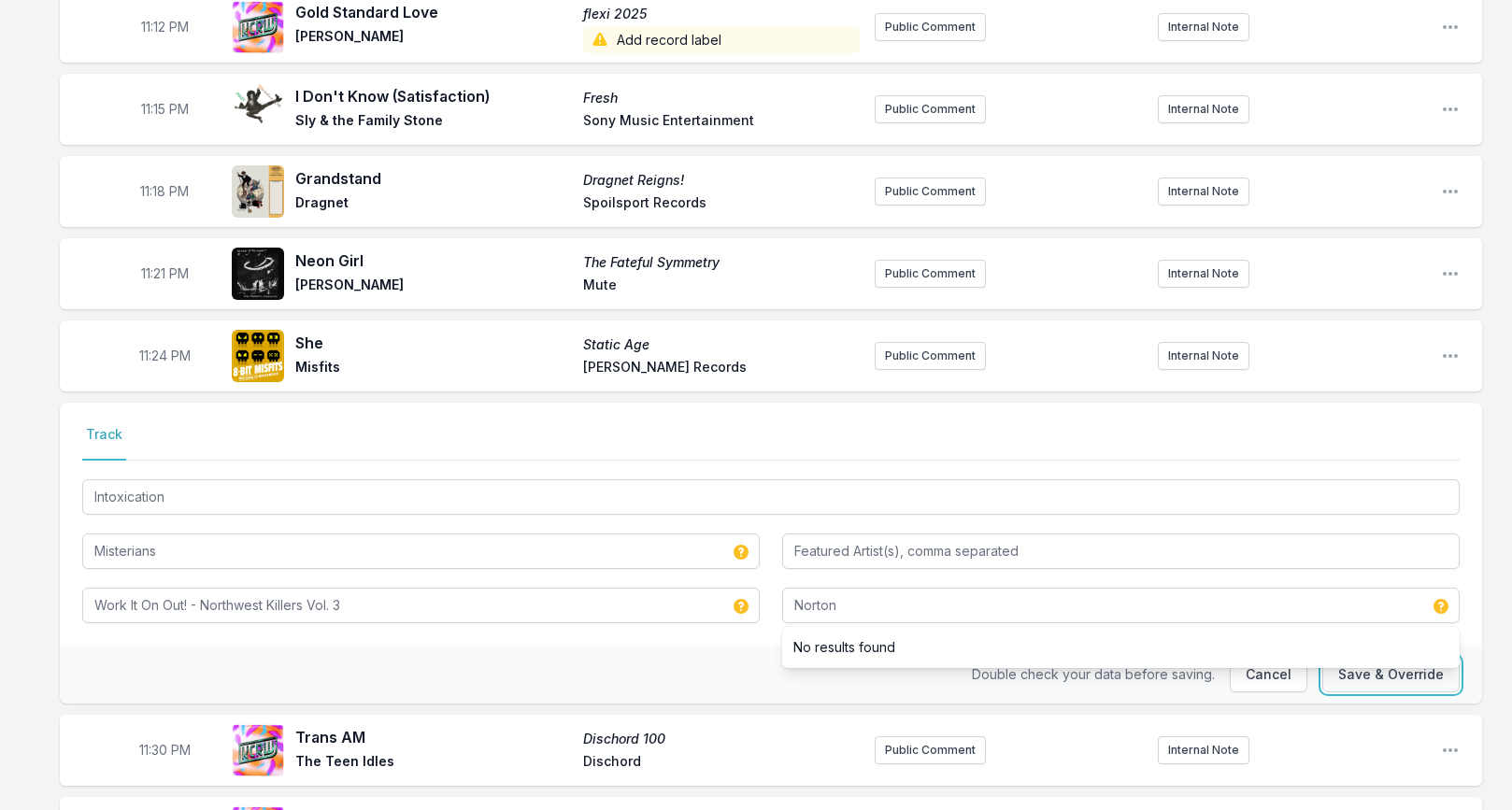
click at [1344, 657] on button "Save & Override" at bounding box center [1391, 675] width 137 height 36
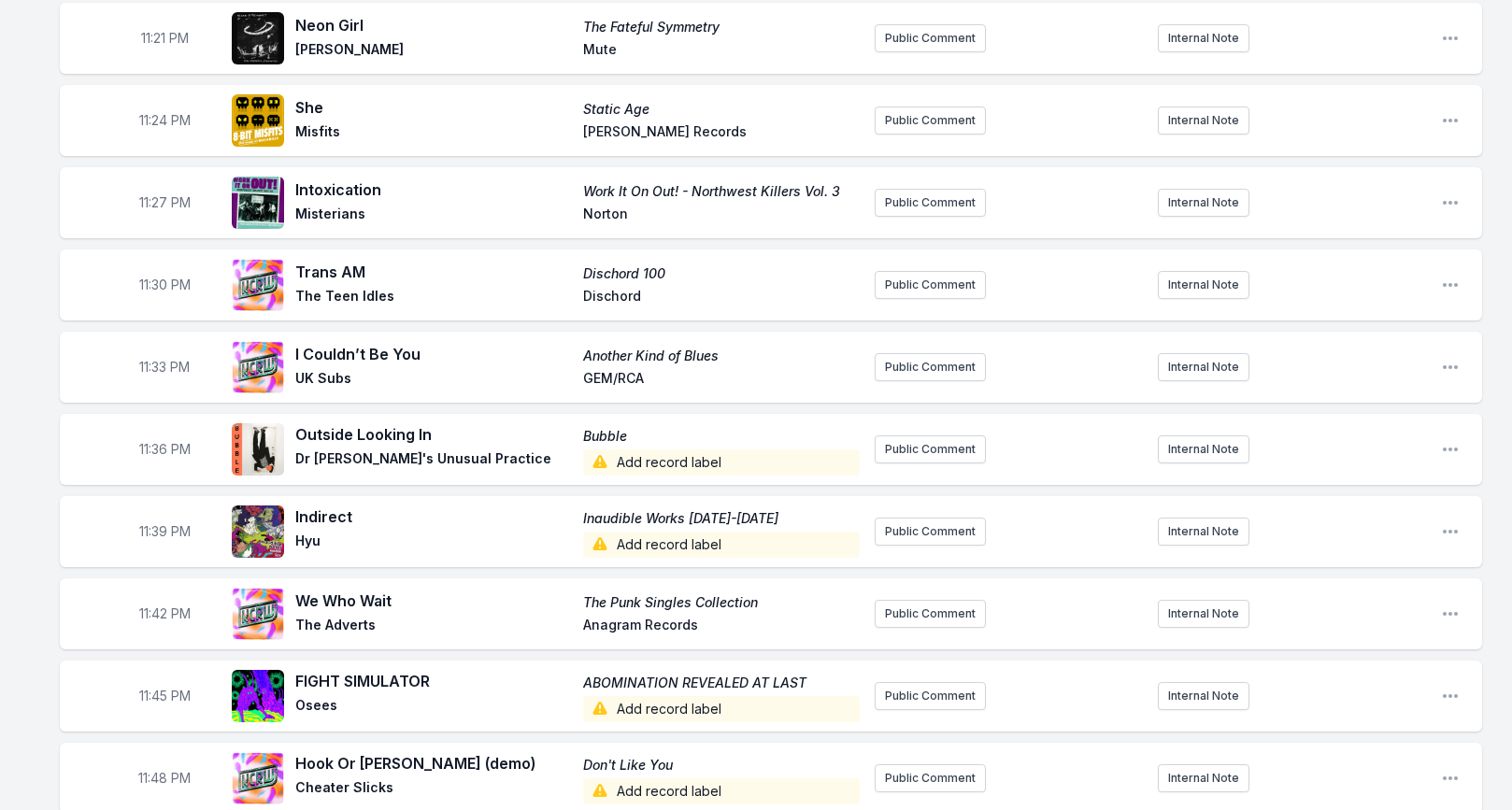
scroll to position [2620, 0]
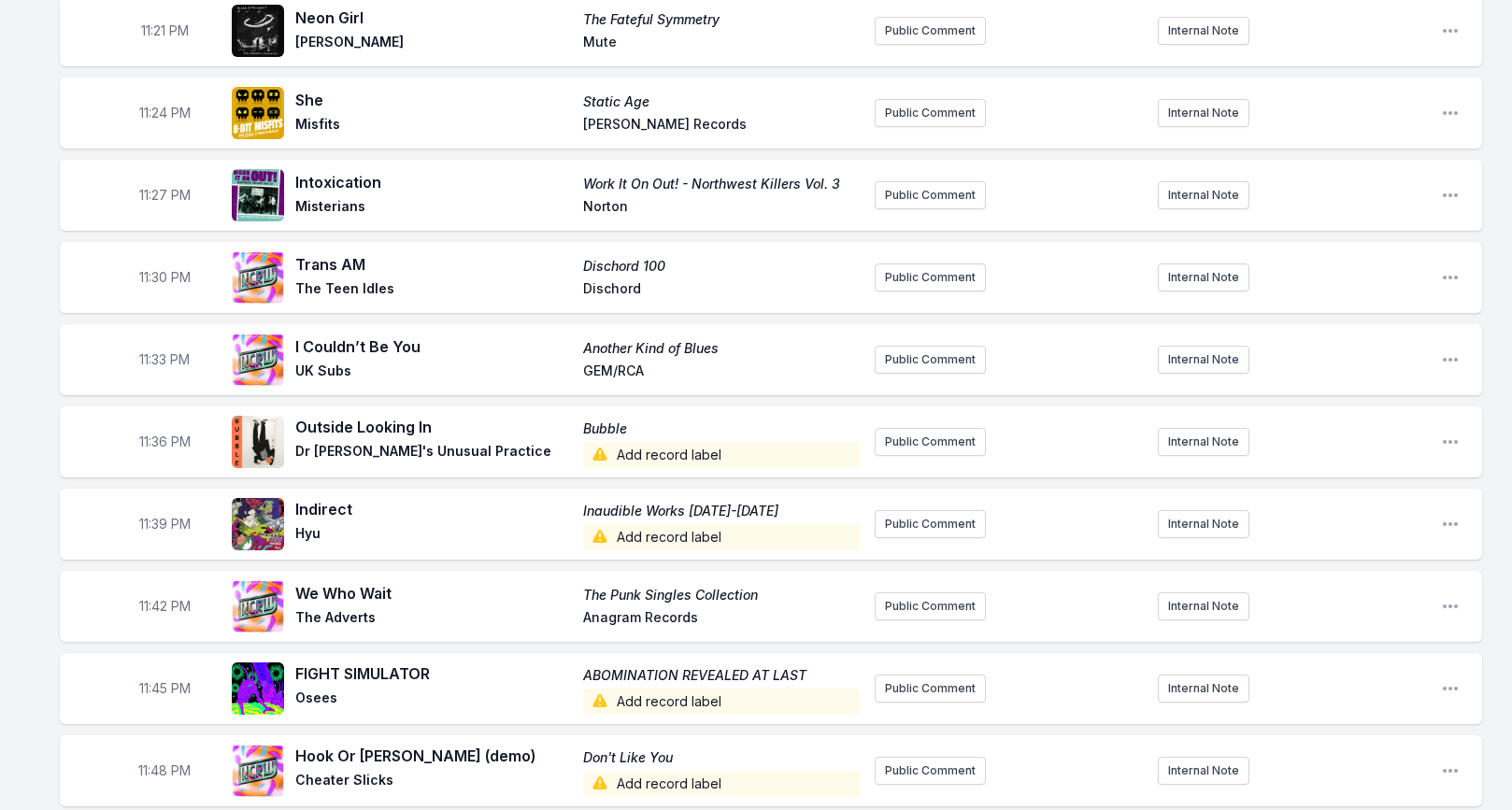
click at [638, 442] on span "Add record label" at bounding box center [722, 455] width 277 height 26
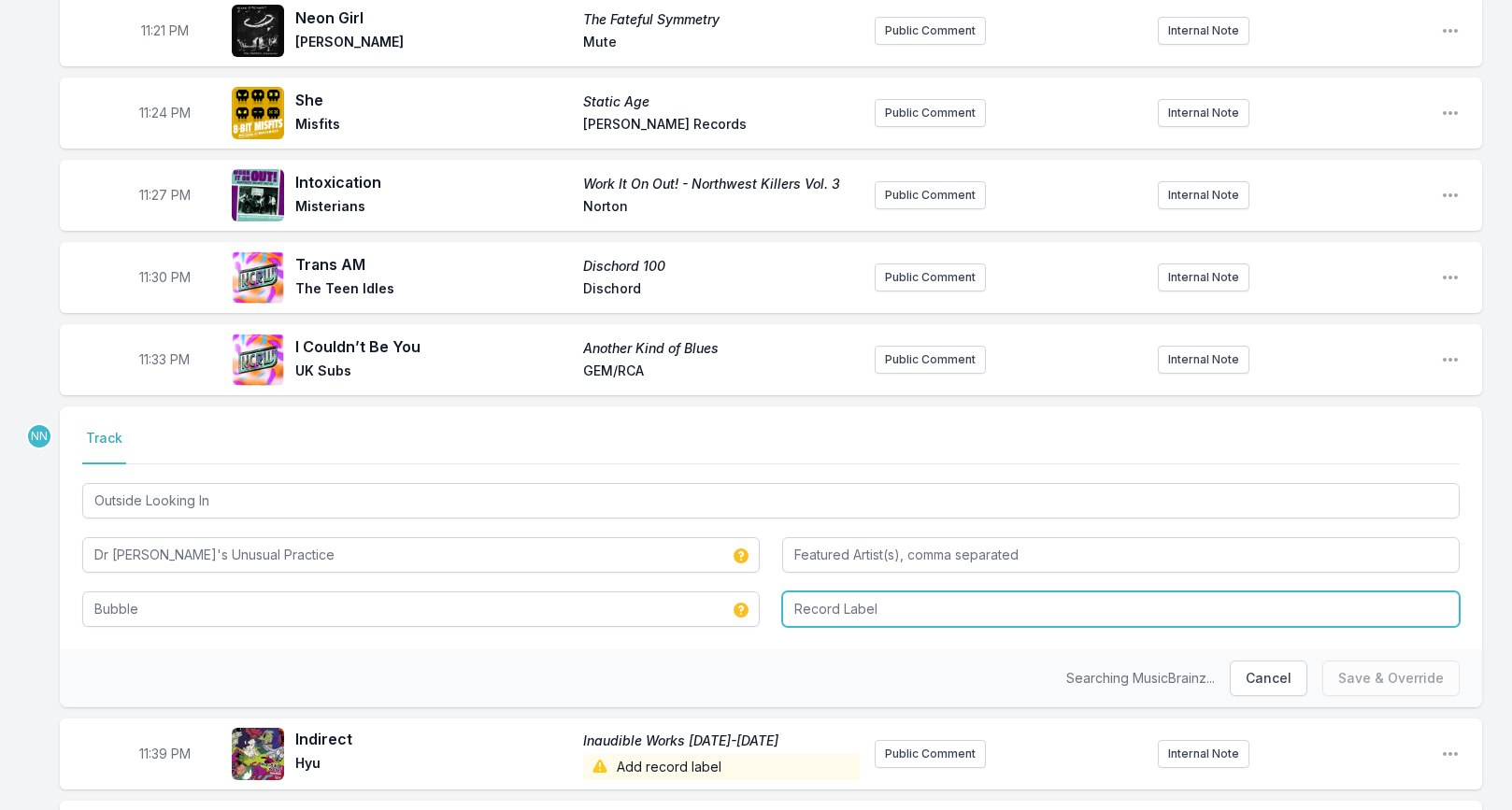
click at [817, 591] on input "Record Label" at bounding box center [1121, 609] width 678 height 36
type input "[PERSON_NAME]"
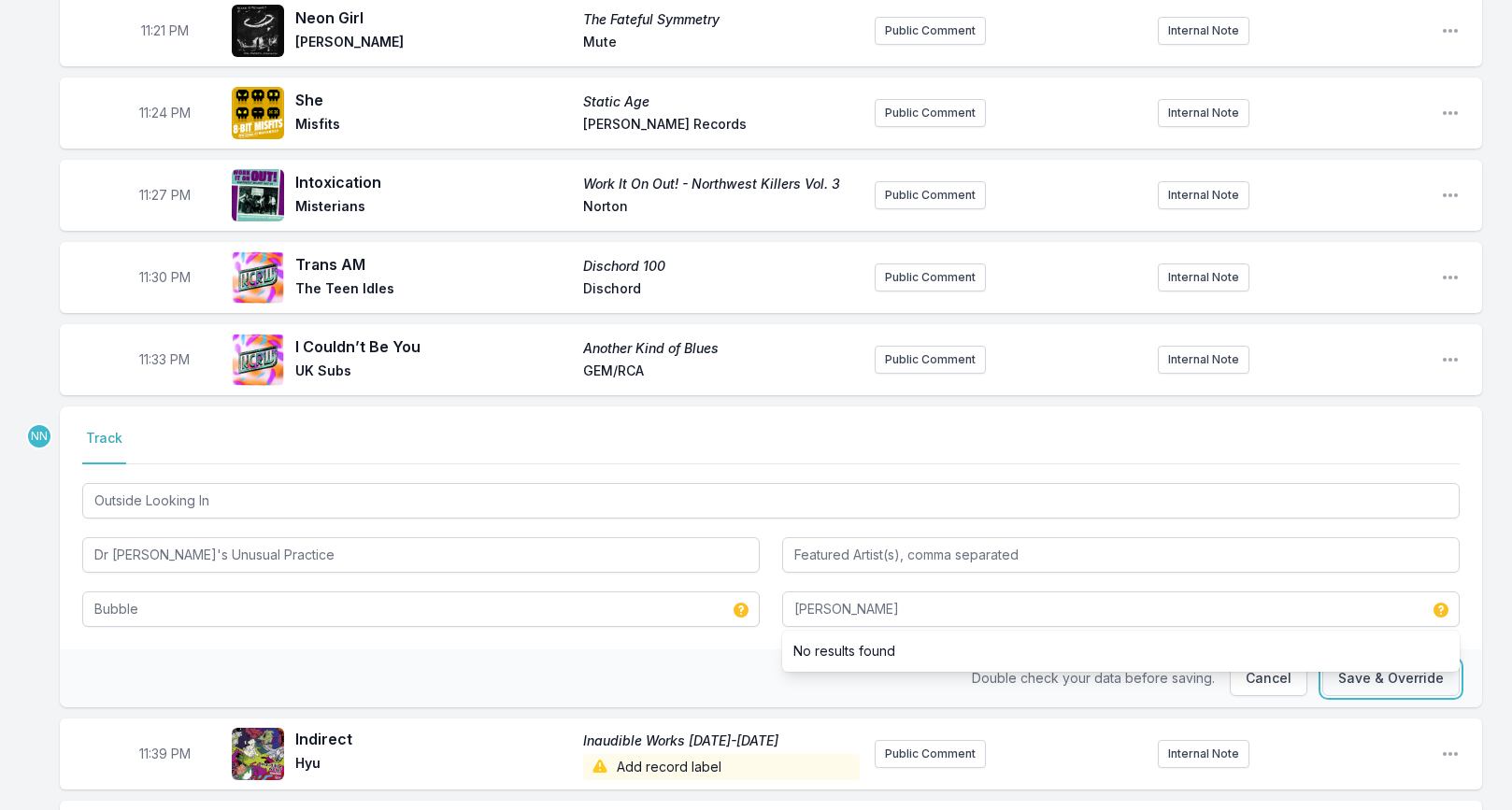
click at [1347, 661] on button "Save & Override" at bounding box center [1391, 679] width 137 height 36
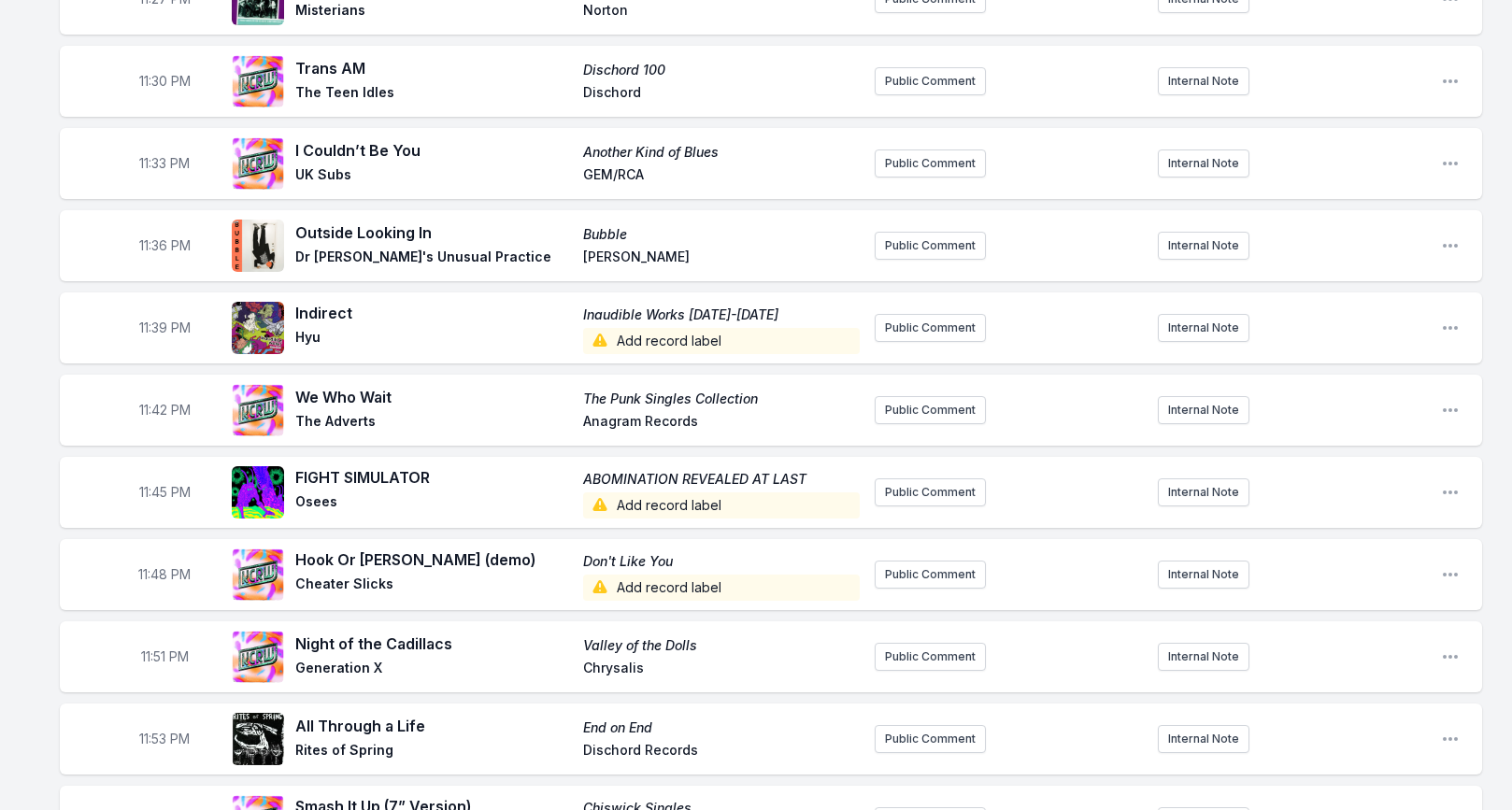
scroll to position [2827, 0]
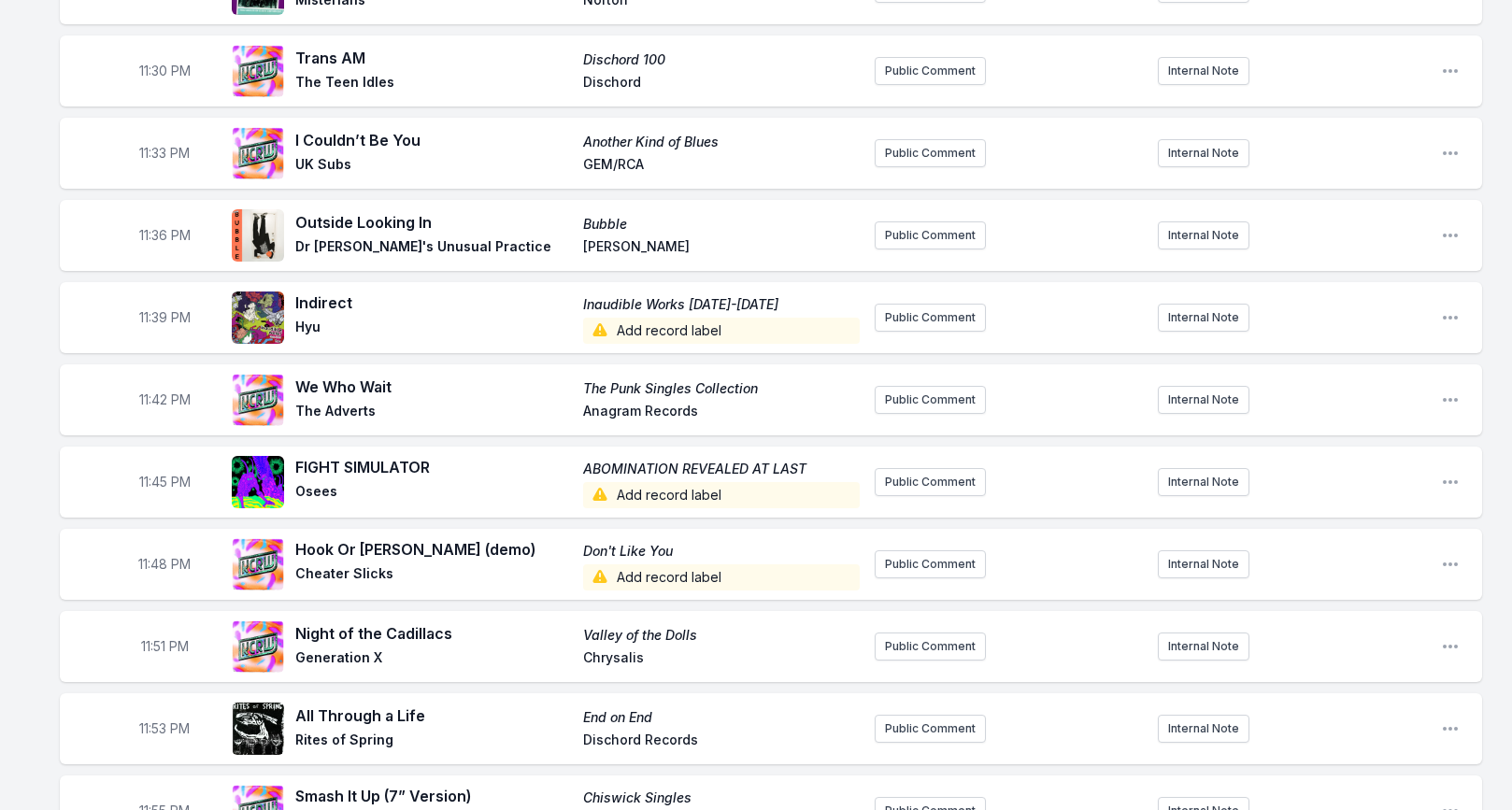
click at [631, 317] on span "Add record label" at bounding box center [722, 330] width 277 height 26
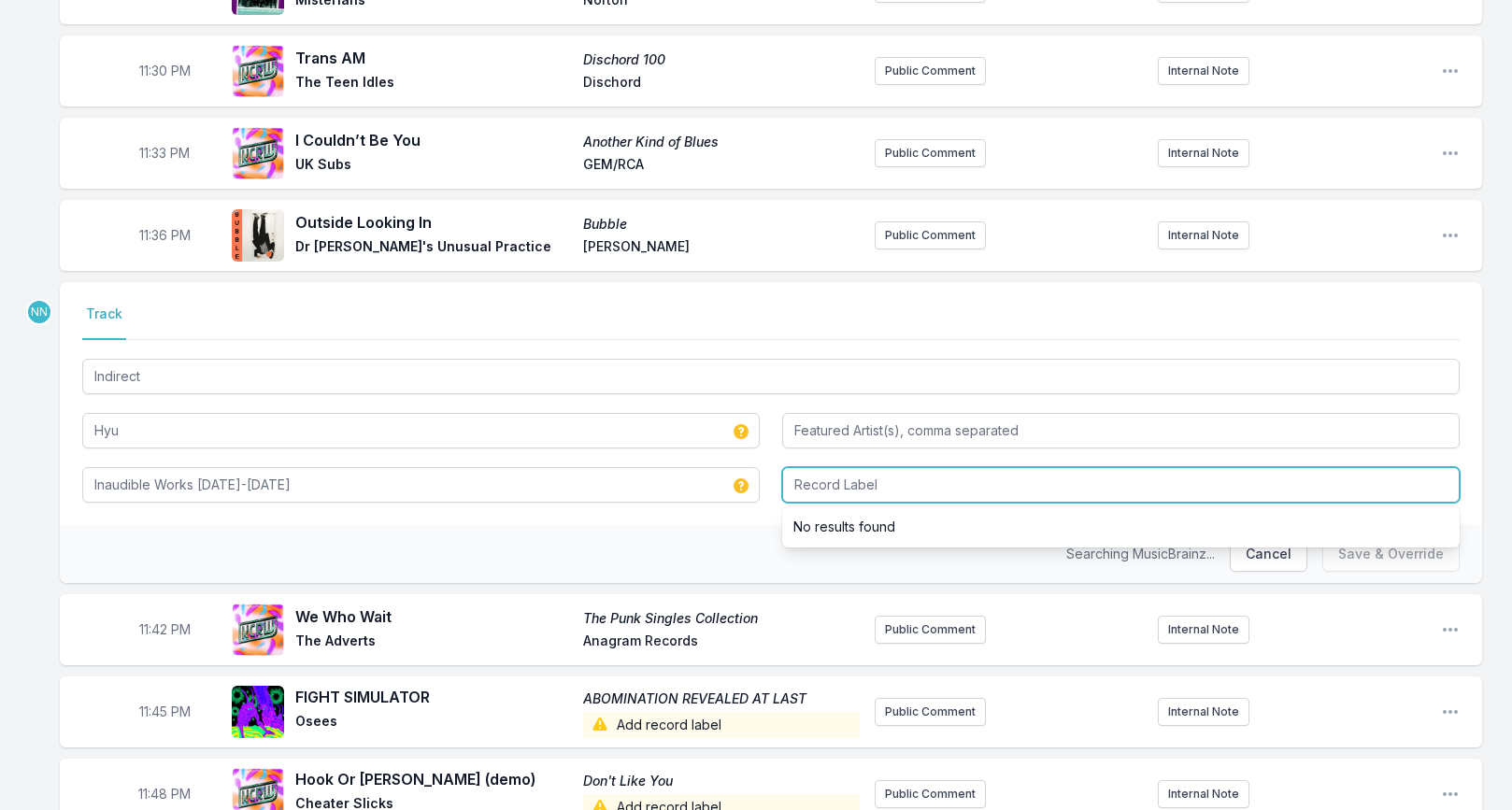
click at [801, 467] on input "Record Label" at bounding box center [1121, 485] width 678 height 36
type input "EM Records"
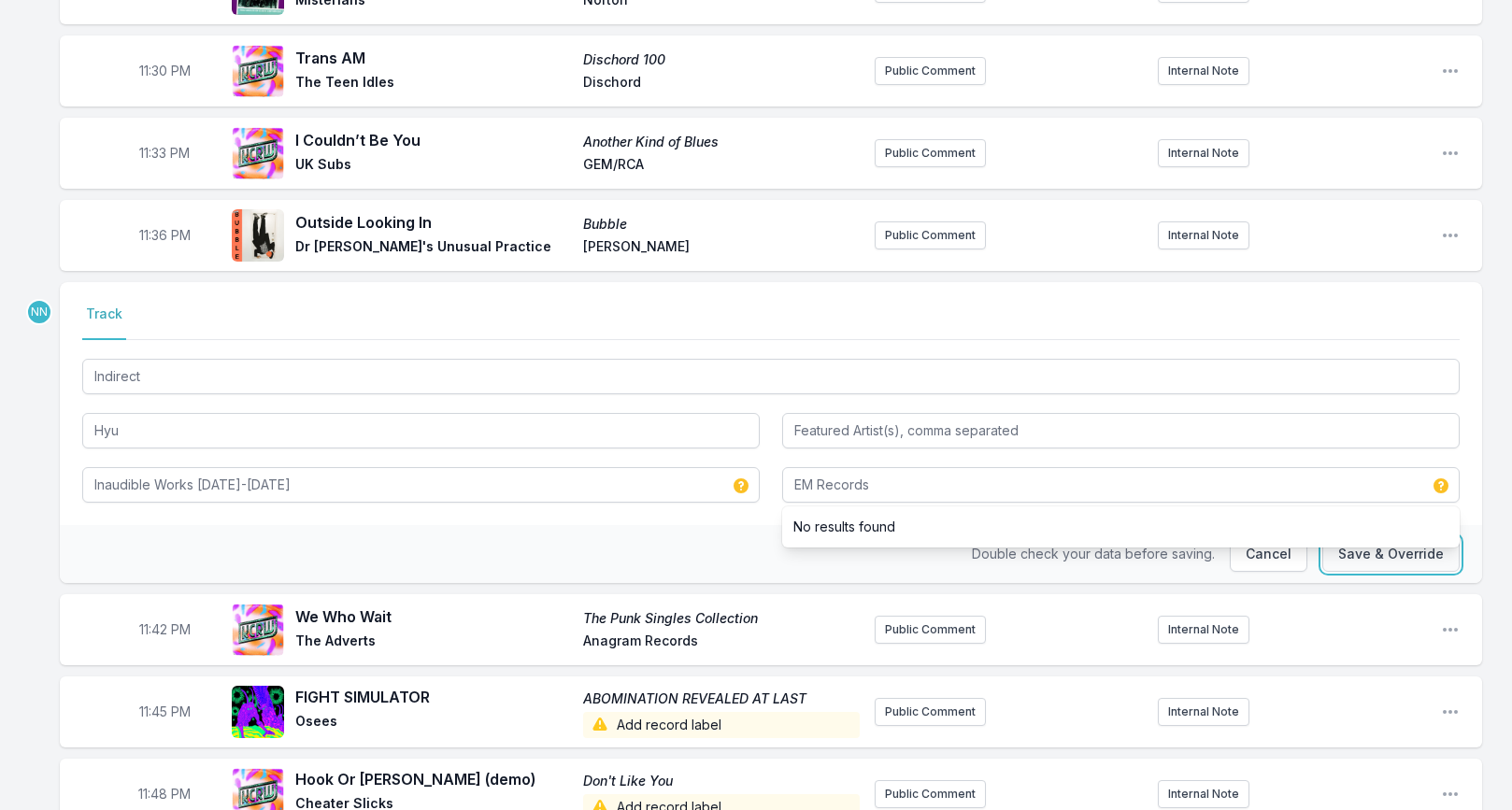
click at [1353, 536] on button "Save & Override" at bounding box center [1391, 554] width 137 height 36
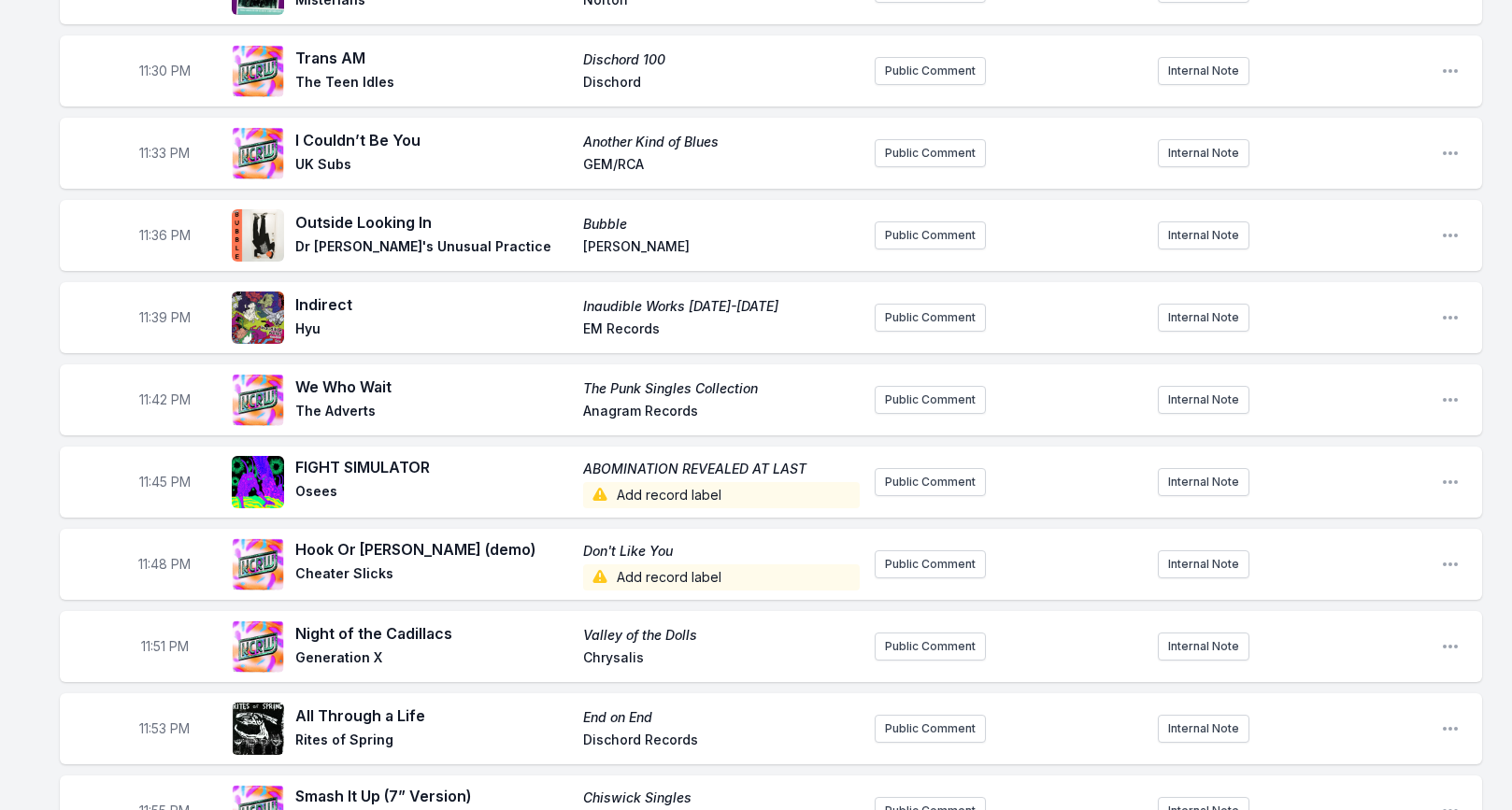
click at [677, 482] on span "Add record label" at bounding box center [722, 495] width 277 height 26
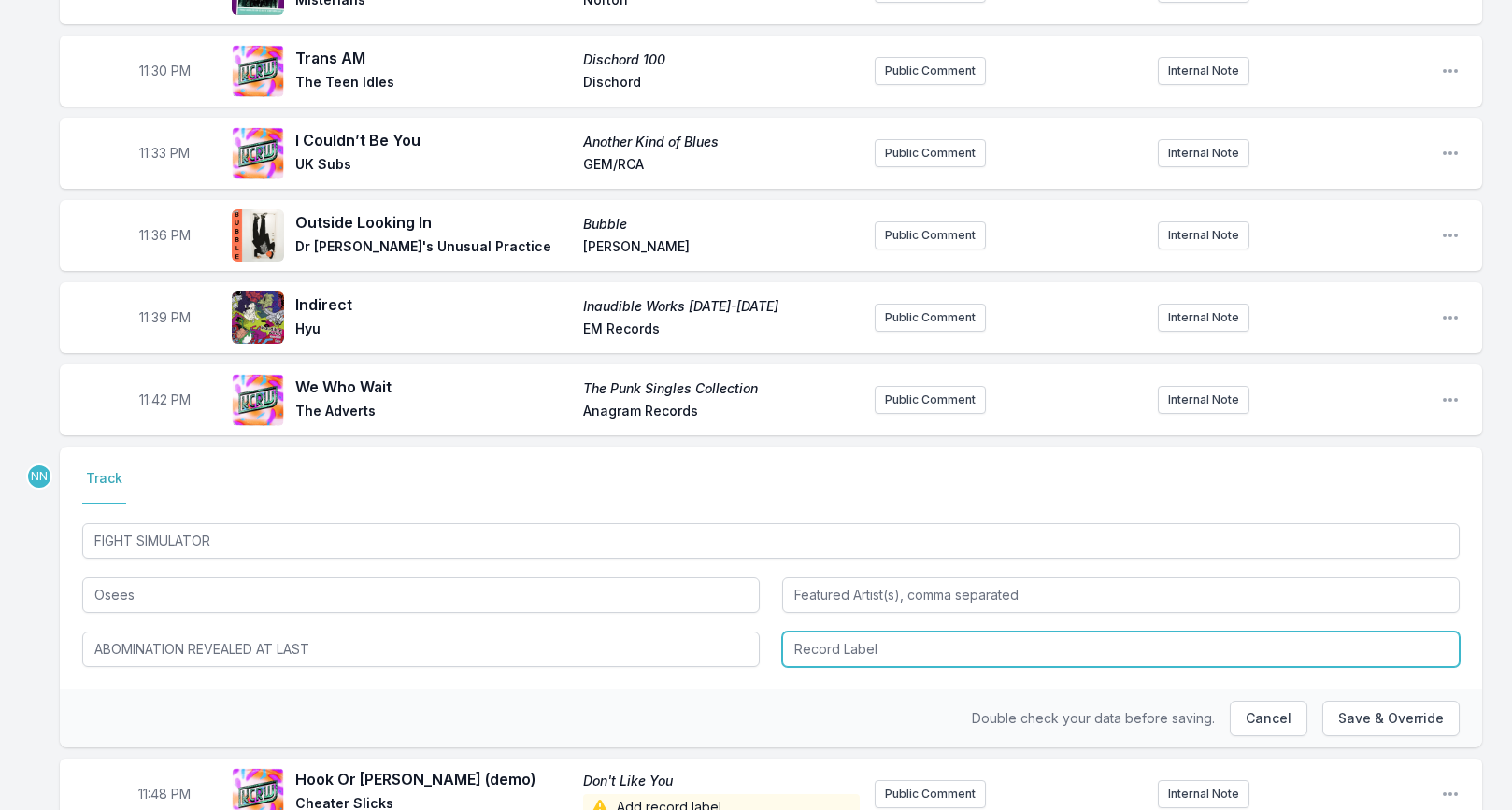
click at [822, 634] on input "Record Label" at bounding box center [1121, 650] width 678 height 36
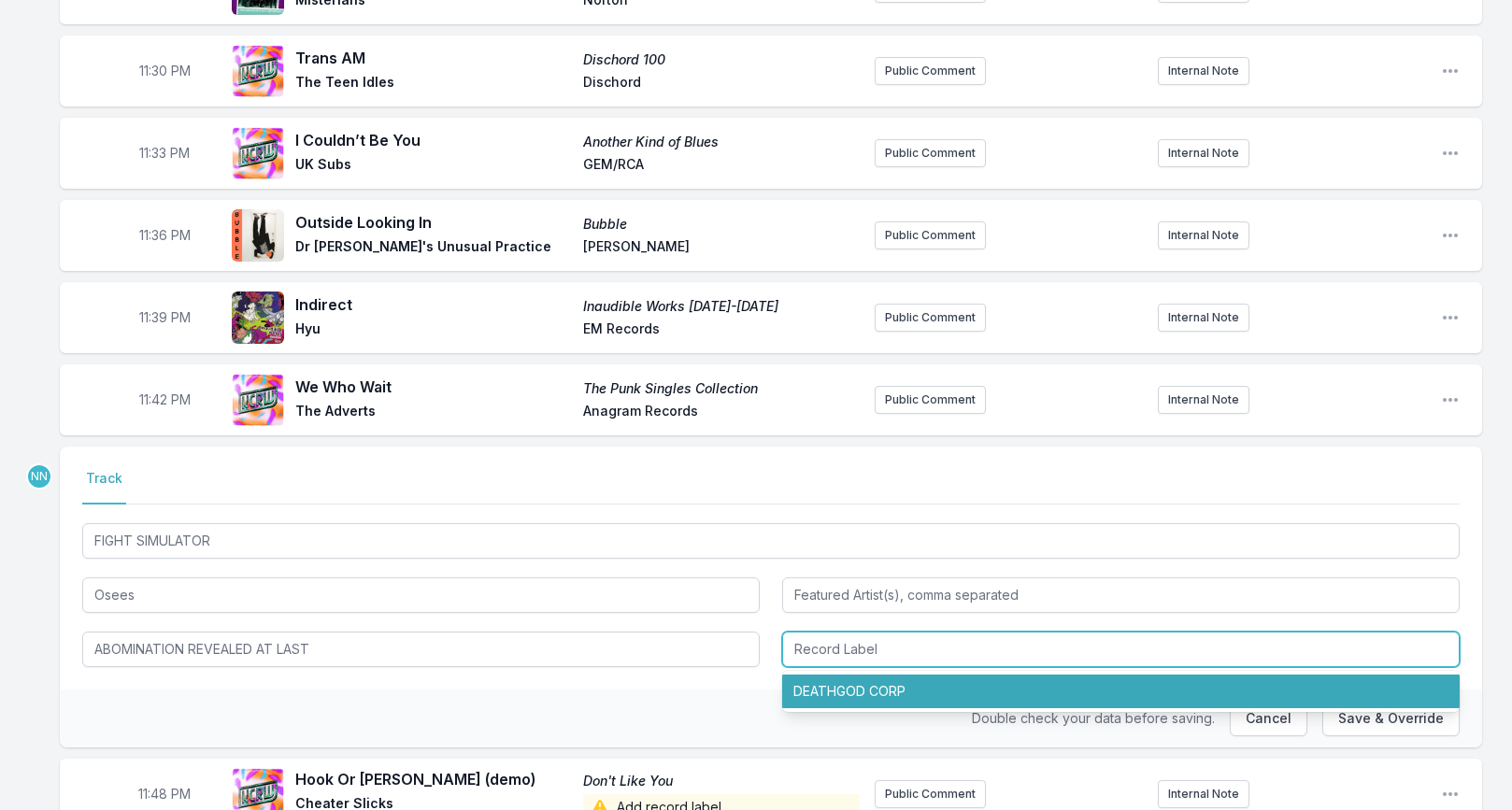
drag, startPoint x: 833, startPoint y: 666, endPoint x: 872, endPoint y: 664, distance: 39.1
click at [847, 675] on li "DEATHGOD CORP" at bounding box center [1121, 692] width 678 height 34
type input "DEATHGOD CORP"
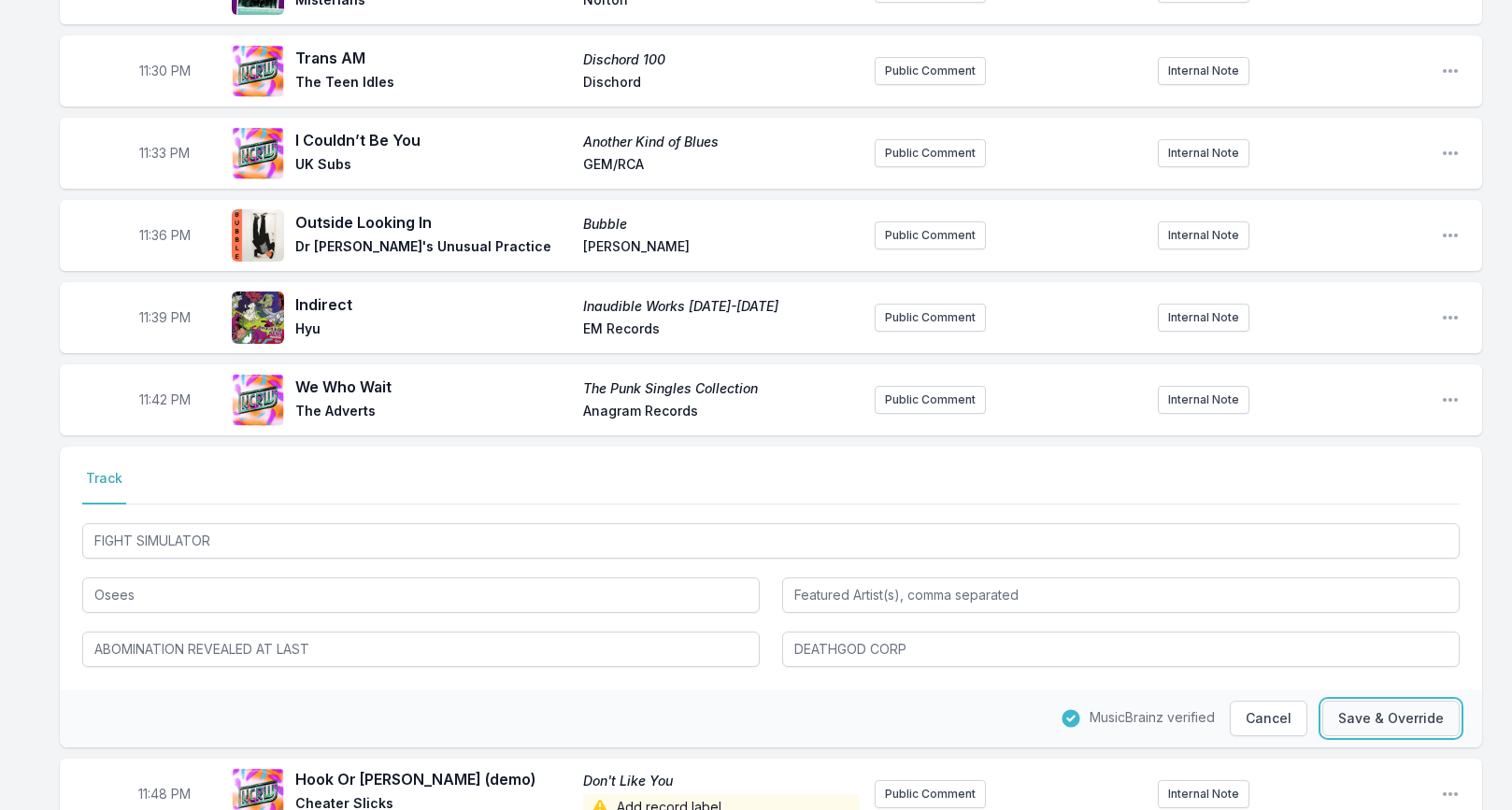
click at [1347, 701] on button "Save & Override" at bounding box center [1391, 718] width 137 height 36
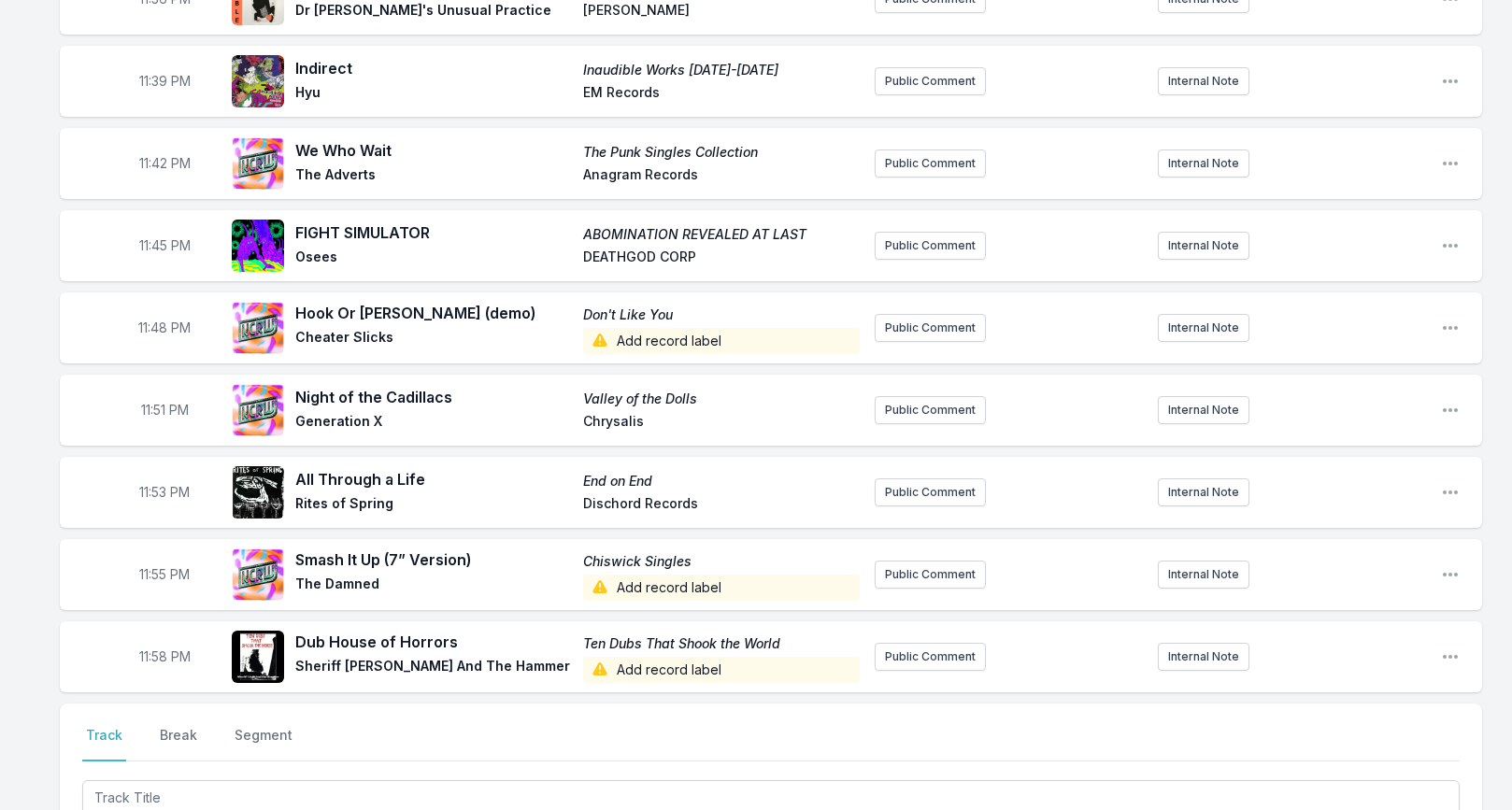
scroll to position [3142, 0]
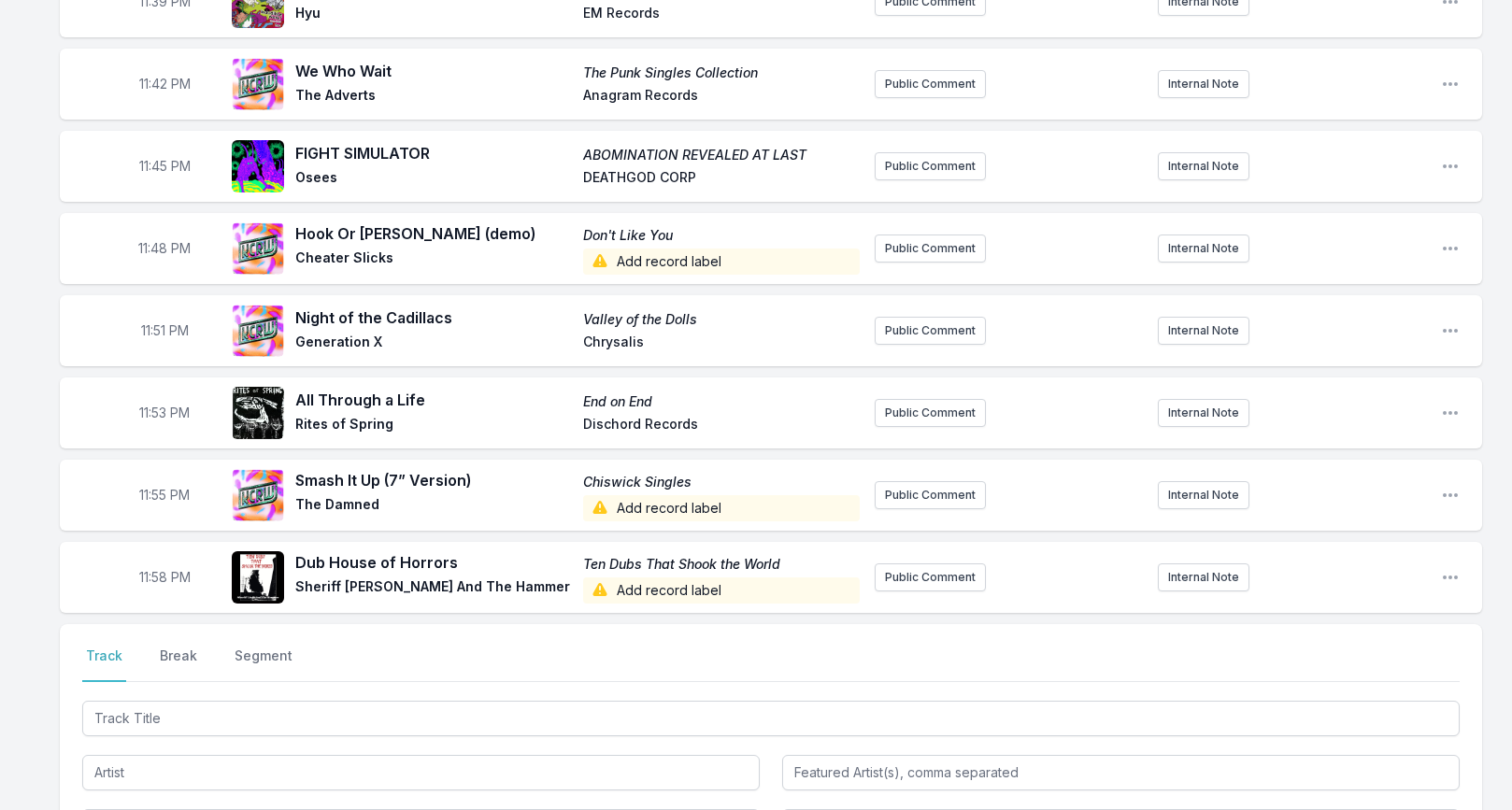
click at [674, 249] on span "Add record label" at bounding box center [722, 262] width 277 height 26
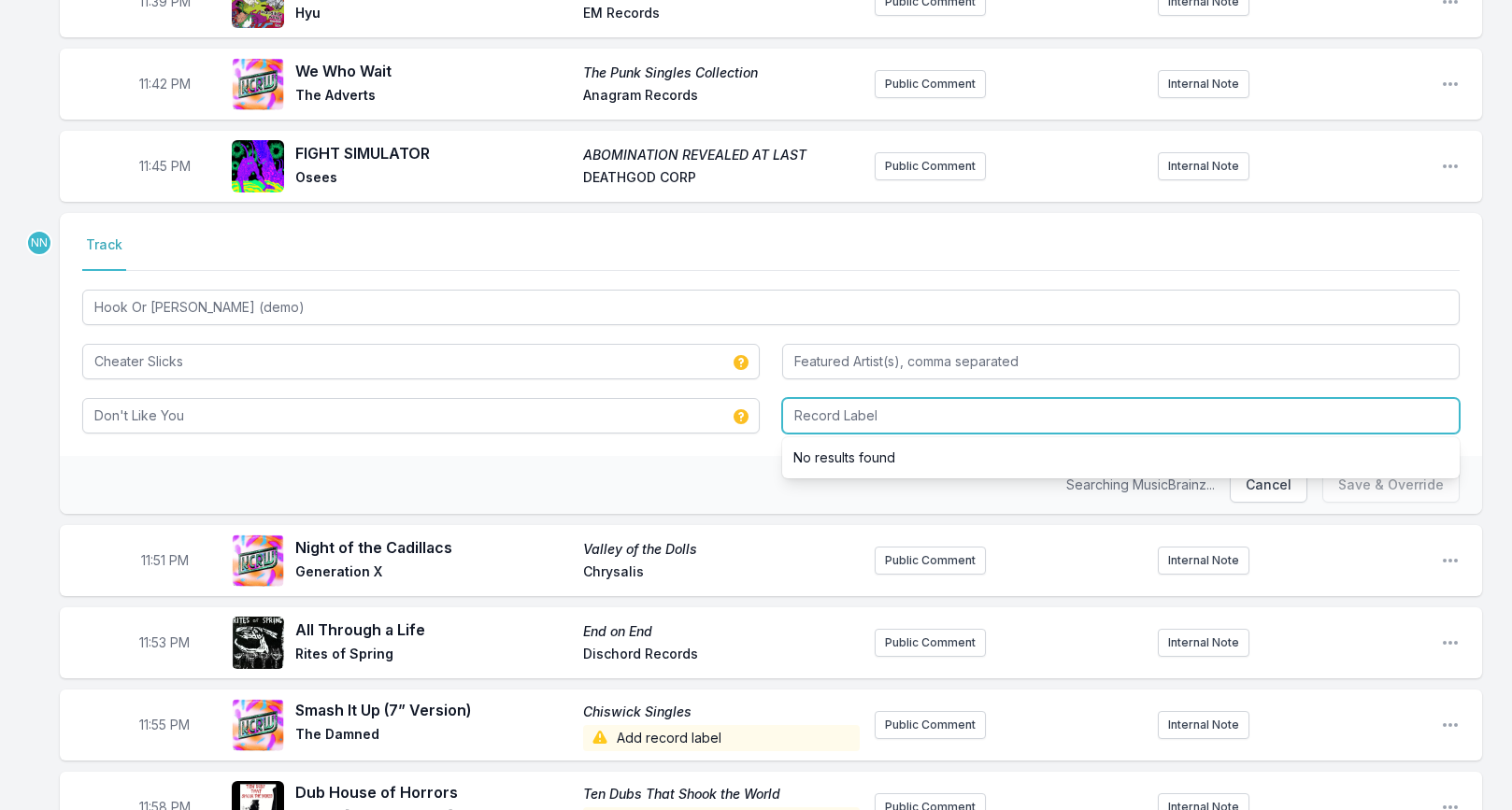
click at [802, 398] on input "Record Label" at bounding box center [1121, 416] width 678 height 36
type input "In the Red"
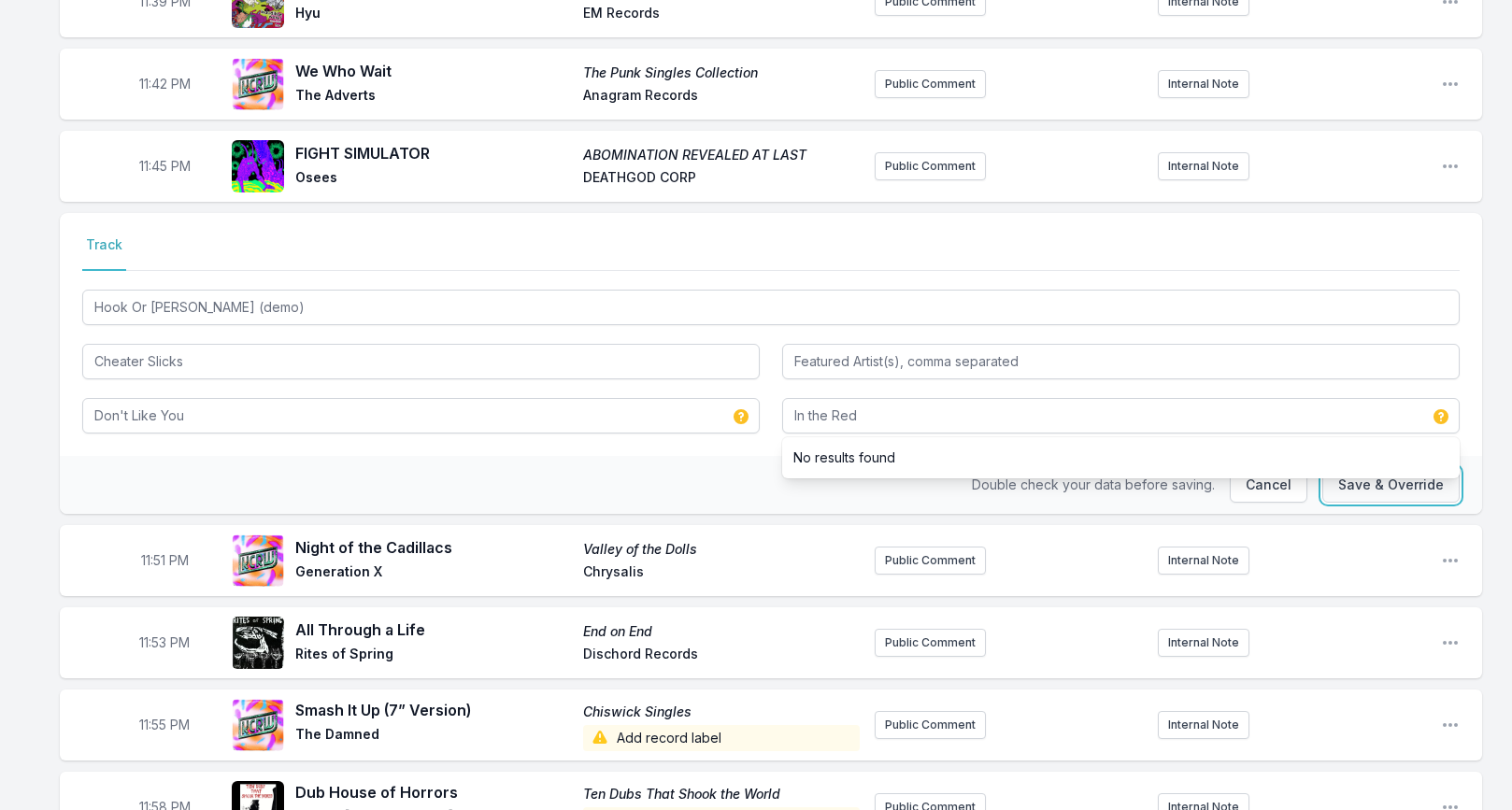
click at [1340, 467] on button "Save & Override" at bounding box center [1391, 485] width 137 height 36
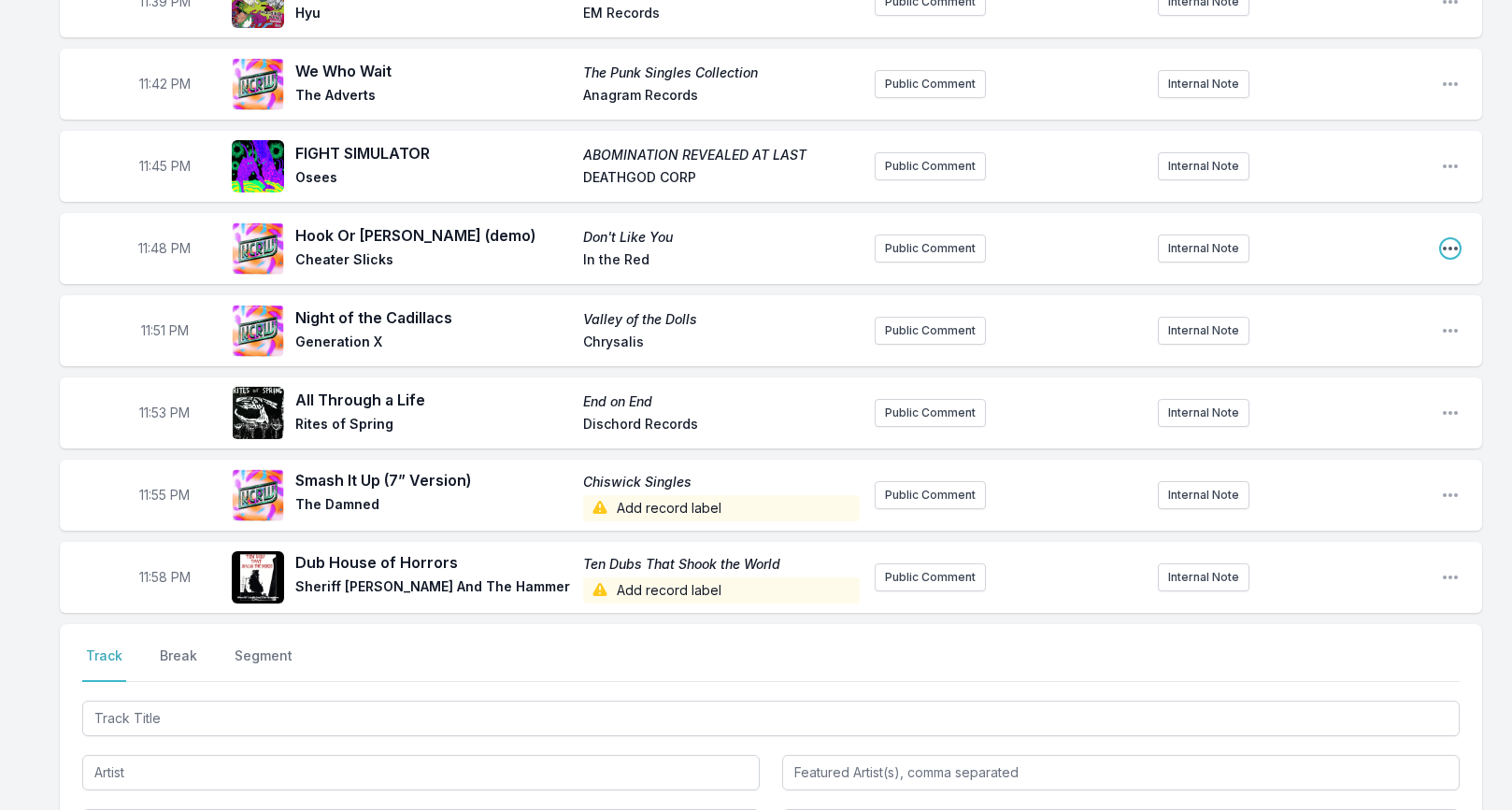
click at [1441, 239] on icon "Open playlist item options" at bounding box center [1450, 248] width 19 height 19
click at [1409, 303] on button "Edit Track Details" at bounding box center [1355, 319] width 209 height 34
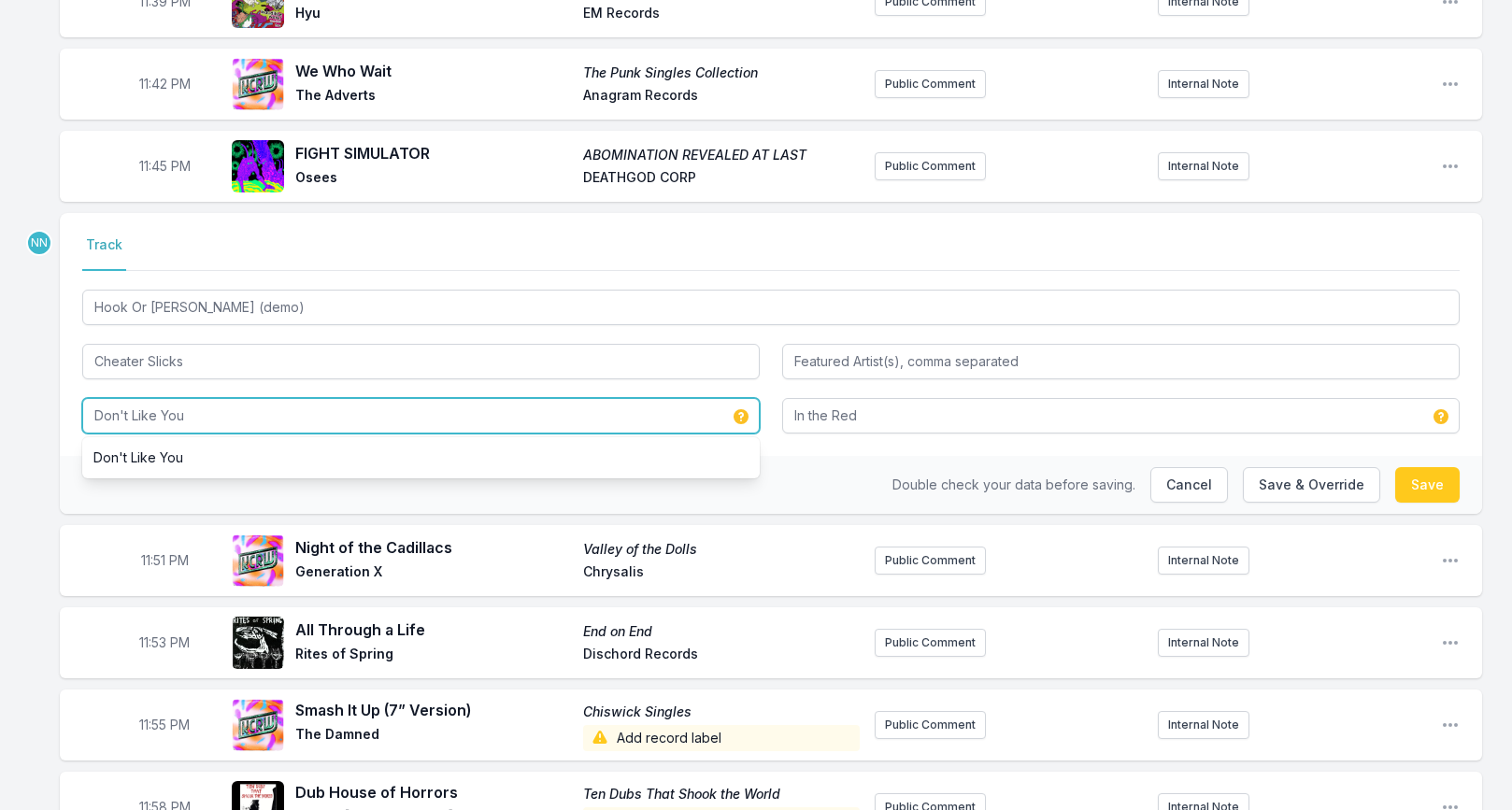
click at [555, 398] on input "Don't Like You" at bounding box center [421, 416] width 678 height 36
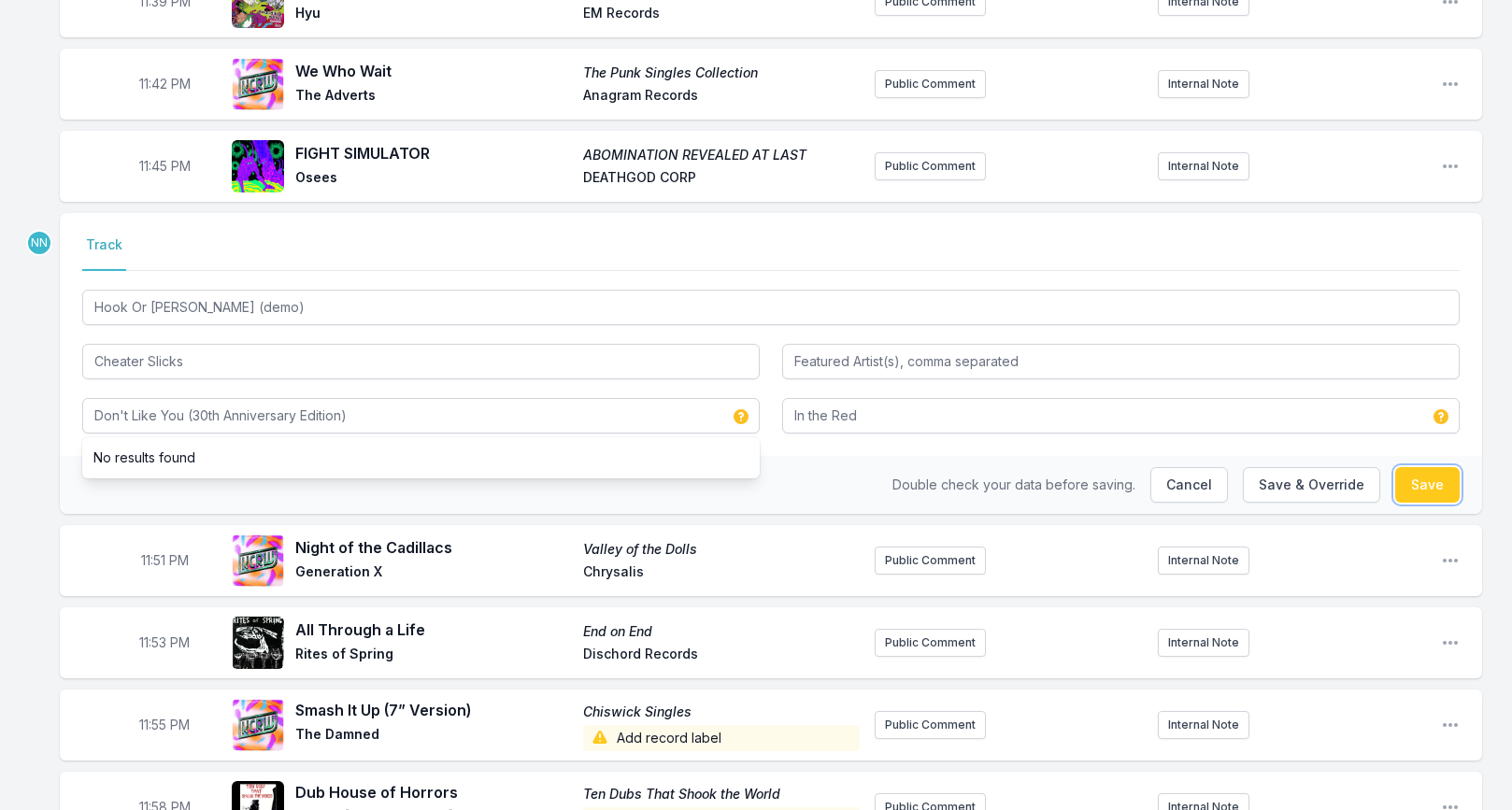
click at [1413, 470] on button "Save" at bounding box center [1427, 485] width 65 height 36
type input "Don't Like You"
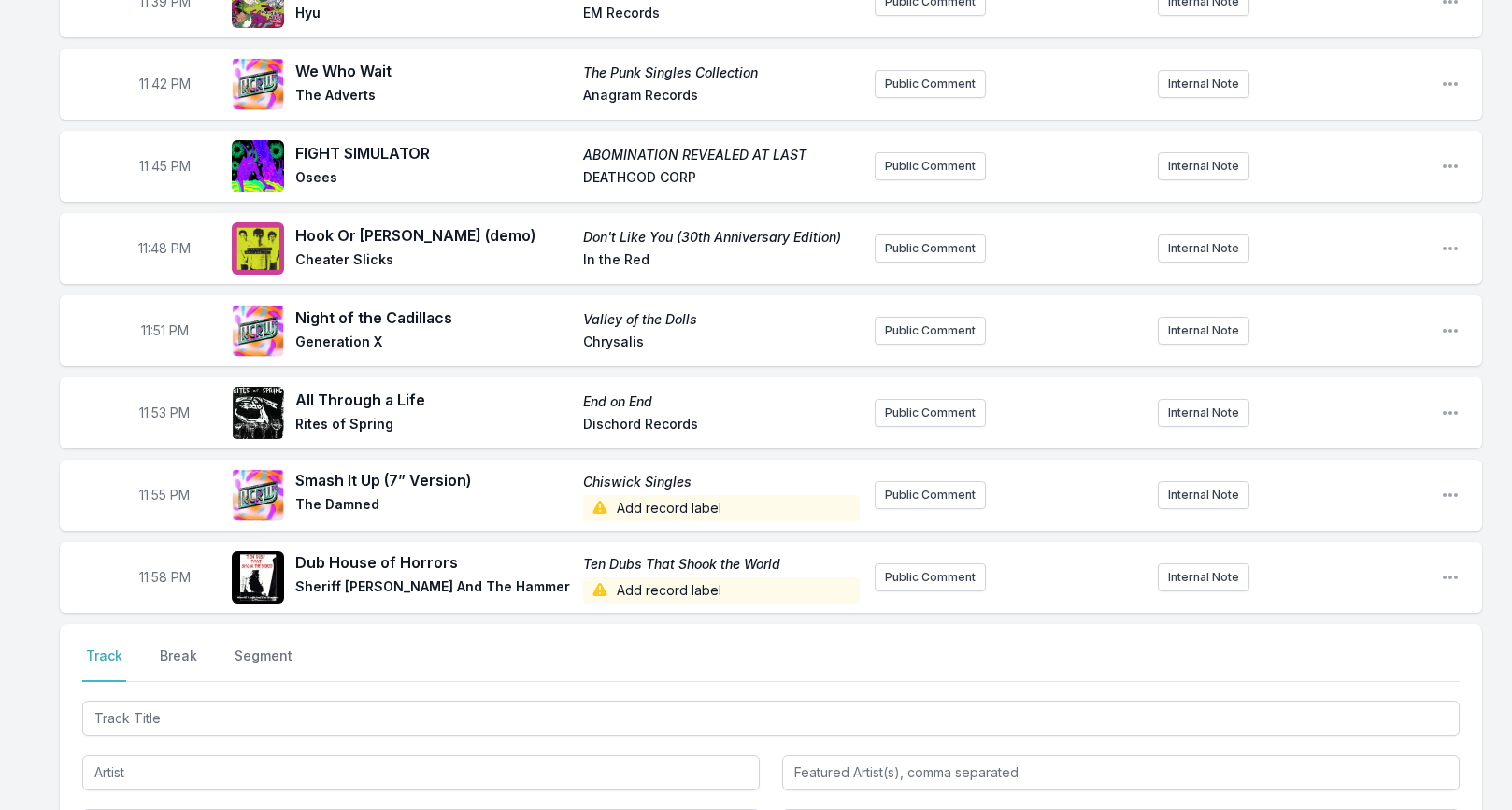
click at [672, 496] on span "Add record label" at bounding box center [722, 508] width 277 height 26
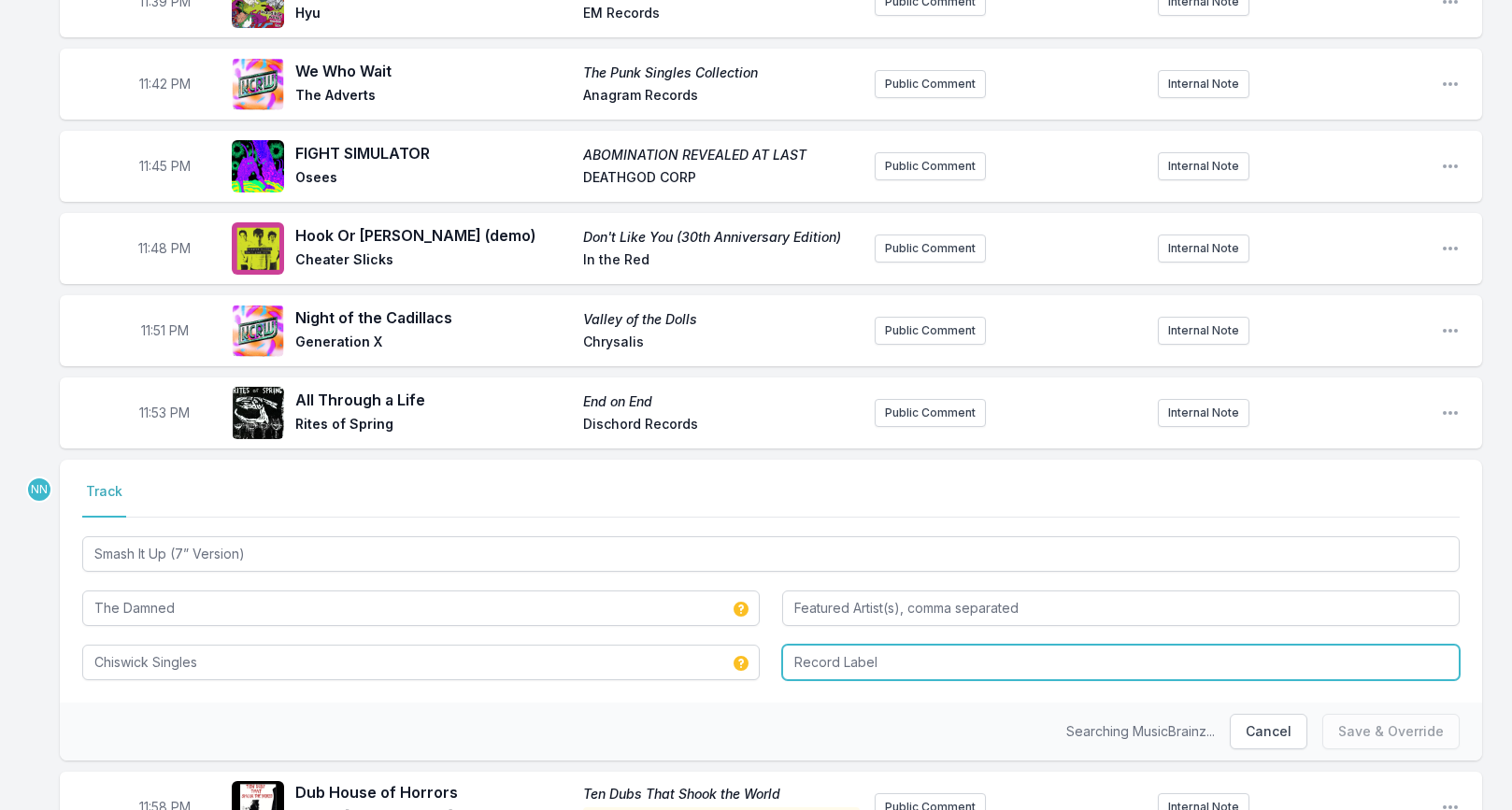
click at [835, 645] on input "Record Label" at bounding box center [1121, 663] width 678 height 36
type input "Ace Records"
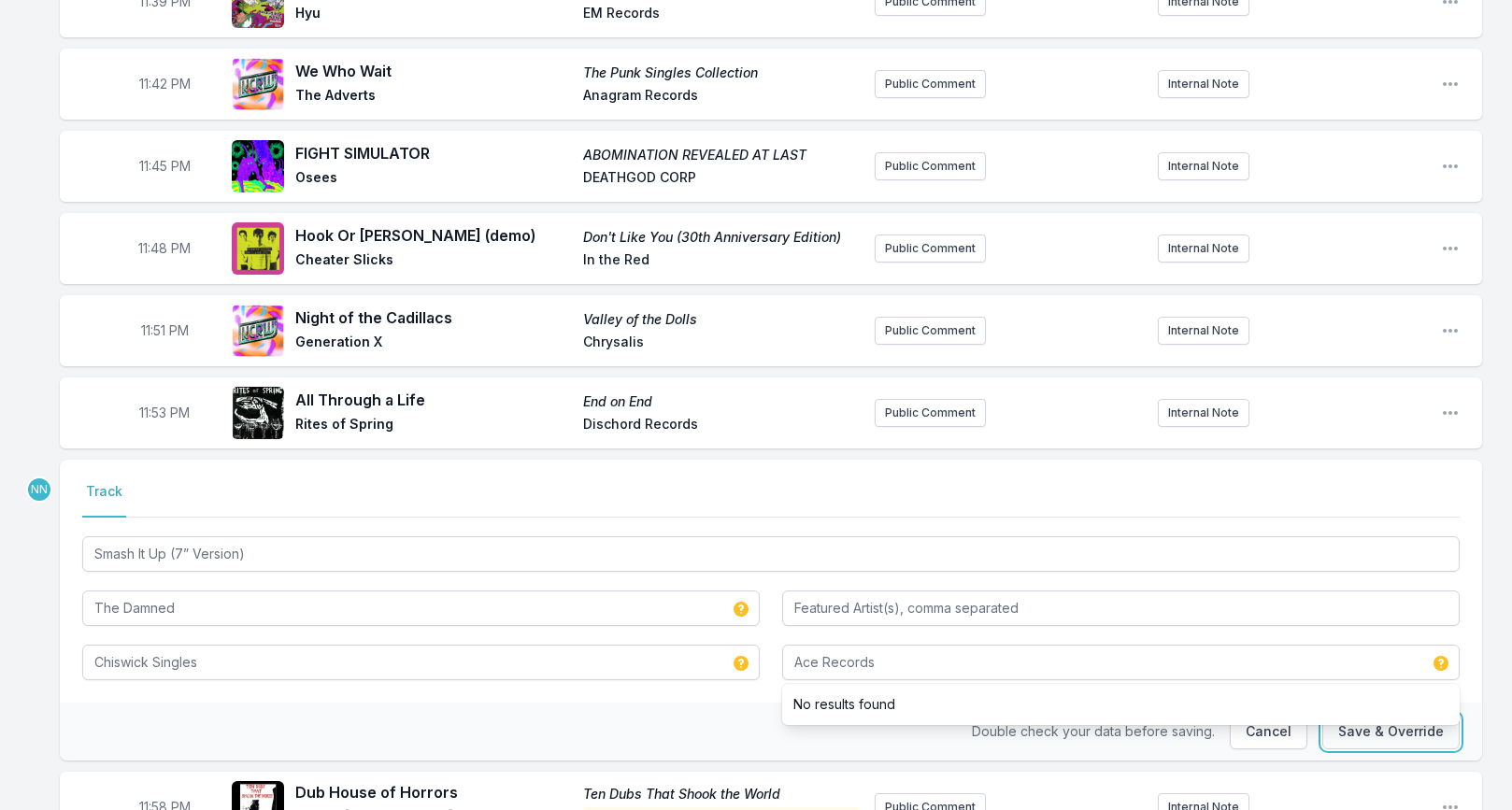
click at [1399, 713] on button "Save & Override" at bounding box center [1391, 731] width 137 height 36
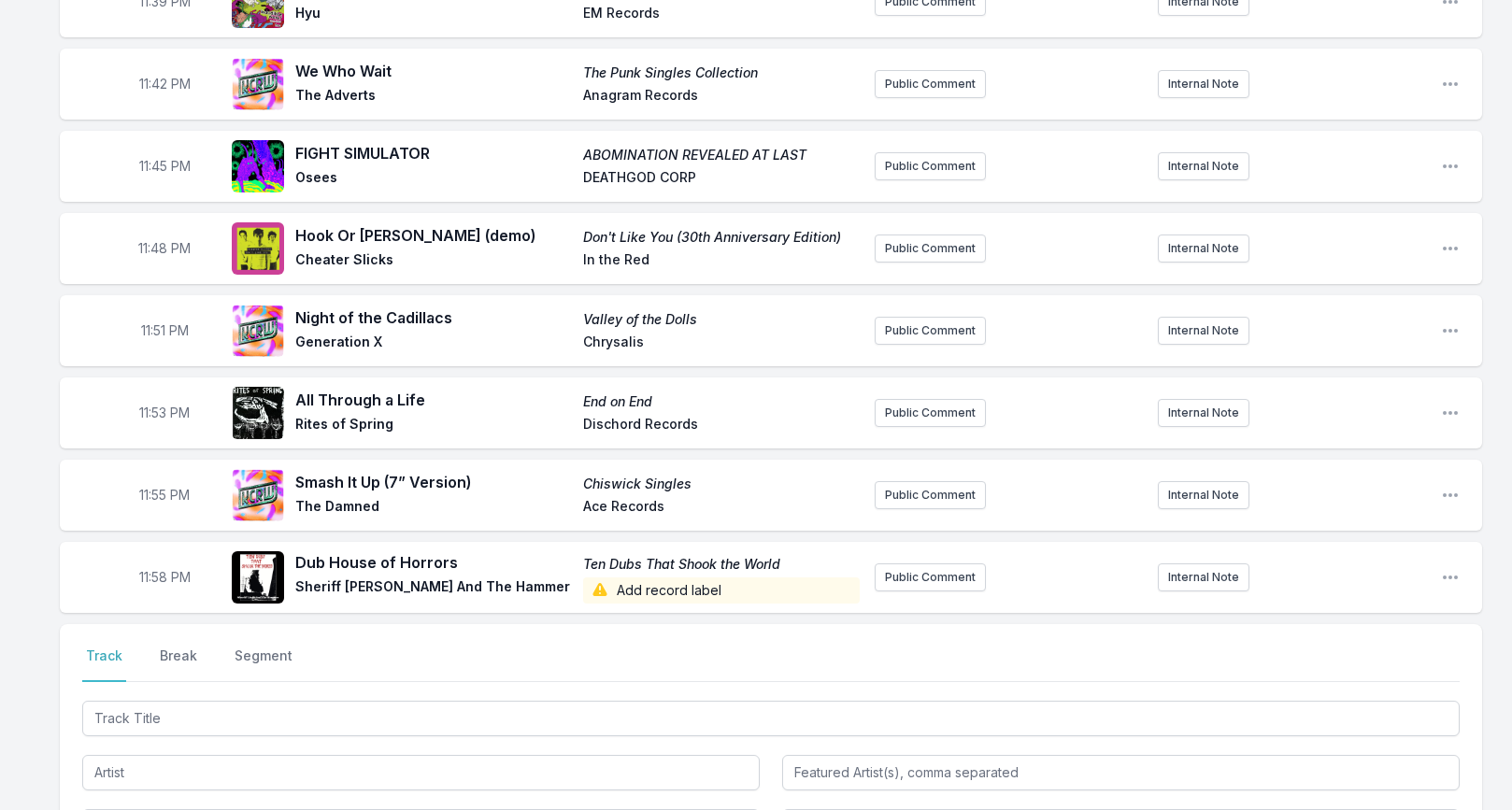
click at [628, 577] on span "Add record label" at bounding box center [722, 590] width 277 height 26
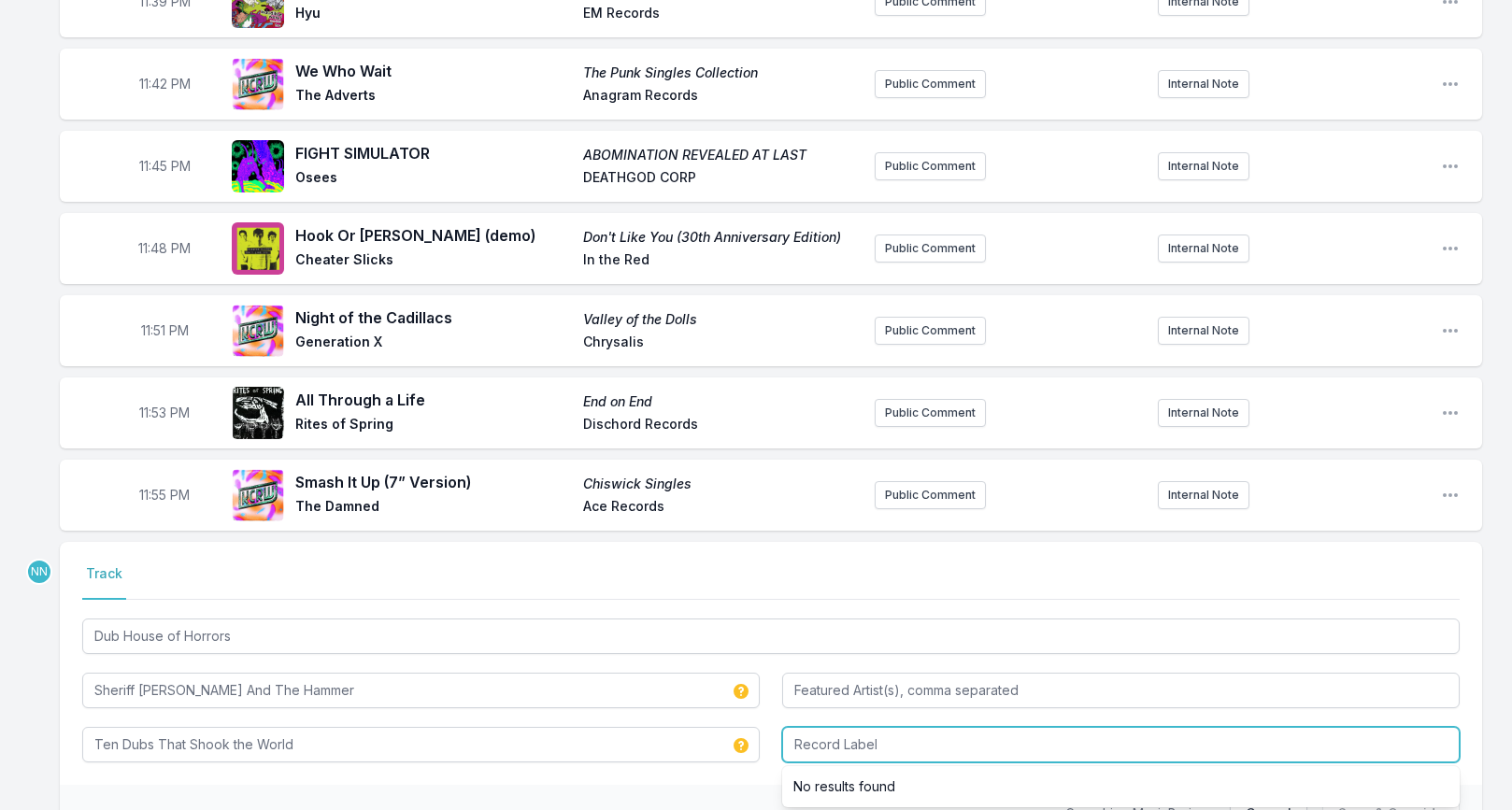
click at [807, 726] on input "Record Label" at bounding box center [1121, 744] width 678 height 36
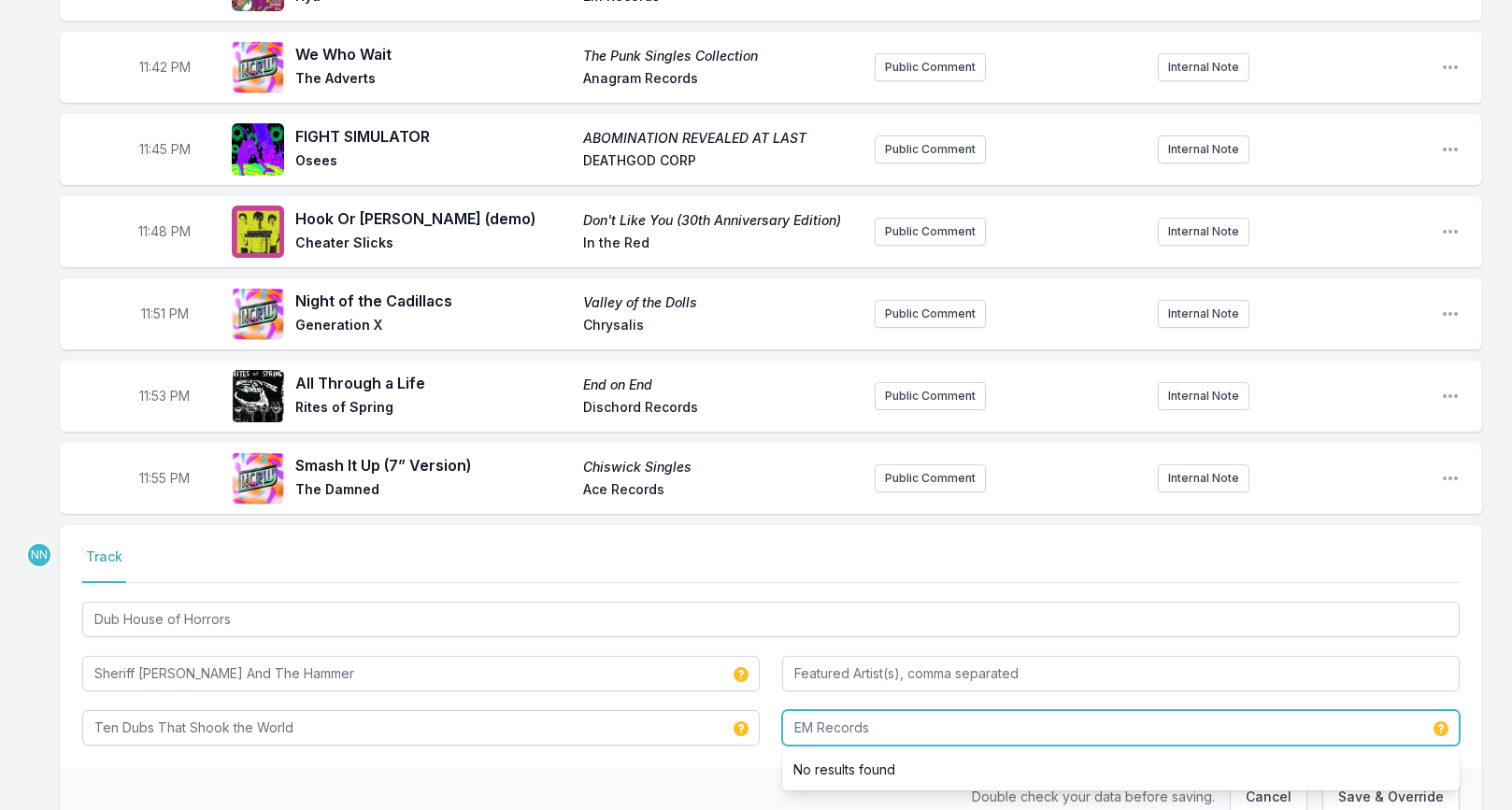
scroll to position [3213, 0]
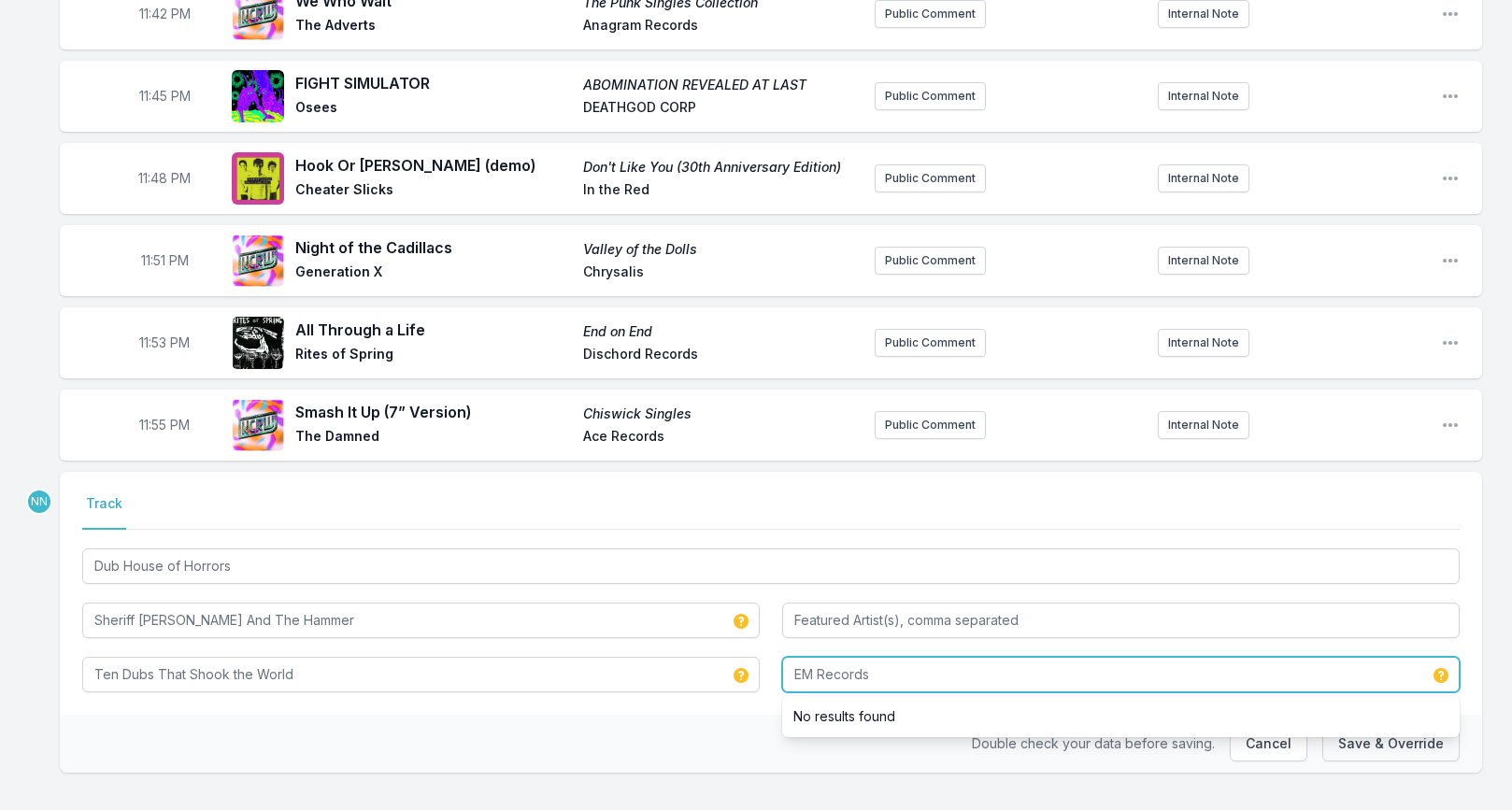
type input "EM Records"
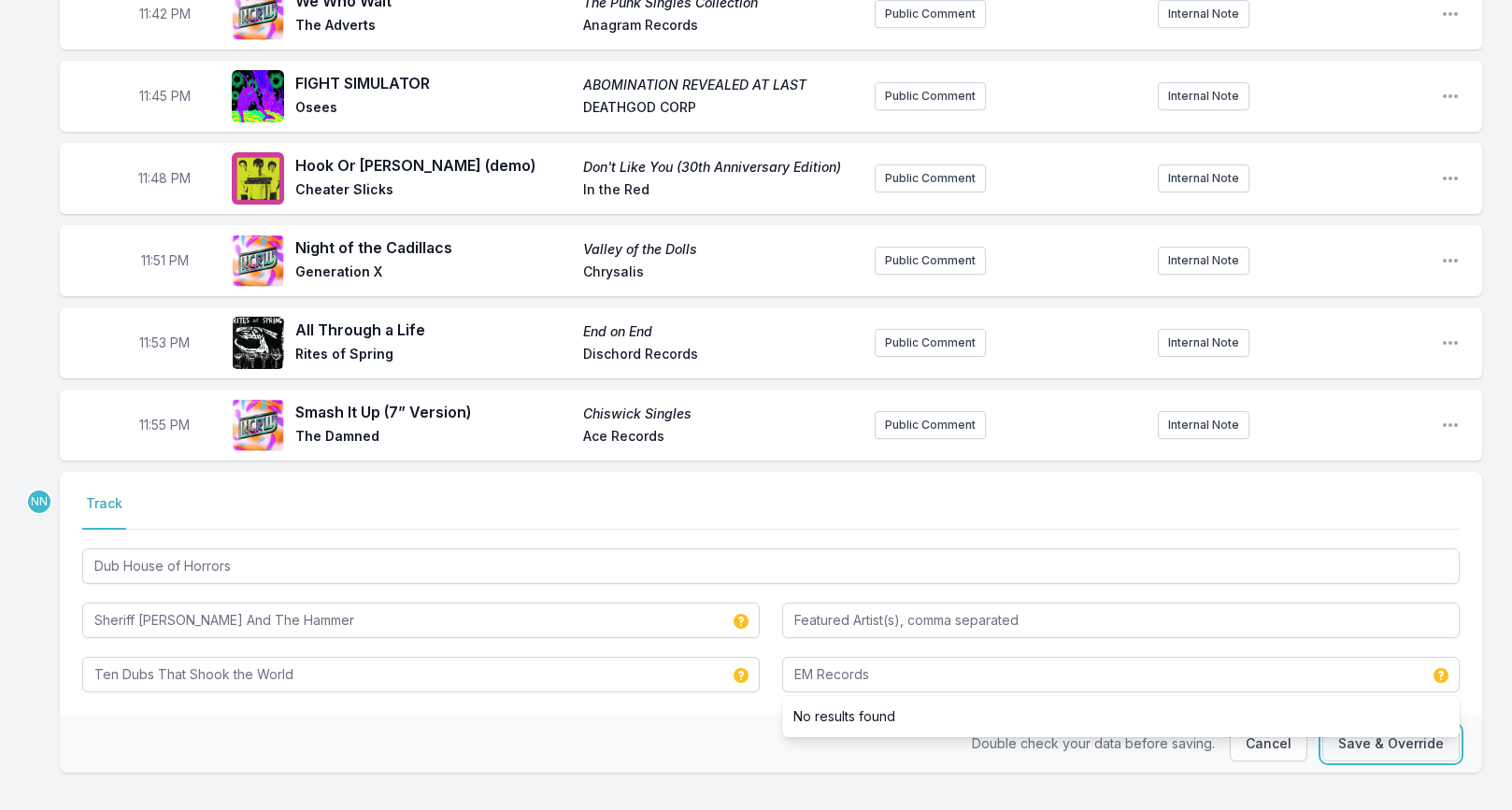
click at [1374, 730] on button "Save & Override" at bounding box center [1391, 743] width 137 height 36
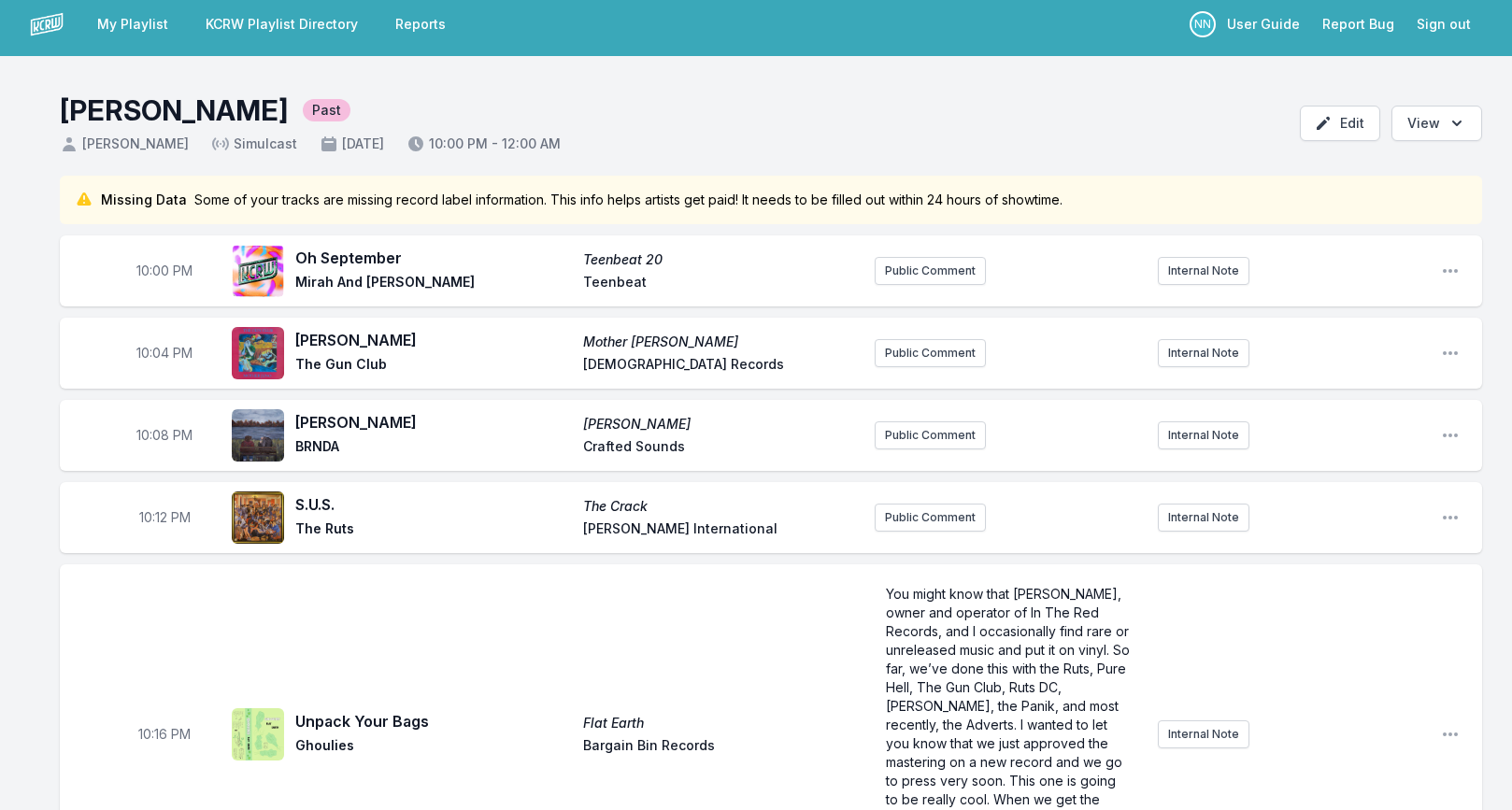
scroll to position [0, 0]
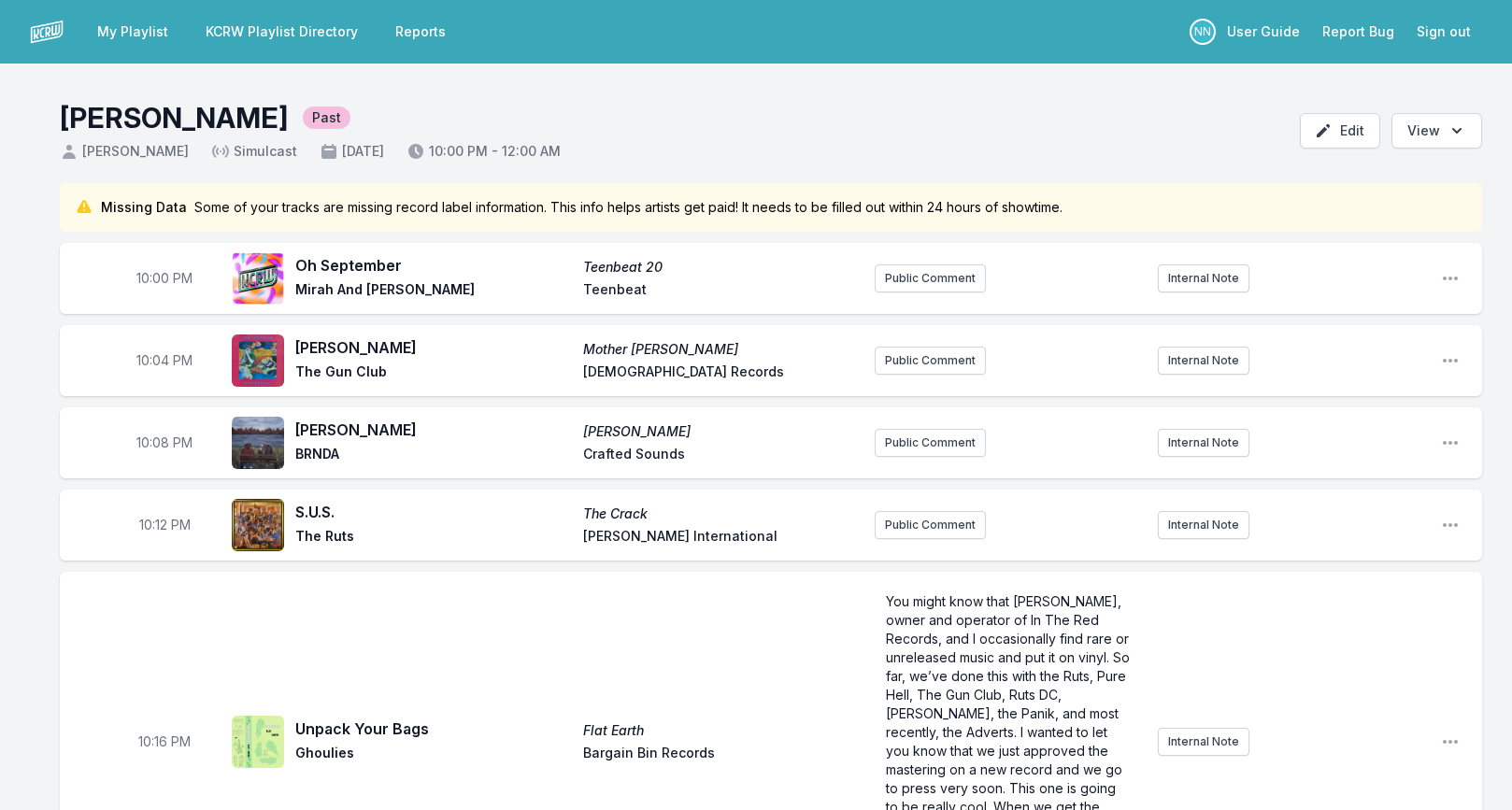
click at [320, 31] on link "KCRW Playlist Directory" at bounding box center [282, 32] width 175 height 34
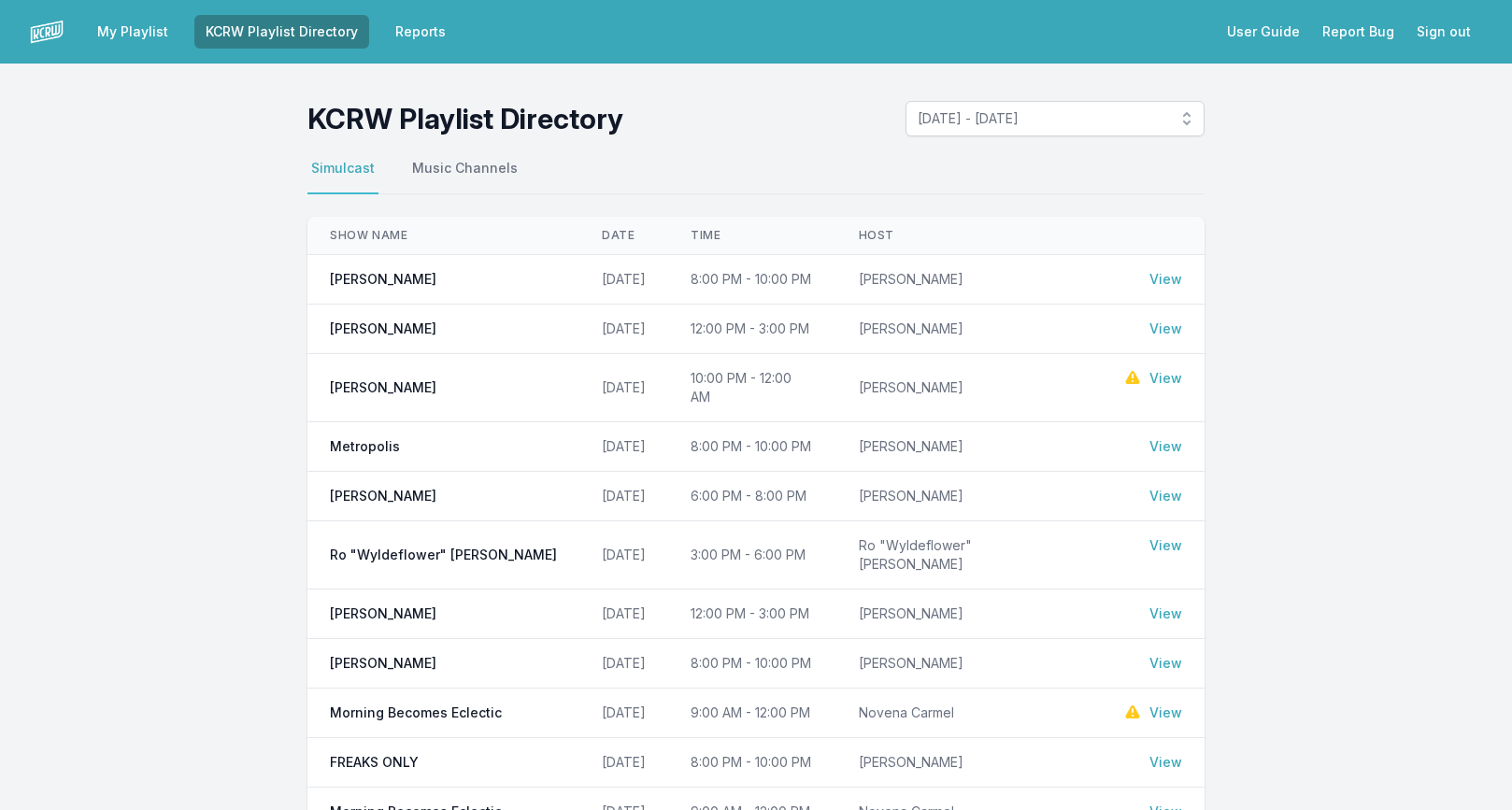
click at [409, 31] on link "Reports" at bounding box center [420, 32] width 73 height 34
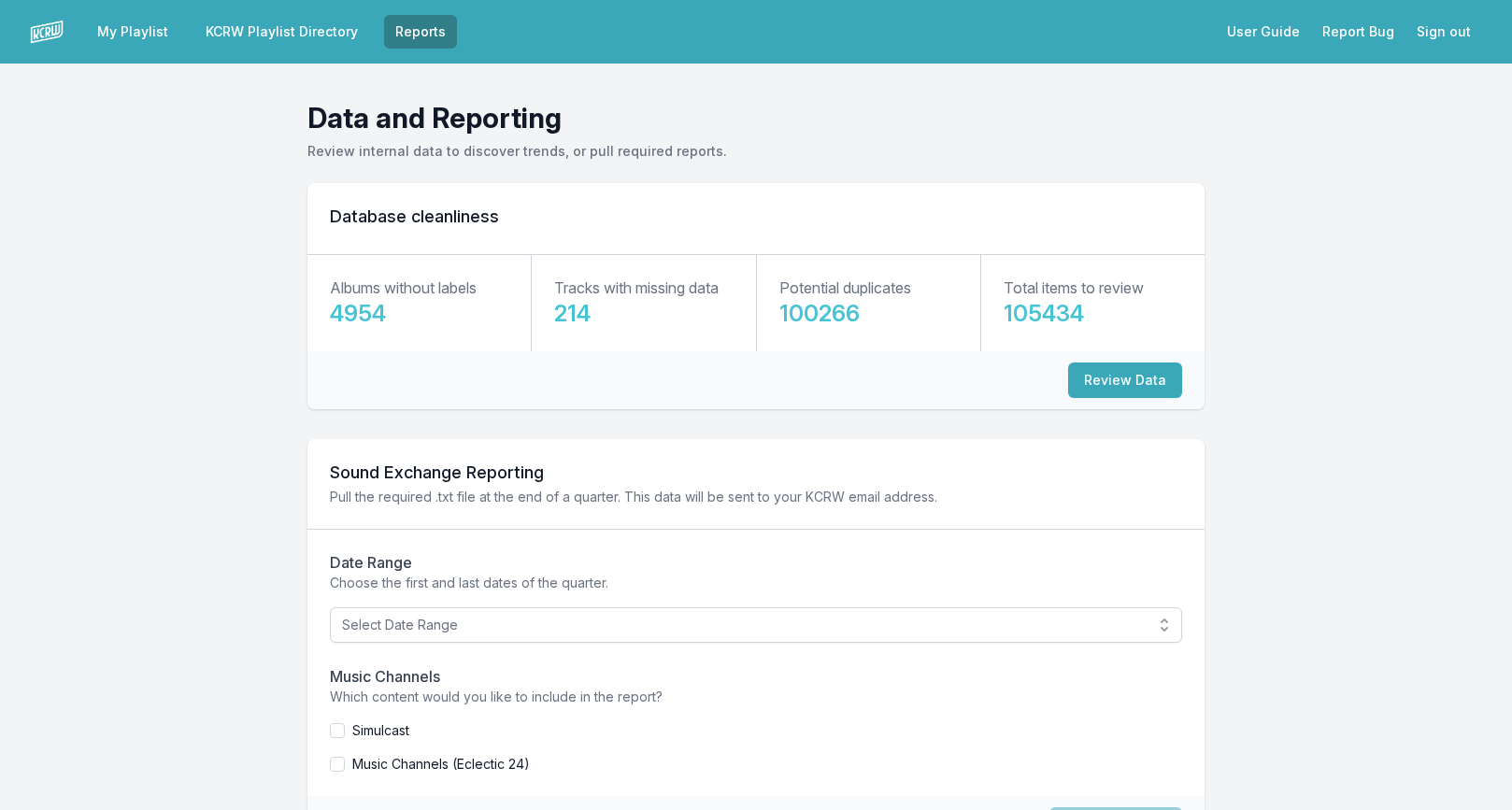
scroll to position [93, 0]
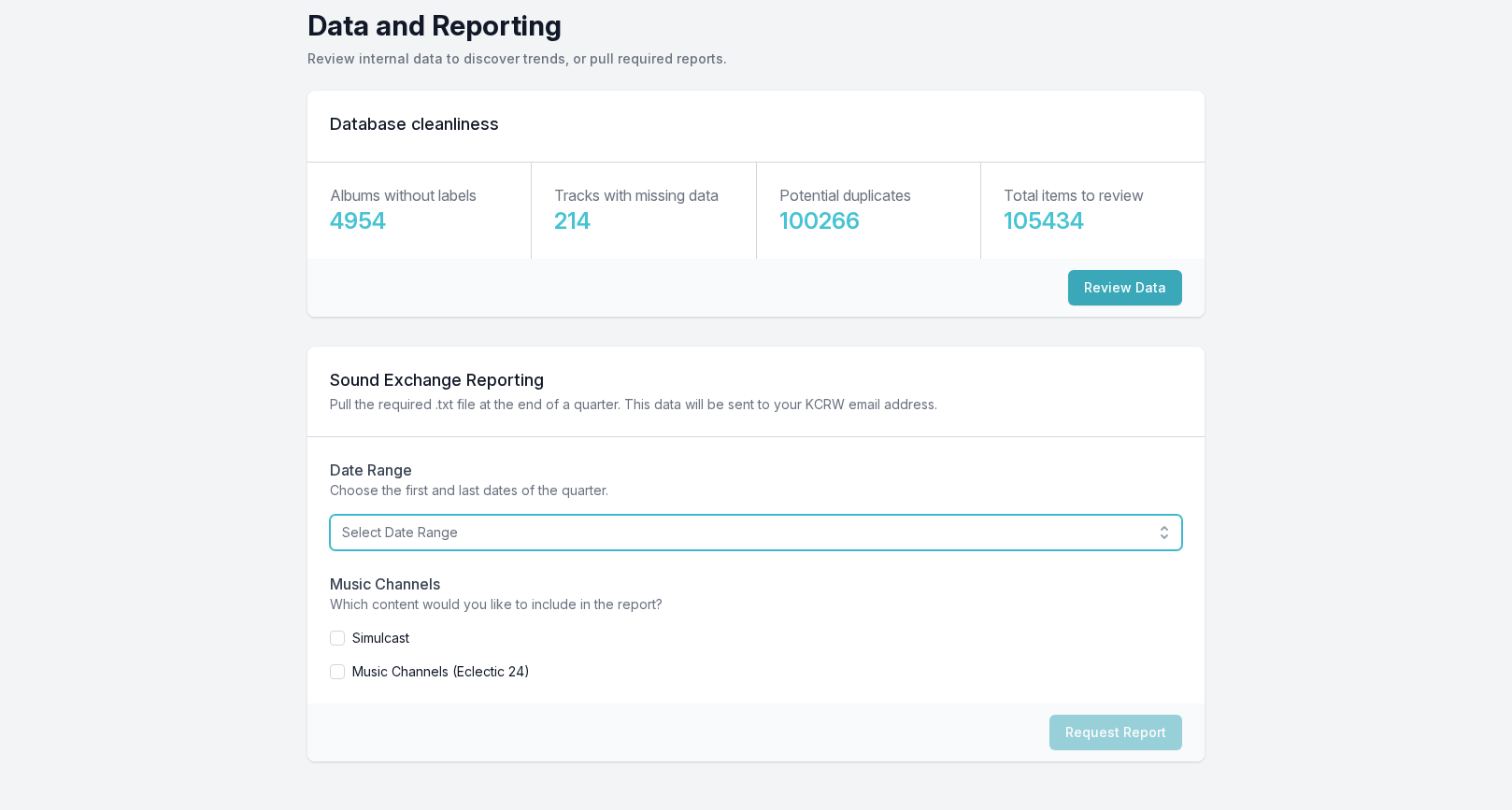
click at [487, 528] on span "Select Date Range" at bounding box center [744, 532] width 802 height 19
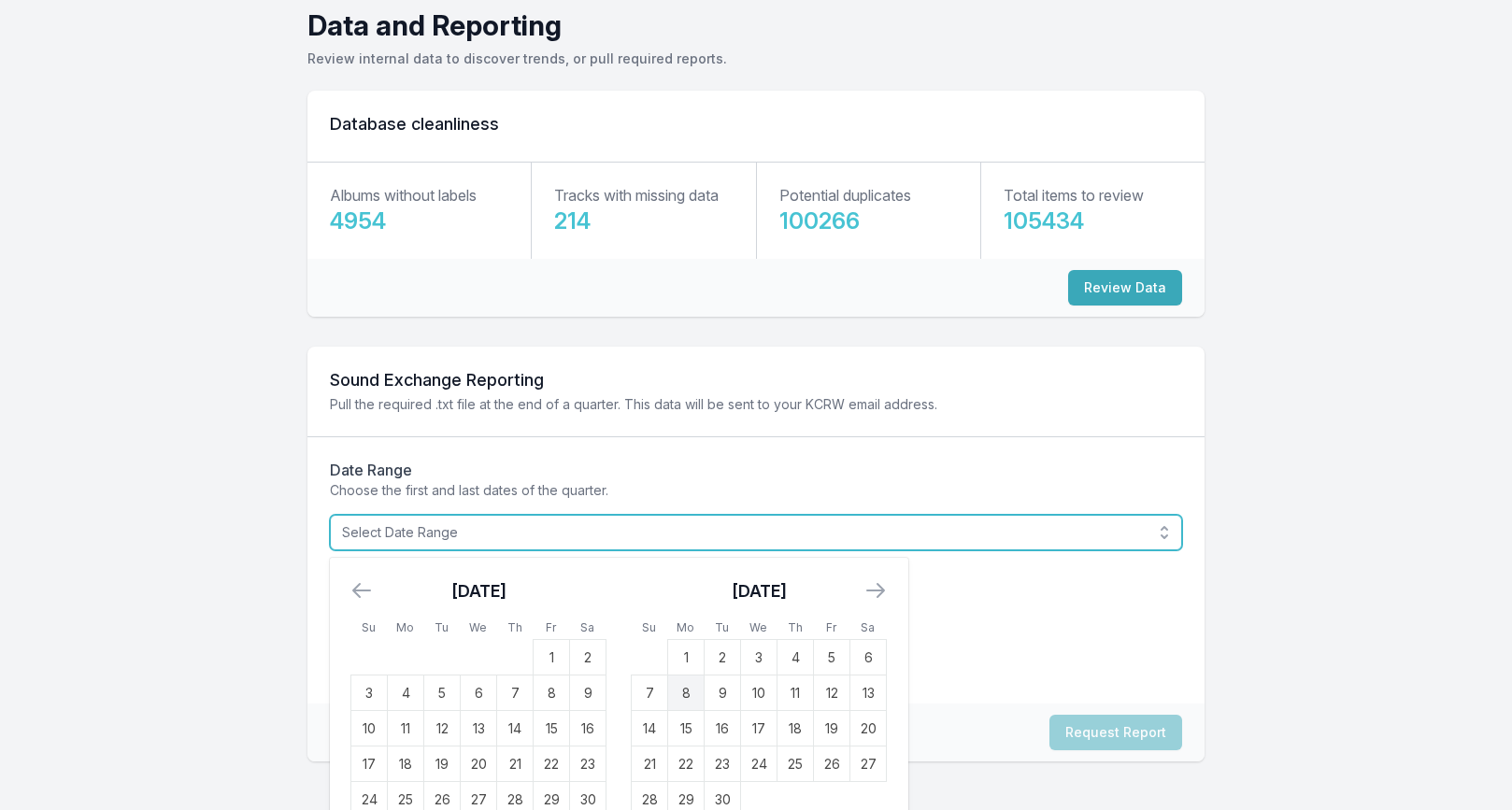
scroll to position [157, 0]
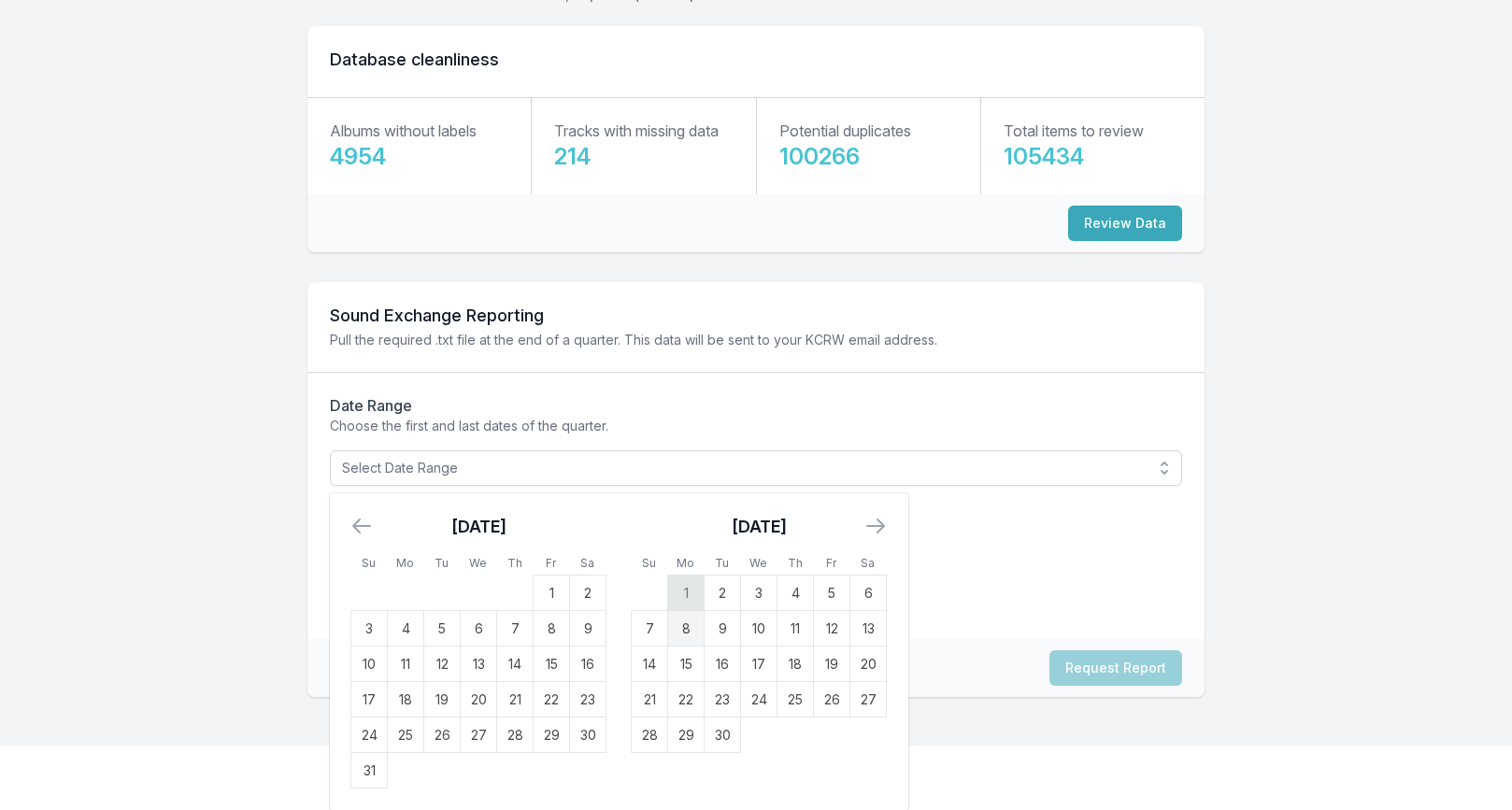
click at [686, 599] on td "1" at bounding box center [686, 593] width 37 height 36
click at [655, 623] on td "7" at bounding box center [650, 629] width 37 height 36
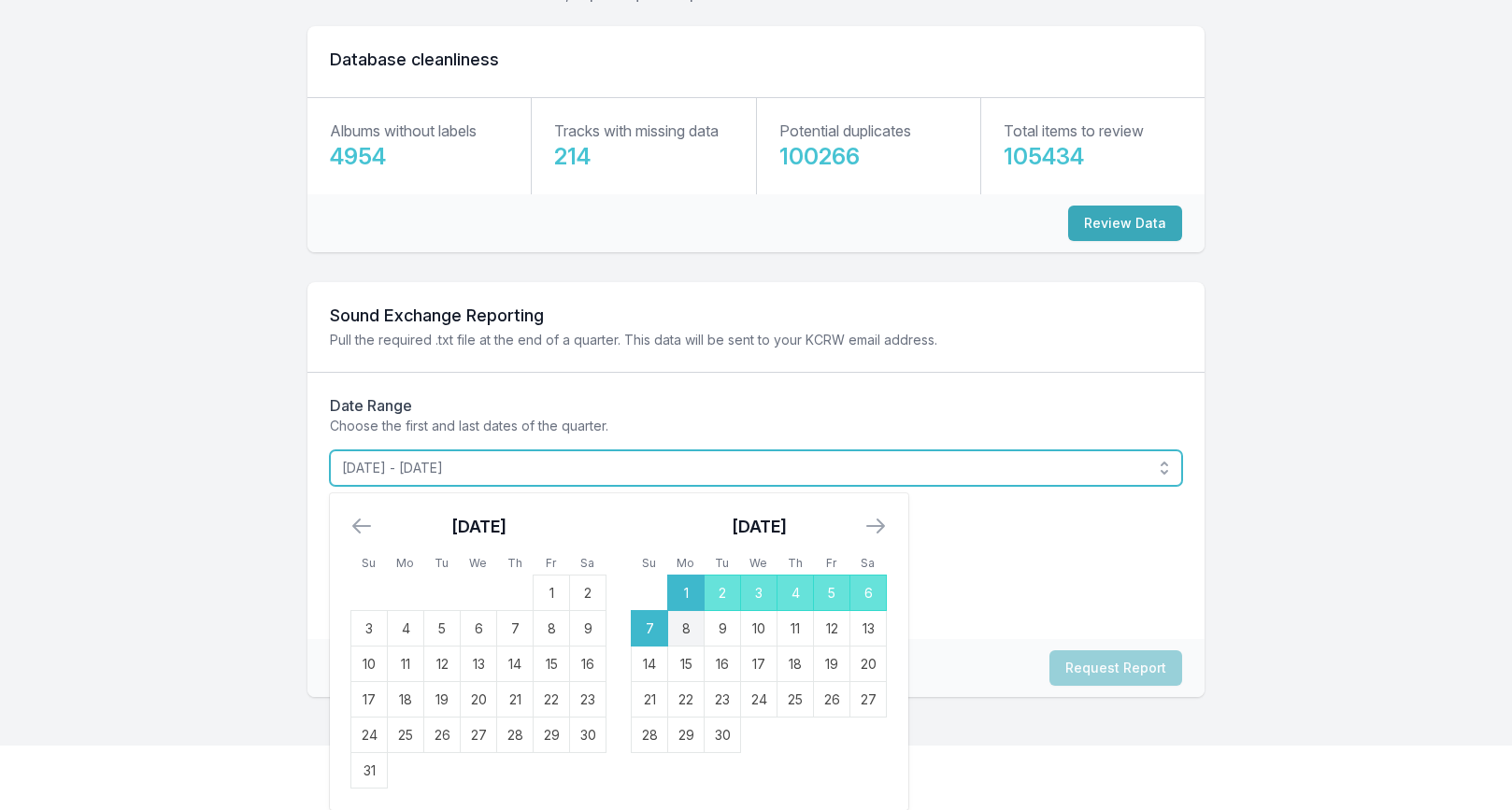
click at [817, 465] on span "September 1, 2025 - September 7, 2025" at bounding box center [744, 468] width 802 height 19
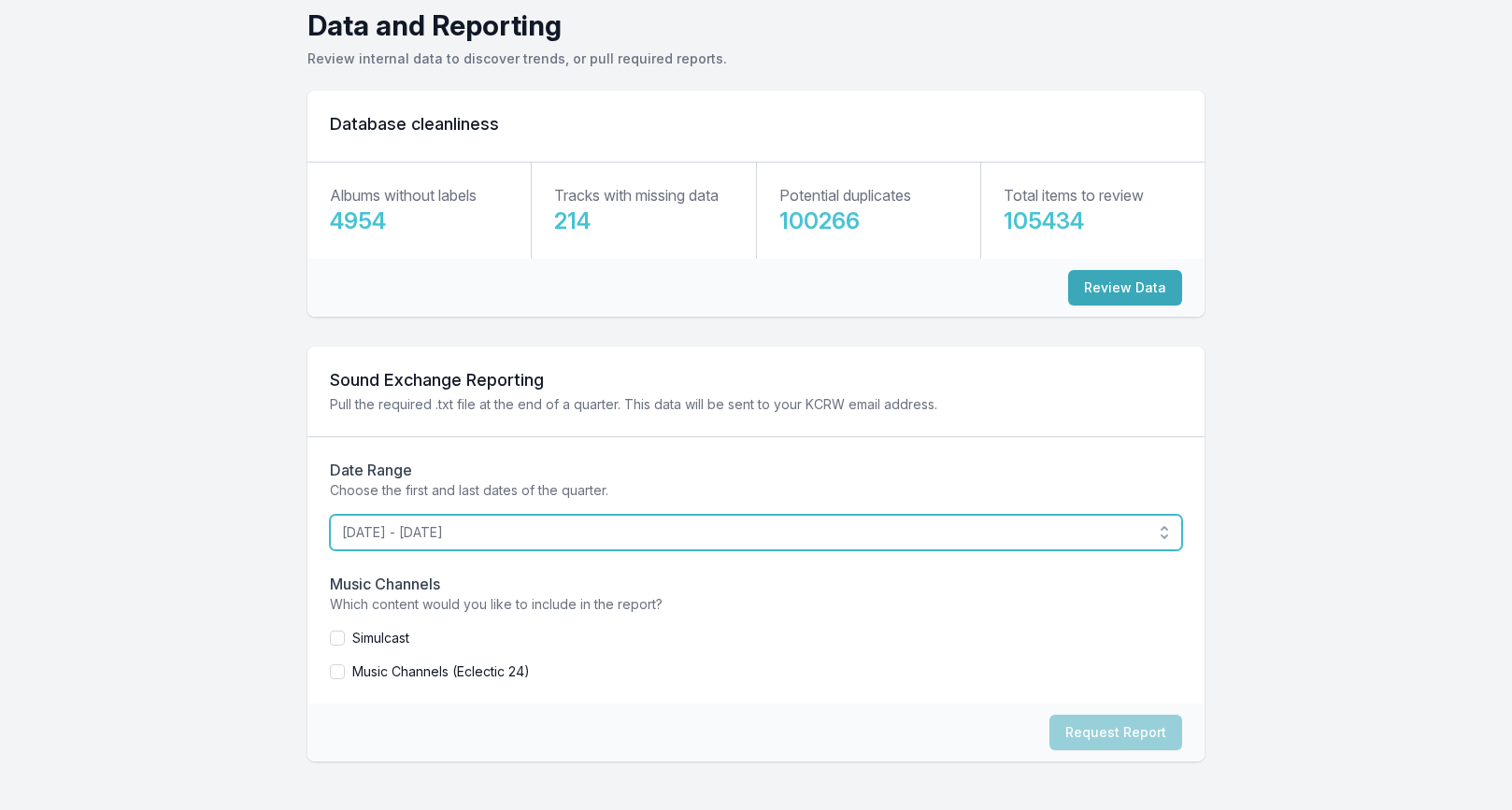
scroll to position [93, 0]
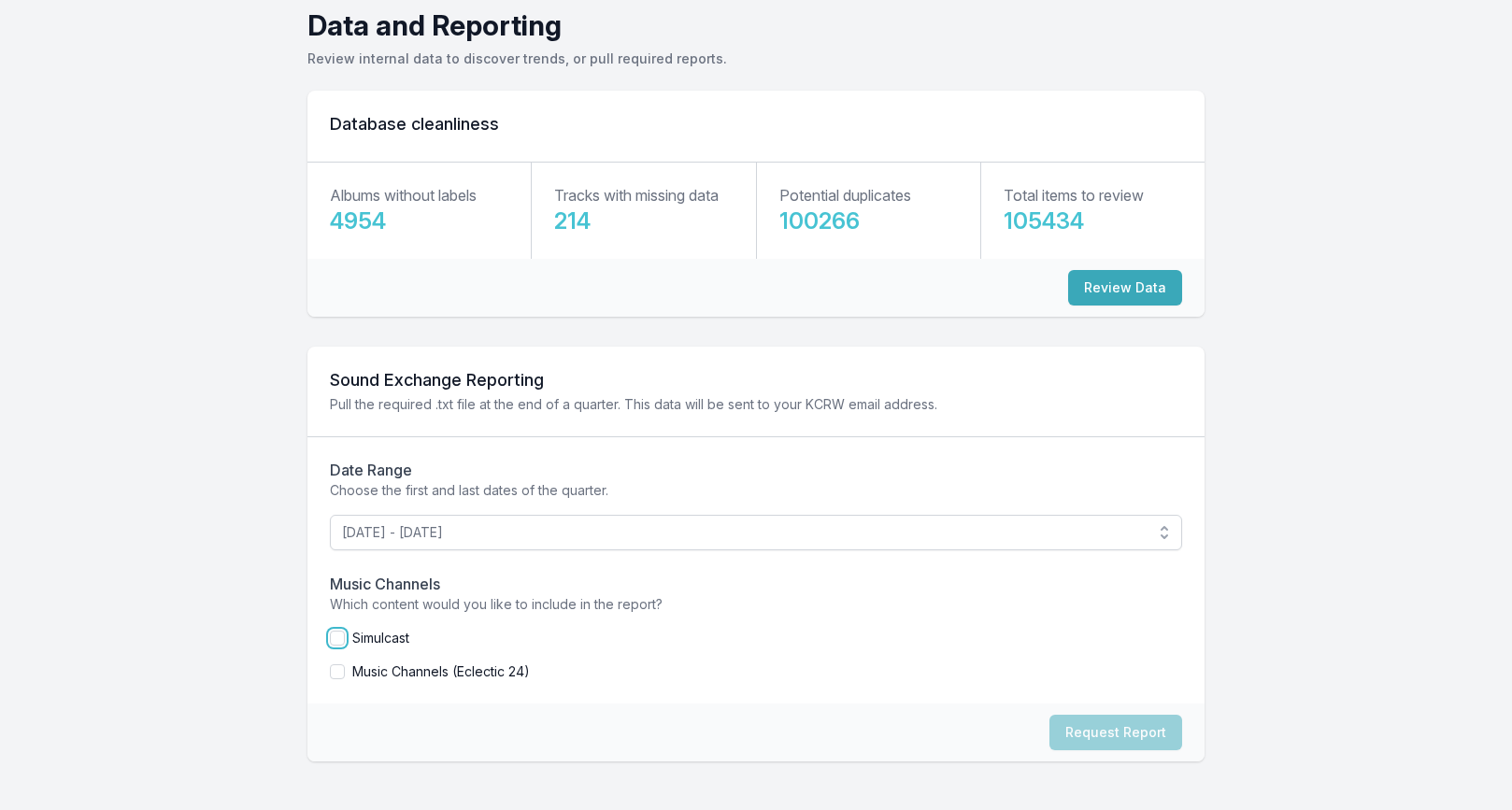
click at [341, 640] on input "checkbox" at bounding box center [336, 638] width 15 height 15
click at [1077, 725] on button "Request Report" at bounding box center [1115, 732] width 132 height 36
checkbox input "false"
